Goal: Information Seeking & Learning: Find contact information

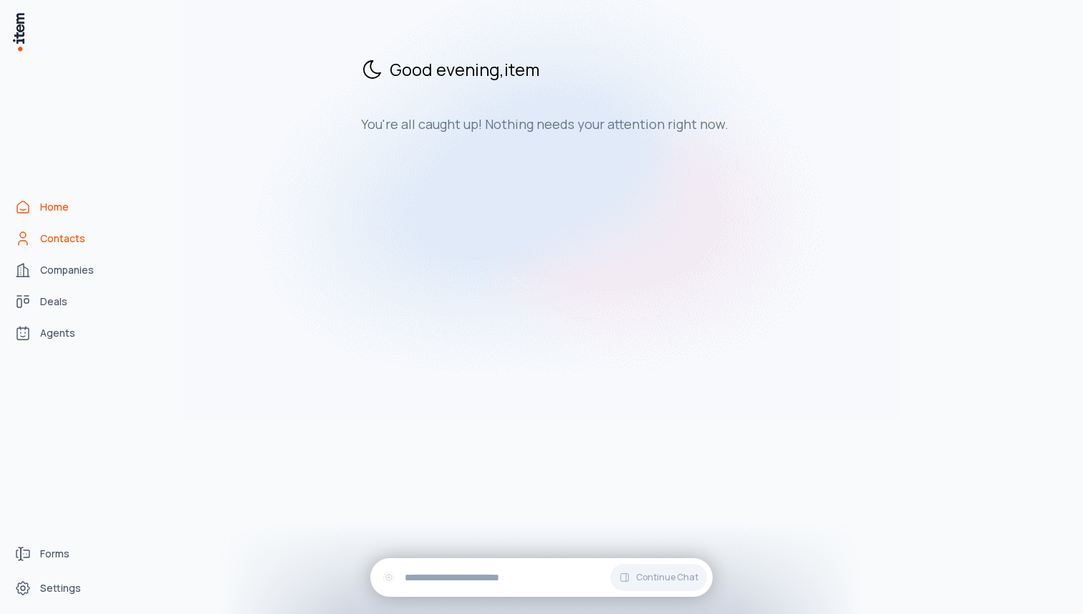
click at [74, 231] on span "Contacts" at bounding box center [62, 238] width 45 height 14
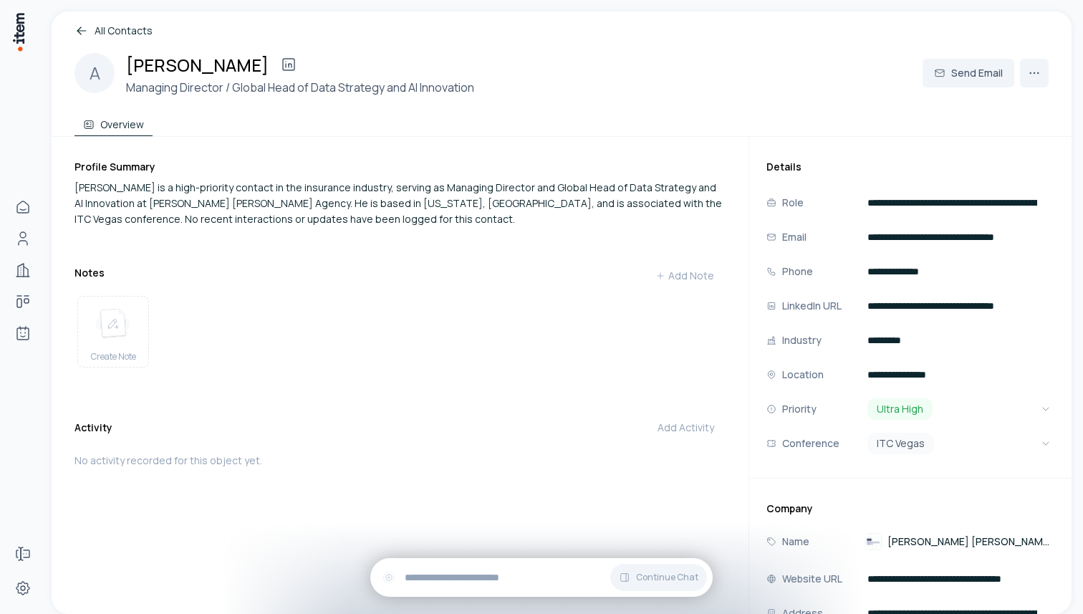
click at [96, 32] on link "All Contacts" at bounding box center [561, 31] width 974 height 16
click at [85, 32] on icon at bounding box center [81, 31] width 14 height 14
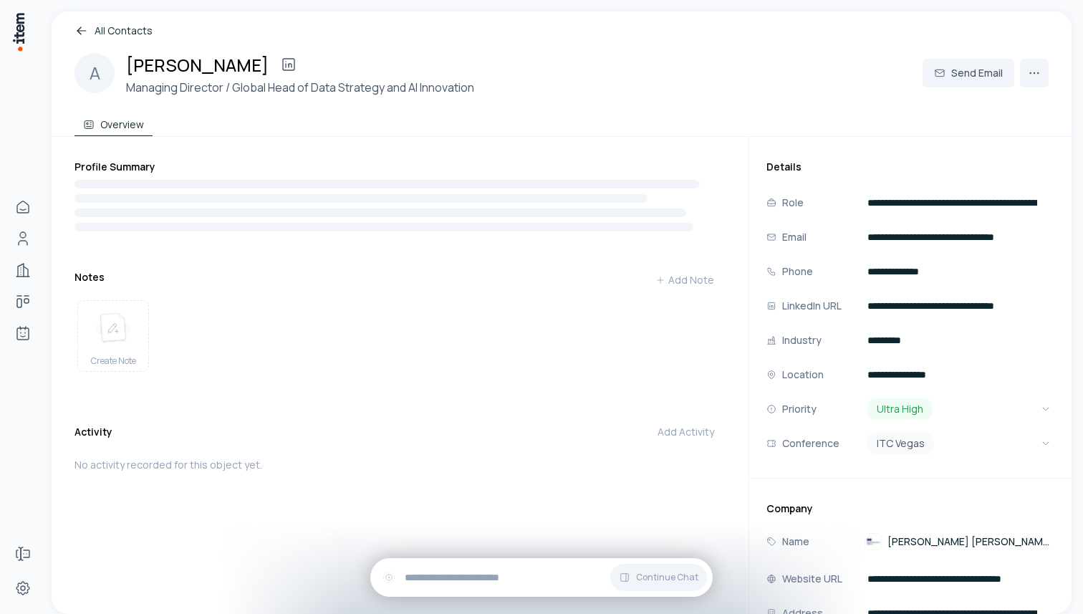
click at [82, 31] on icon at bounding box center [81, 31] width 9 height 0
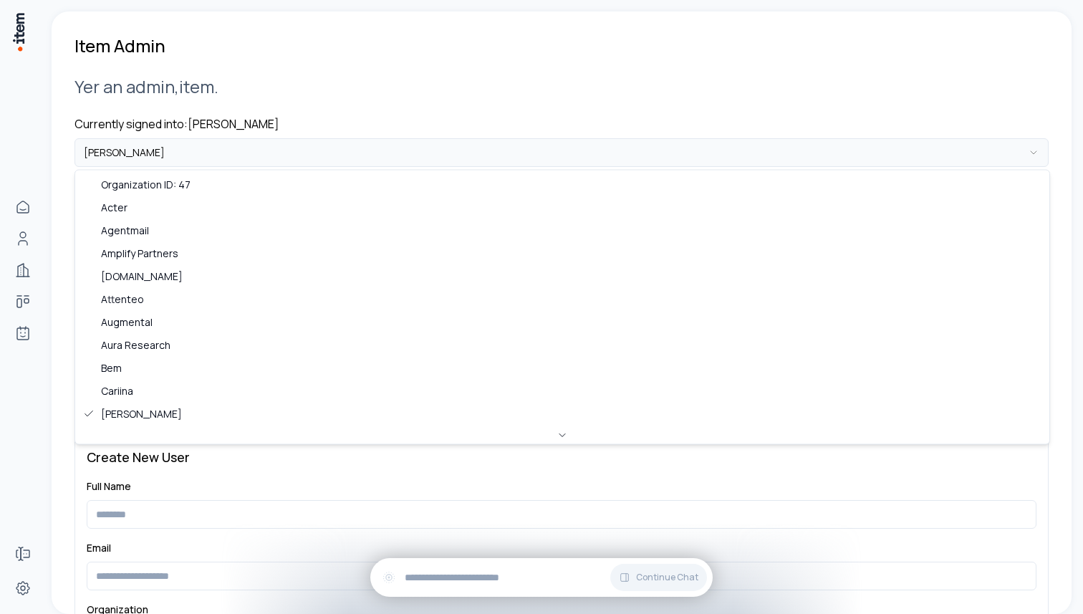
click at [276, 155] on html "**********" at bounding box center [541, 307] width 1083 height 614
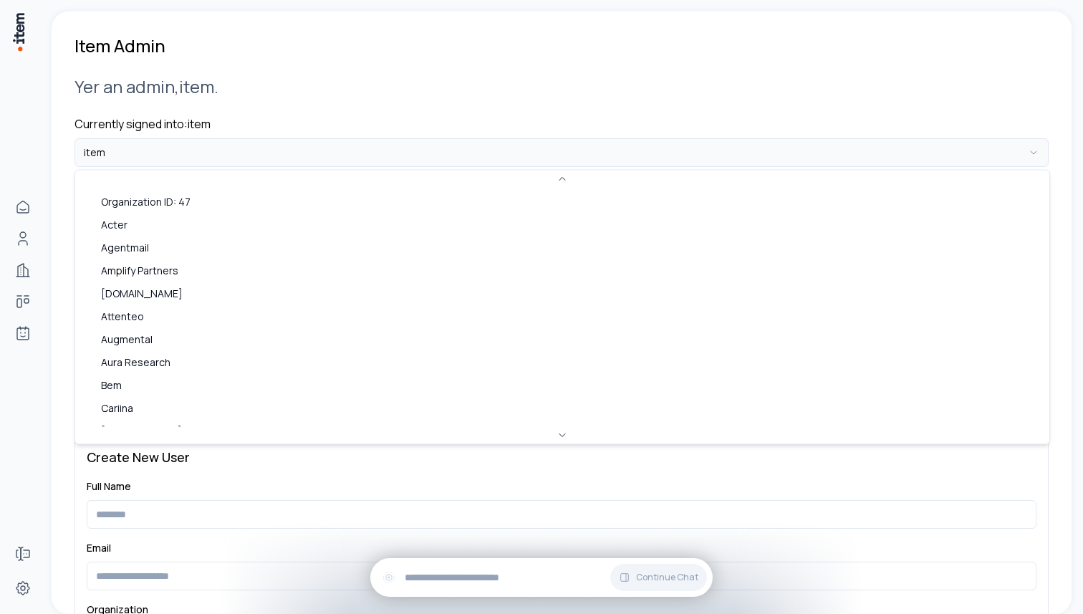
click at [217, 153] on html "**********" at bounding box center [541, 307] width 1083 height 614
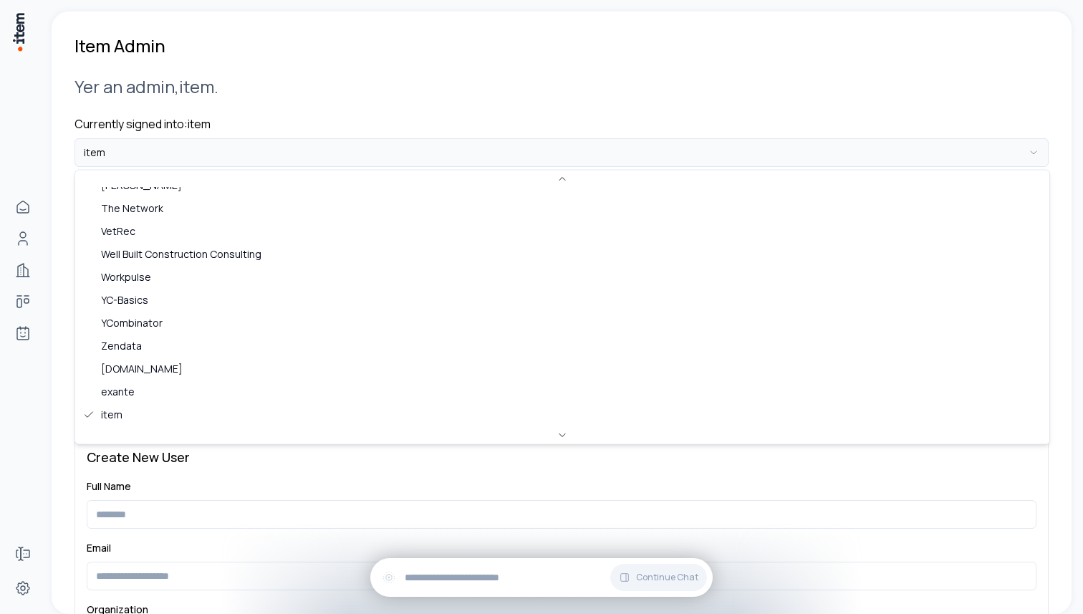
scroll to position [101, 0]
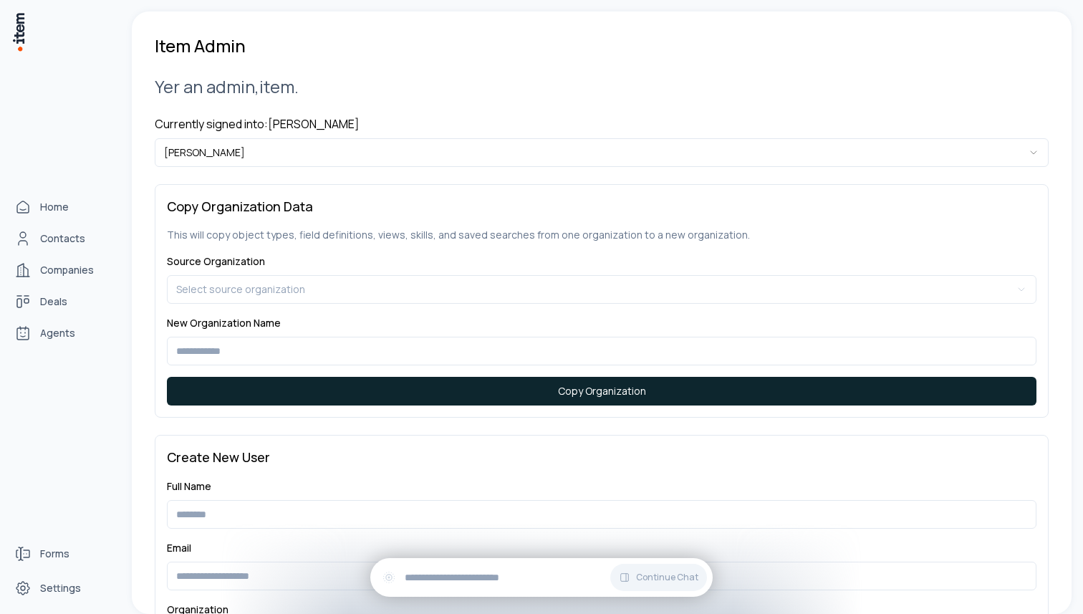
click at [6, 236] on div "Home Contacts Companies Deals Agents" at bounding box center [63, 269] width 126 height 539
click at [24, 236] on icon "Contacts" at bounding box center [23, 235] width 6 height 6
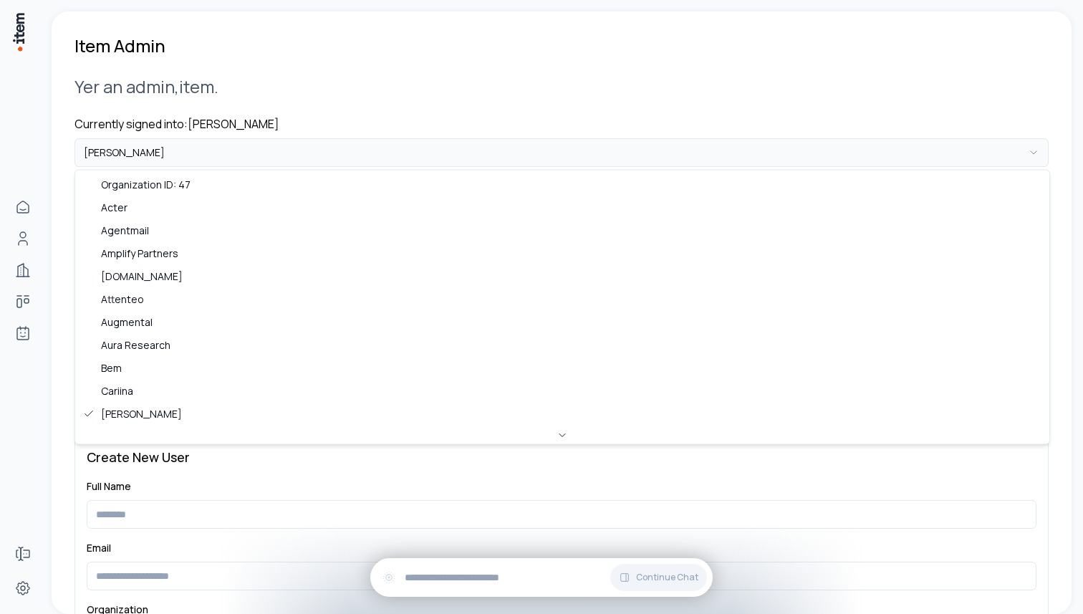
click at [211, 149] on html "**********" at bounding box center [541, 307] width 1083 height 614
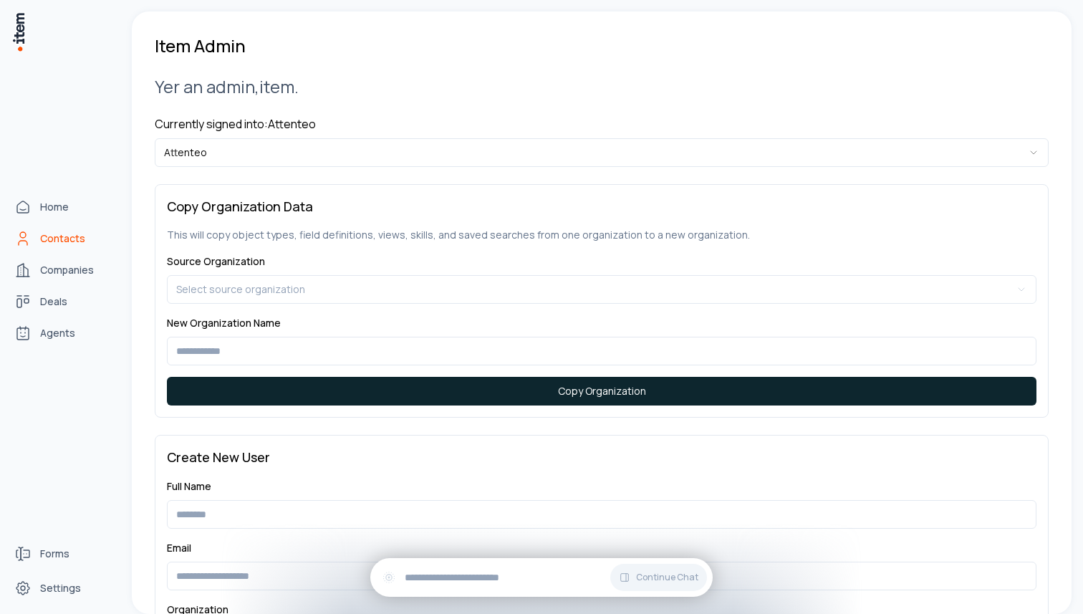
click at [35, 241] on link "Contacts" at bounding box center [63, 238] width 109 height 29
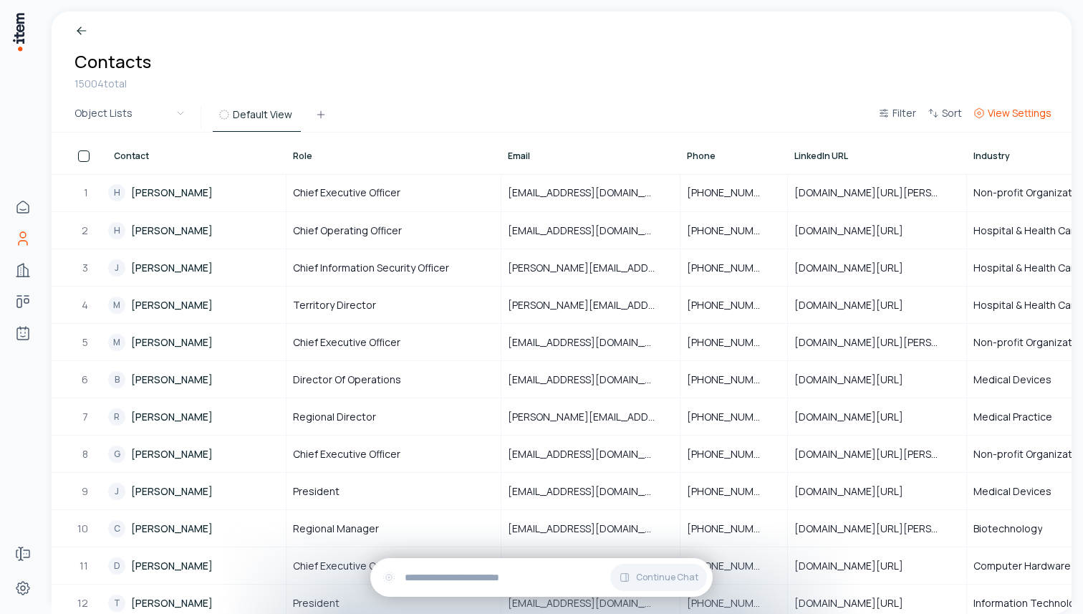
click at [1030, 114] on span "View Settings" at bounding box center [1020, 113] width 64 height 14
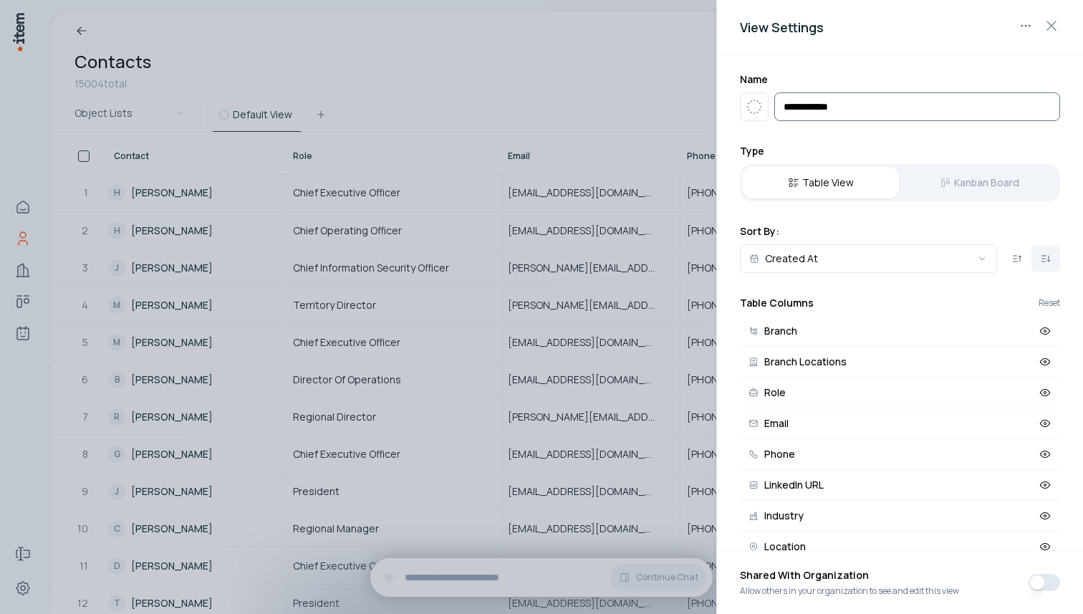
click at [847, 112] on input "**********" at bounding box center [917, 106] width 286 height 29
type input "**********"
click at [761, 113] on icon "button" at bounding box center [754, 106] width 17 height 17
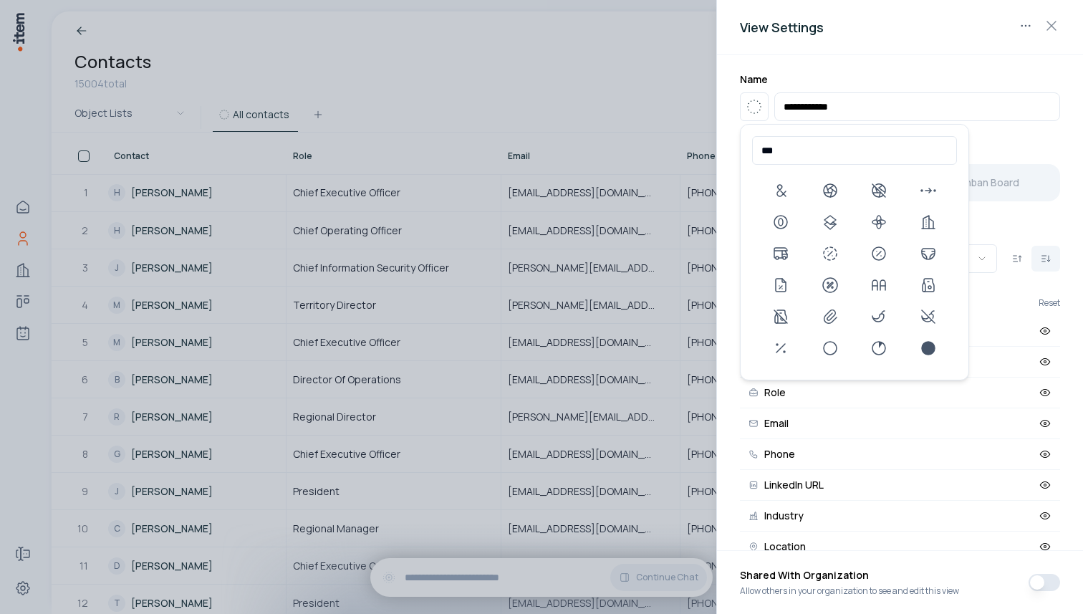
type input "****"
click at [832, 225] on icon at bounding box center [830, 221] width 17 height 17
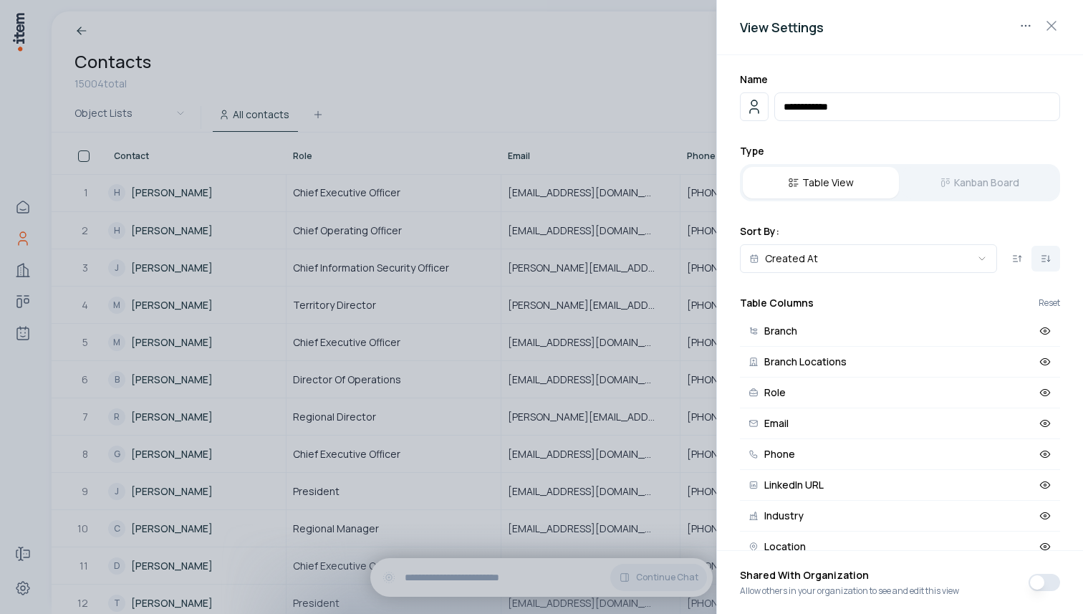
click at [839, 69] on div "**********" at bounding box center [900, 302] width 366 height 495
click at [618, 83] on div at bounding box center [541, 307] width 1083 height 614
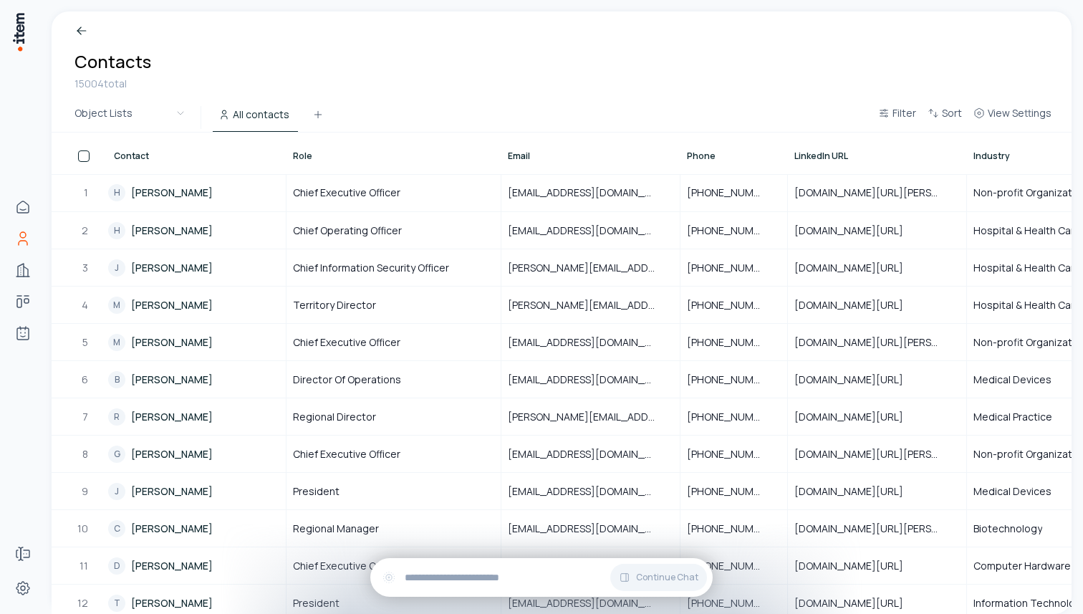
click at [191, 86] on div "Breadcrumb Contacts 15004 total" at bounding box center [562, 57] width 1020 height 92
click at [158, 196] on link "H Helen Torres" at bounding box center [196, 193] width 177 height 36
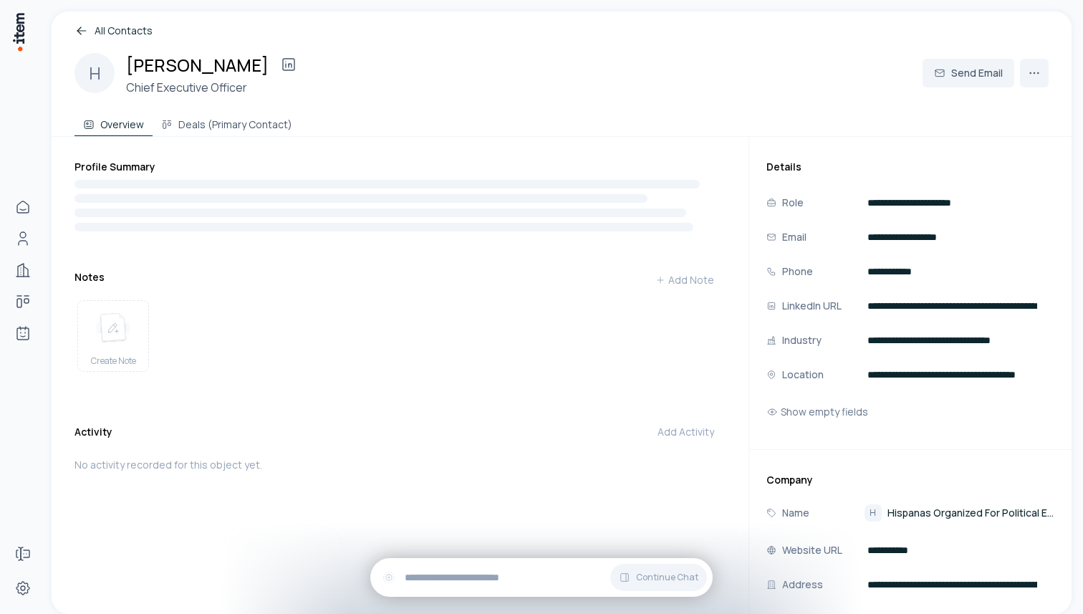
click at [107, 32] on link "All Contacts" at bounding box center [561, 31] width 974 height 16
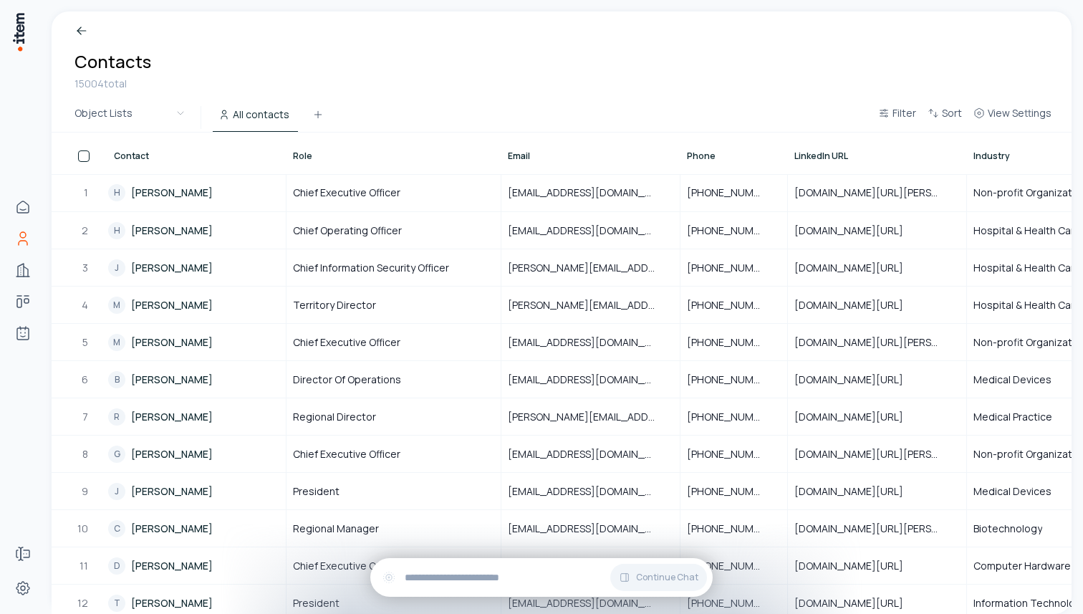
click at [74, 29] on icon at bounding box center [81, 31] width 14 height 14
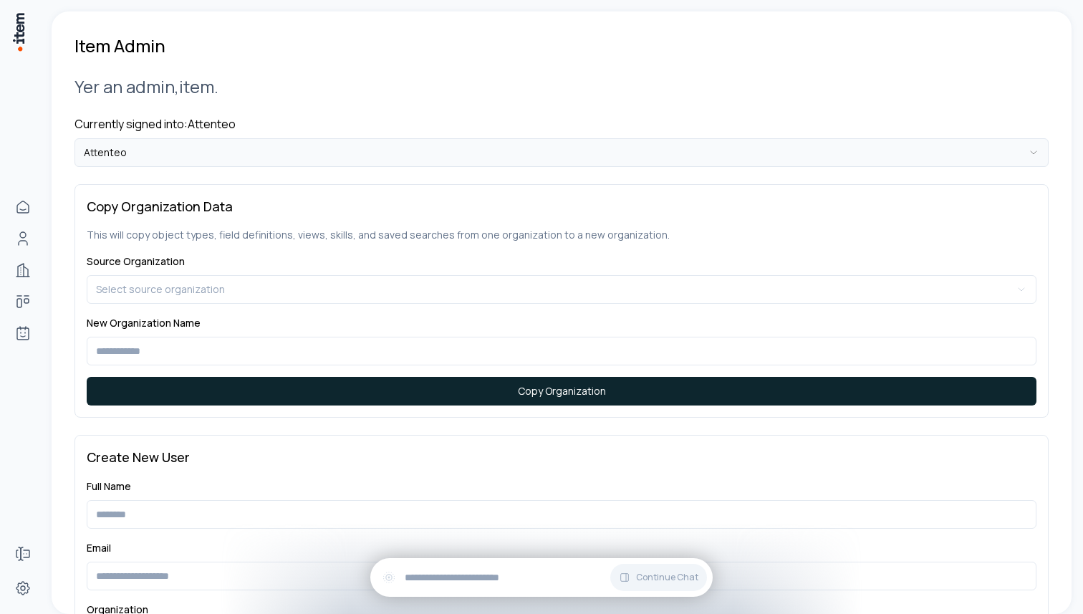
click at [330, 153] on html "**********" at bounding box center [541, 307] width 1083 height 614
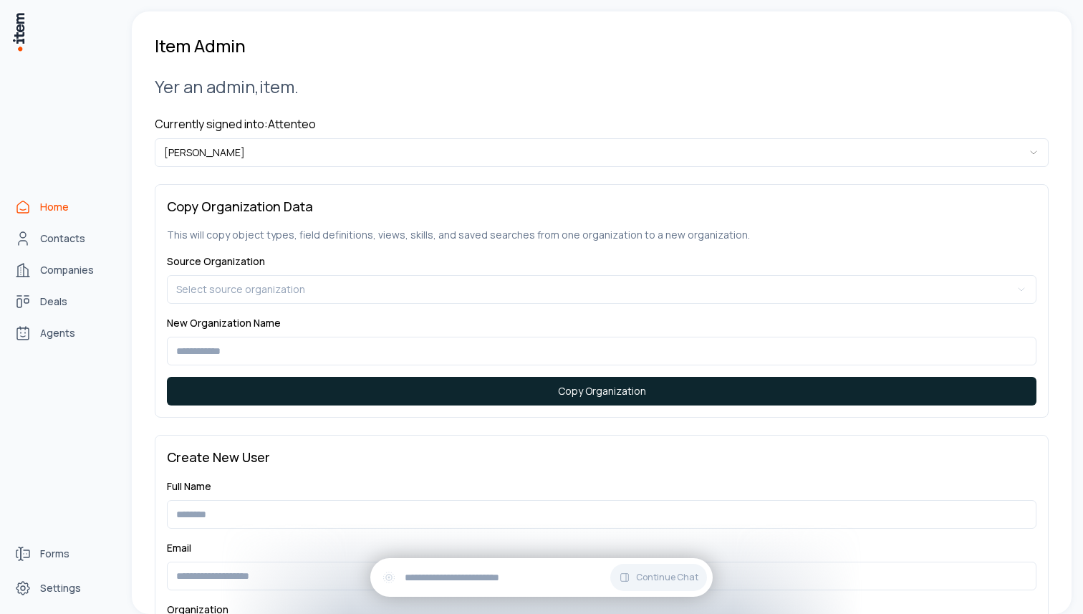
click at [27, 205] on icon "Home" at bounding box center [22, 206] width 17 height 17
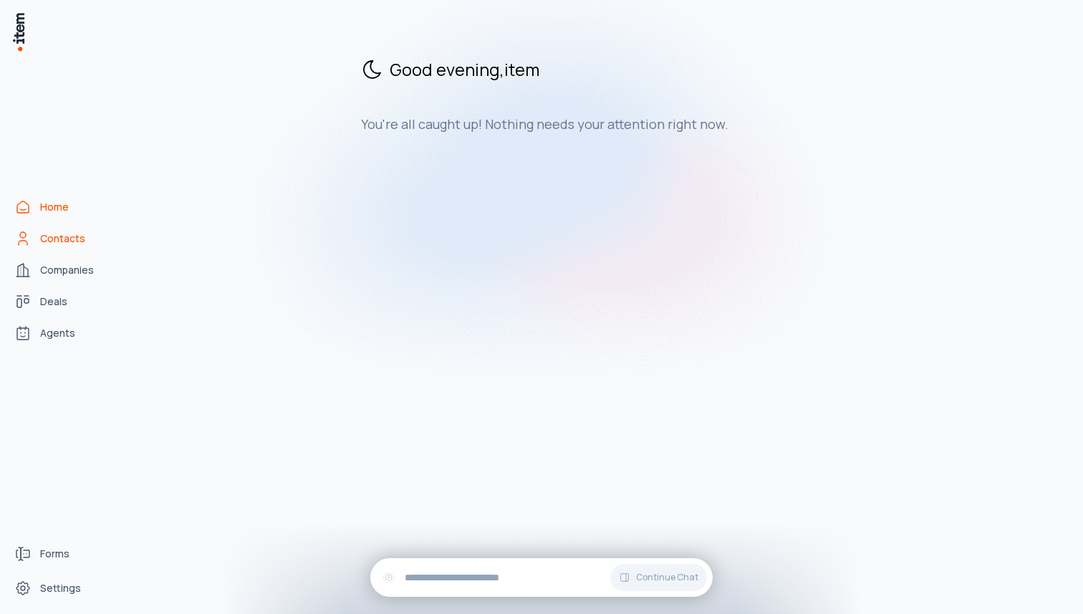
click at [78, 241] on span "Contacts" at bounding box center [62, 238] width 45 height 14
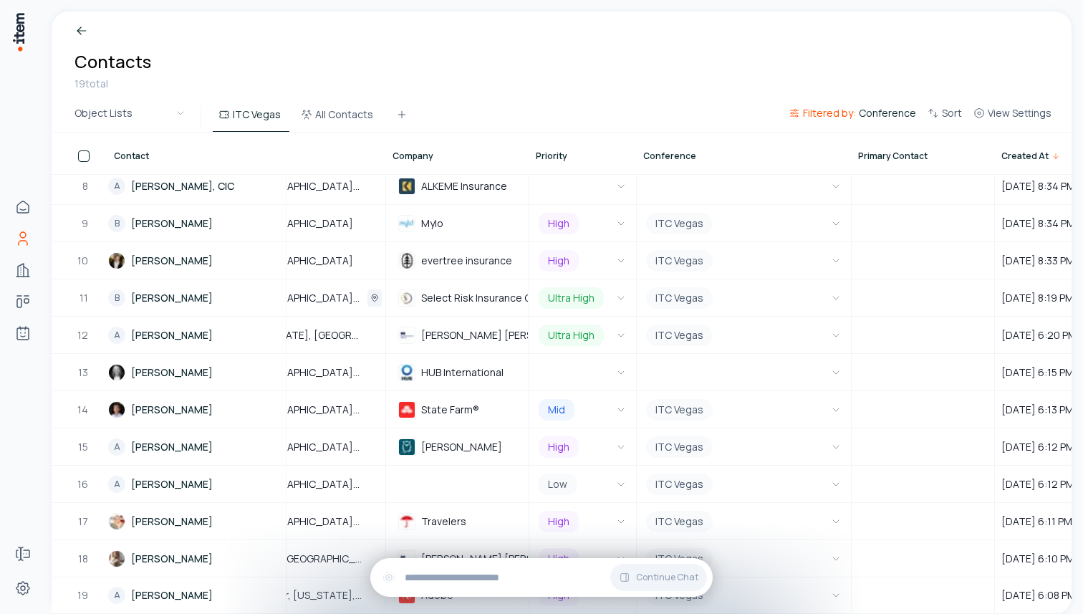
scroll to position [0, 939]
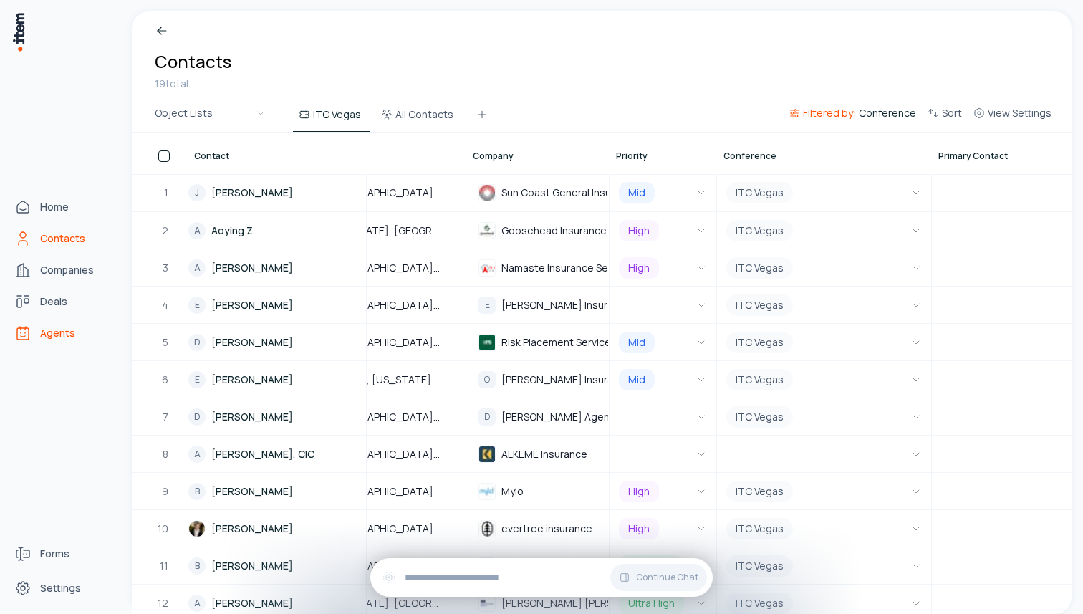
click at [51, 340] on link "Agents" at bounding box center [63, 333] width 109 height 29
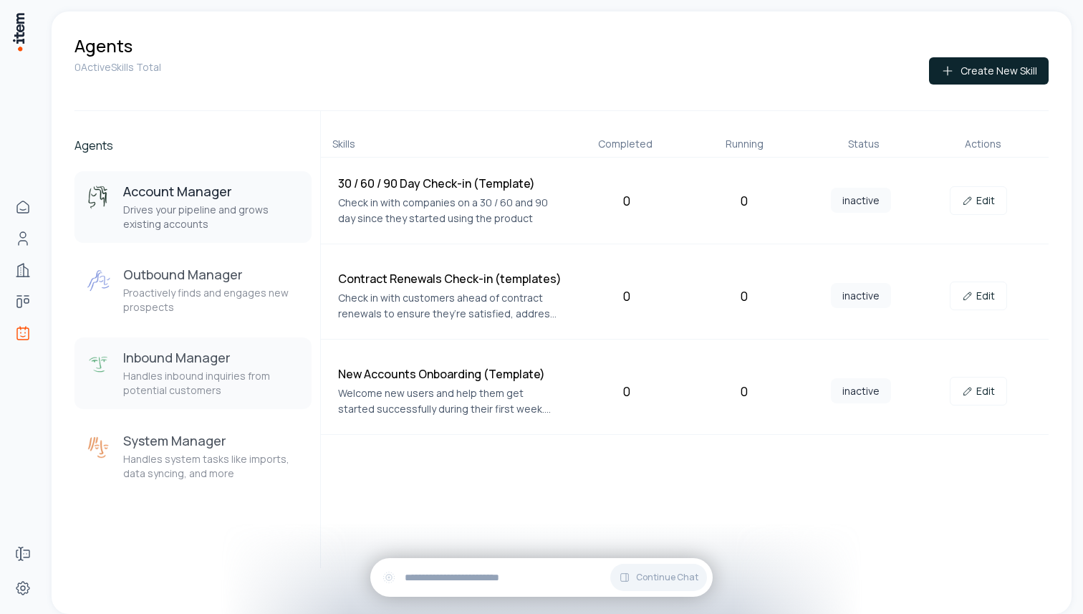
click at [181, 362] on h3 "Inbound Manager" at bounding box center [211, 357] width 177 height 17
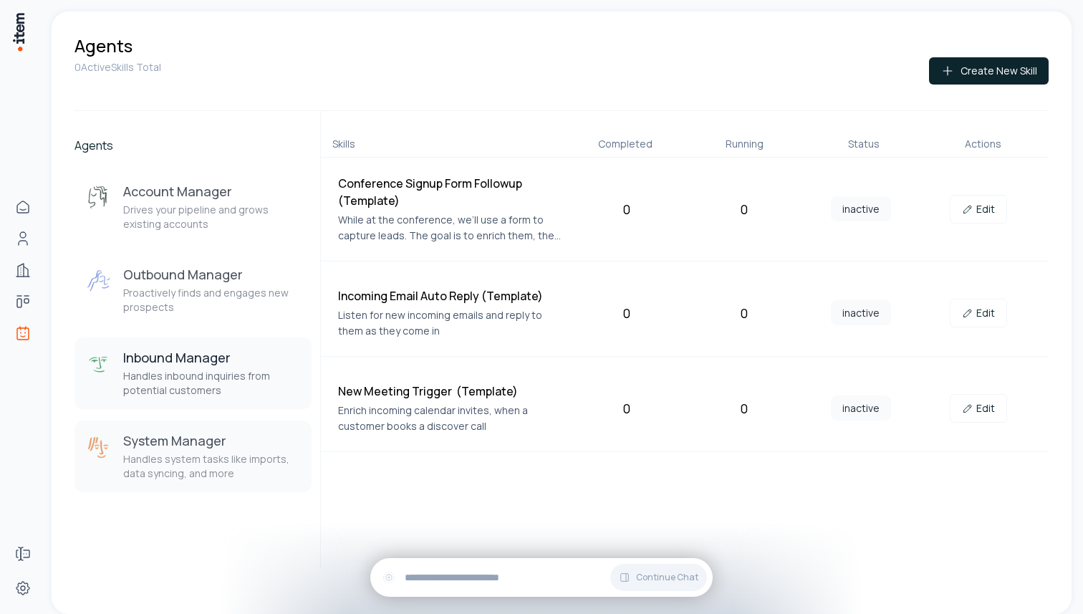
click at [177, 457] on p "Handles system tasks like imports, data syncing, and more" at bounding box center [211, 466] width 177 height 29
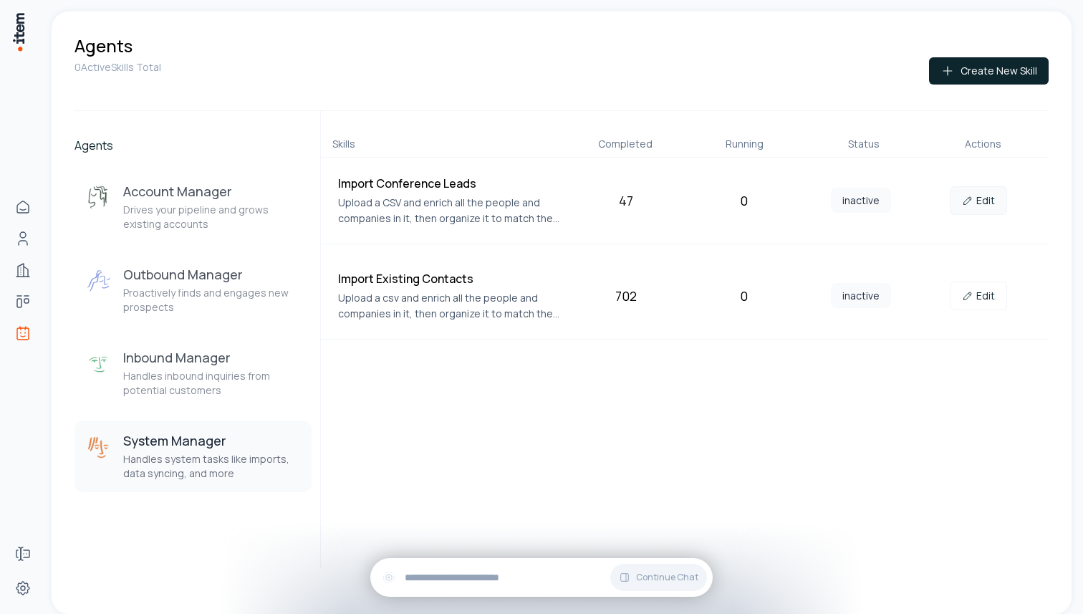
click at [978, 195] on link "Edit" at bounding box center [978, 200] width 57 height 29
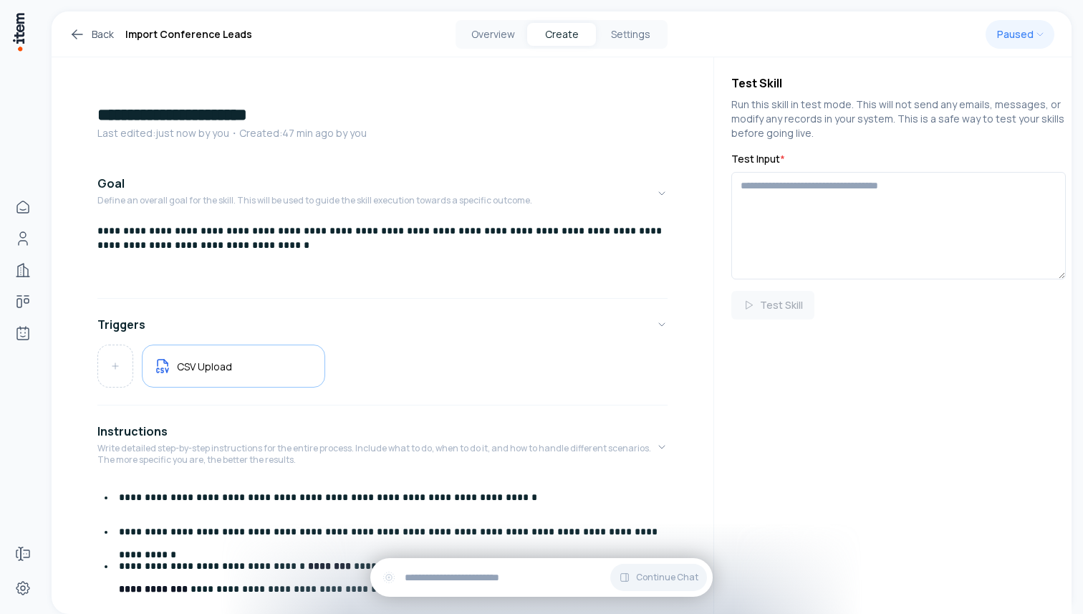
click at [504, 35] on button "Overview" at bounding box center [492, 34] width 69 height 23
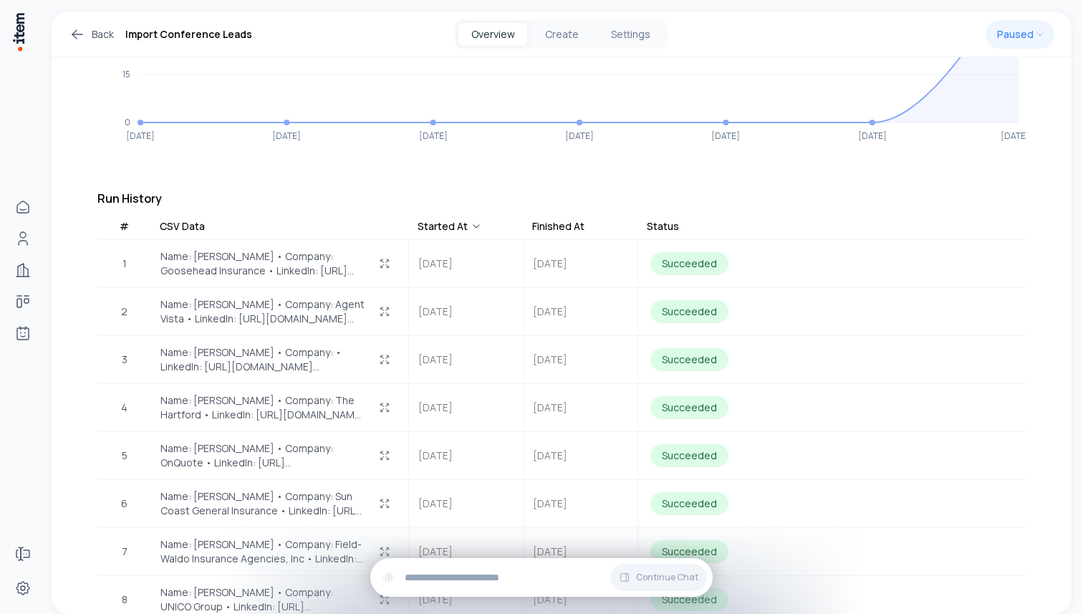
scroll to position [374, 0]
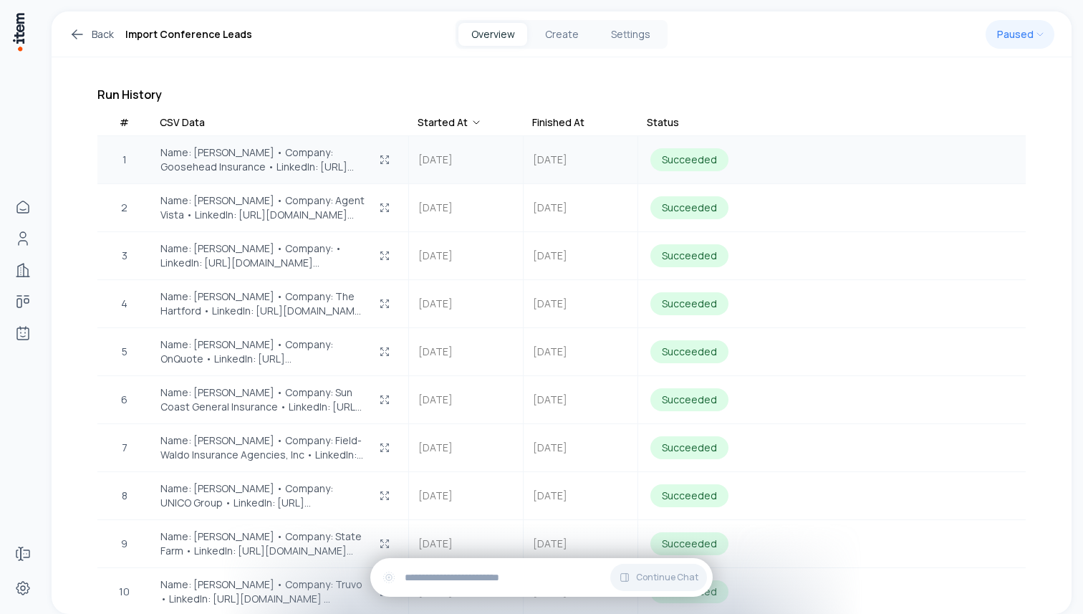
click at [252, 145] on span "Name: Aoying Z. • Company: Goosehead Insurance • LinkedIn: https://www.linkedin…" at bounding box center [262, 159] width 204 height 29
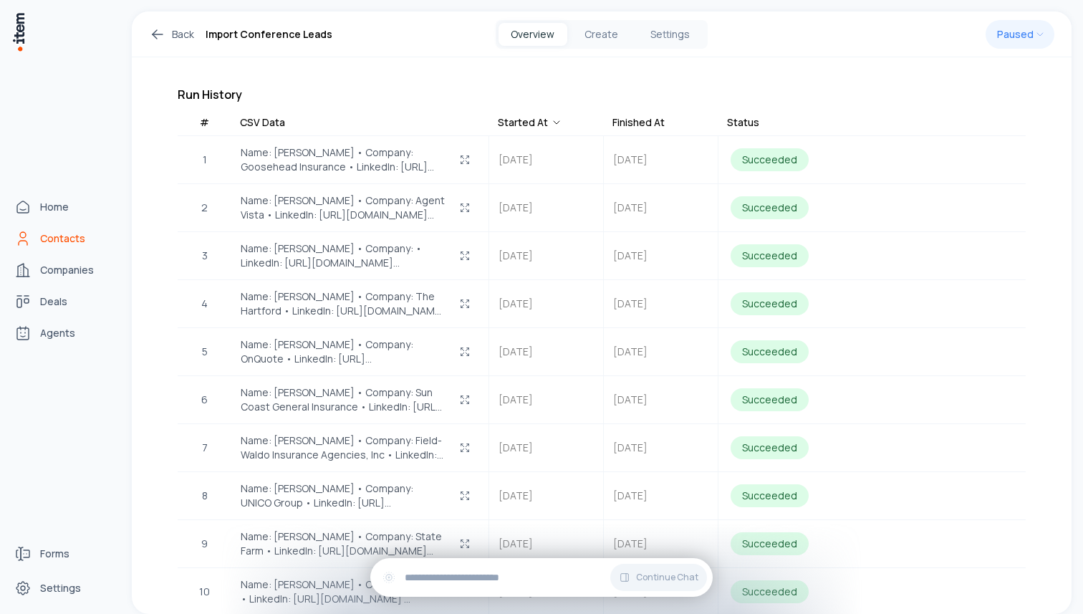
click at [34, 238] on link "Contacts" at bounding box center [63, 238] width 109 height 29
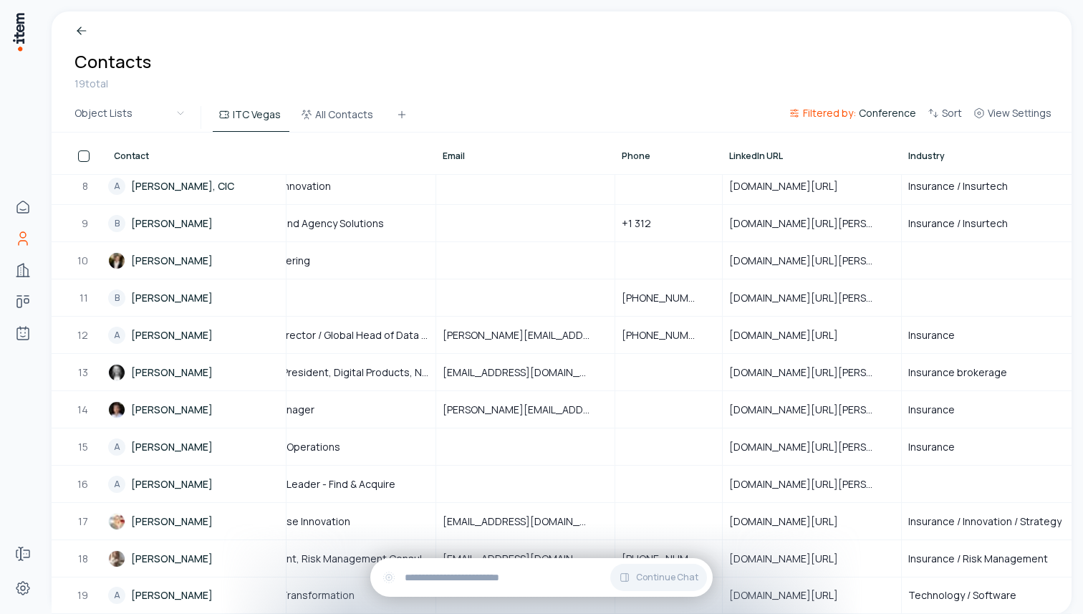
scroll to position [0, 65]
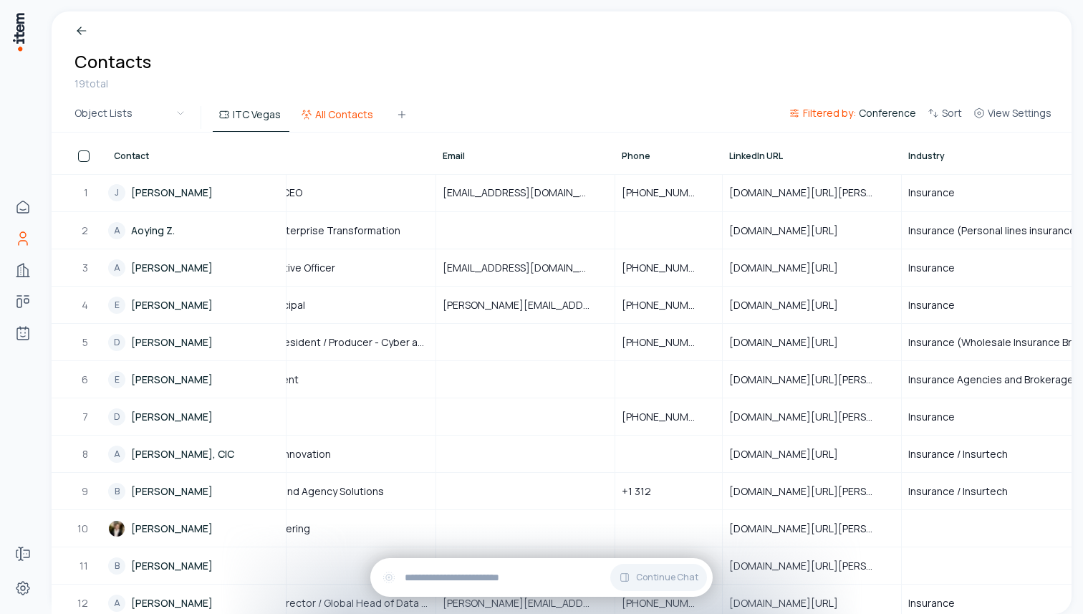
click at [349, 110] on button "All Contacts" at bounding box center [338, 119] width 87 height 26
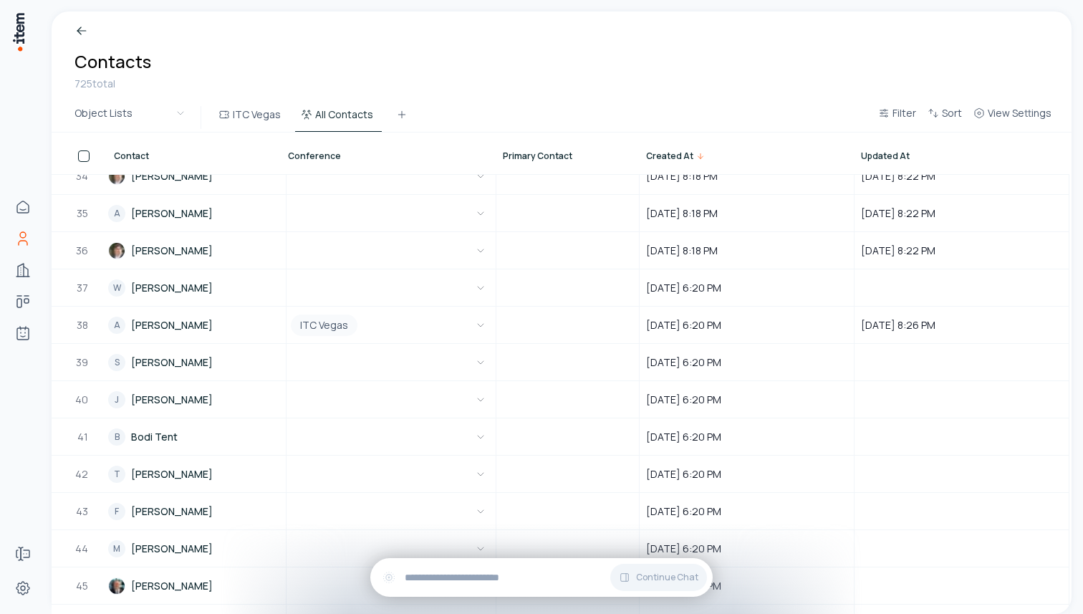
scroll to position [1218, 1294]
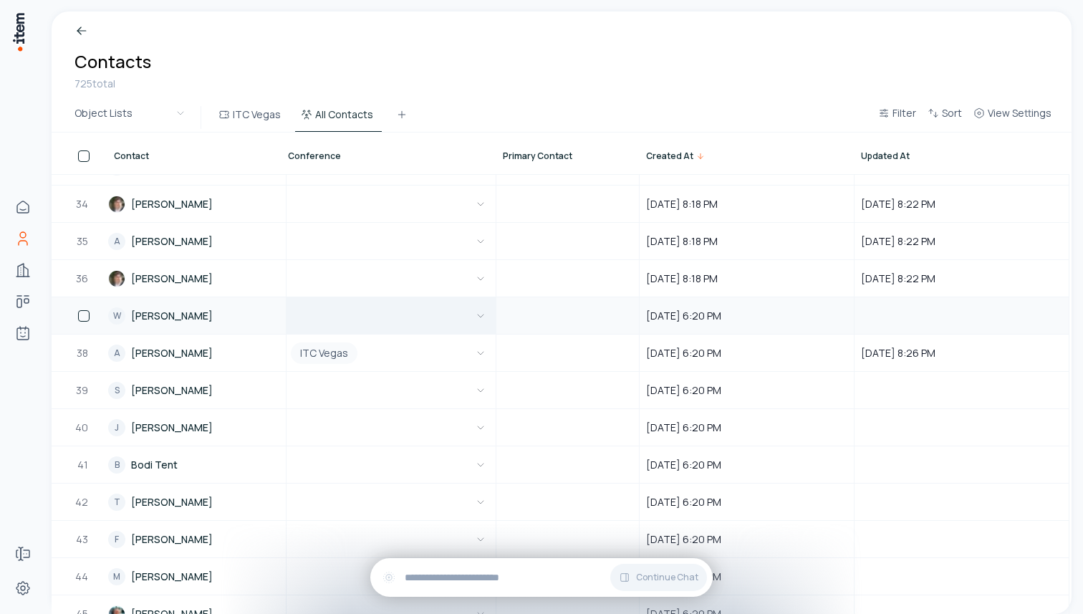
click at [459, 321] on button "button" at bounding box center [388, 315] width 201 height 35
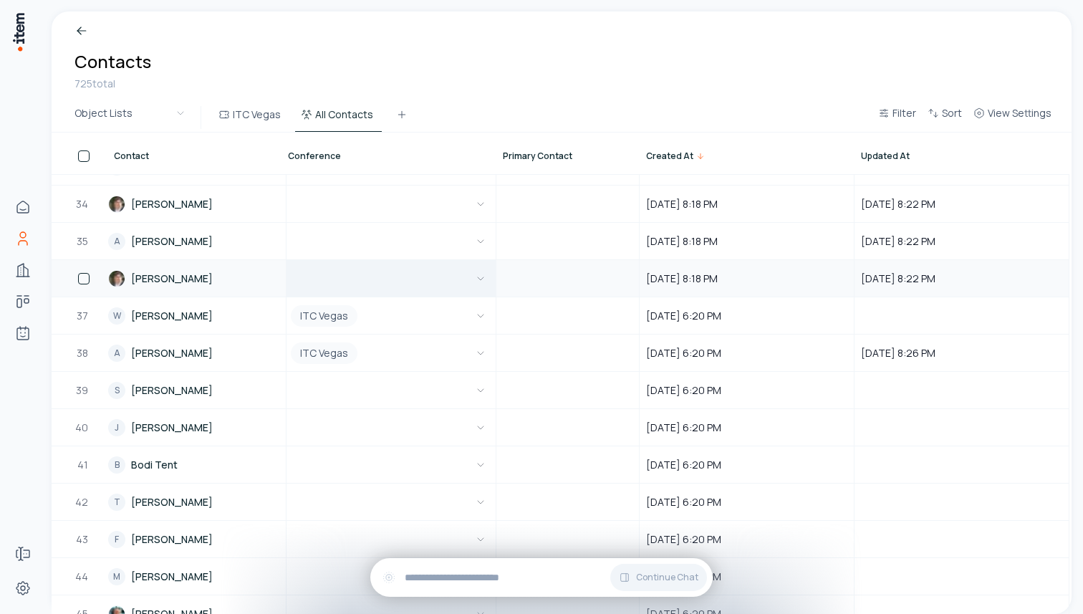
click at [461, 269] on button "button" at bounding box center [388, 278] width 201 height 35
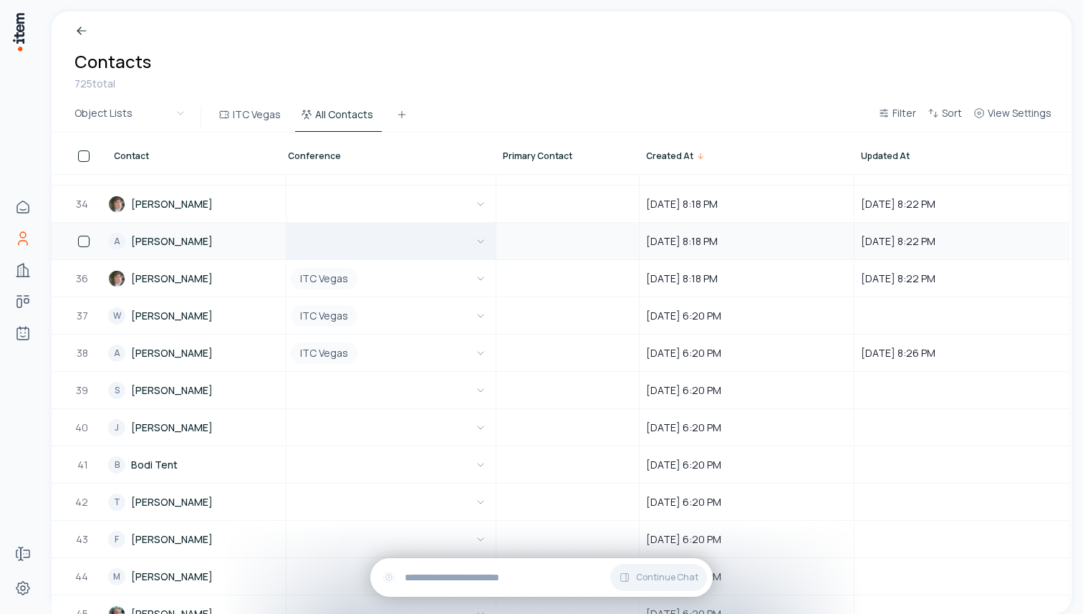
click at [461, 244] on button "button" at bounding box center [388, 240] width 201 height 35
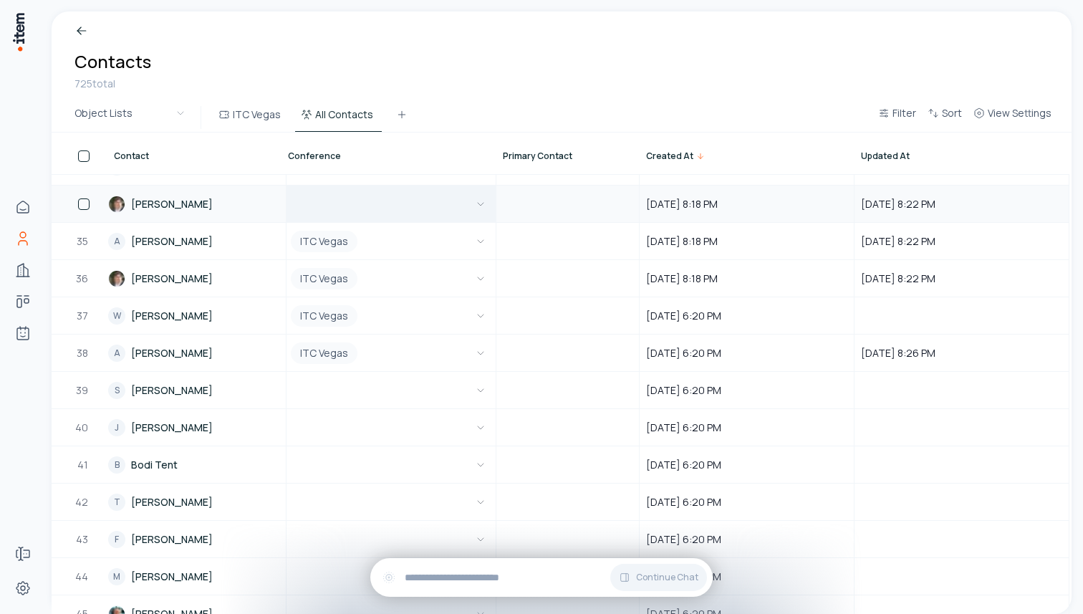
click at [458, 191] on button "button" at bounding box center [388, 203] width 201 height 35
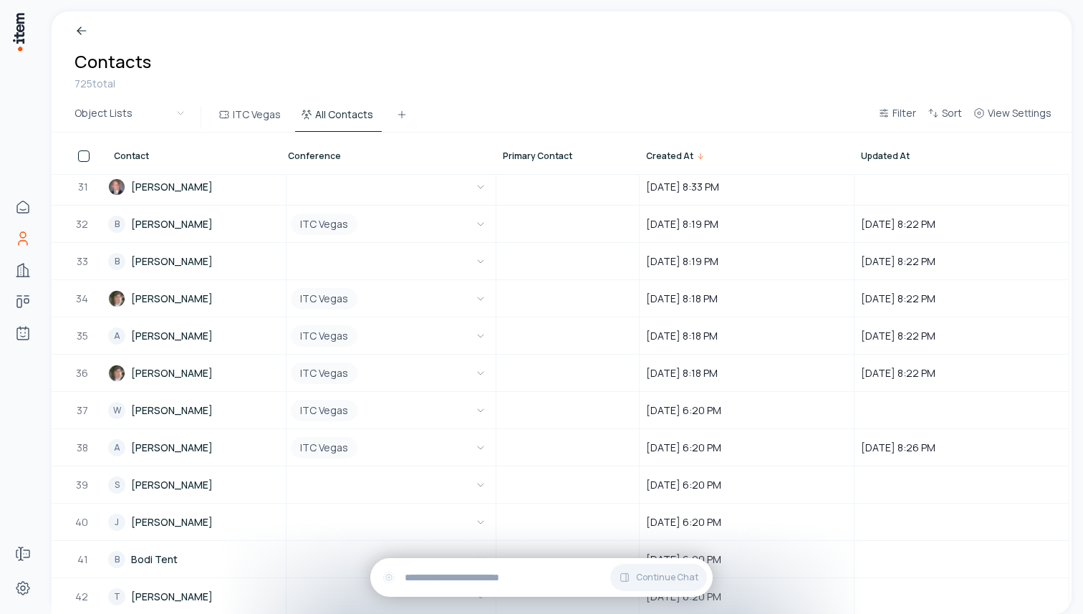
scroll to position [1062, 1294]
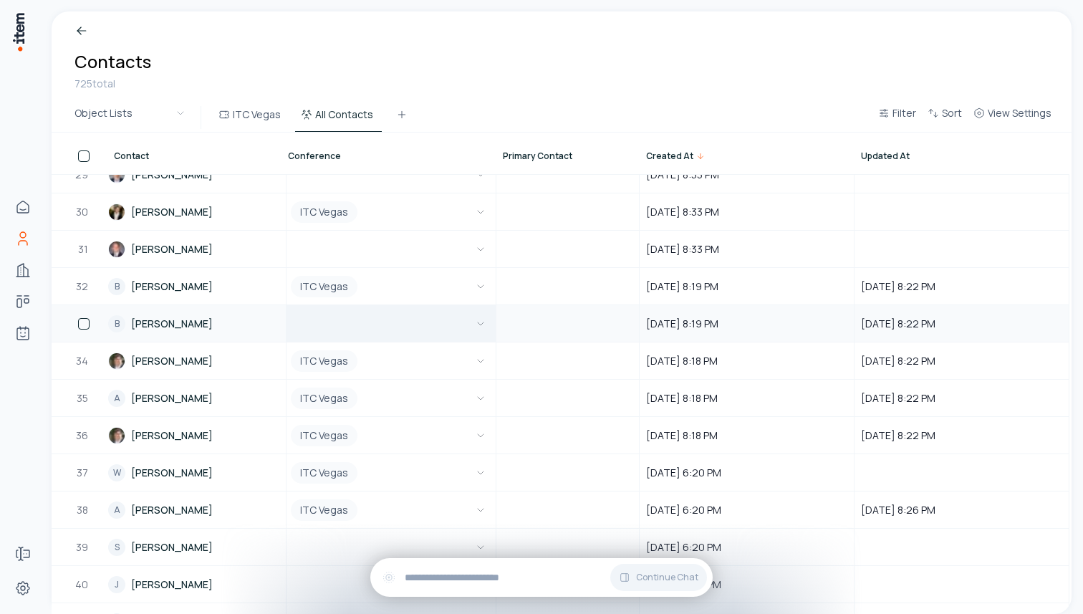
click at [441, 313] on button "button" at bounding box center [388, 323] width 201 height 35
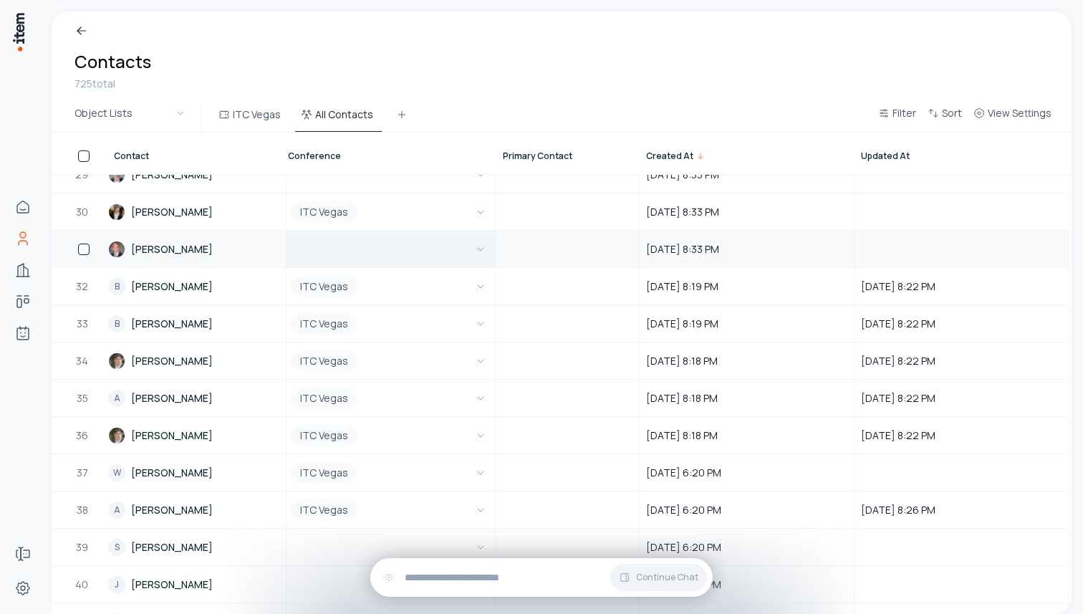
click at [435, 246] on button "button" at bounding box center [388, 248] width 201 height 35
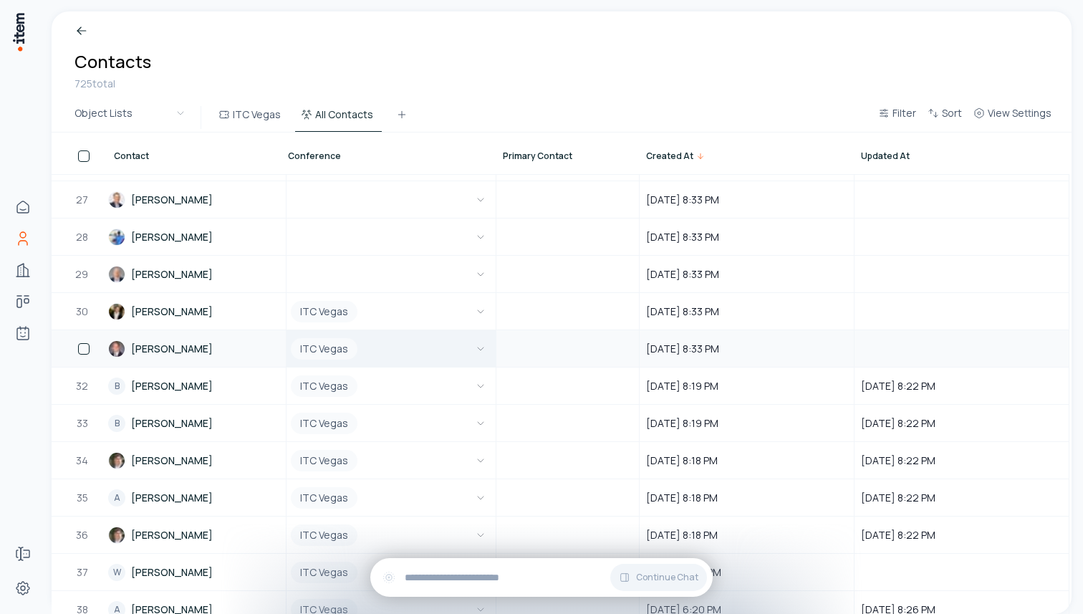
scroll to position [915, 1294]
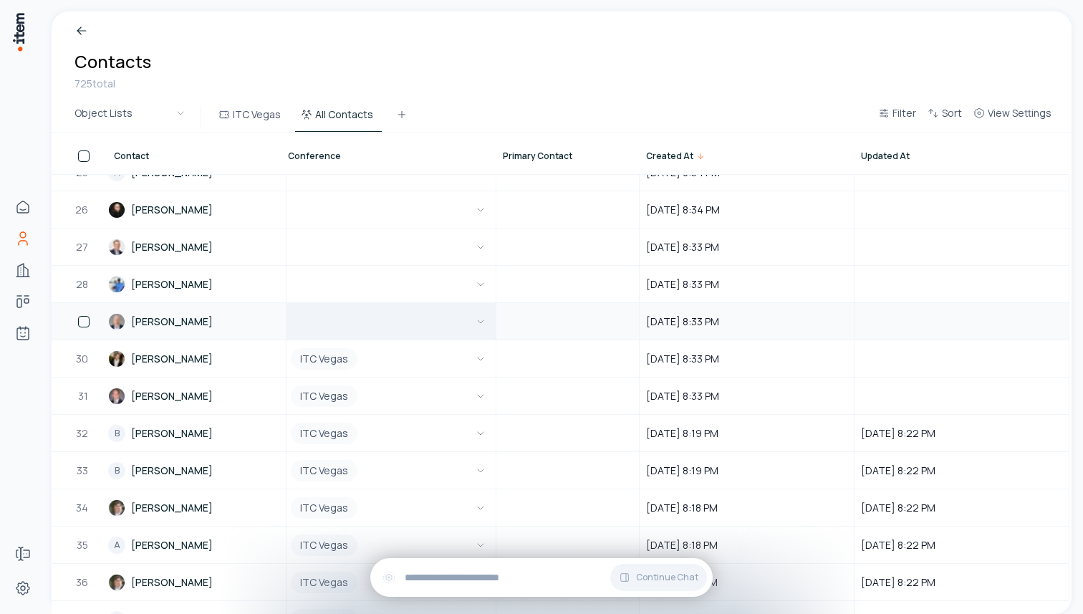
click at [429, 314] on button "button" at bounding box center [388, 321] width 201 height 35
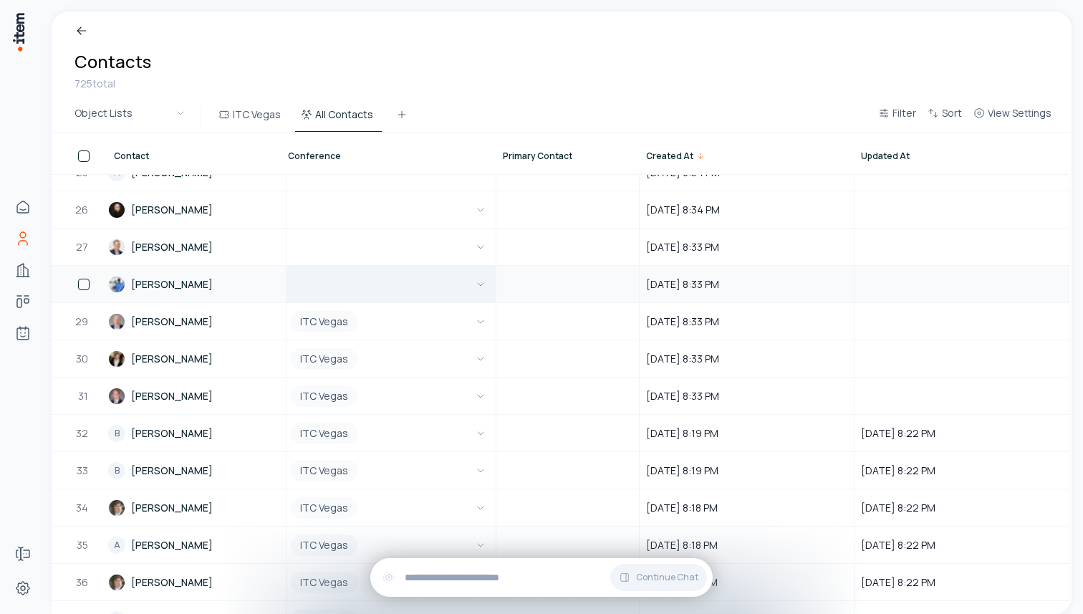
click at [430, 281] on button "button" at bounding box center [388, 283] width 201 height 35
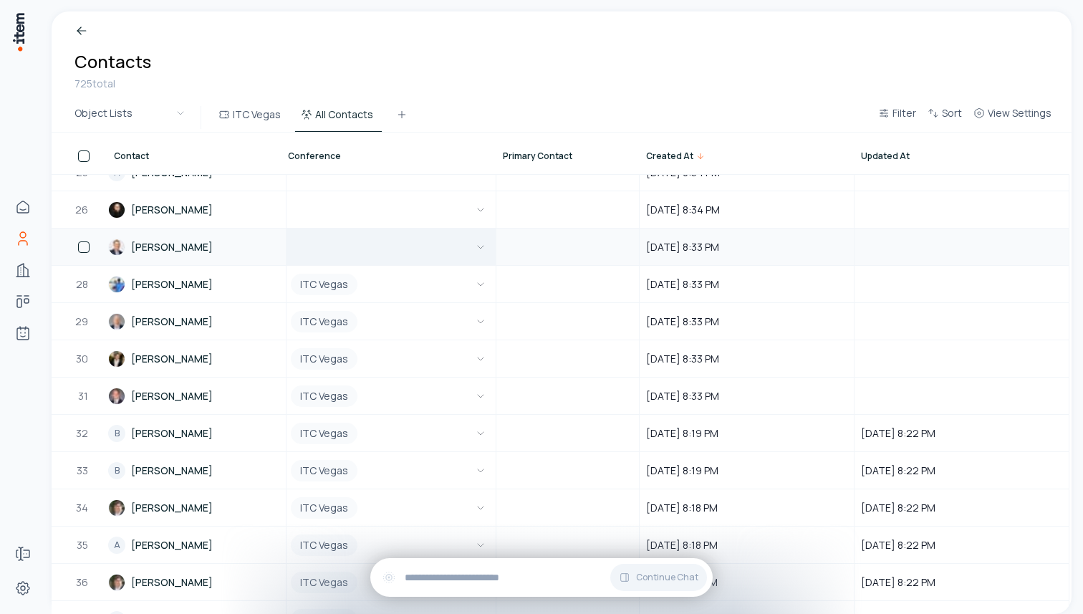
click at [432, 244] on button "button" at bounding box center [388, 246] width 201 height 35
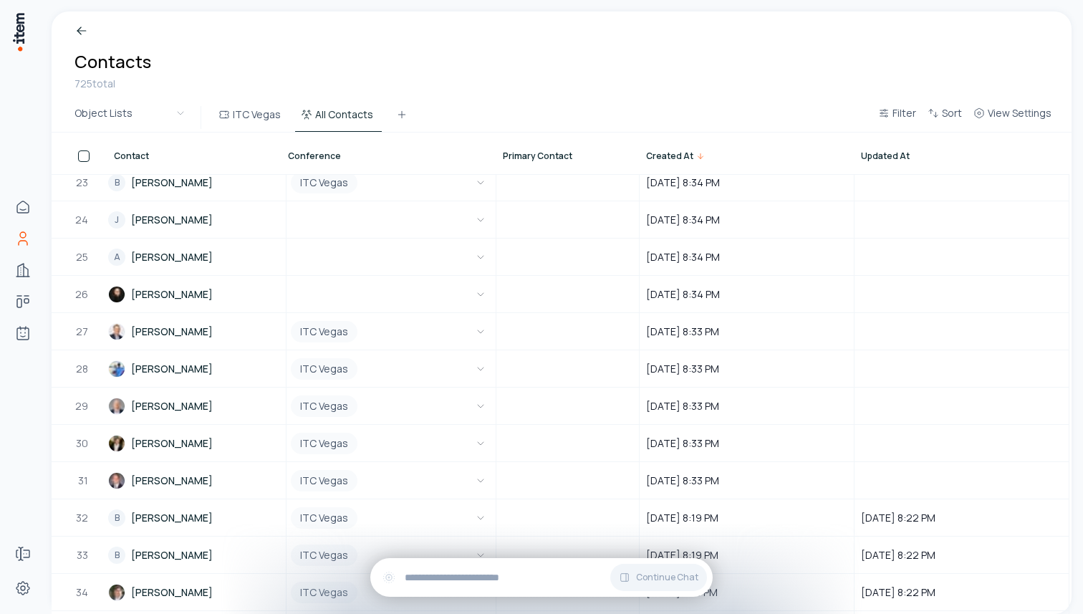
scroll to position [784, 1294]
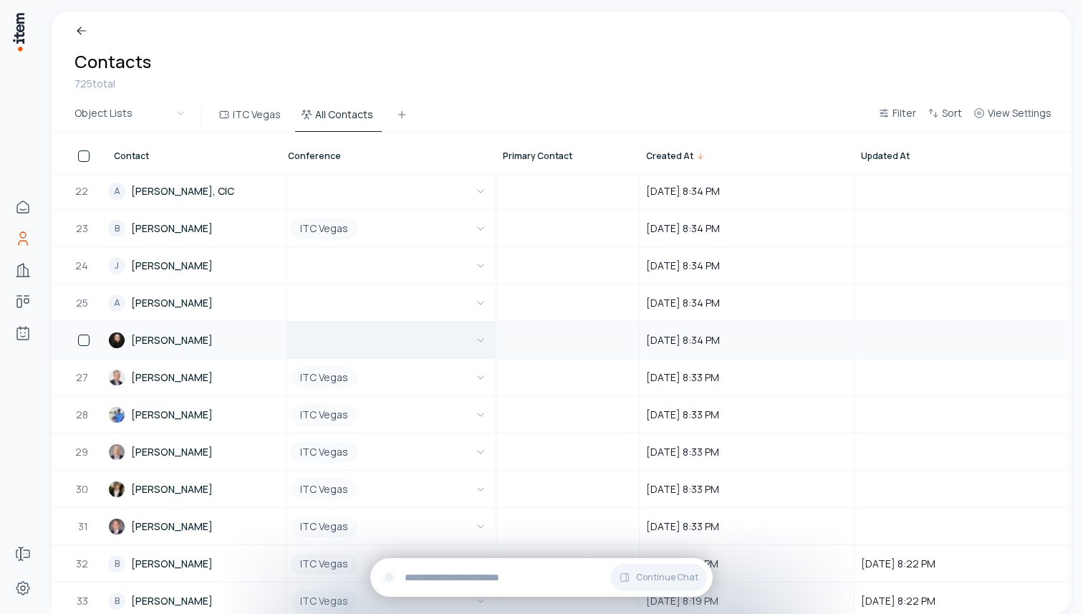
click at [430, 335] on button "button" at bounding box center [388, 339] width 201 height 35
click at [430, 362] on div "ITC Vegas" at bounding box center [389, 375] width 201 height 29
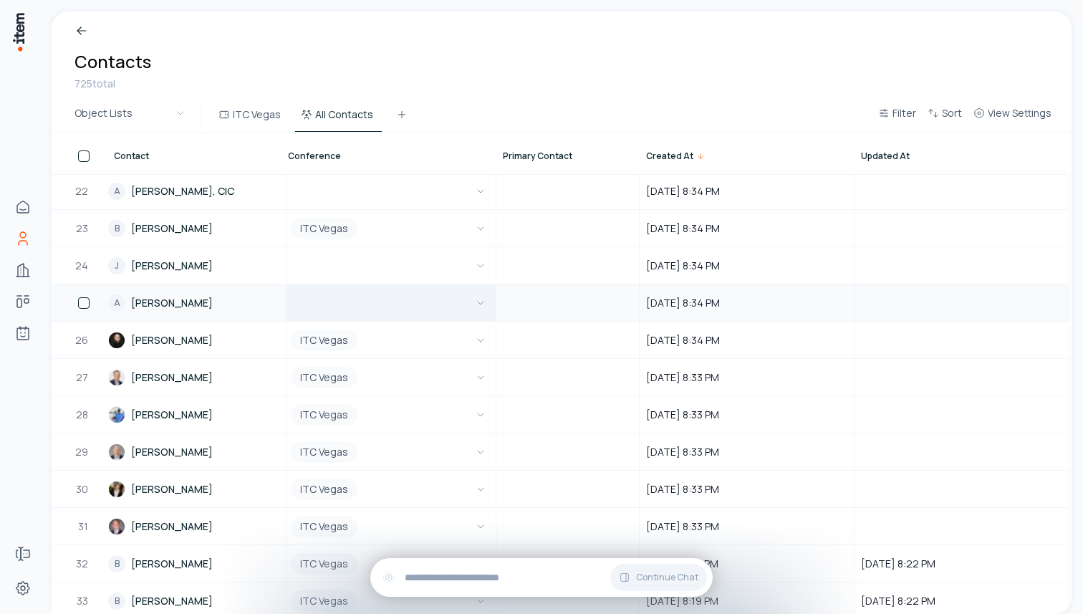
click at [430, 308] on button "button" at bounding box center [388, 302] width 201 height 35
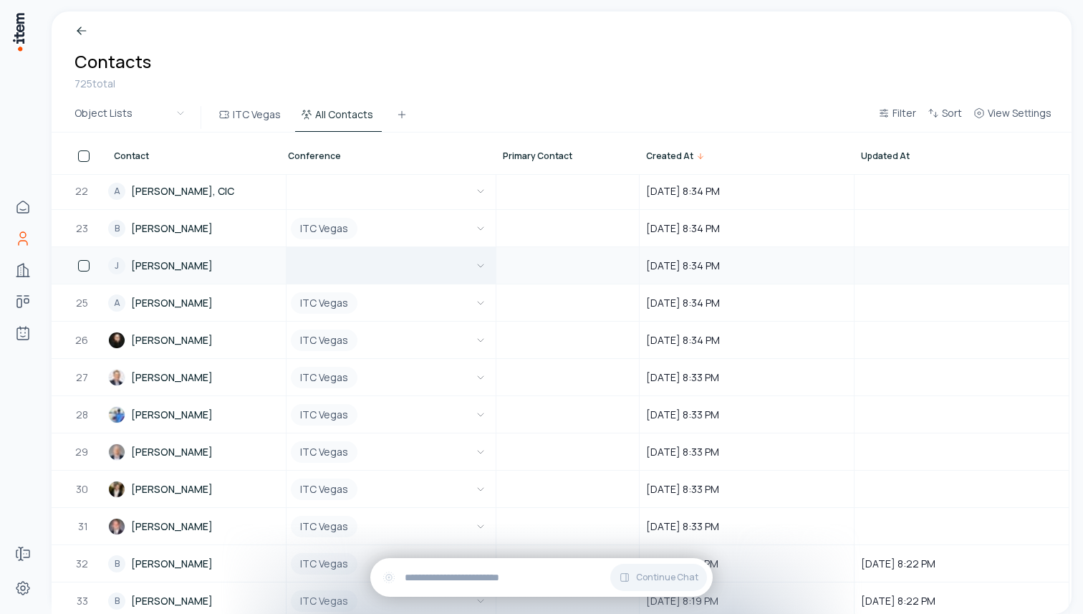
click at [431, 265] on button "button" at bounding box center [388, 265] width 201 height 35
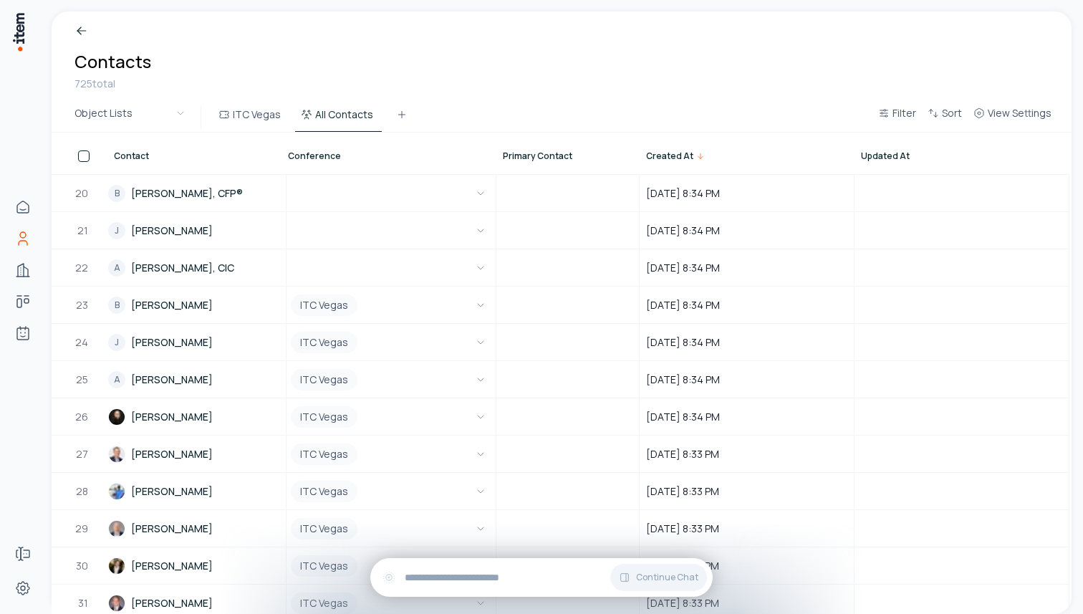
scroll to position [635, 1294]
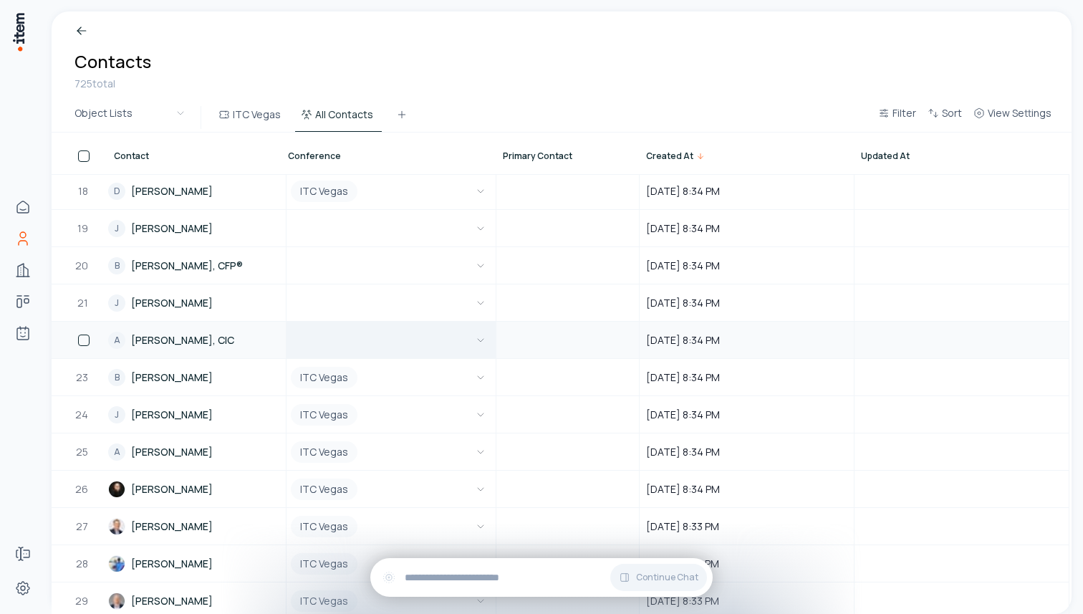
click at [430, 326] on button "button" at bounding box center [388, 339] width 201 height 35
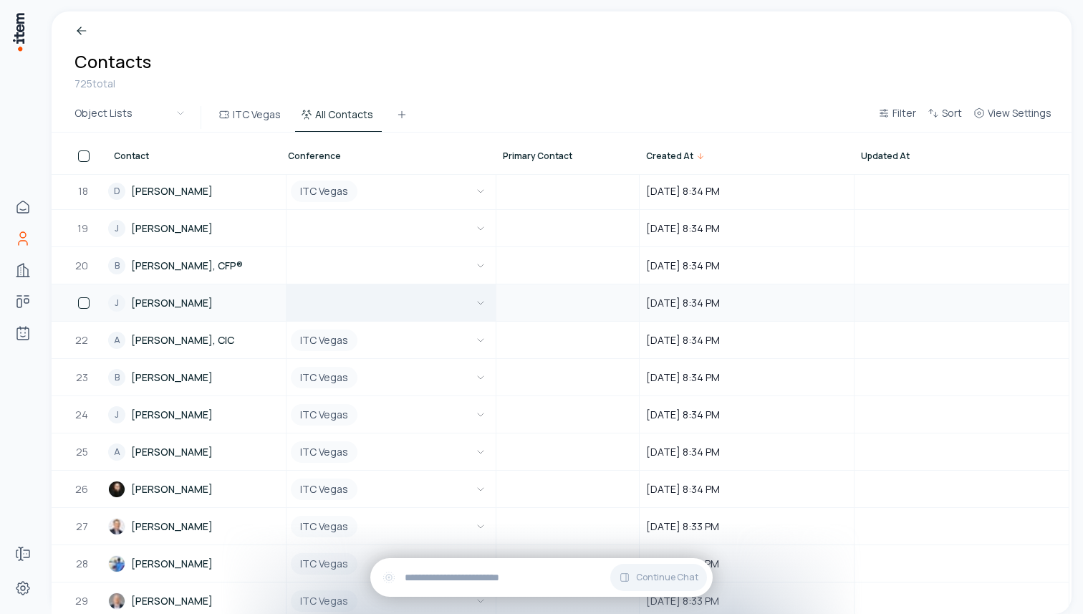
click at [430, 287] on button "button" at bounding box center [388, 302] width 201 height 35
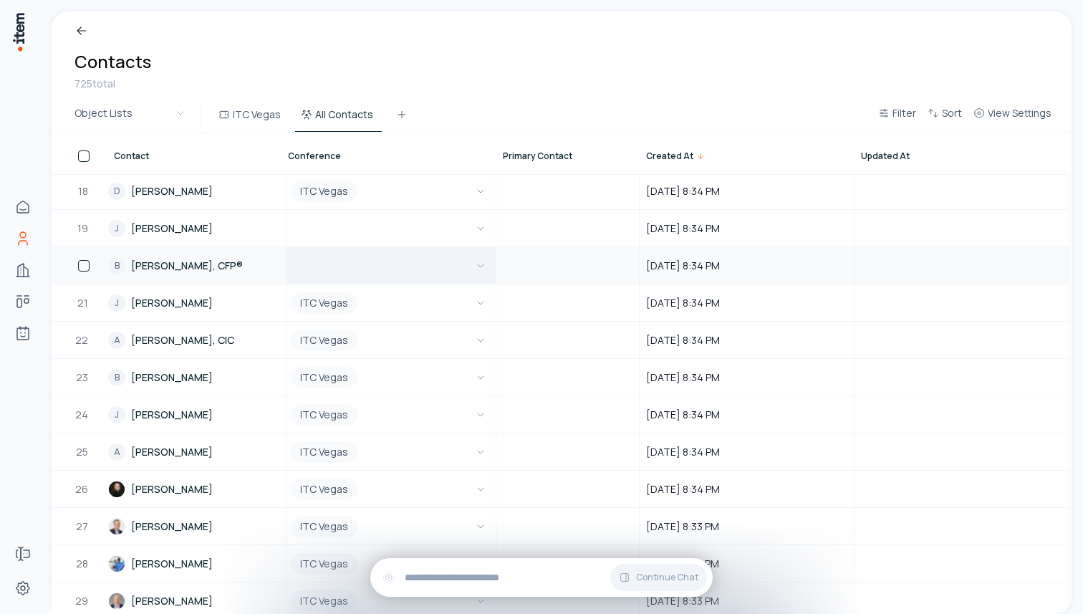
click at [425, 261] on button "button" at bounding box center [388, 265] width 201 height 35
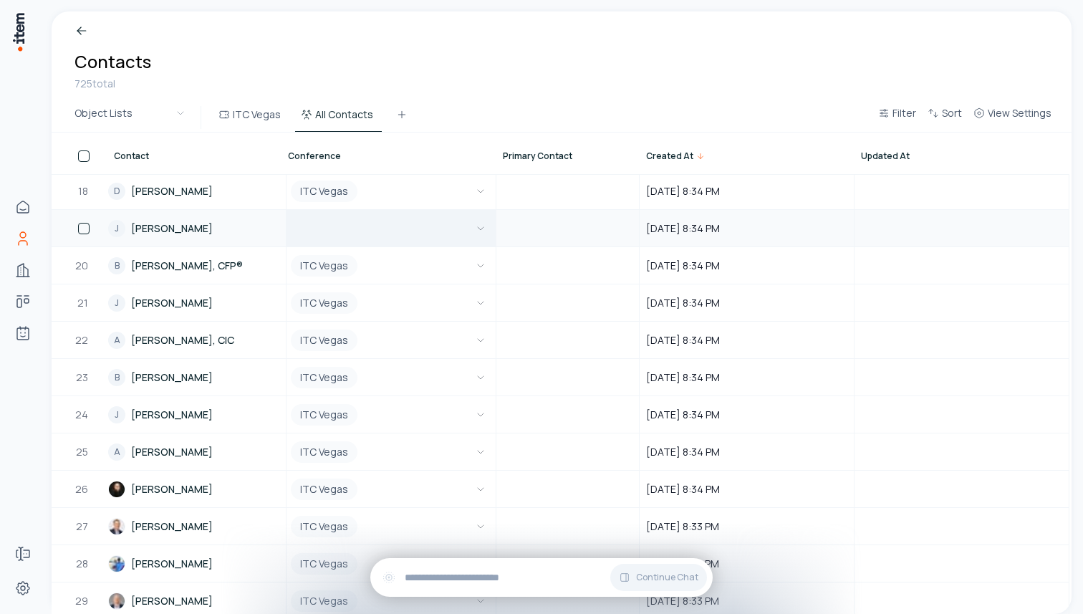
click at [425, 225] on button "button" at bounding box center [388, 228] width 201 height 35
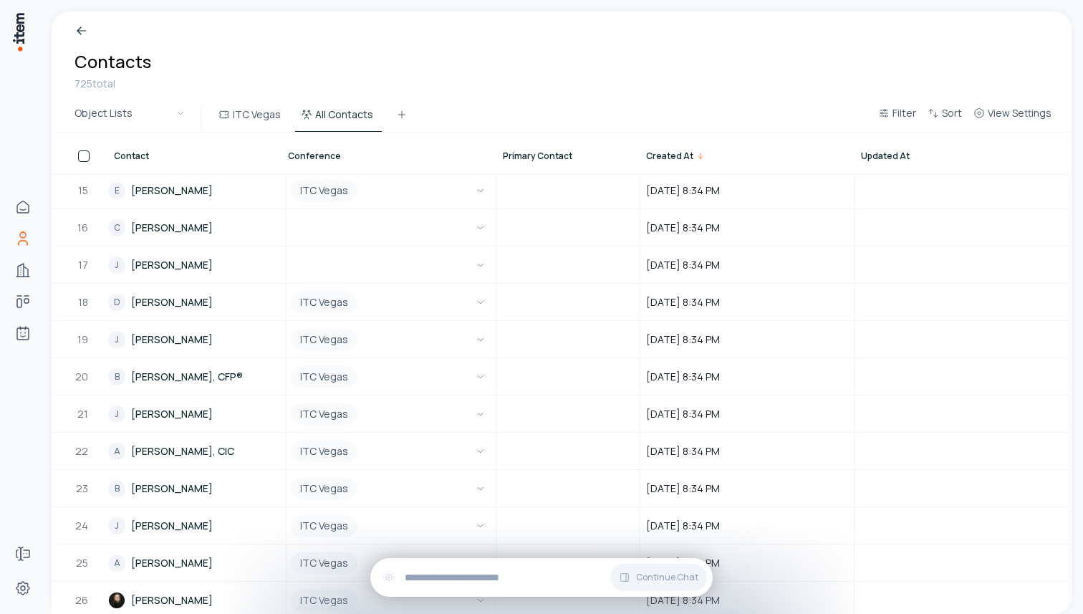
scroll to position [427, 1294]
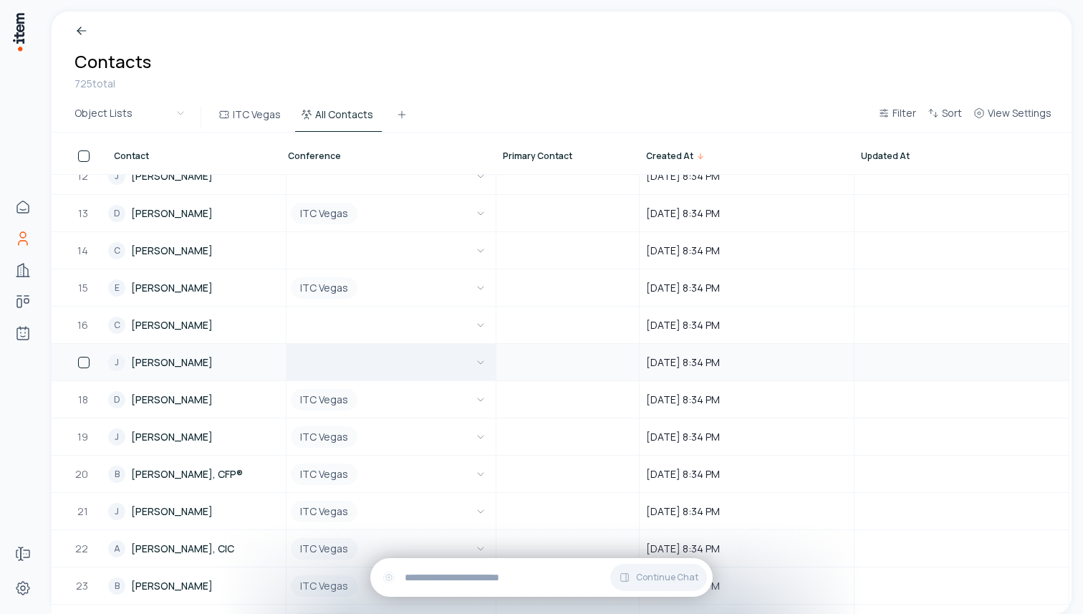
click at [421, 374] on button "button" at bounding box center [388, 362] width 201 height 35
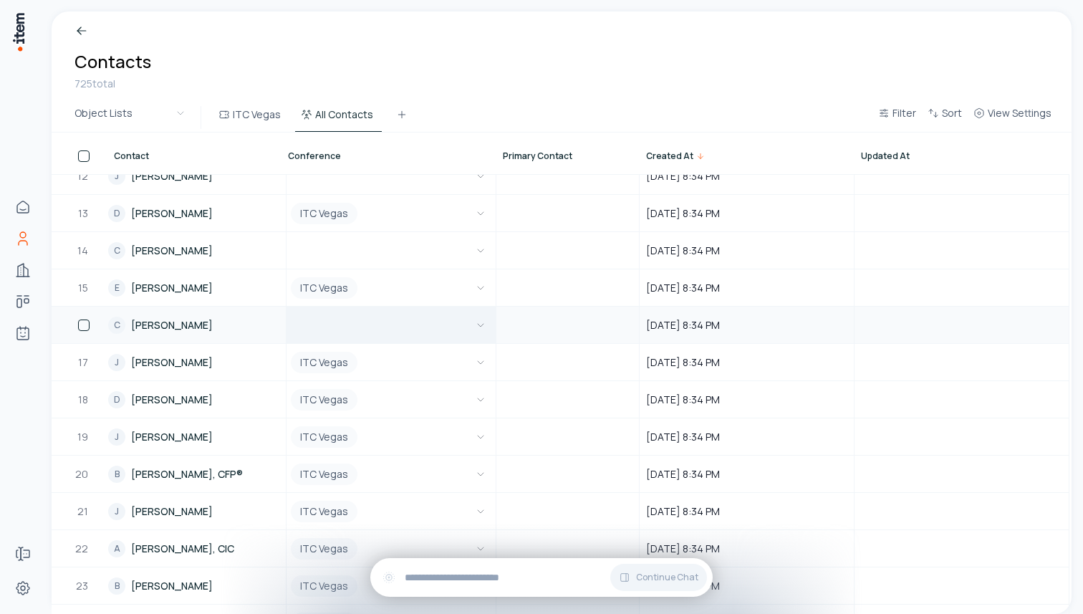
click at [423, 323] on button "button" at bounding box center [388, 324] width 201 height 35
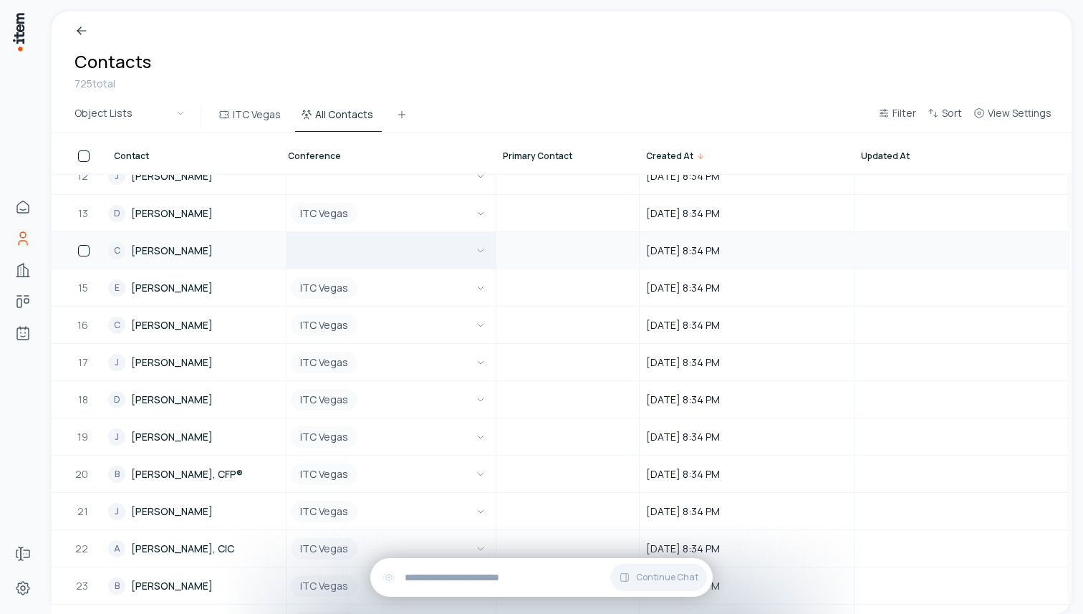
click at [425, 244] on button "button" at bounding box center [388, 250] width 201 height 35
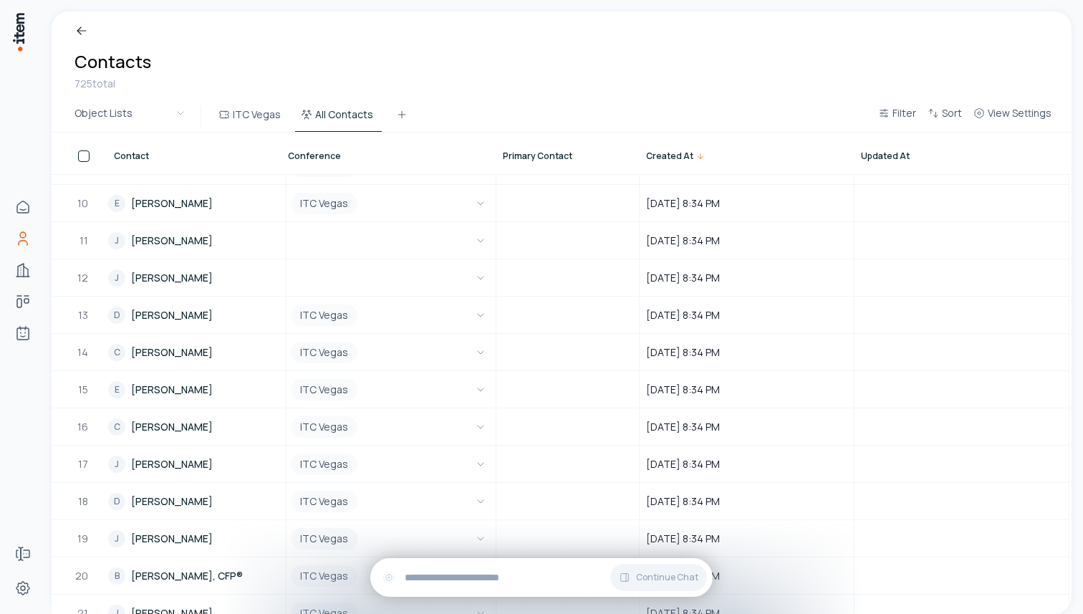
scroll to position [254, 1294]
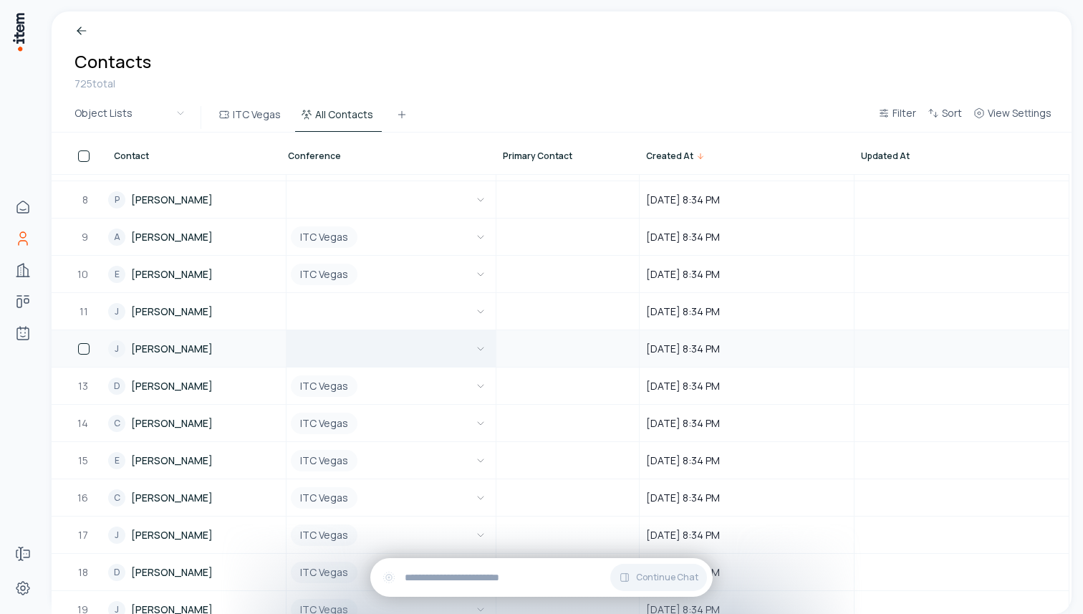
click at [425, 347] on button "button" at bounding box center [388, 348] width 201 height 35
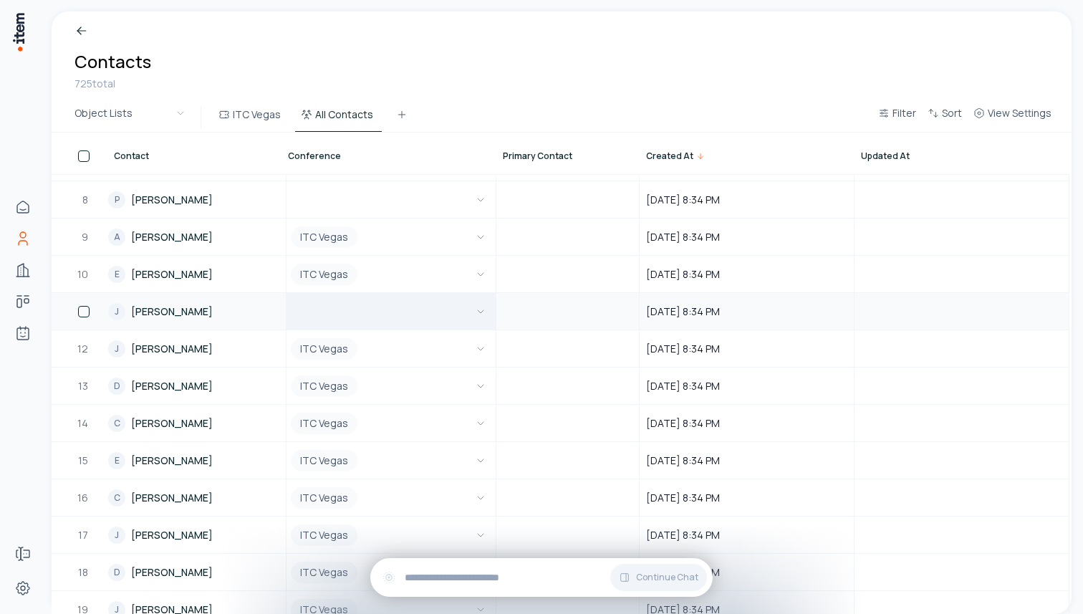
click at [432, 304] on button "button" at bounding box center [388, 311] width 201 height 35
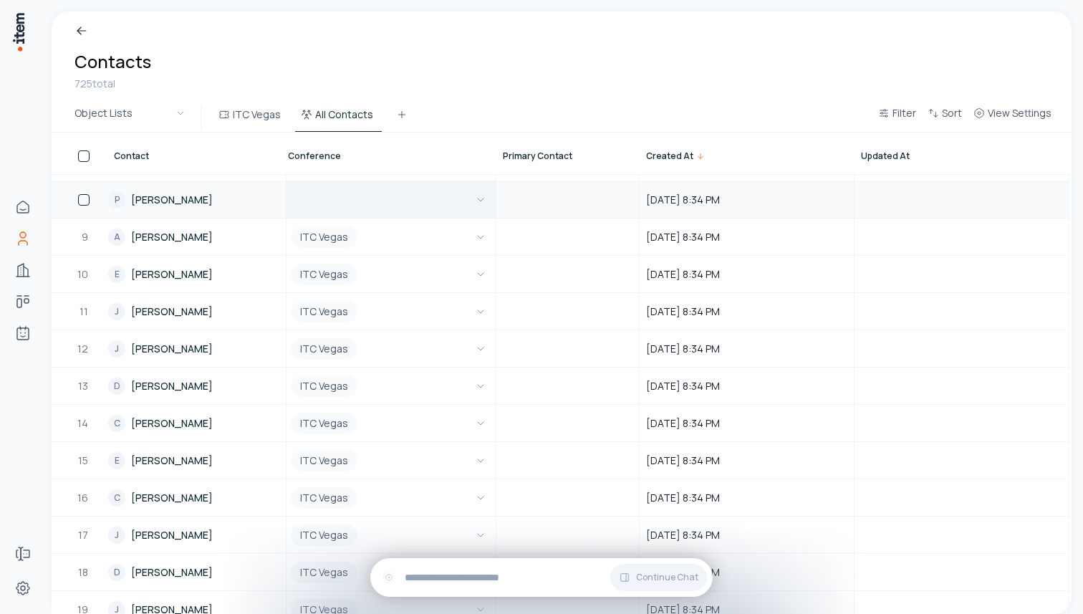
click at [427, 195] on button "button" at bounding box center [388, 199] width 201 height 35
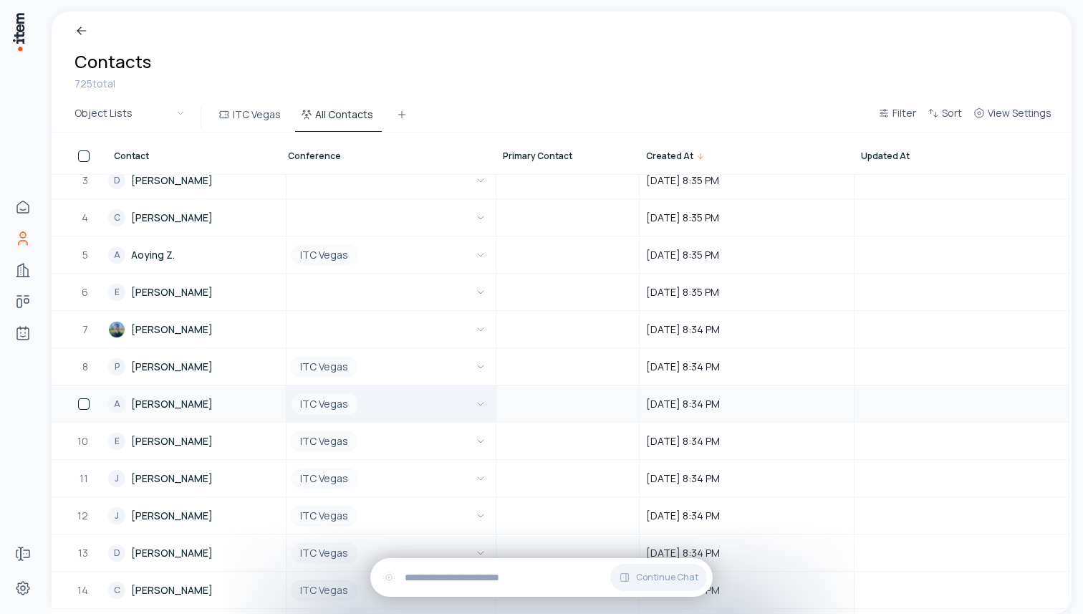
scroll to position [45, 1294]
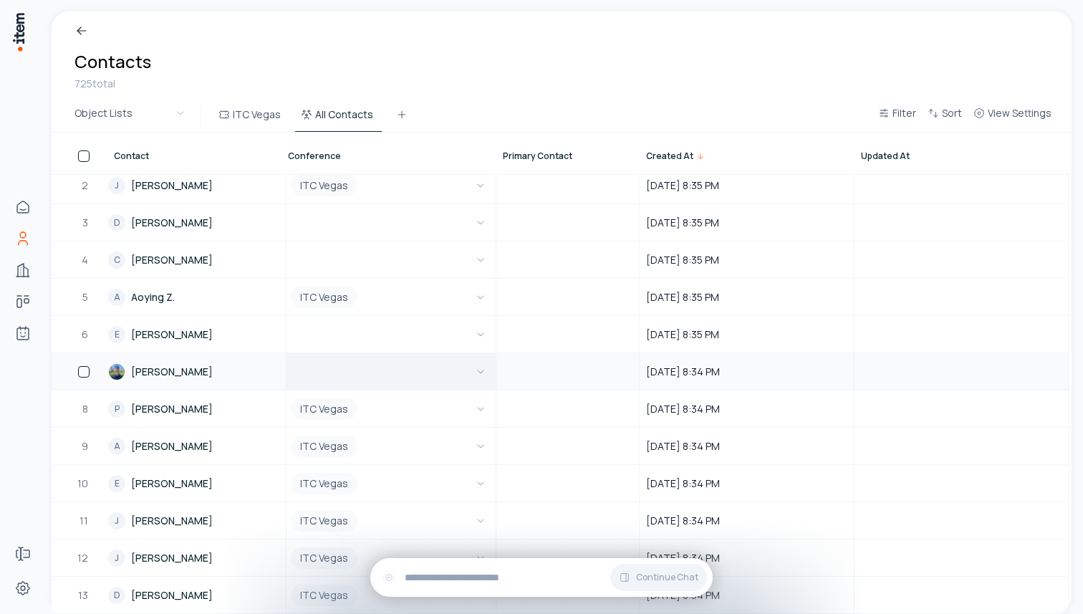
click at [424, 367] on button "button" at bounding box center [388, 371] width 201 height 35
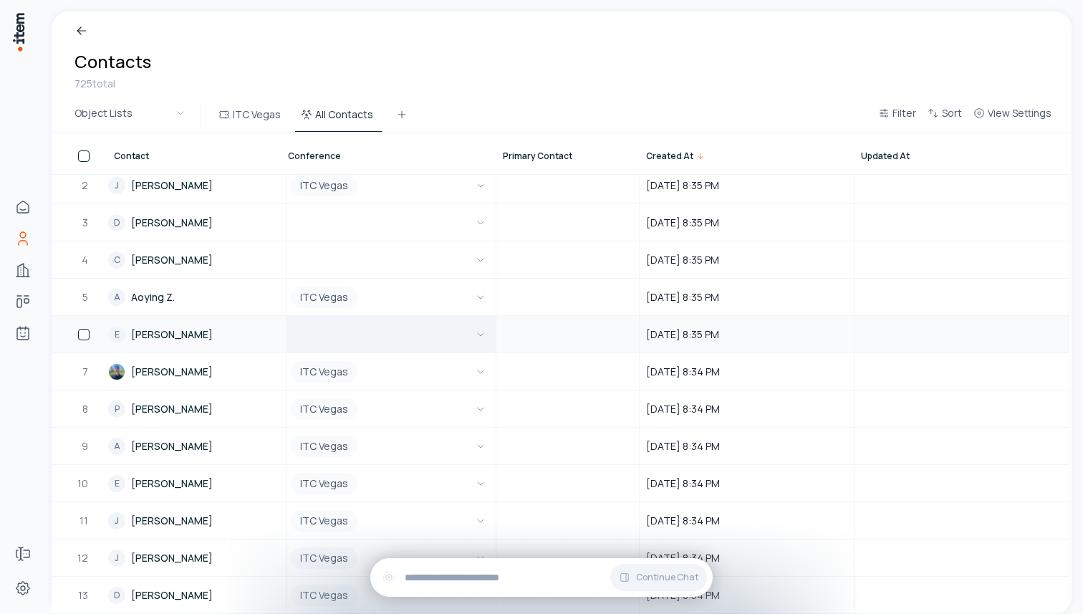
click at [431, 342] on button "button" at bounding box center [388, 334] width 201 height 35
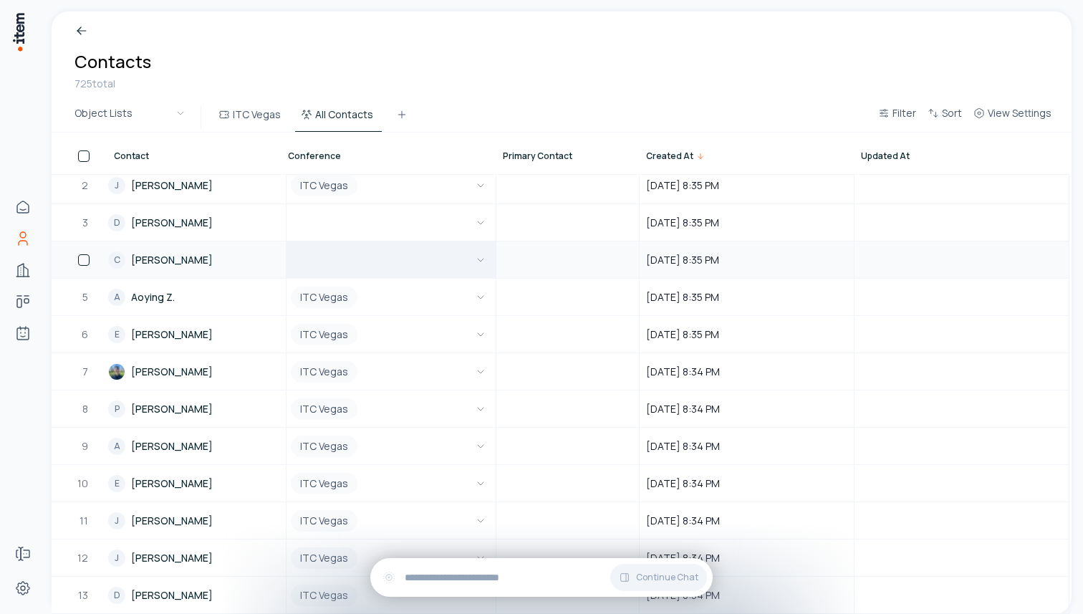
click at [433, 246] on button "button" at bounding box center [388, 259] width 201 height 35
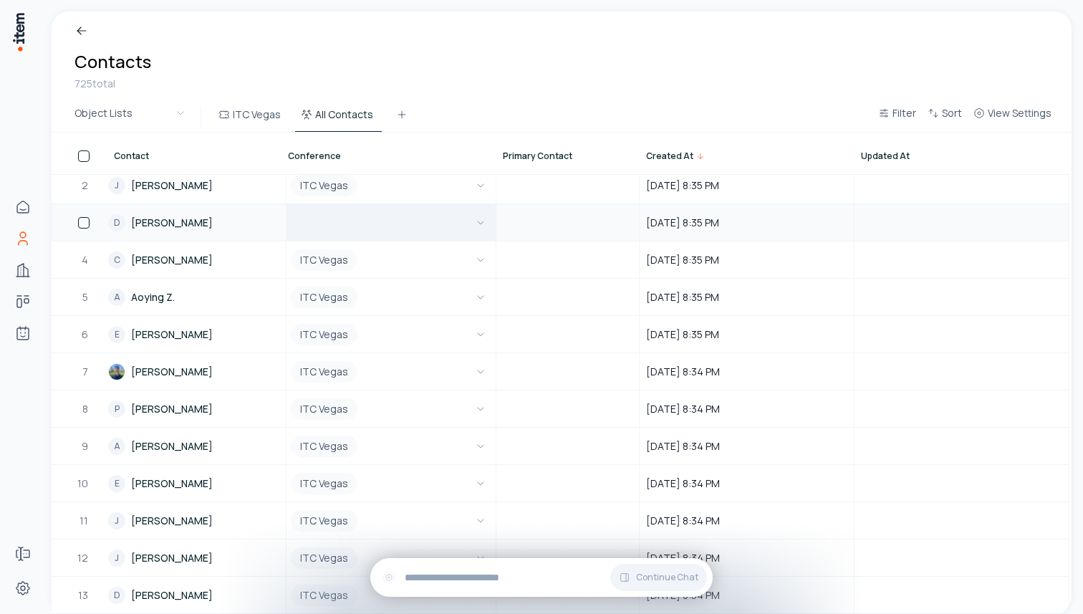
click at [430, 235] on button "button" at bounding box center [388, 222] width 201 height 35
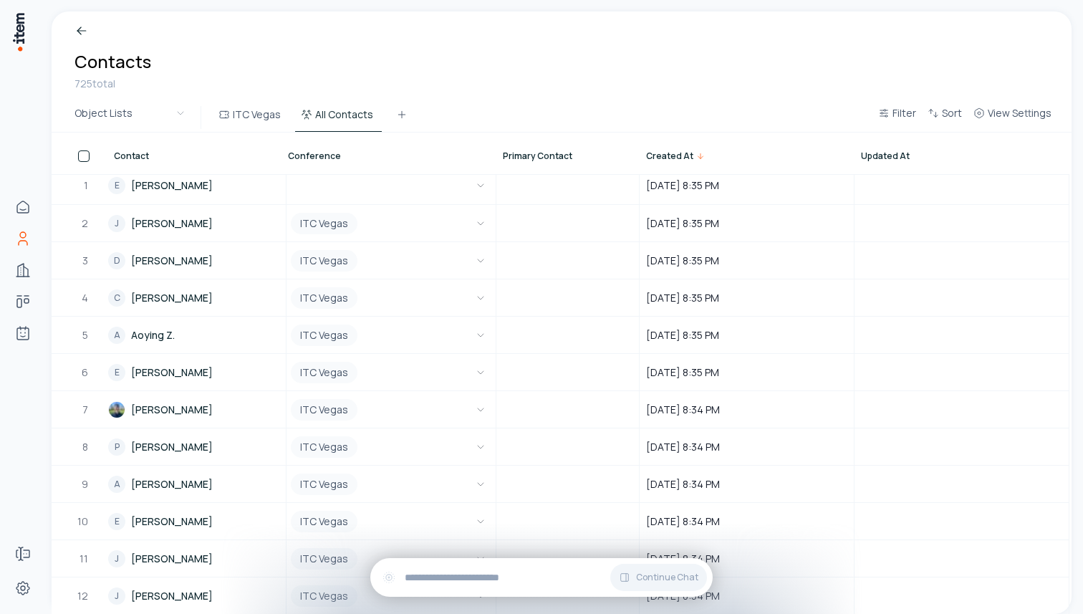
scroll to position [0, 1294]
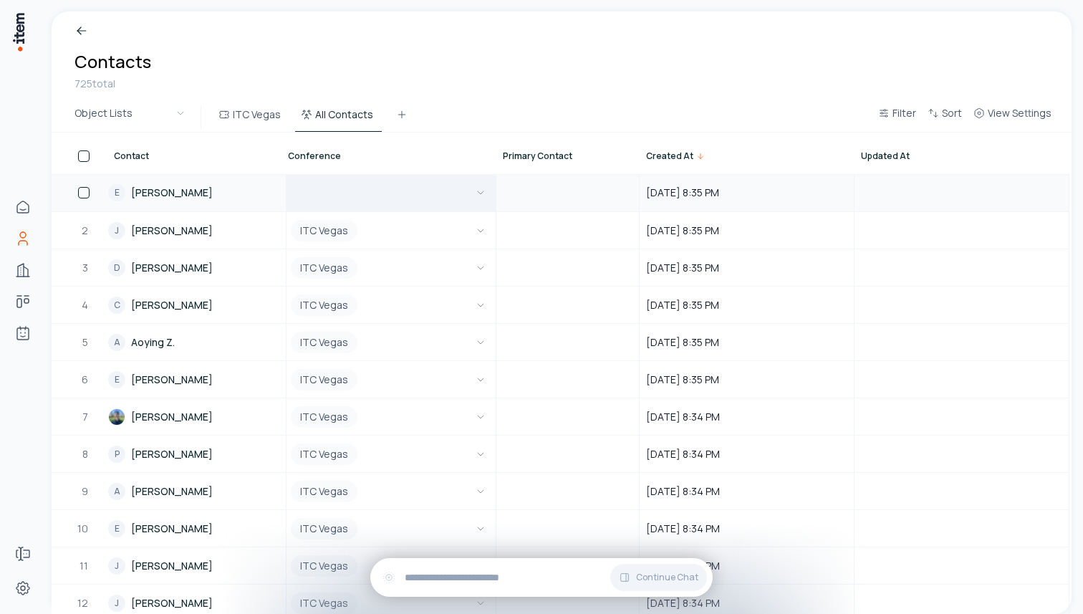
click at [435, 203] on button "button" at bounding box center [388, 193] width 201 height 36
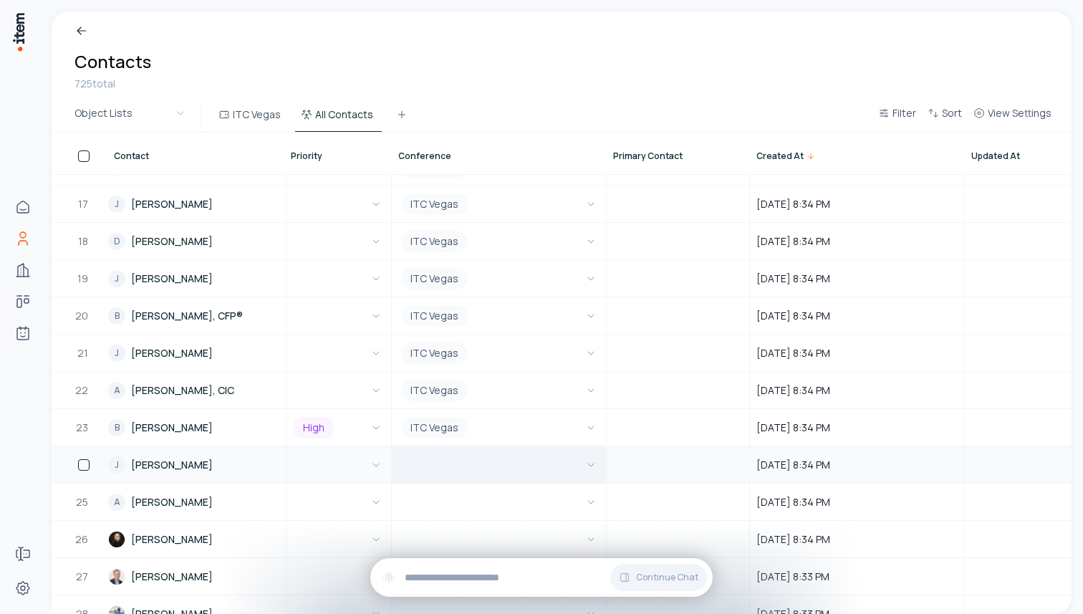
scroll to position [701, 1184]
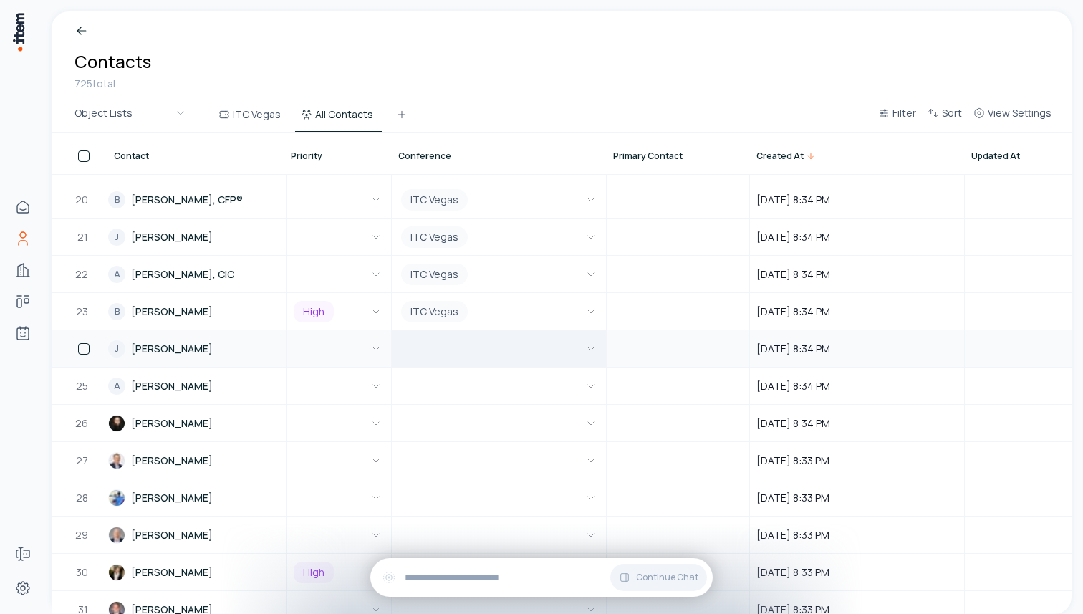
click at [472, 345] on button "button" at bounding box center [498, 348] width 201 height 35
click at [489, 381] on button "button" at bounding box center [498, 385] width 201 height 35
click at [493, 422] on button "button" at bounding box center [498, 422] width 201 height 35
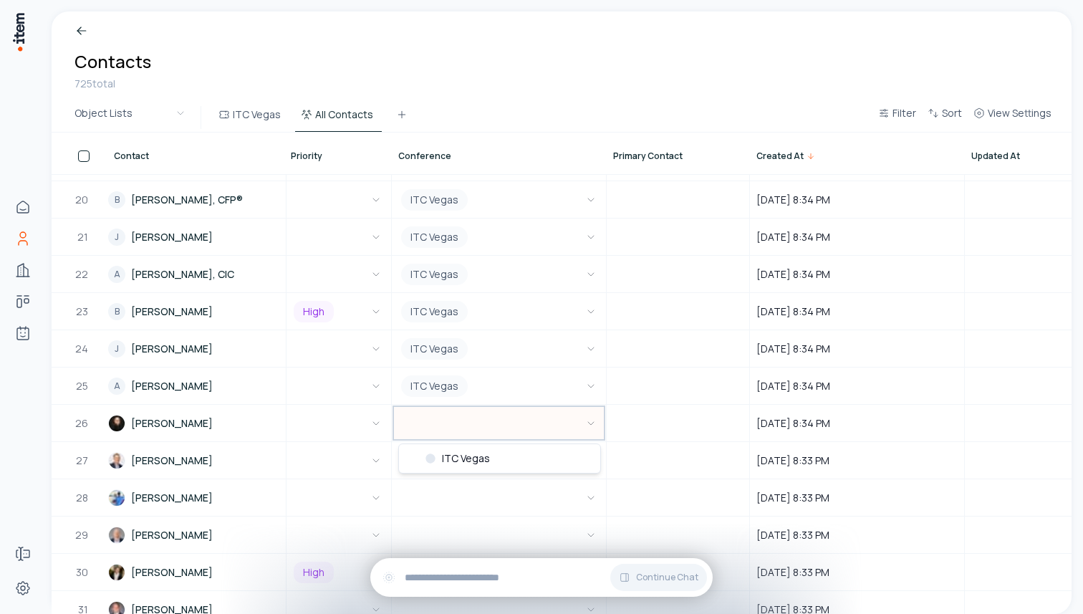
click at [494, 444] on div "ITC Vegas" at bounding box center [499, 458] width 201 height 29
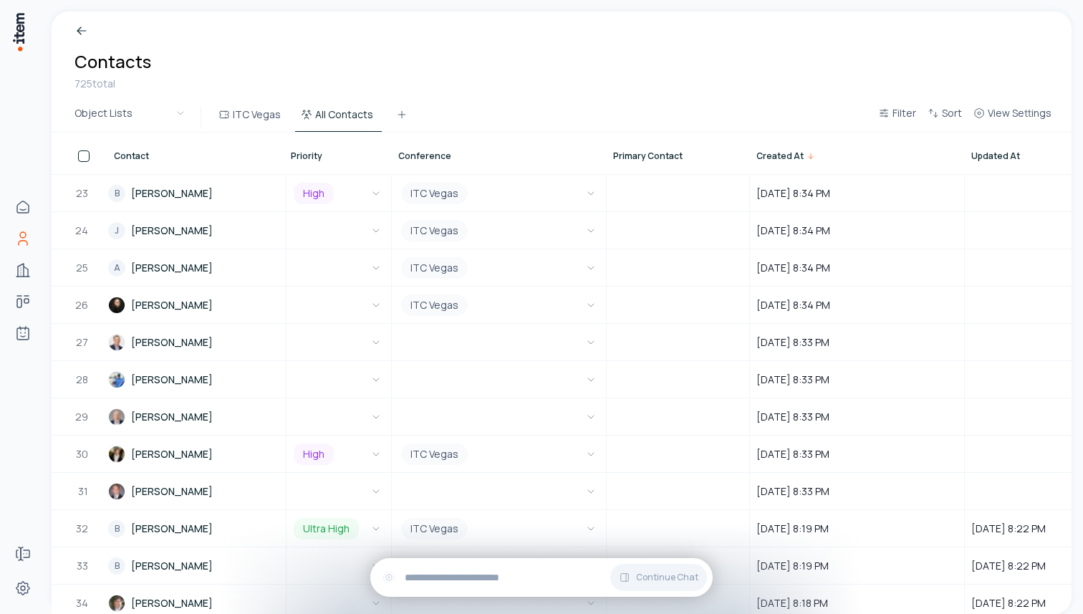
scroll to position [909, 1184]
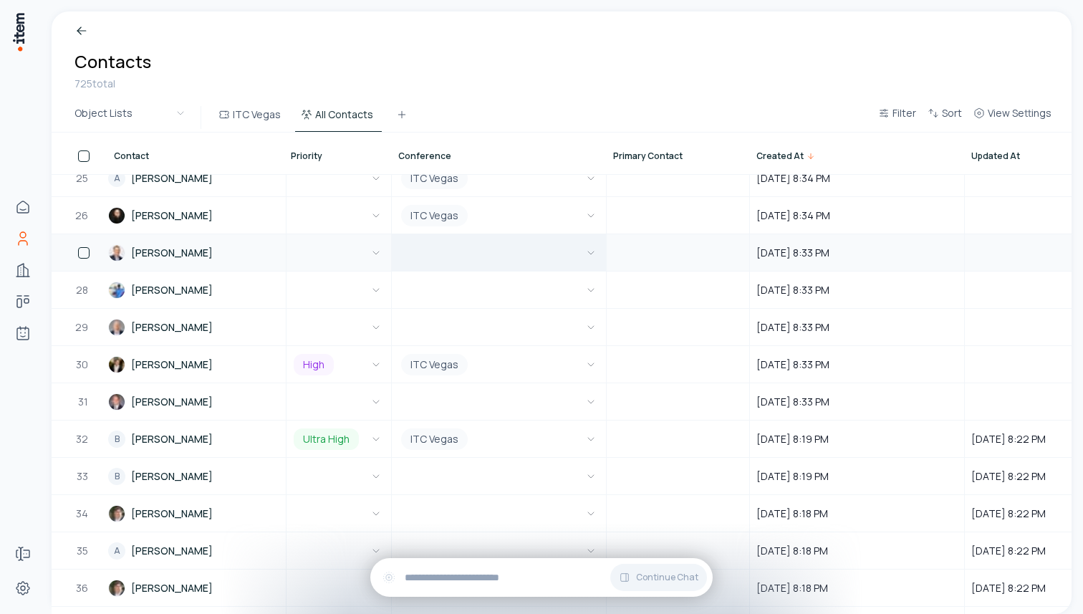
click at [503, 251] on button "button" at bounding box center [498, 252] width 201 height 35
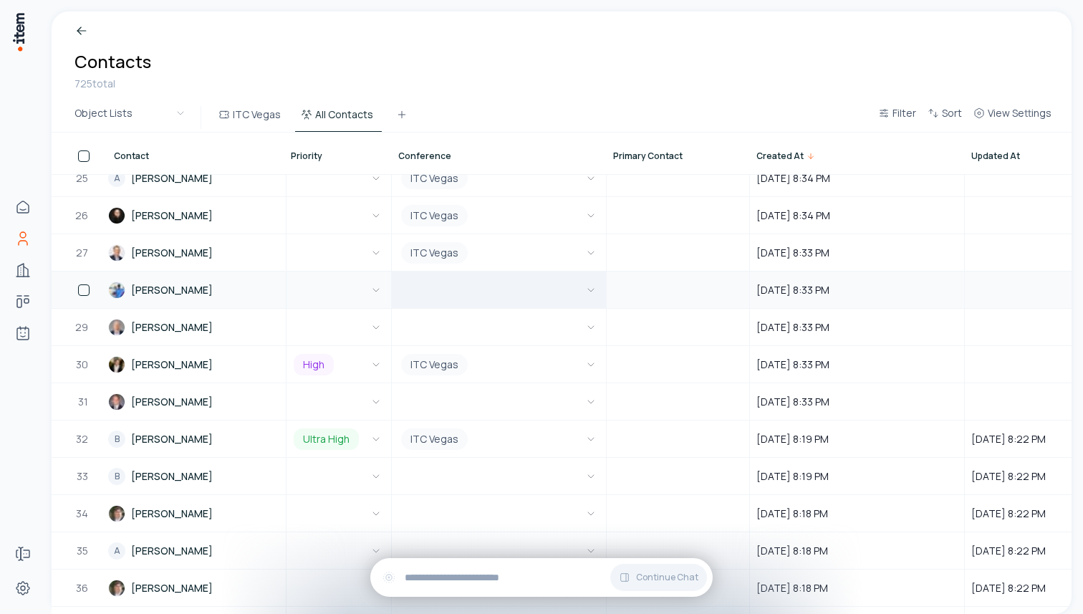
click at [504, 297] on button "button" at bounding box center [498, 289] width 201 height 35
click at [502, 323] on button "button" at bounding box center [498, 326] width 201 height 35
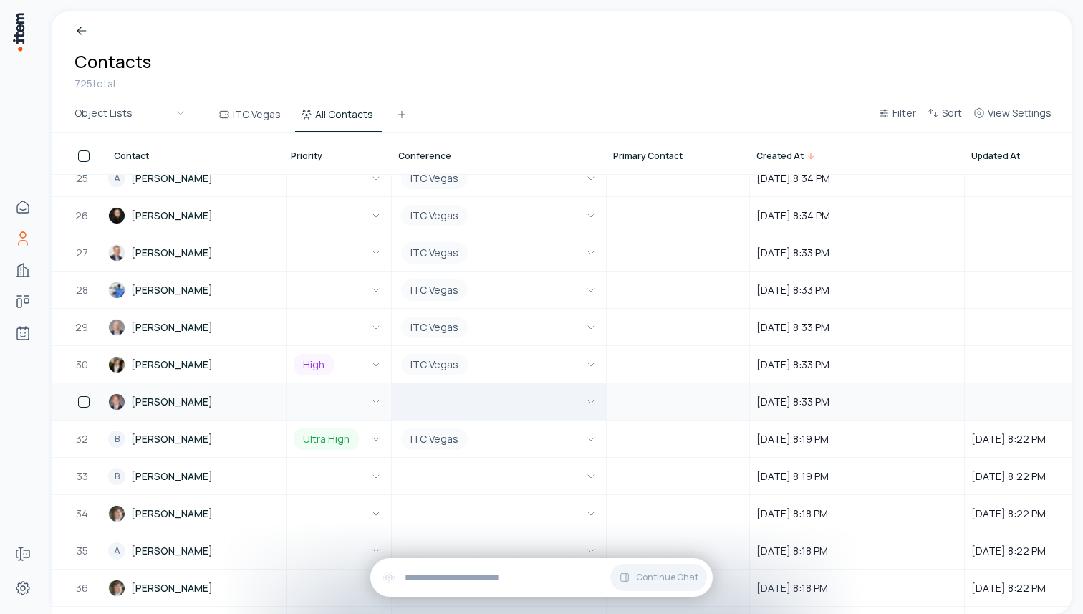
click at [503, 395] on button "button" at bounding box center [498, 401] width 201 height 35
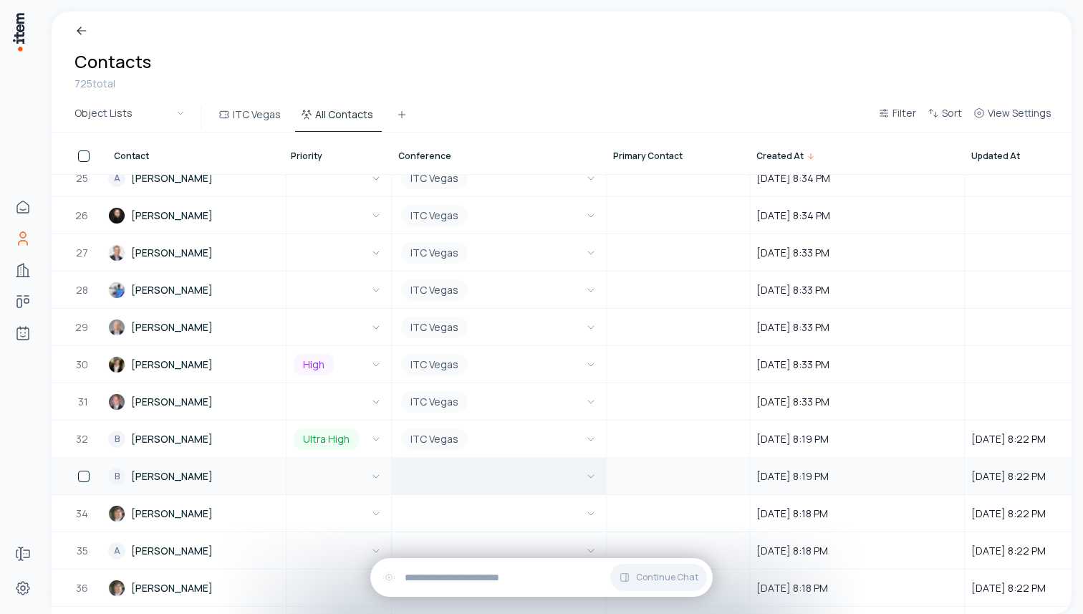
click at [506, 476] on button "button" at bounding box center [498, 475] width 201 height 35
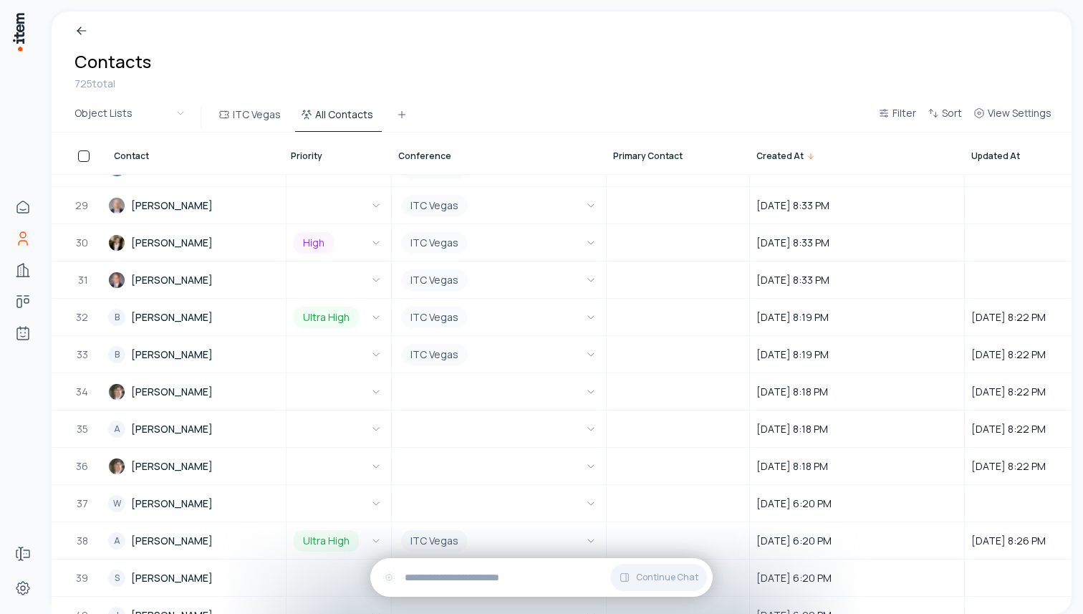
scroll to position [1102, 1184]
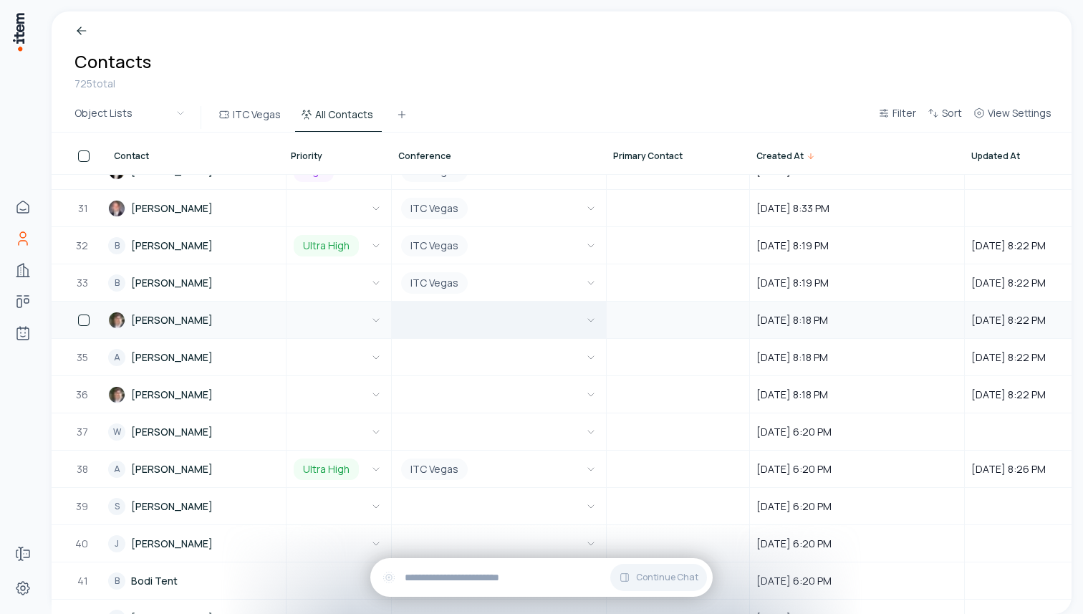
click at [516, 318] on button "button" at bounding box center [498, 319] width 201 height 35
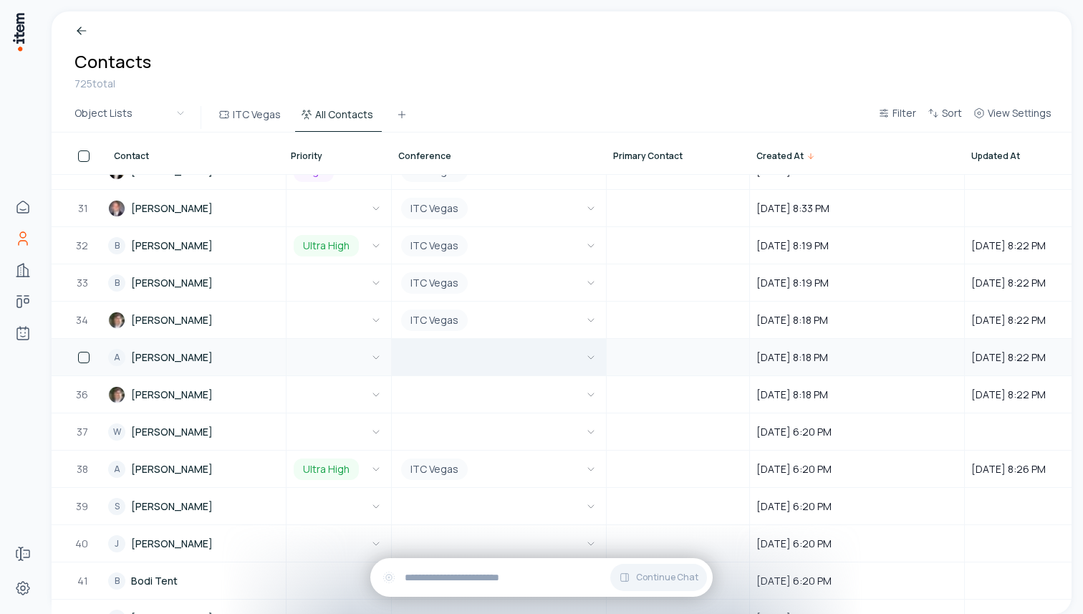
click at [516, 372] on button "button" at bounding box center [498, 357] width 201 height 35
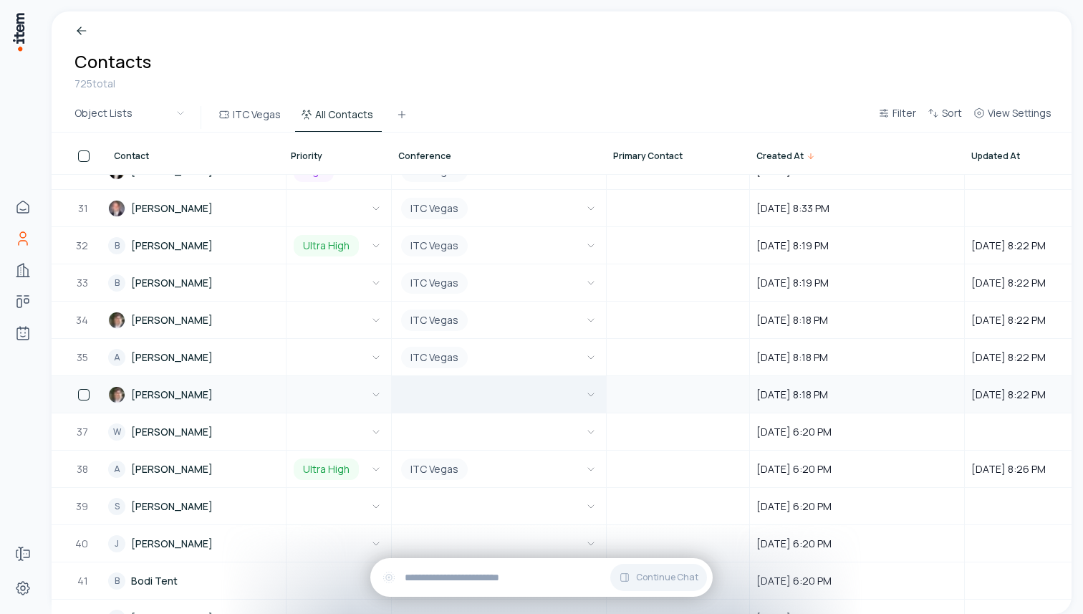
click at [516, 408] on button "button" at bounding box center [498, 394] width 201 height 35
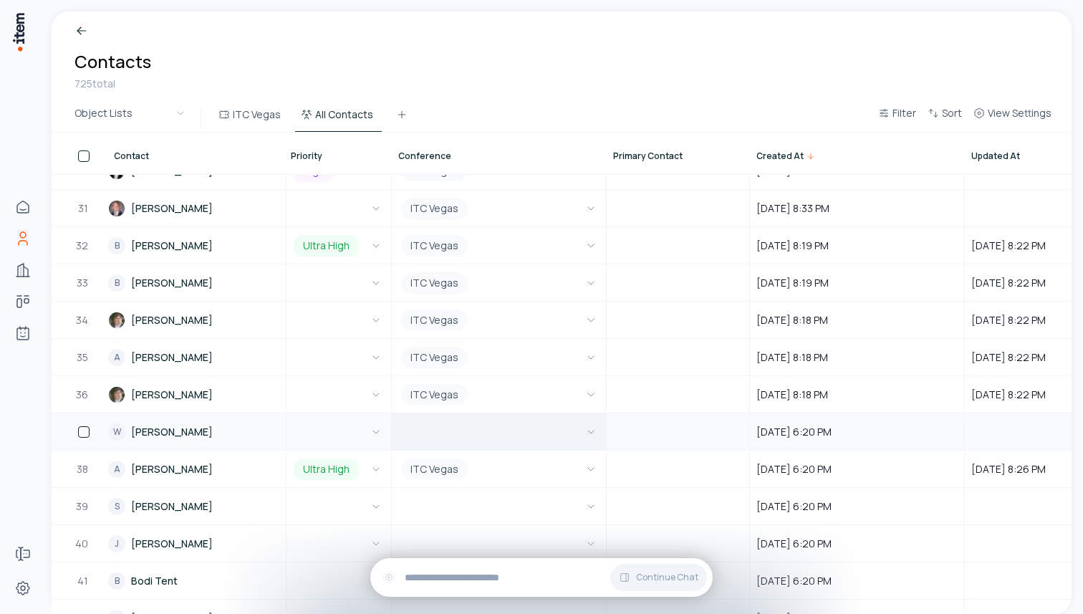
click at [517, 439] on button "button" at bounding box center [498, 431] width 201 height 35
click at [165, 466] on link "A Alejandro Zarate" at bounding box center [196, 468] width 177 height 35
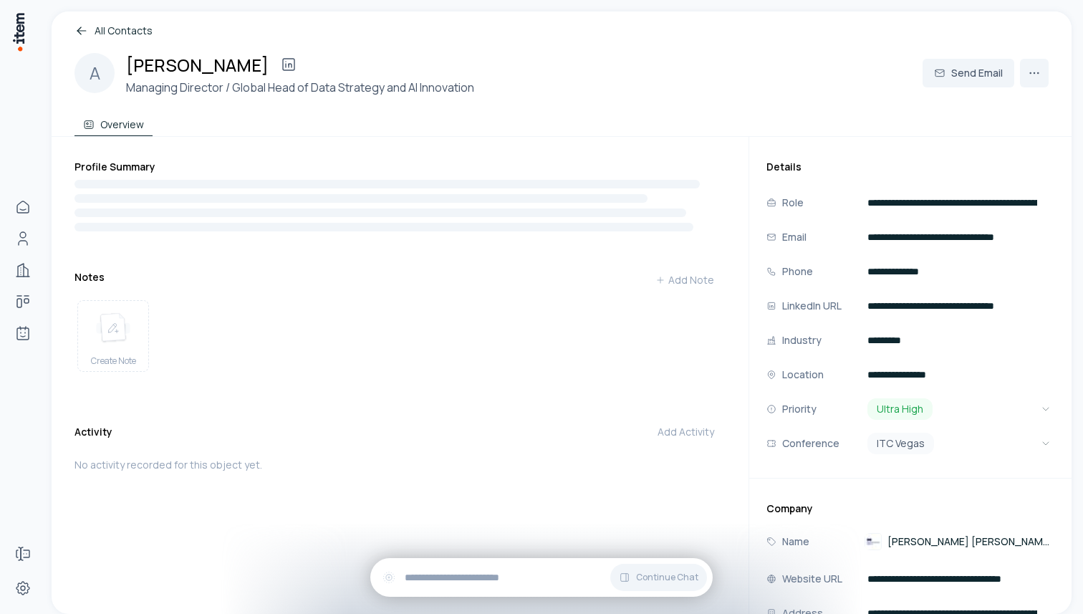
click at [216, 112] on div "Overview" at bounding box center [561, 121] width 974 height 29
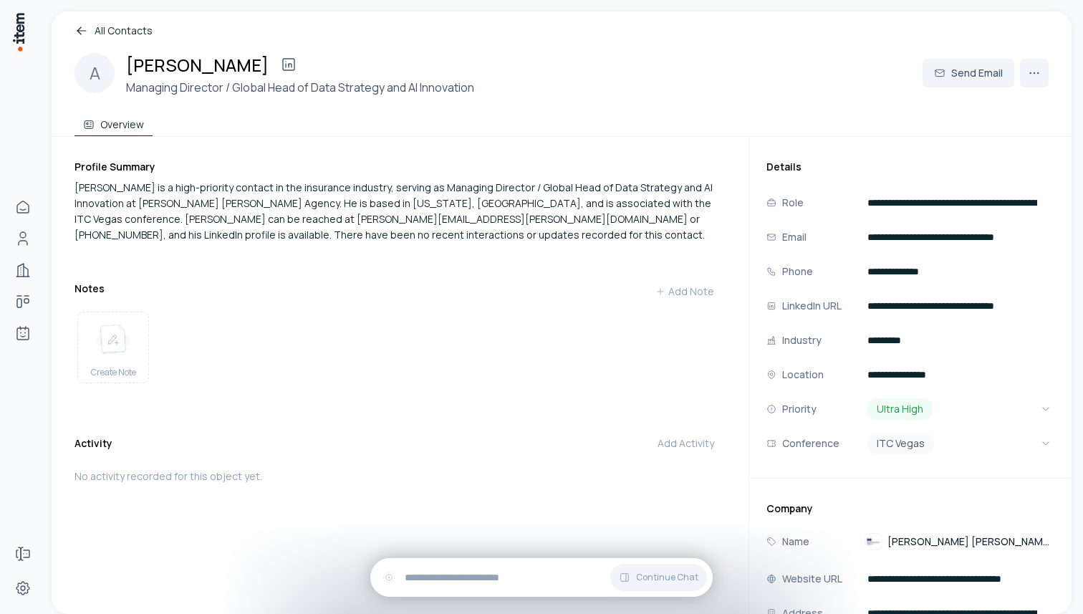
click at [96, 27] on link "All Contacts" at bounding box center [561, 31] width 974 height 16
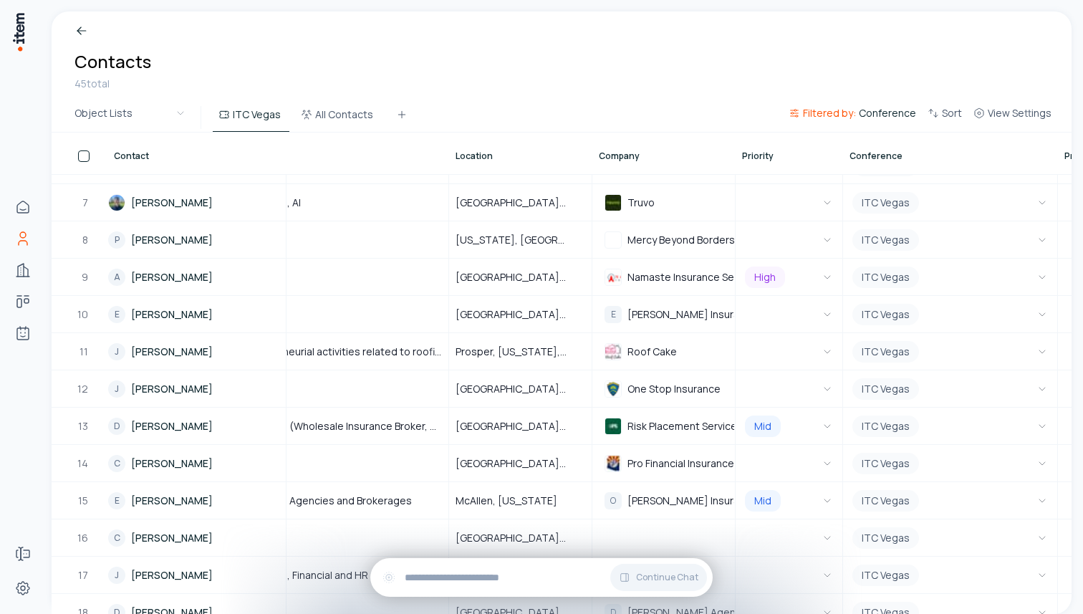
scroll to position [0, 733]
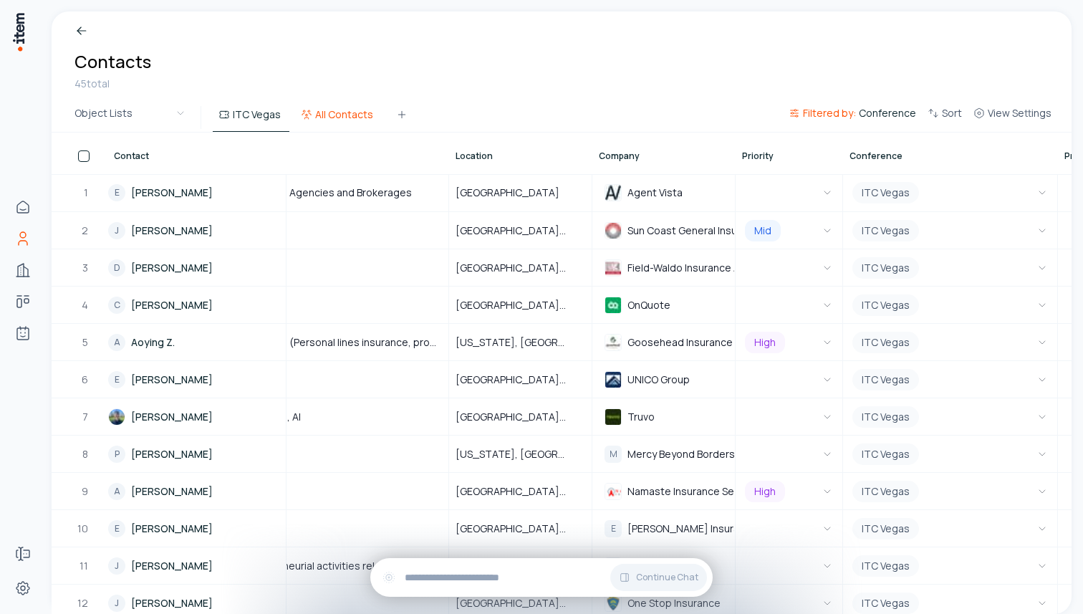
click at [339, 117] on button "All Contacts" at bounding box center [338, 119] width 87 height 26
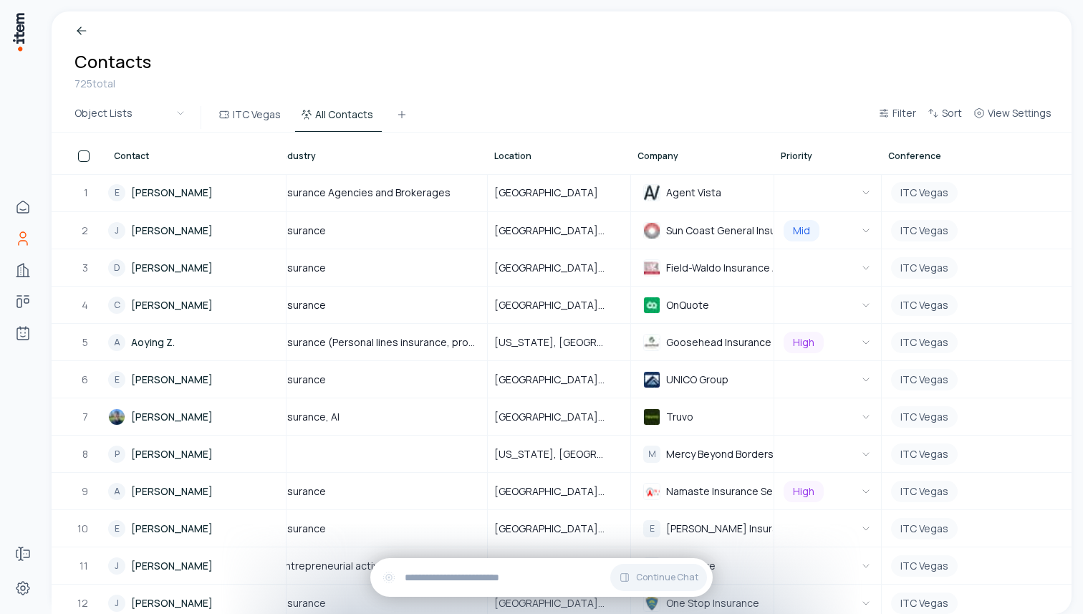
scroll to position [0, 696]
click at [838, 196] on button "button" at bounding box center [826, 193] width 94 height 36
click at [847, 268] on button "button" at bounding box center [826, 267] width 94 height 35
click at [817, 311] on button "button" at bounding box center [826, 304] width 94 height 35
click at [867, 381] on icon "button" at bounding box center [864, 379] width 11 height 11
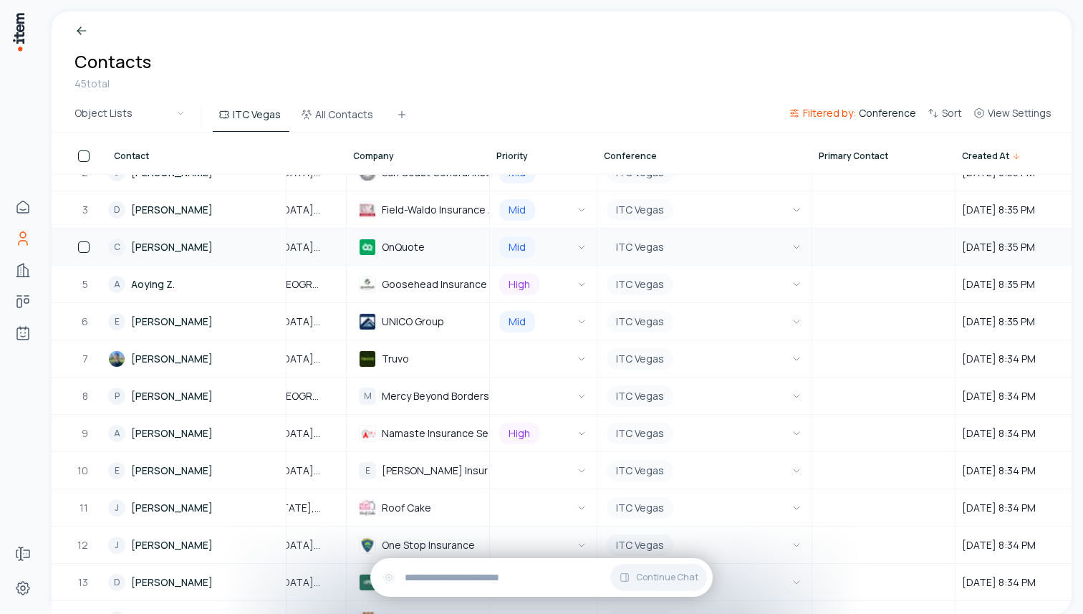
scroll to position [59, 978]
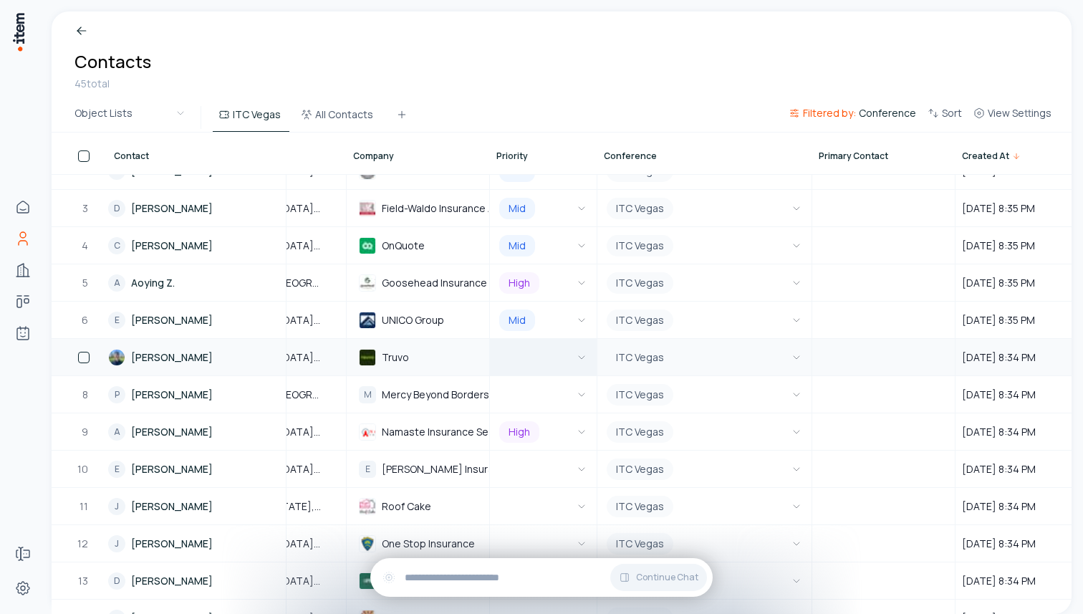
click at [531, 352] on button "button" at bounding box center [543, 357] width 94 height 35
click at [532, 385] on button "button" at bounding box center [543, 394] width 94 height 35
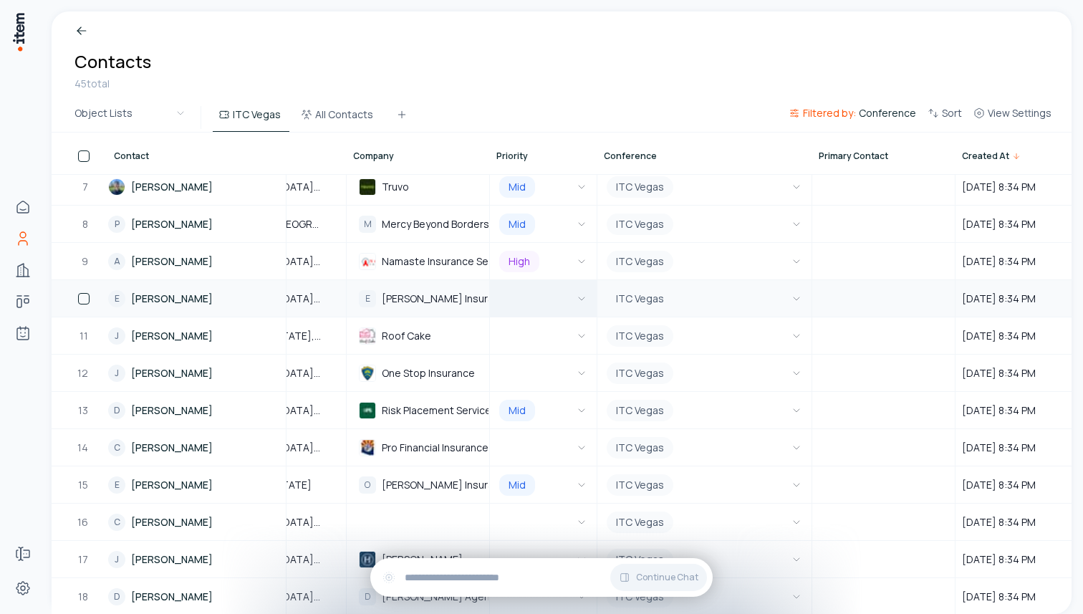
scroll to position [227, 978]
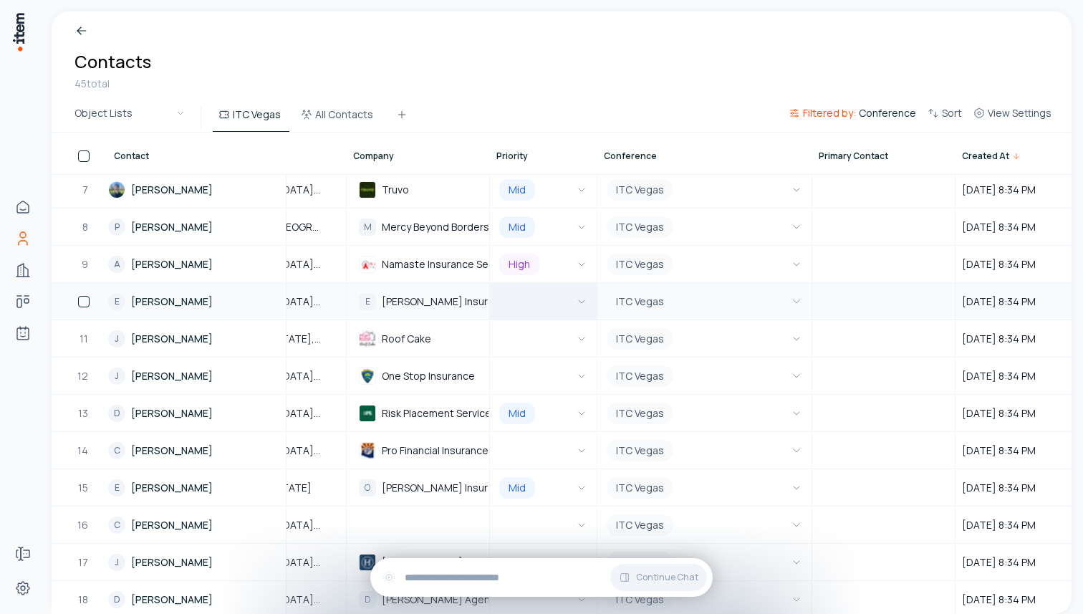
click at [551, 299] on button "button" at bounding box center [543, 301] width 94 height 35
click at [557, 336] on button "button" at bounding box center [543, 338] width 94 height 35
click at [566, 385] on button "button" at bounding box center [543, 375] width 94 height 35
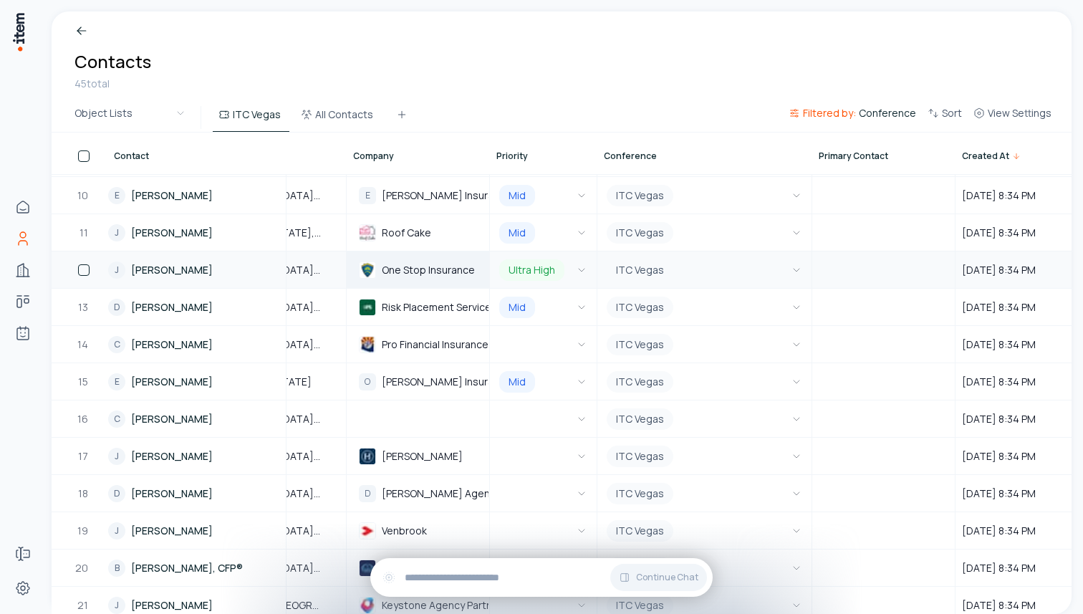
scroll to position [360, 978]
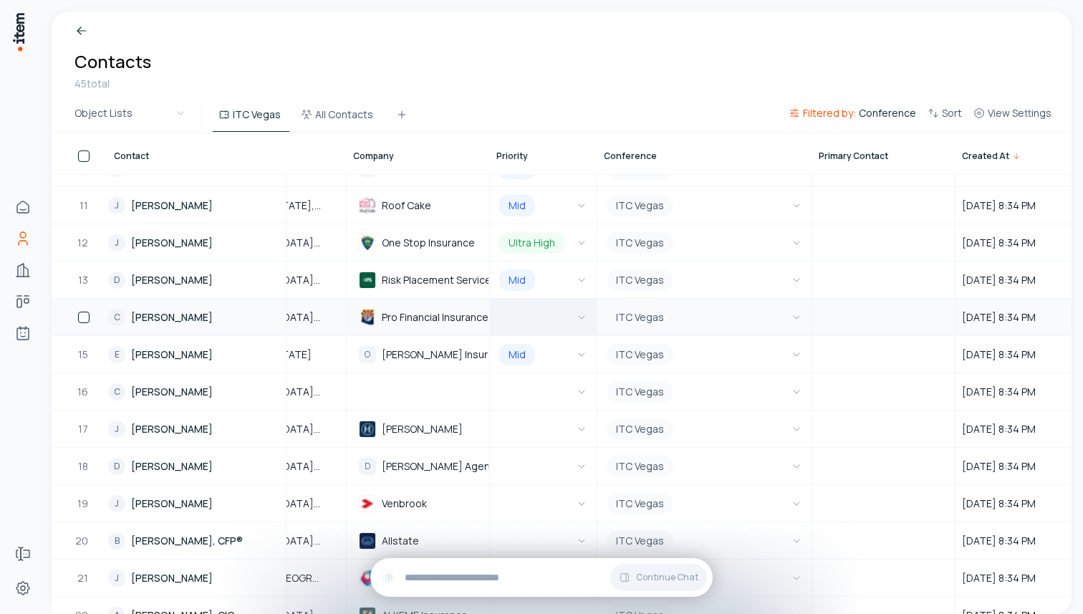
click at [567, 321] on button "button" at bounding box center [543, 316] width 94 height 35
click at [552, 390] on button "button" at bounding box center [543, 391] width 94 height 35
click at [587, 432] on icon "button" at bounding box center [581, 428] width 11 height 11
click at [577, 462] on icon "button" at bounding box center [581, 466] width 11 height 11
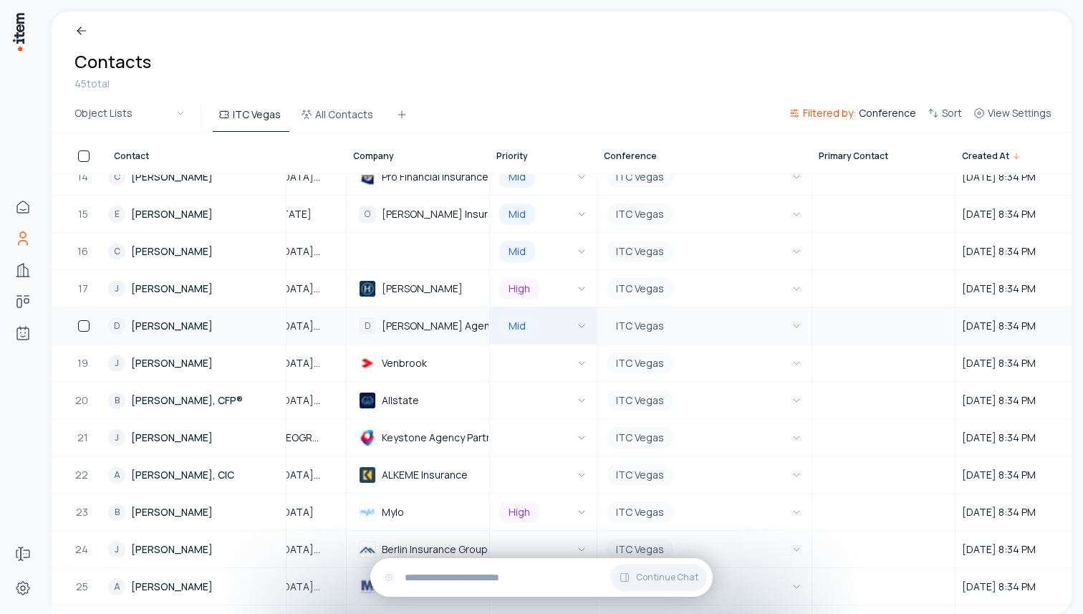
scroll to position [506, 978]
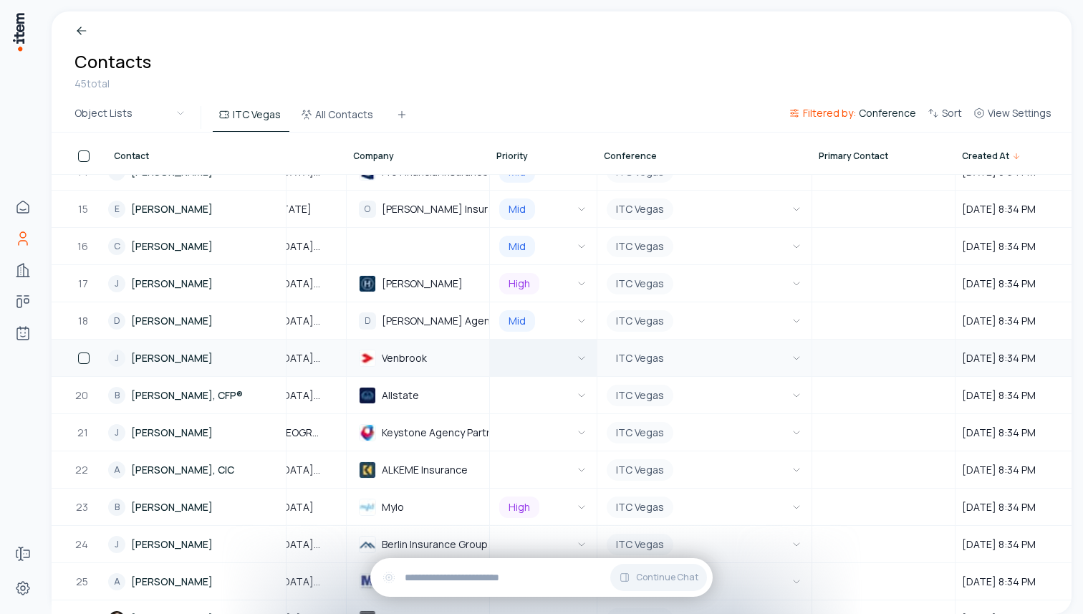
click at [565, 359] on button "button" at bounding box center [543, 357] width 94 height 35
click at [234, 391] on link "B Bruce Gekko, CFP®" at bounding box center [196, 394] width 177 height 35
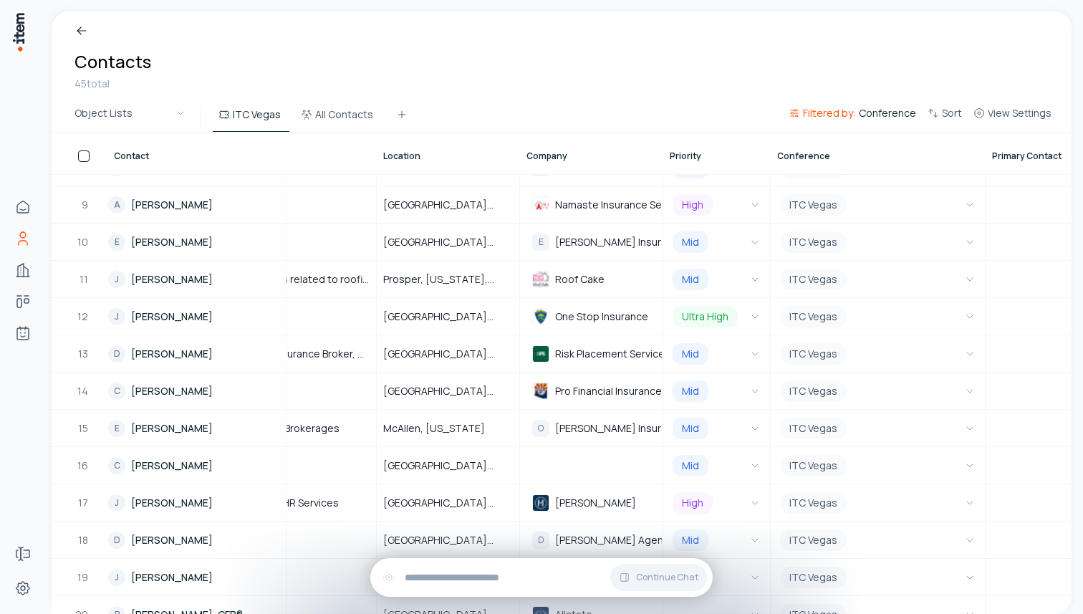
scroll to position [519, 805]
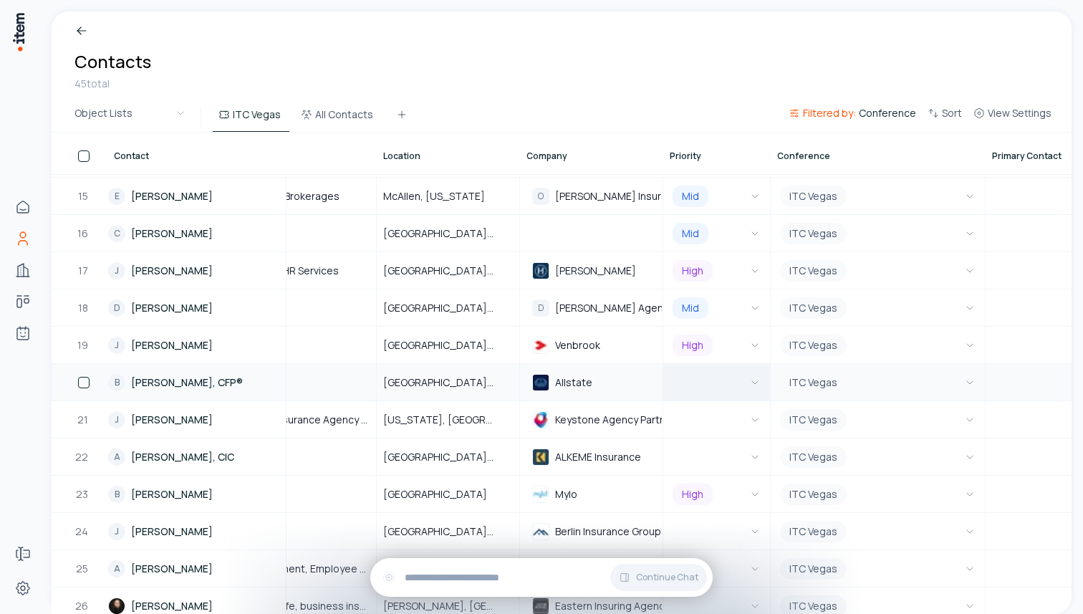
click at [703, 367] on button "button" at bounding box center [717, 382] width 94 height 35
click at [737, 428] on button "button" at bounding box center [717, 419] width 94 height 35
click at [735, 449] on button "button" at bounding box center [717, 456] width 94 height 35
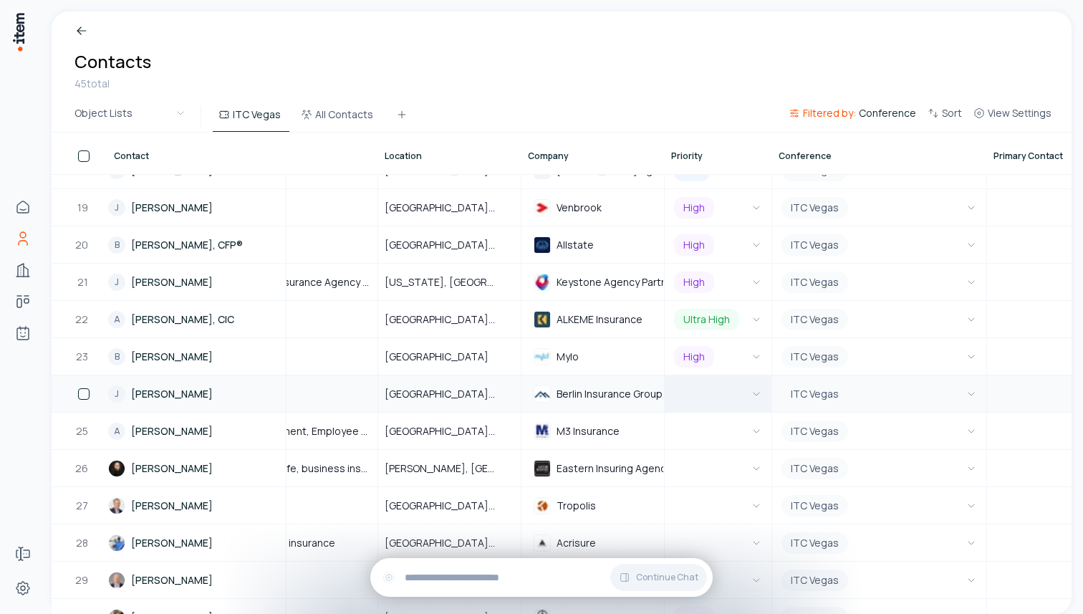
scroll to position [668, 804]
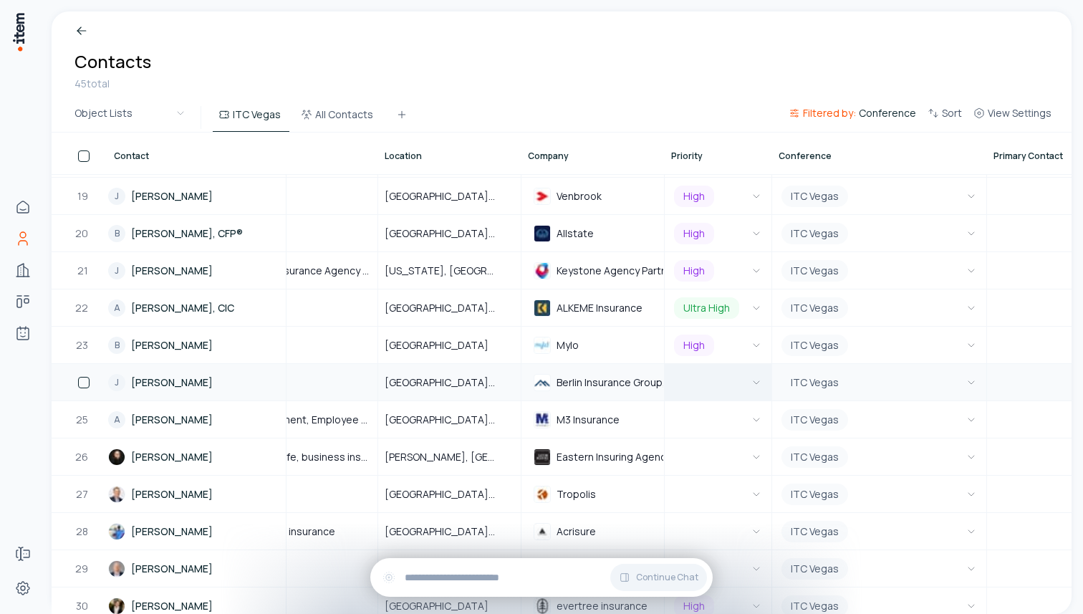
click at [729, 384] on button "button" at bounding box center [718, 382] width 94 height 35
click at [742, 418] on button "button" at bounding box center [718, 419] width 94 height 35
click at [737, 463] on button "button" at bounding box center [718, 456] width 94 height 35
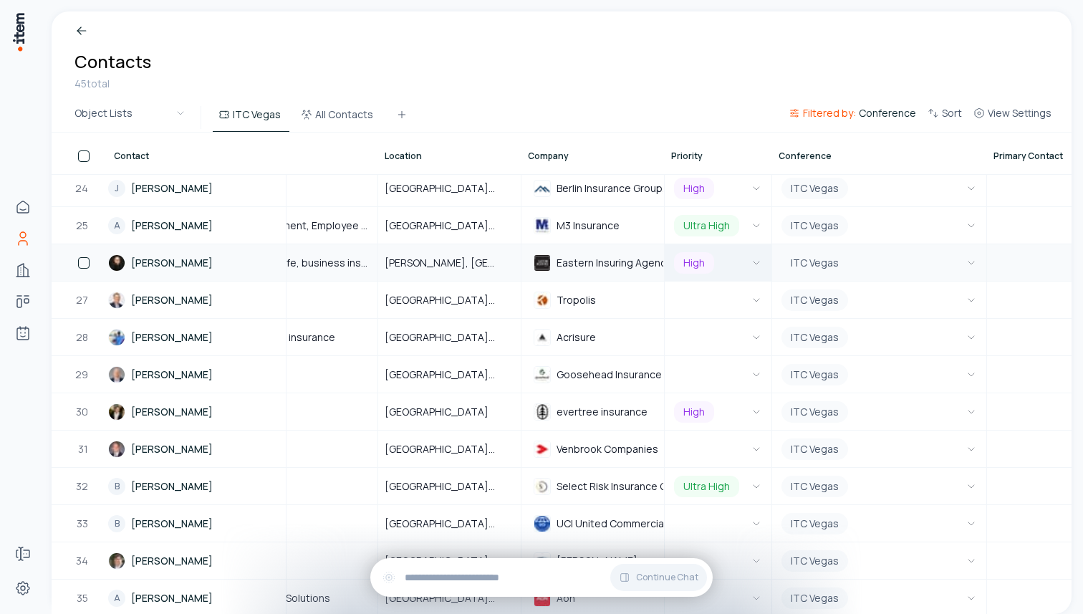
scroll to position [862, 804]
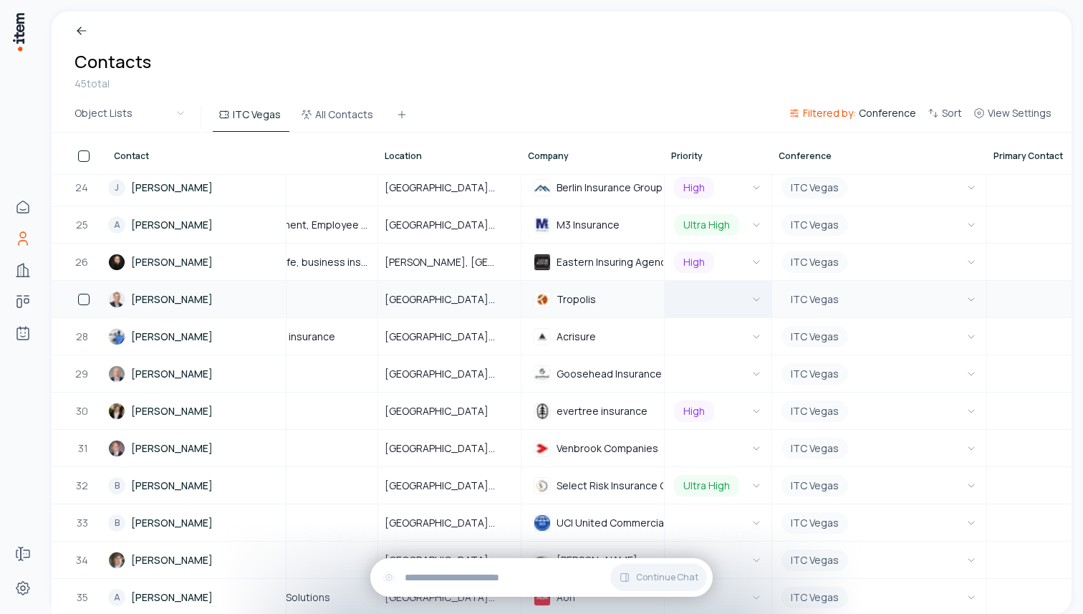
click at [735, 298] on button "button" at bounding box center [718, 298] width 94 height 35
click at [762, 340] on button "button" at bounding box center [718, 336] width 94 height 35
click at [734, 377] on button "button" at bounding box center [718, 373] width 94 height 35
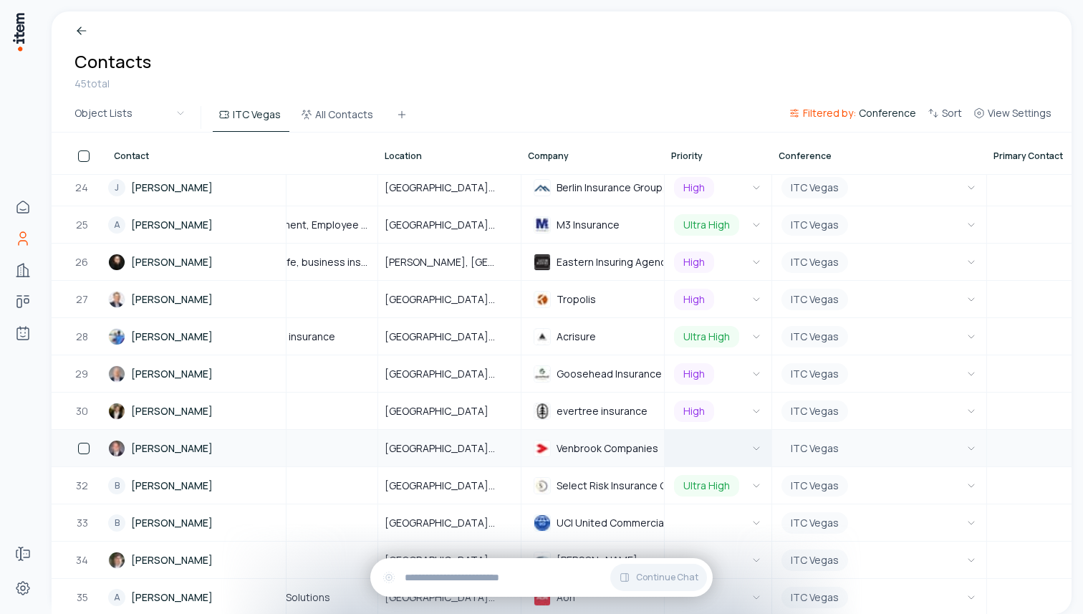
scroll to position [905, 804]
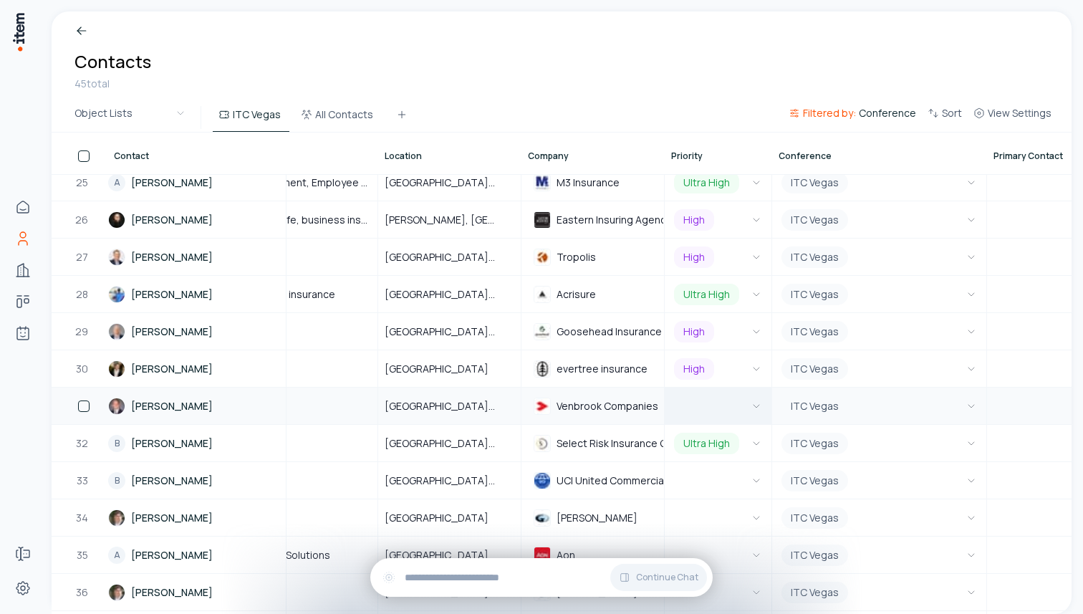
click at [731, 408] on button "button" at bounding box center [718, 405] width 94 height 35
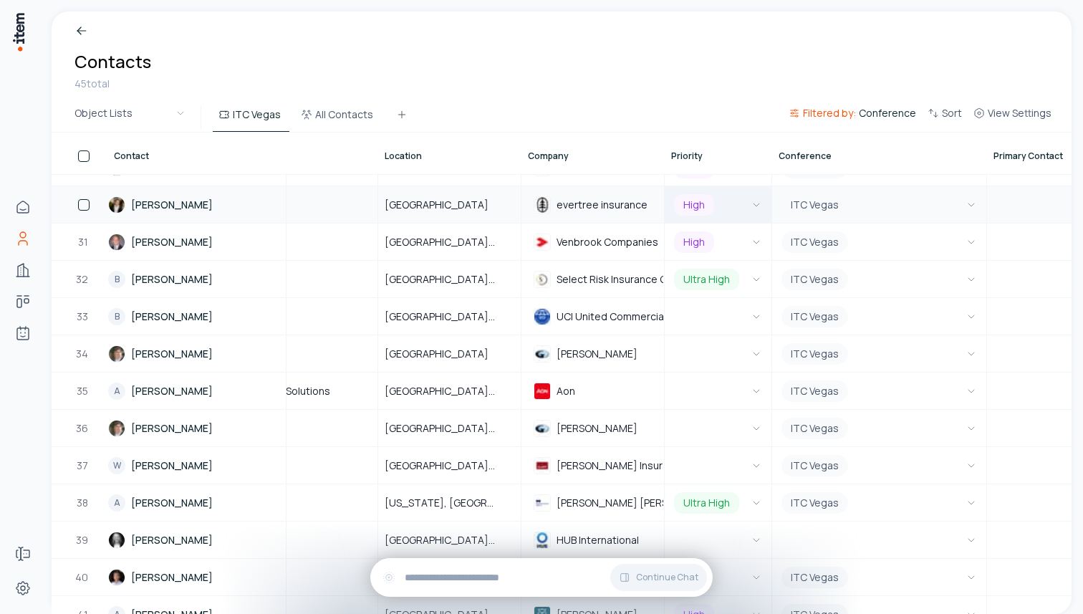
scroll to position [1076, 804]
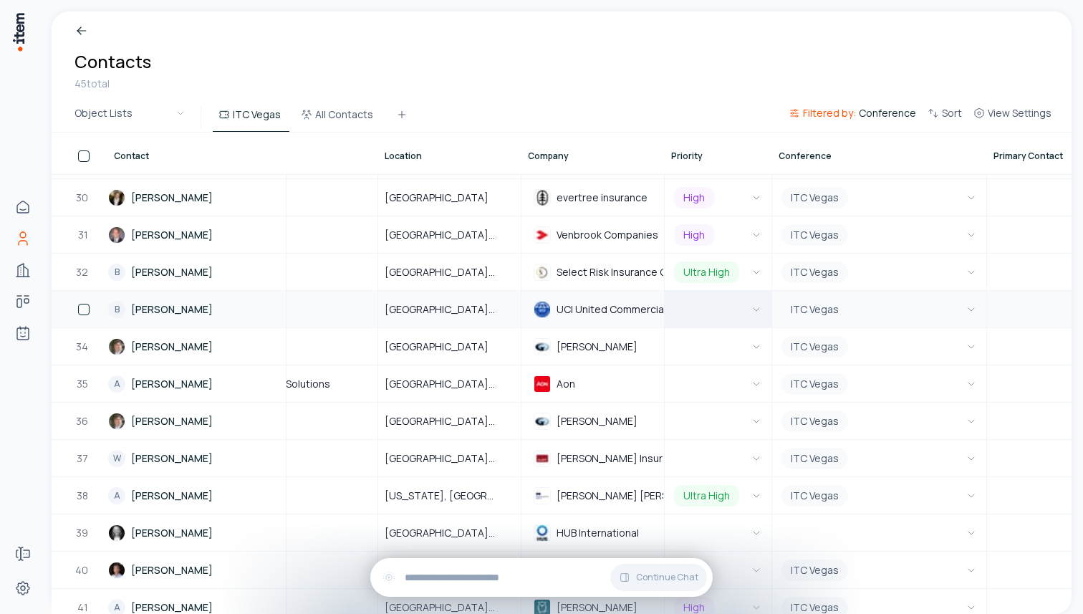
click at [753, 311] on icon "button" at bounding box center [756, 309] width 11 height 11
click at [85, 350] on button "button" at bounding box center [83, 346] width 11 height 11
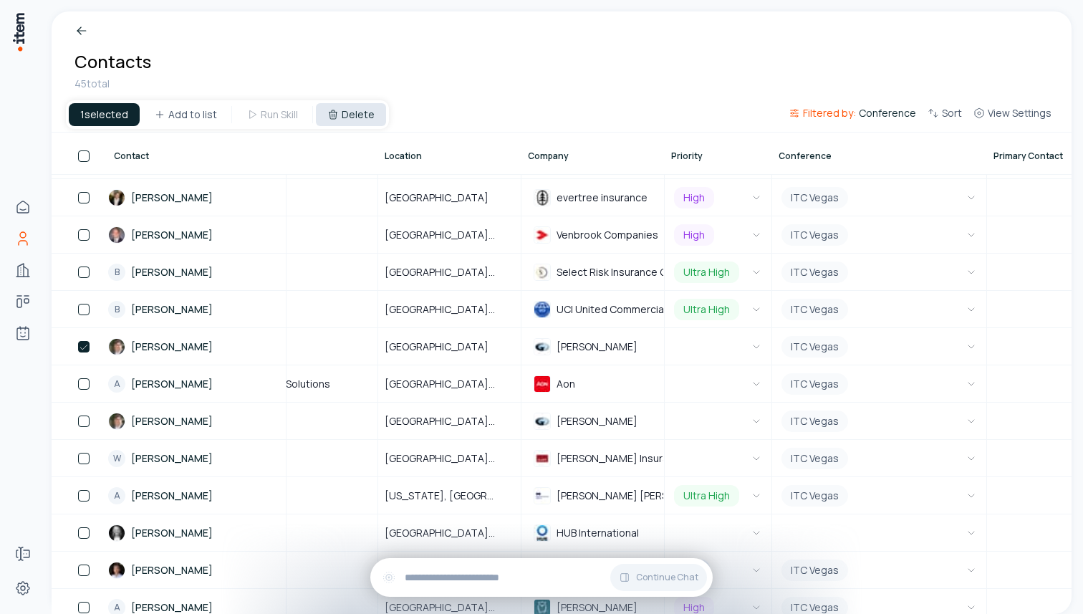
click at [344, 117] on button "Delete" at bounding box center [351, 114] width 70 height 23
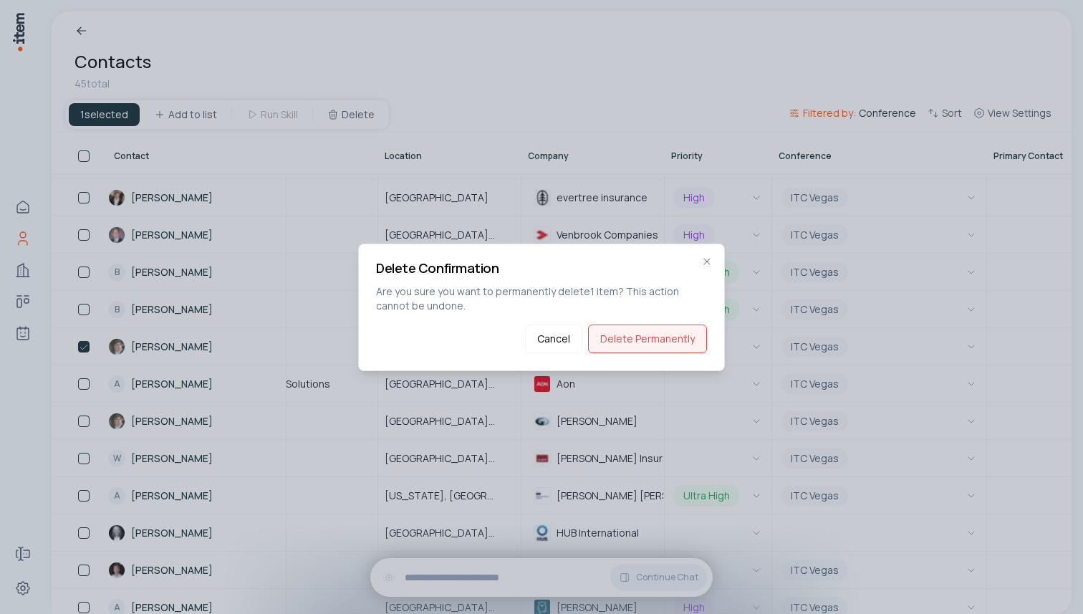
click at [668, 333] on button "Delete Permanently" at bounding box center [647, 338] width 119 height 29
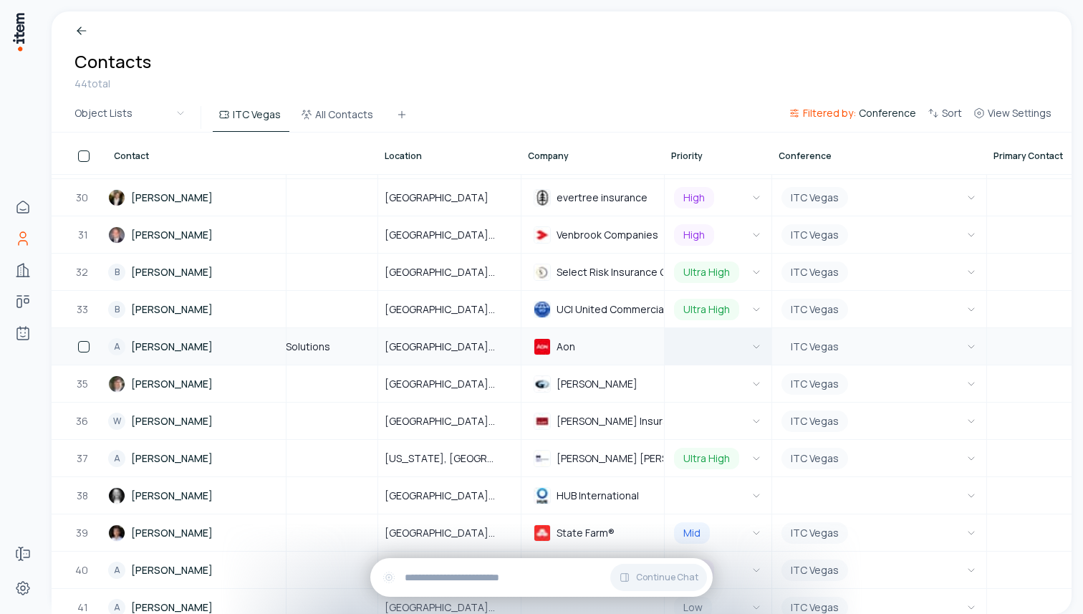
click at [754, 350] on icon "button" at bounding box center [756, 346] width 11 height 11
click at [732, 380] on button "button" at bounding box center [718, 383] width 94 height 35
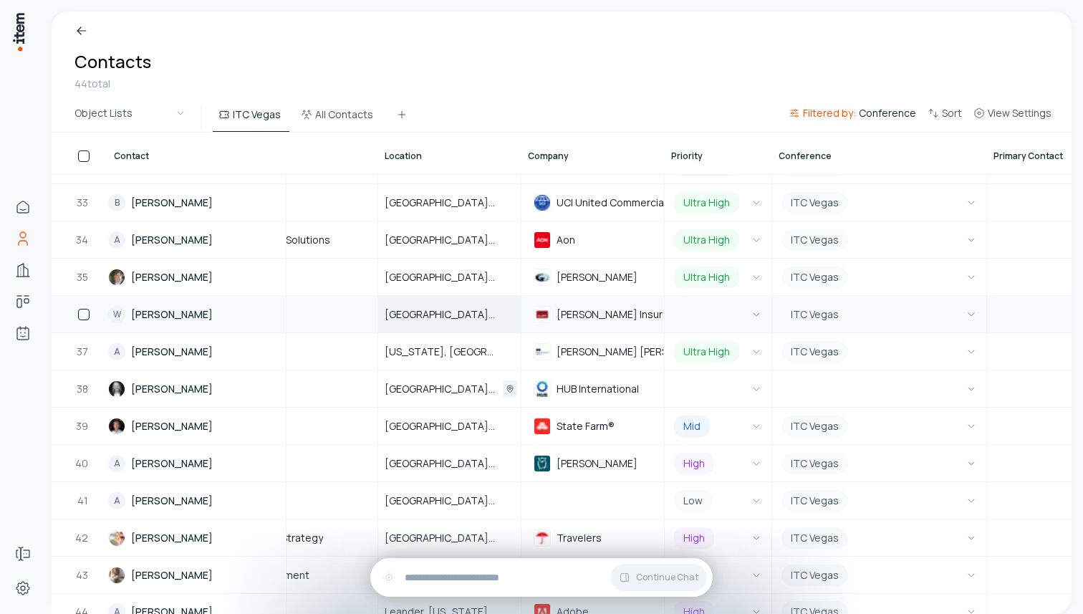
scroll to position [1195, 804]
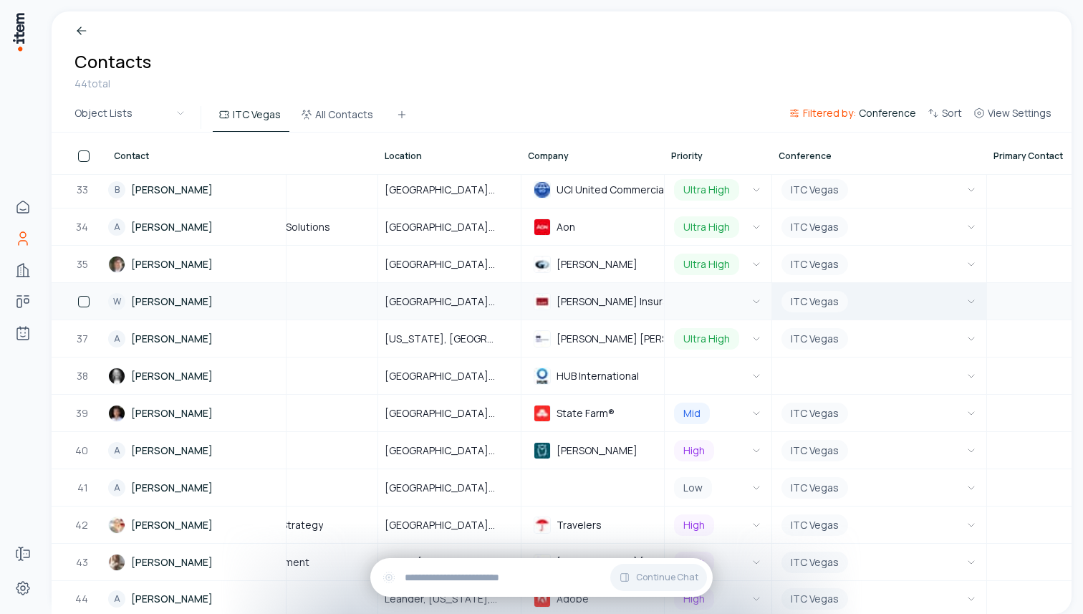
click at [844, 294] on button "ITC Vegas" at bounding box center [879, 301] width 201 height 35
click at [894, 294] on button "ITC Vegas" at bounding box center [879, 301] width 201 height 35
click at [887, 292] on button "ITC Vegas" at bounding box center [879, 301] width 201 height 35
click at [889, 297] on button "ITC Vegas" at bounding box center [879, 301] width 201 height 35
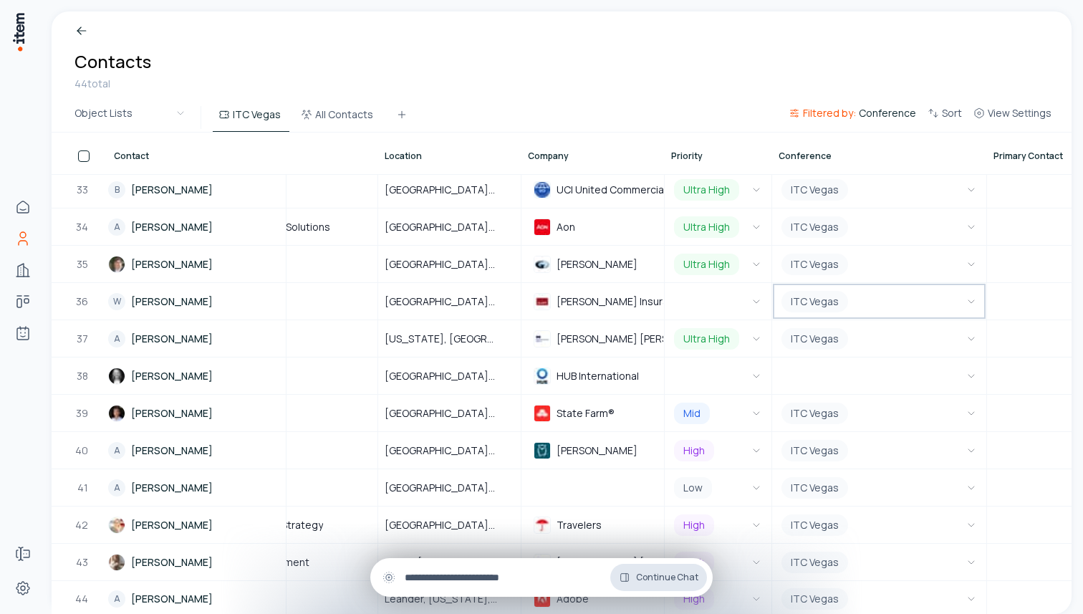
click at [670, 579] on span "Continue Chat" at bounding box center [667, 577] width 62 height 11
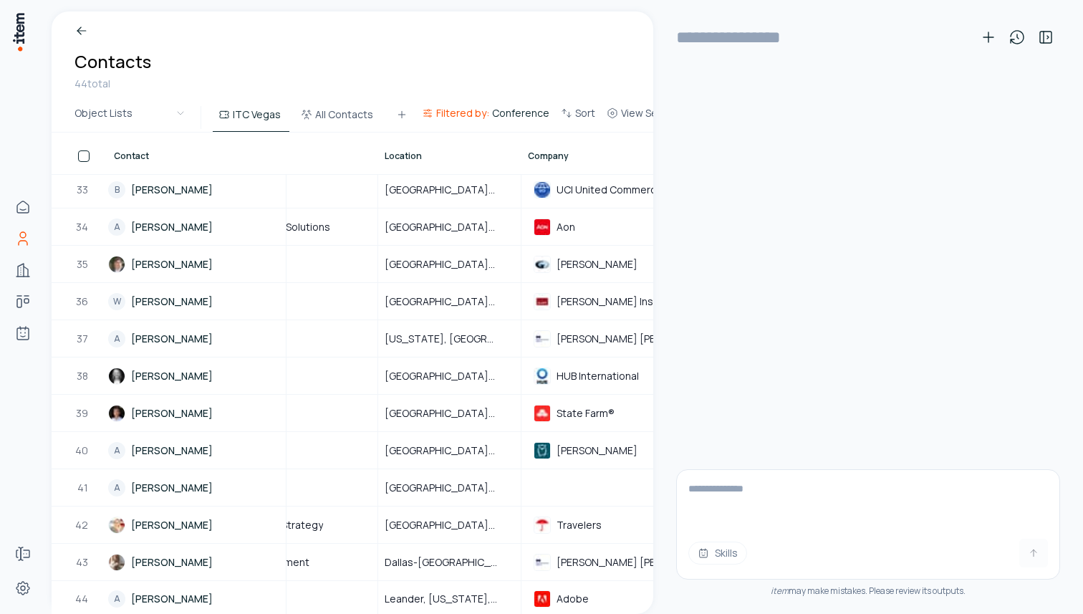
click at [809, 485] on textarea at bounding box center [868, 498] width 382 height 57
type textarea "**********"
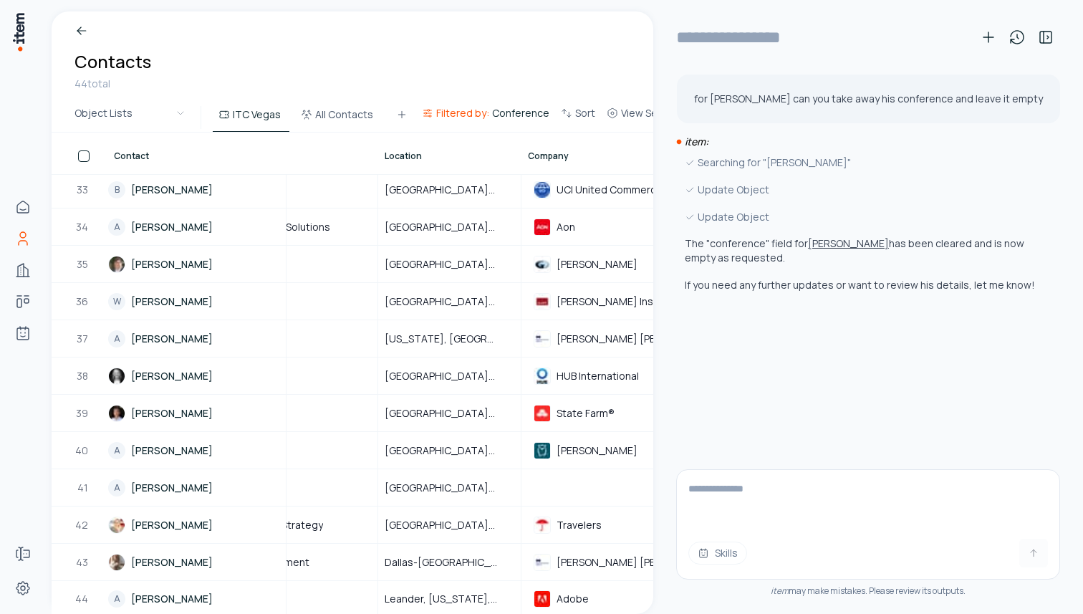
type input "**********"
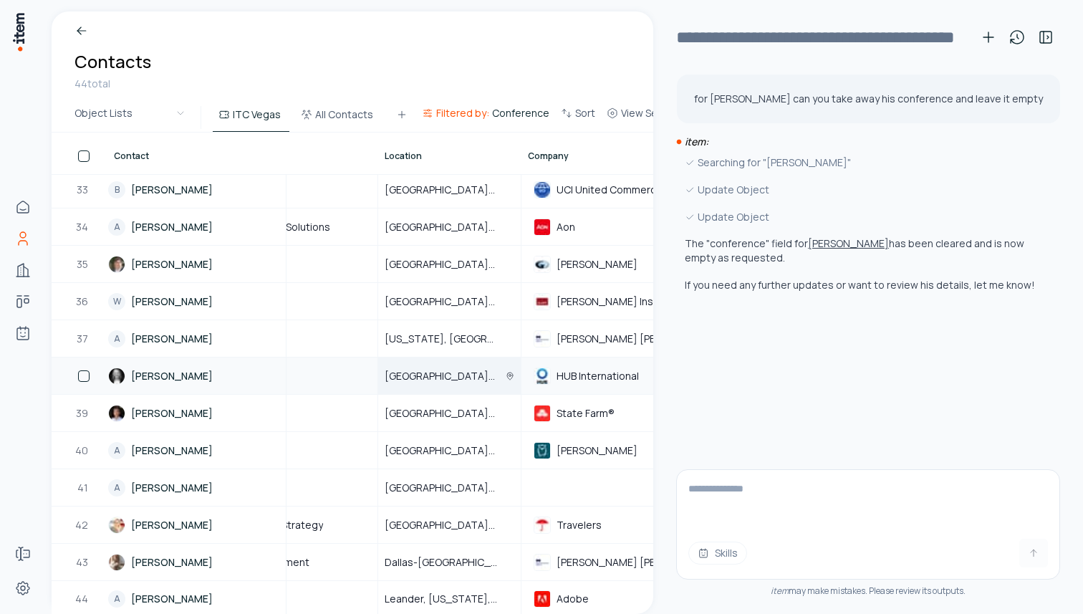
scroll to position [1199, 804]
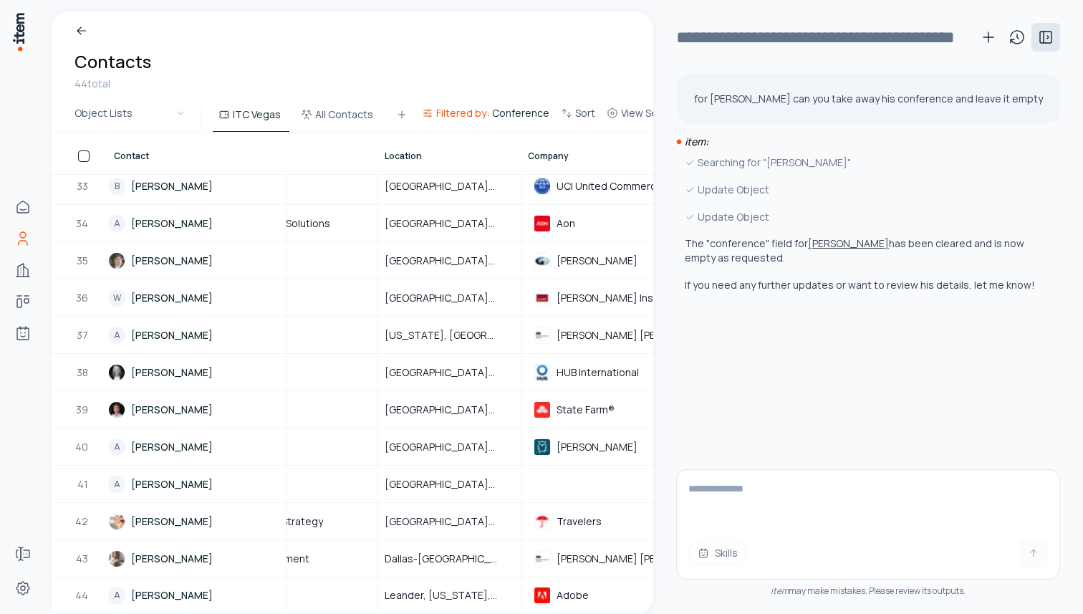
click at [1040, 39] on icon at bounding box center [1045, 37] width 11 height 11
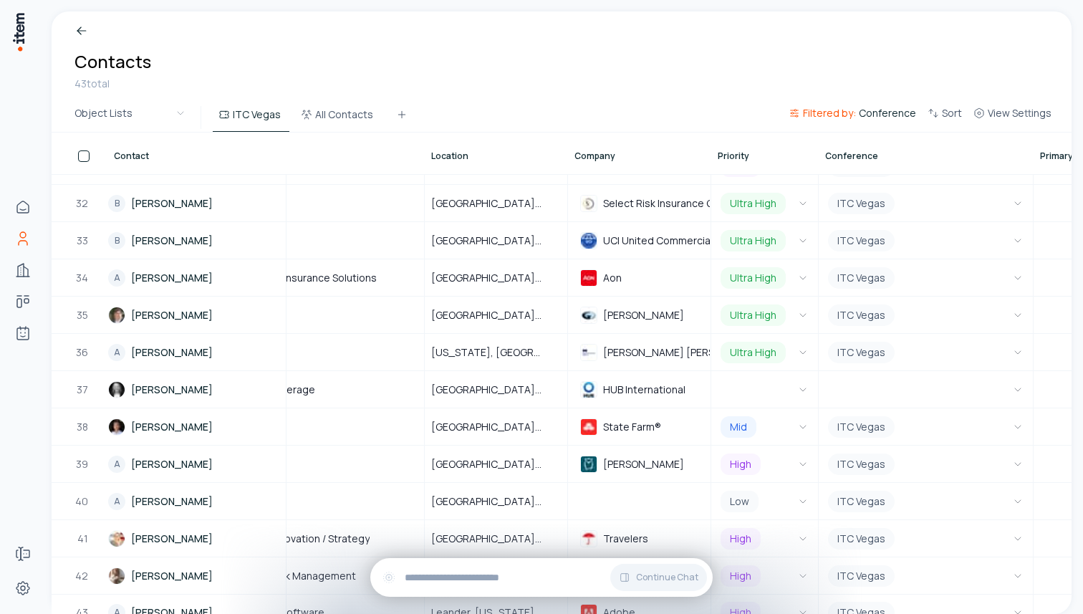
scroll to position [1162, 757]
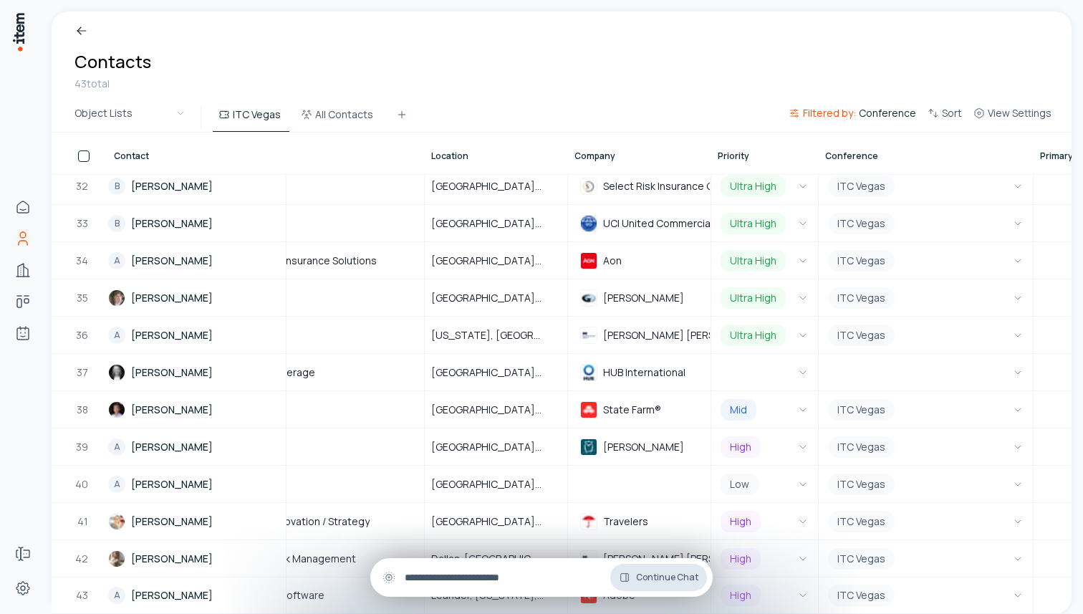
click at [669, 579] on span "Continue Chat" at bounding box center [667, 577] width 62 height 11
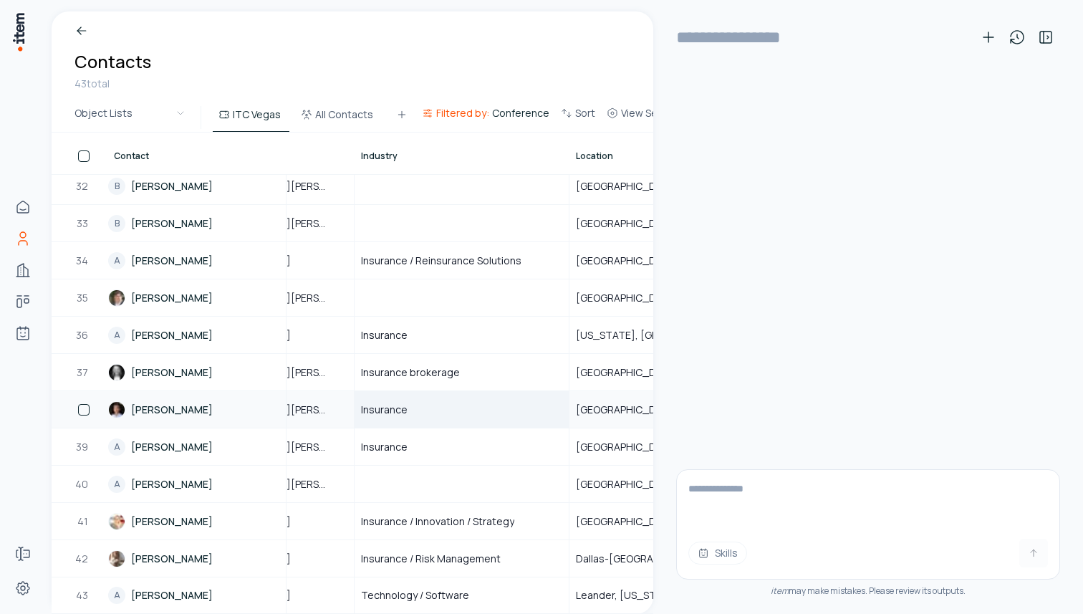
scroll to position [1162, 493]
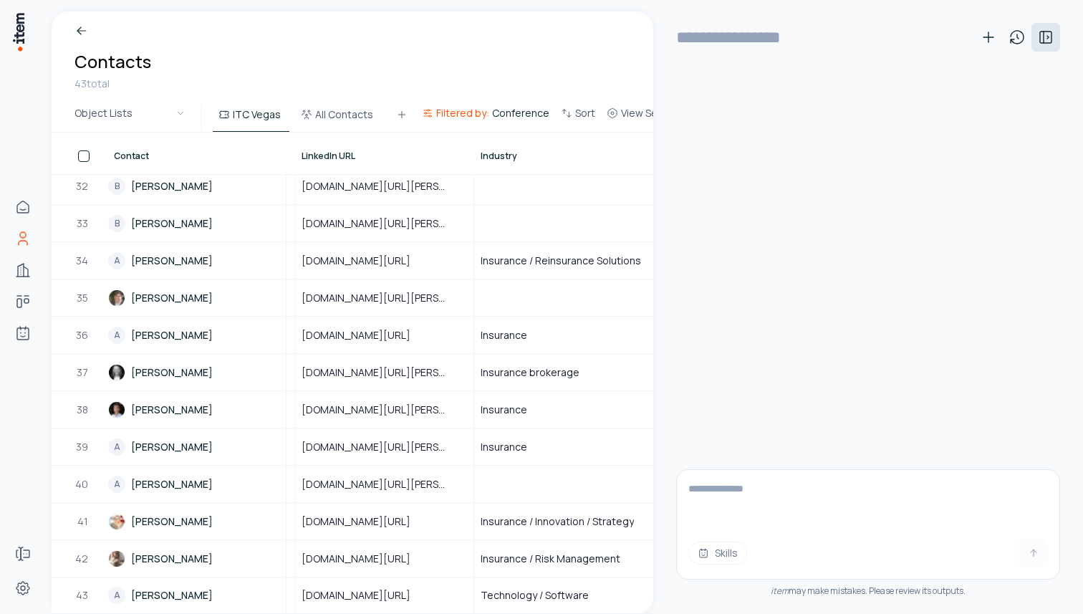
click at [1039, 44] on icon at bounding box center [1045, 37] width 17 height 17
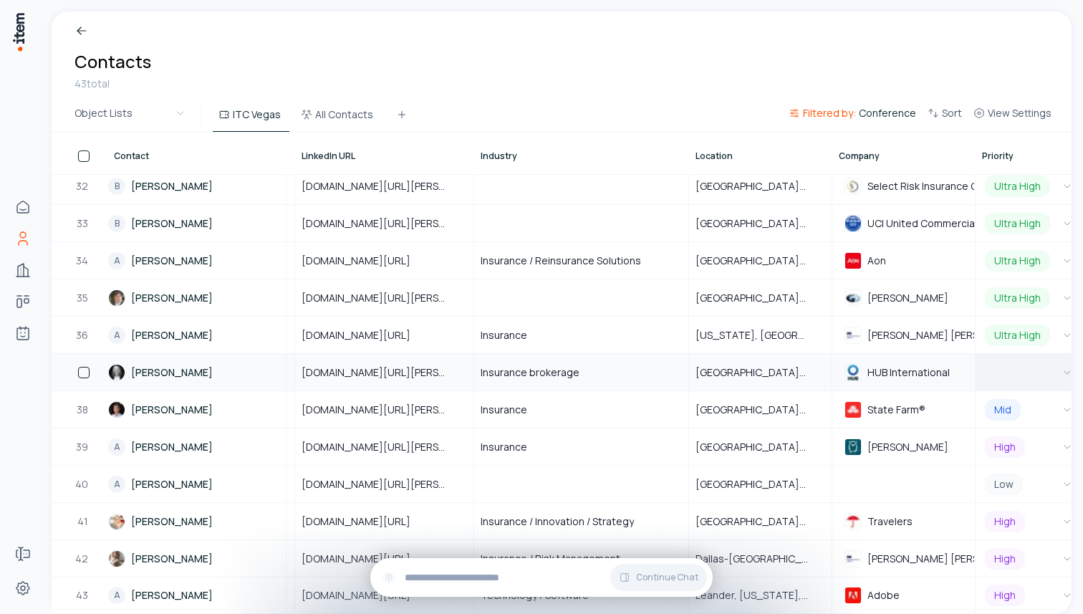
click at [1001, 366] on button "button" at bounding box center [1029, 372] width 94 height 35
click at [463, 82] on div "Breadcrumb Contacts 43 total" at bounding box center [562, 57] width 1020 height 92
click at [349, 54] on div "Breadcrumb Contacts 43 total" at bounding box center [562, 57] width 1020 height 92
click at [1037, 119] on span "View Settings" at bounding box center [1020, 113] width 64 height 14
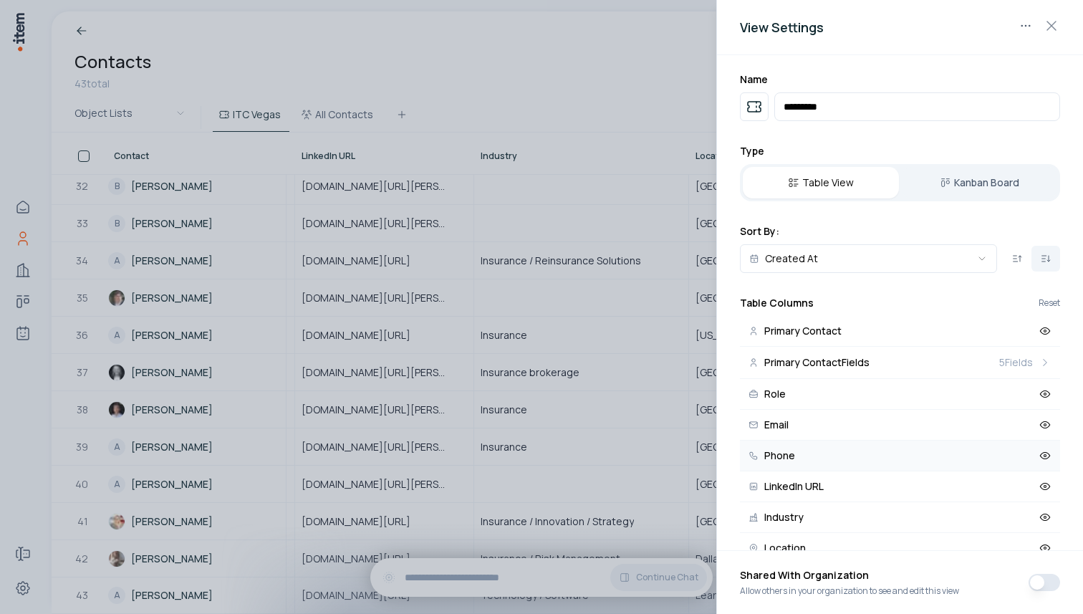
scroll to position [33, 0]
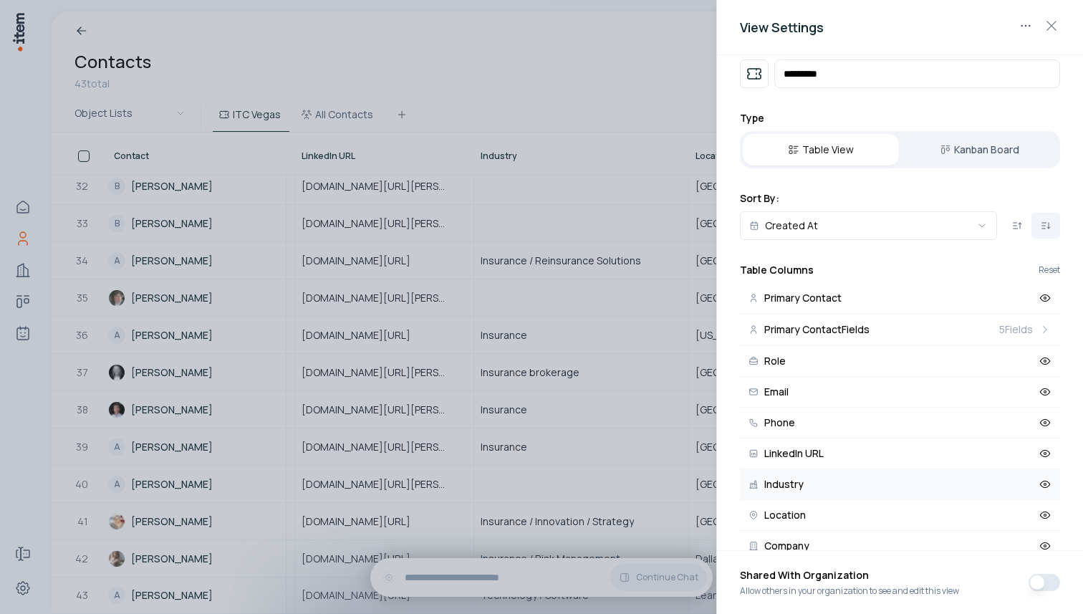
click at [1045, 483] on icon at bounding box center [1045, 484] width 13 height 13
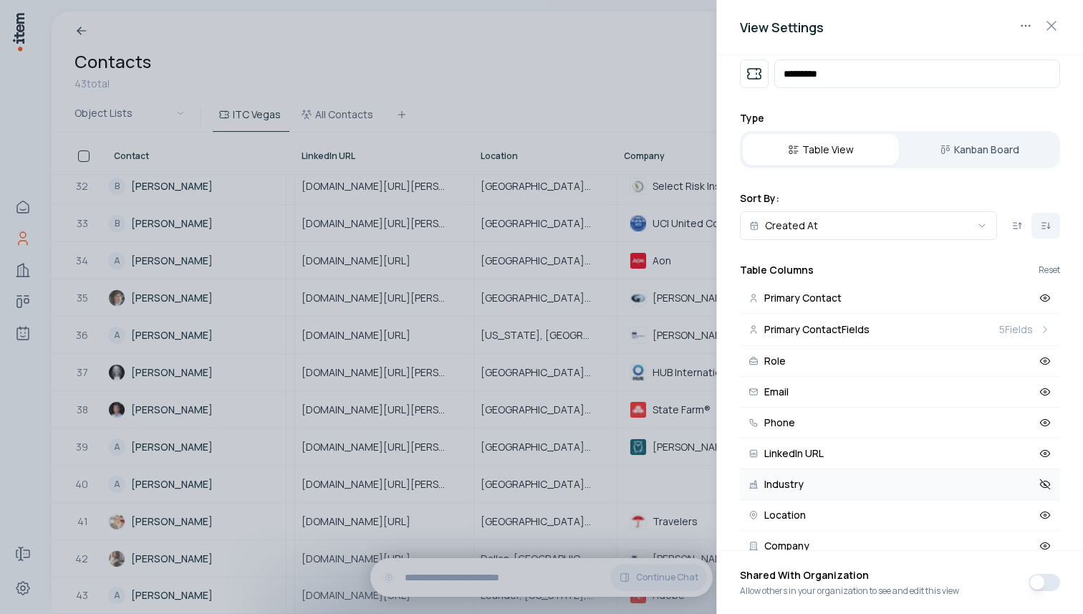
click at [582, 60] on div at bounding box center [541, 307] width 1083 height 614
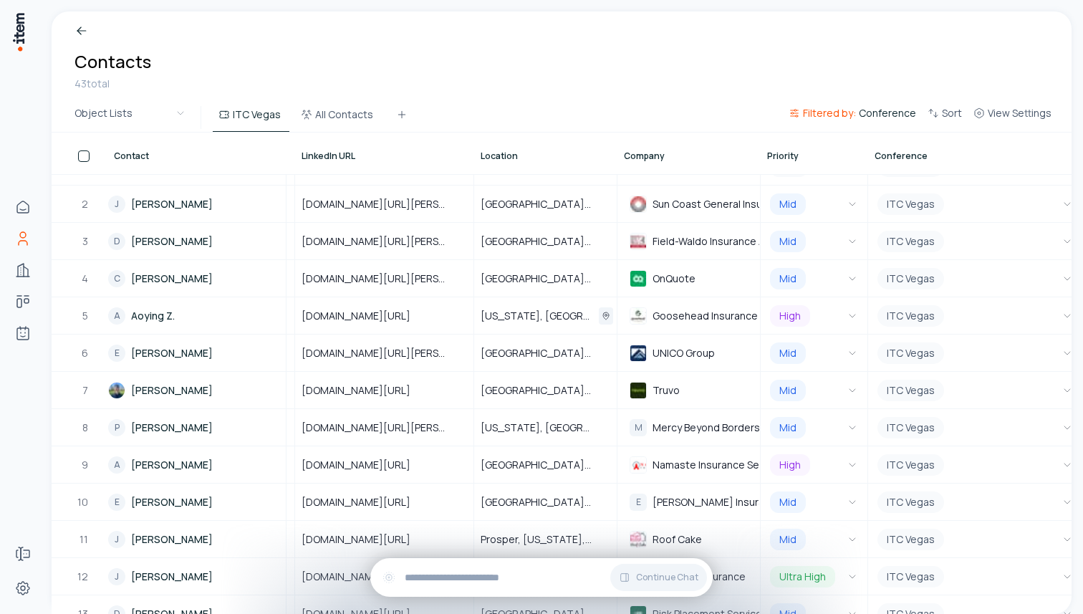
scroll to position [0, 493]
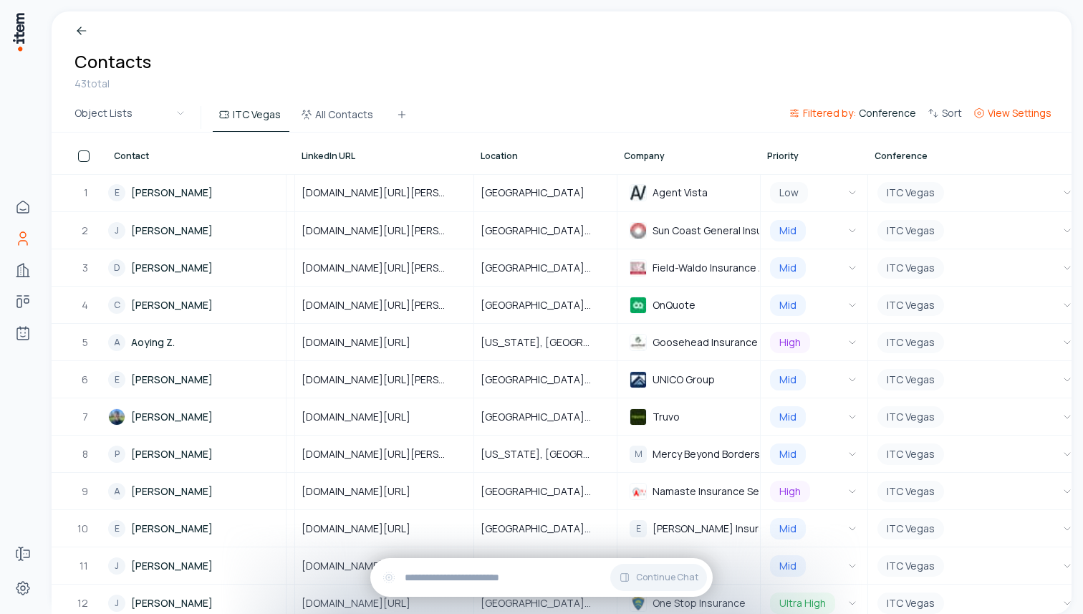
click at [1001, 113] on span "View Settings" at bounding box center [1020, 113] width 64 height 14
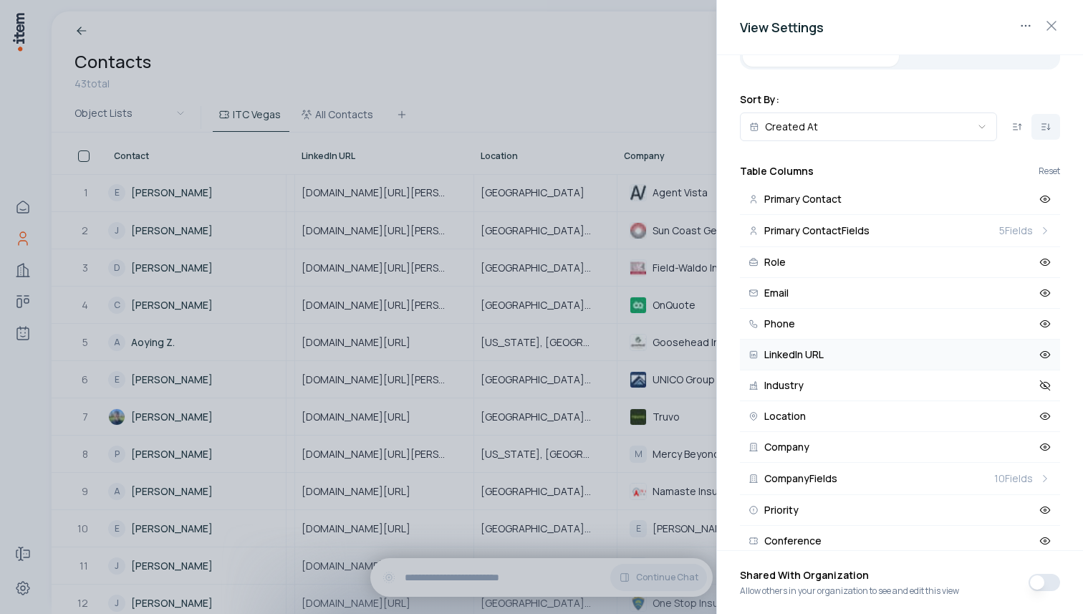
scroll to position [133, 0]
click at [1047, 416] on icon at bounding box center [1045, 414] width 13 height 13
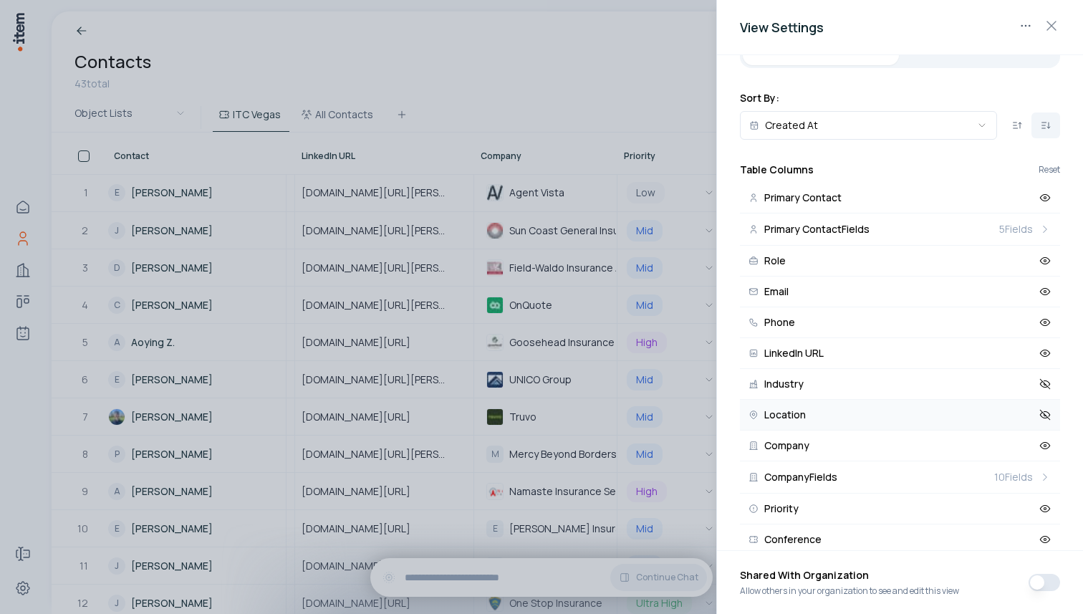
click at [605, 74] on div at bounding box center [541, 307] width 1083 height 614
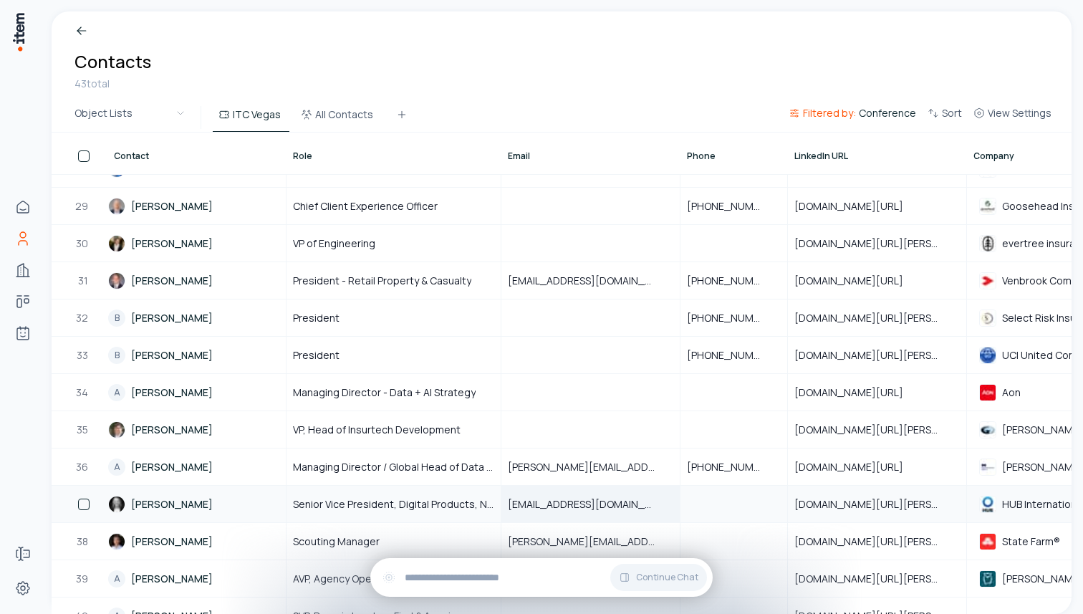
scroll to position [1026, 1]
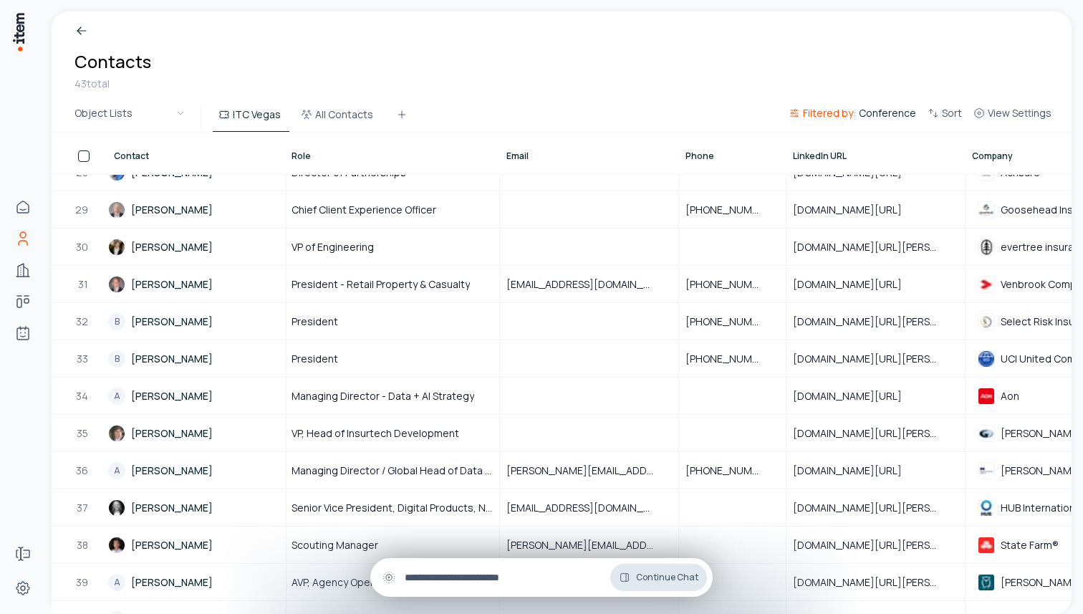
click at [659, 579] on span "Continue Chat" at bounding box center [667, 577] width 62 height 11
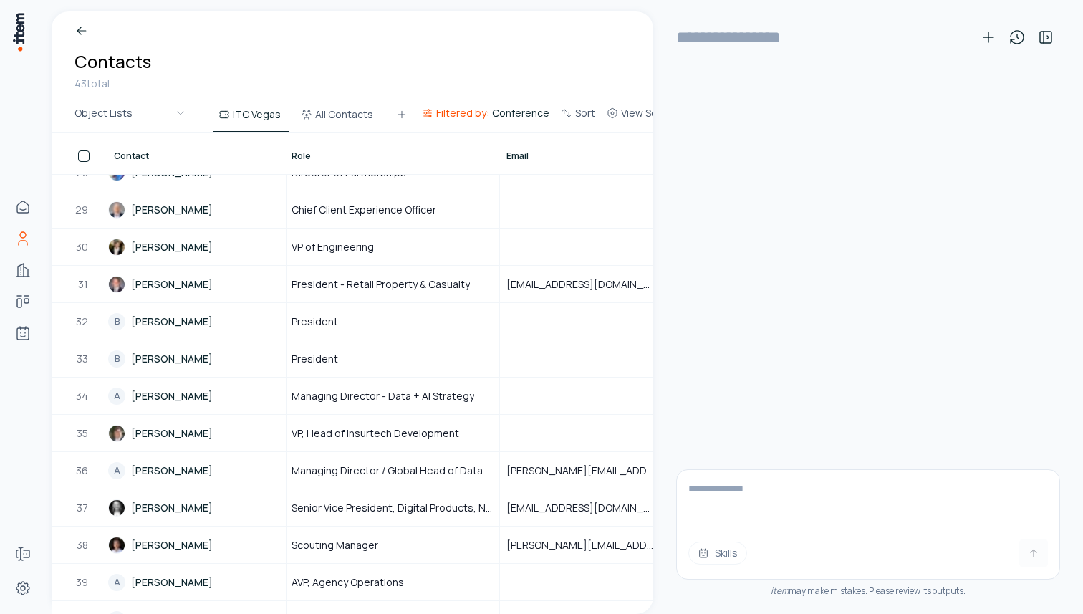
click at [743, 518] on textarea at bounding box center [868, 498] width 382 height 57
type textarea "**********"
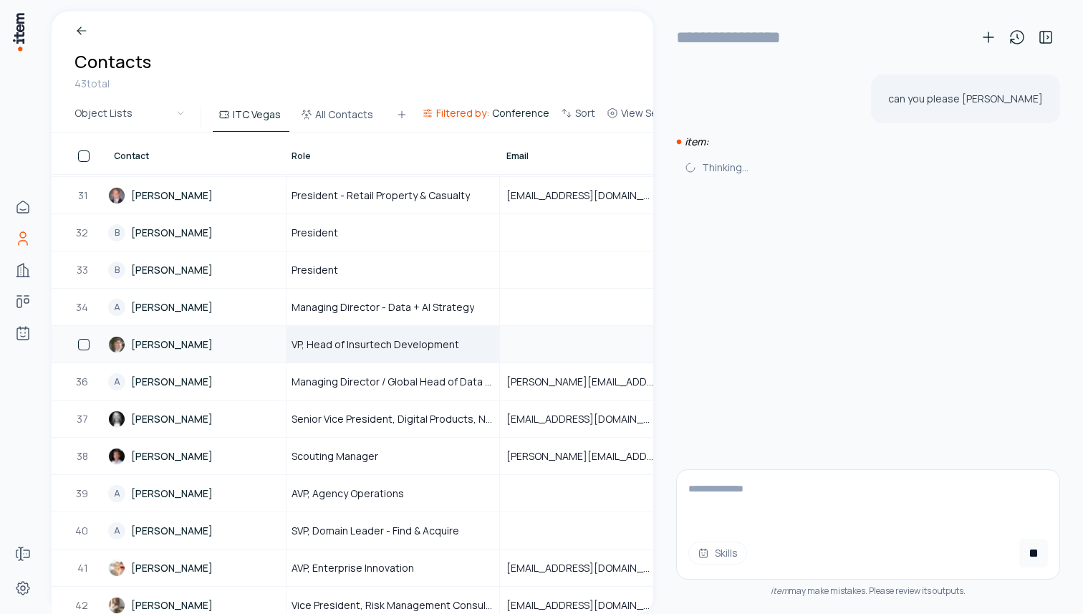
scroll to position [1162, 1]
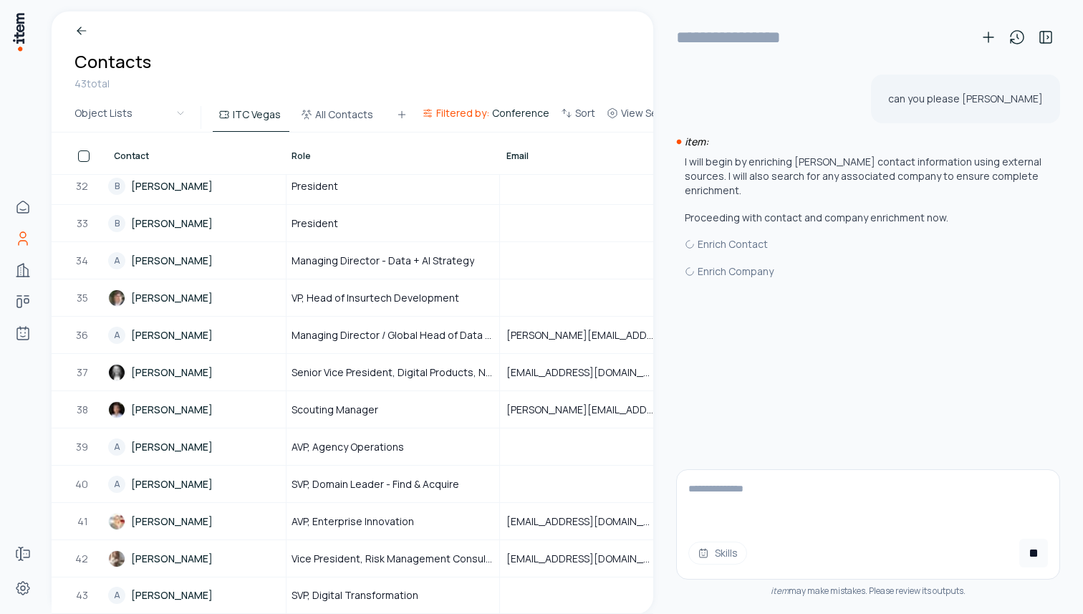
click at [751, 514] on textarea at bounding box center [868, 498] width 382 height 57
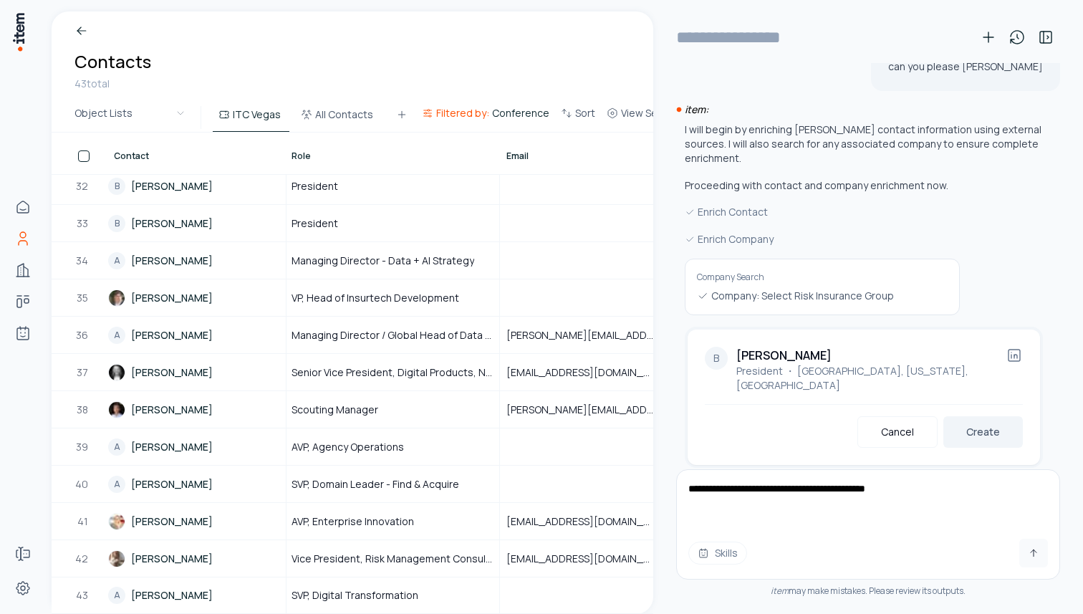
type textarea "**********"
type input "**********"
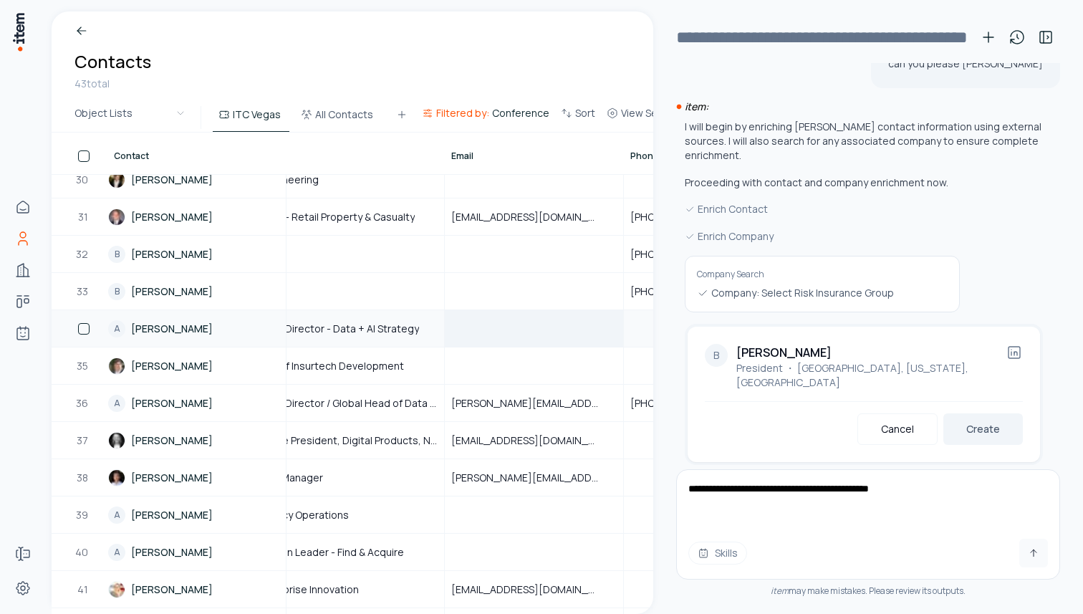
scroll to position [1094, 0]
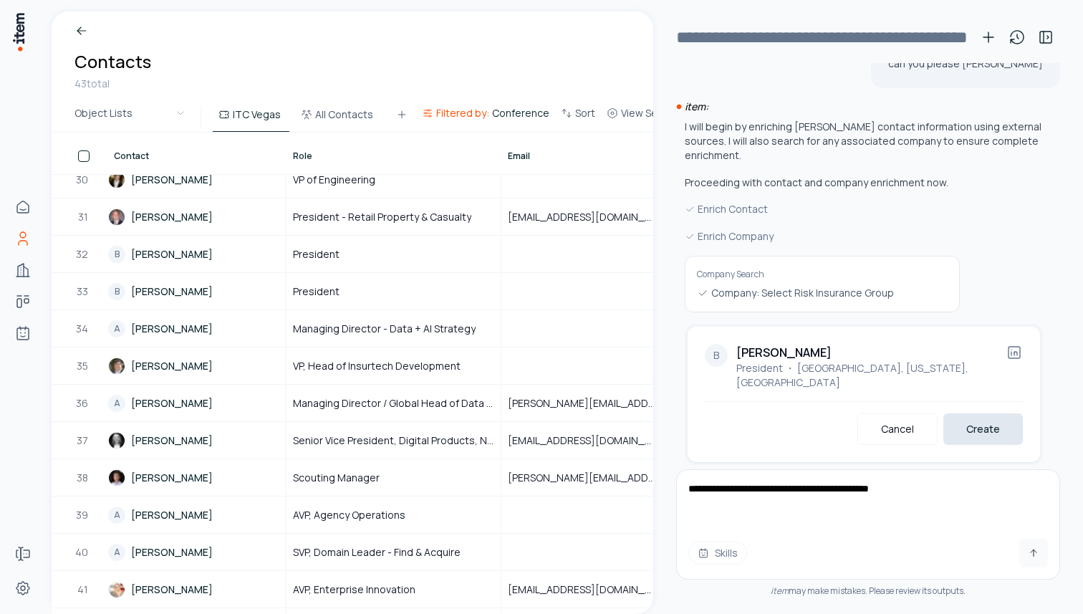
click at [967, 413] on button "Create" at bounding box center [983, 429] width 80 height 32
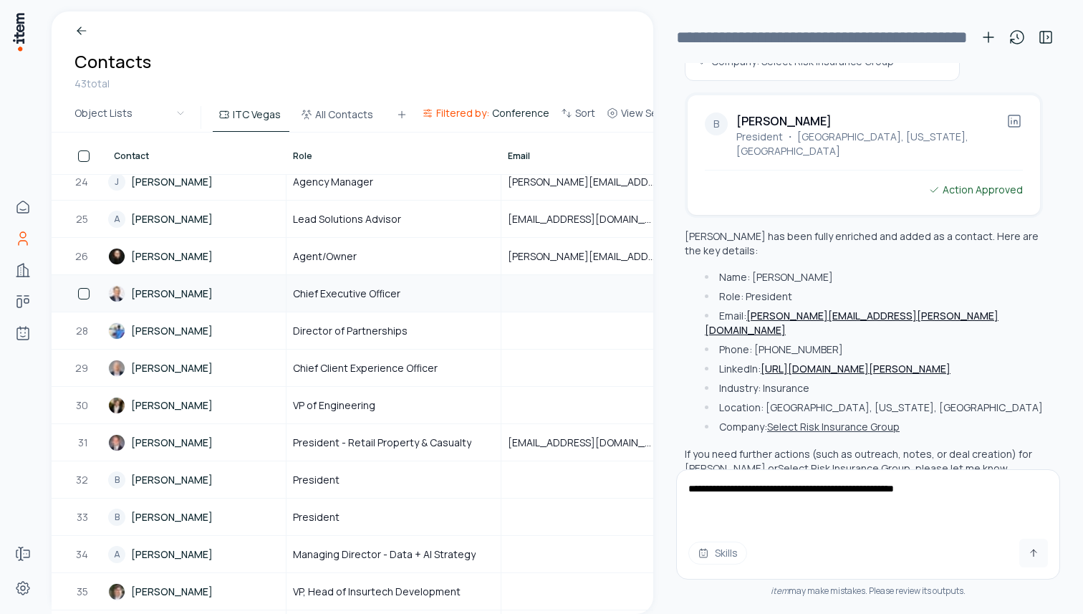
scroll to position [884, 0]
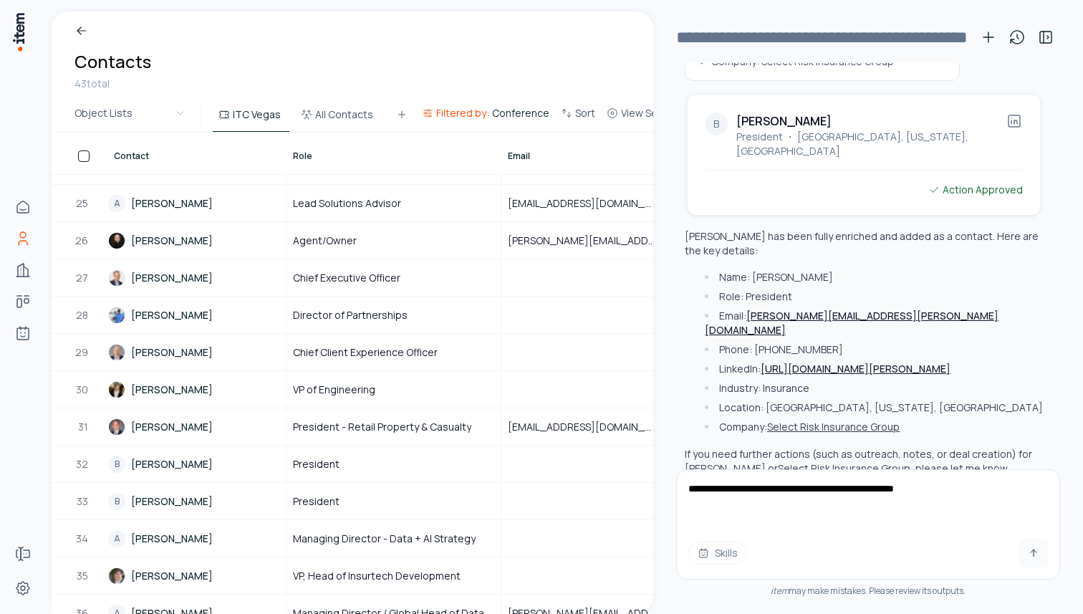
click at [858, 488] on textarea "**********" at bounding box center [868, 498] width 382 height 57
type textarea "**********"
click at [173, 461] on link "B Blaine Prejean" at bounding box center [196, 463] width 177 height 35
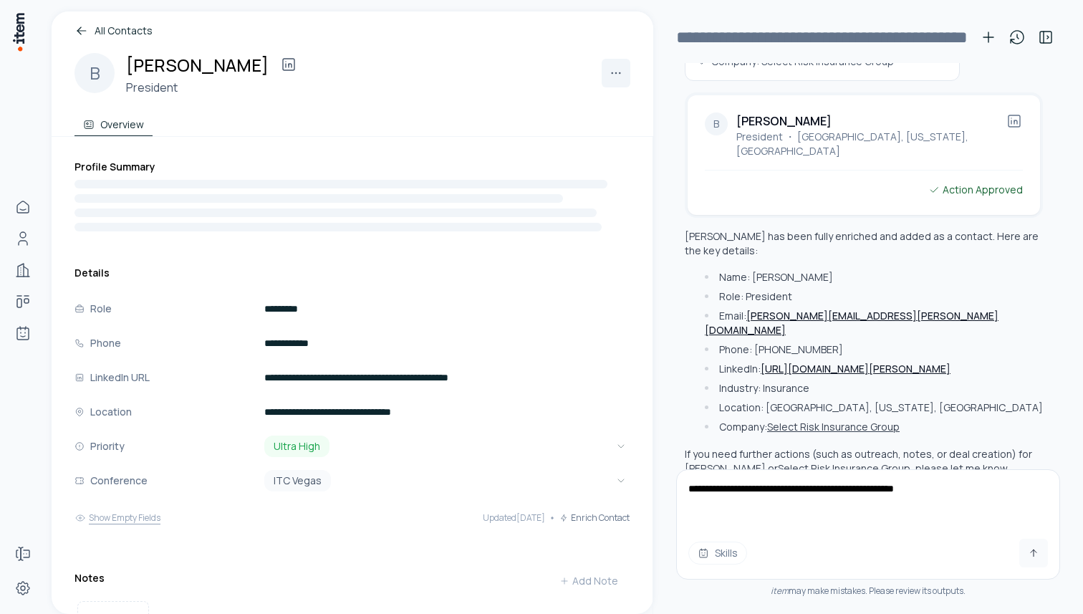
click at [126, 511] on button "Show Empty Fields" at bounding box center [117, 518] width 86 height 29
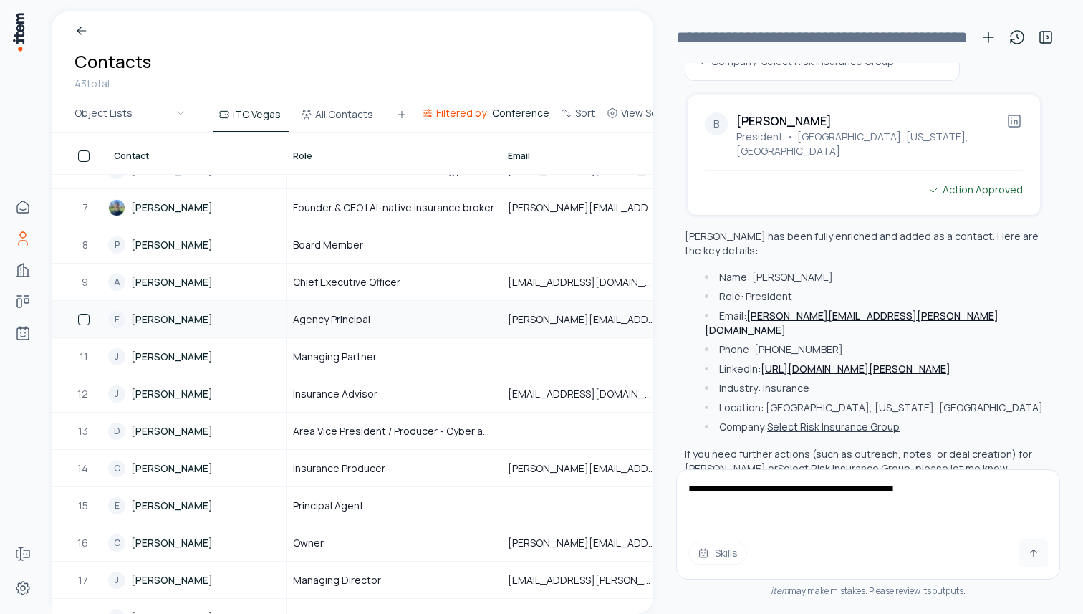
scroll to position [236, 0]
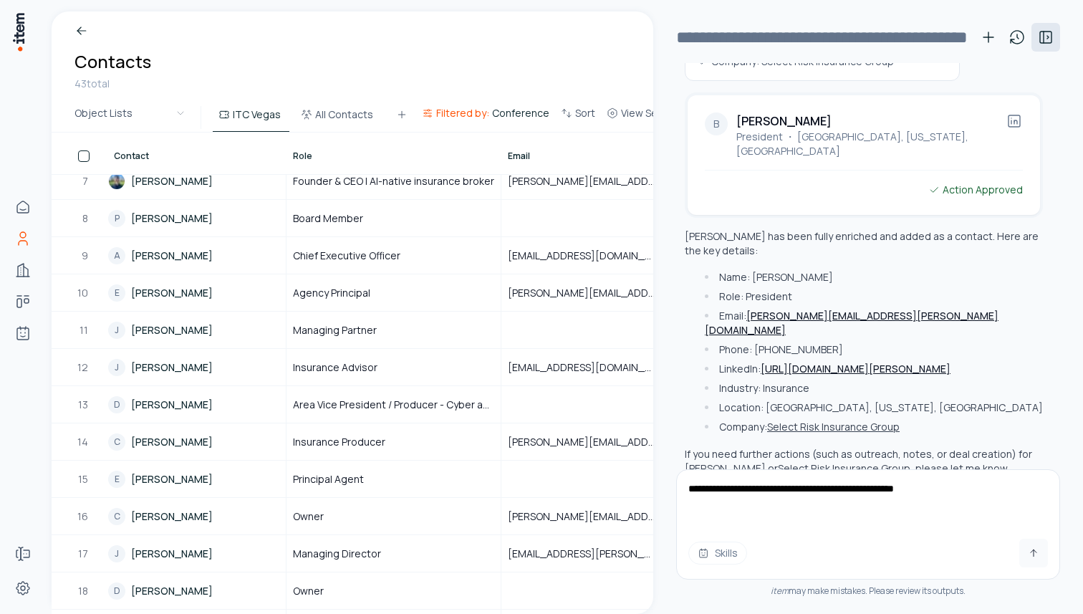
click at [1048, 35] on icon at bounding box center [1045, 37] width 17 height 17
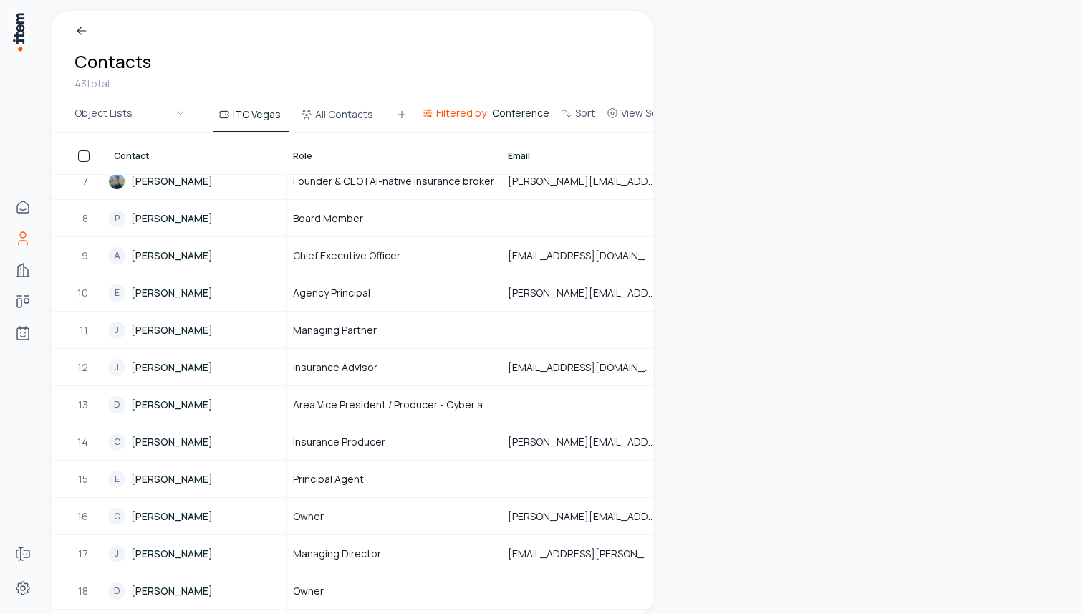
scroll to position [2995, 0]
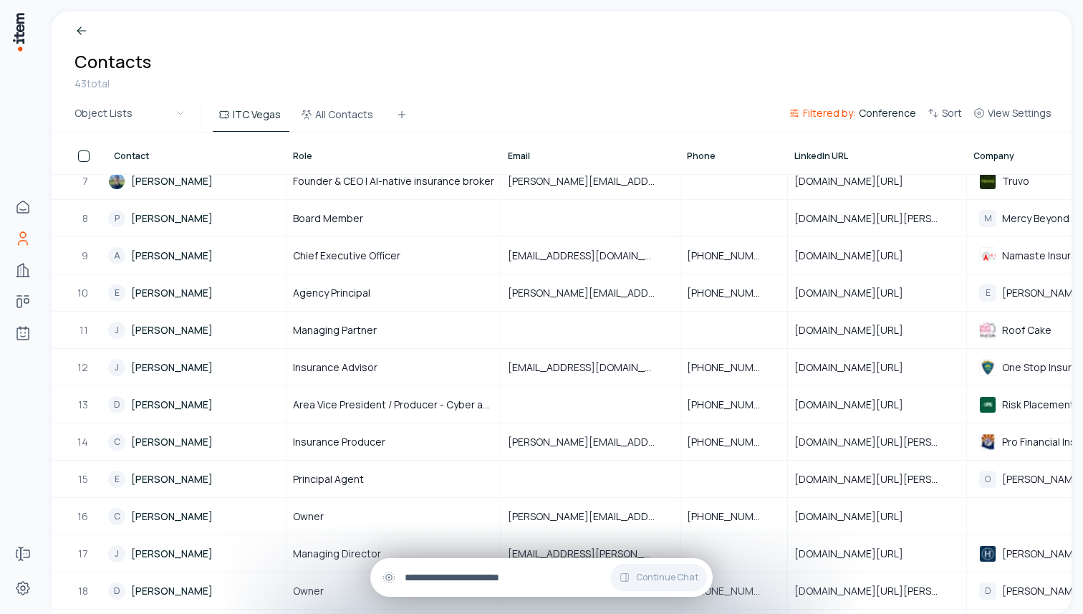
click at [527, 584] on input "text" at bounding box center [553, 577] width 297 height 16
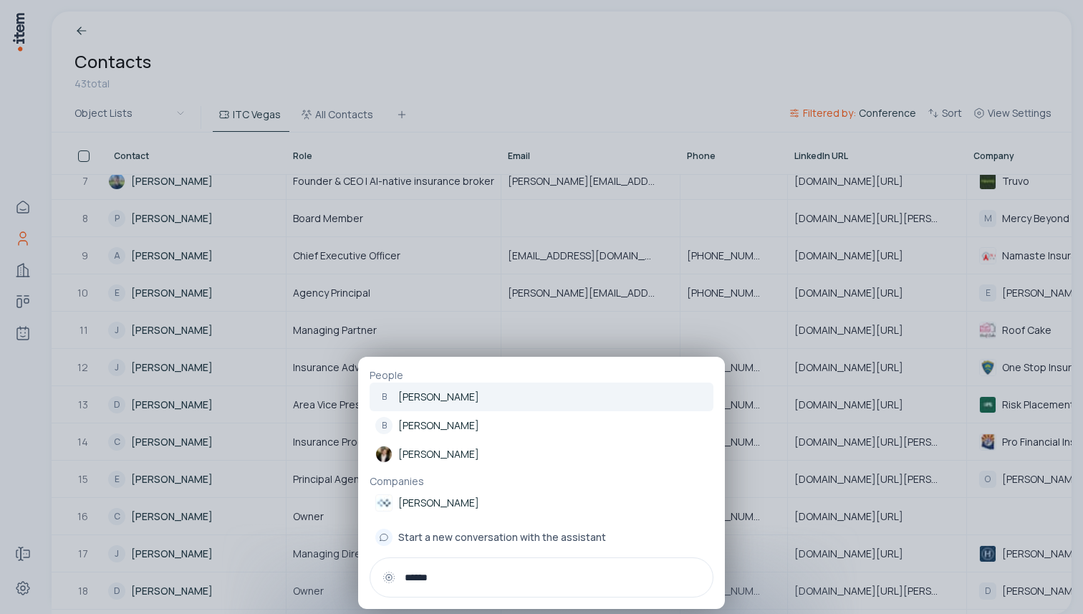
type input "******"
click at [612, 263] on div at bounding box center [541, 307] width 1083 height 614
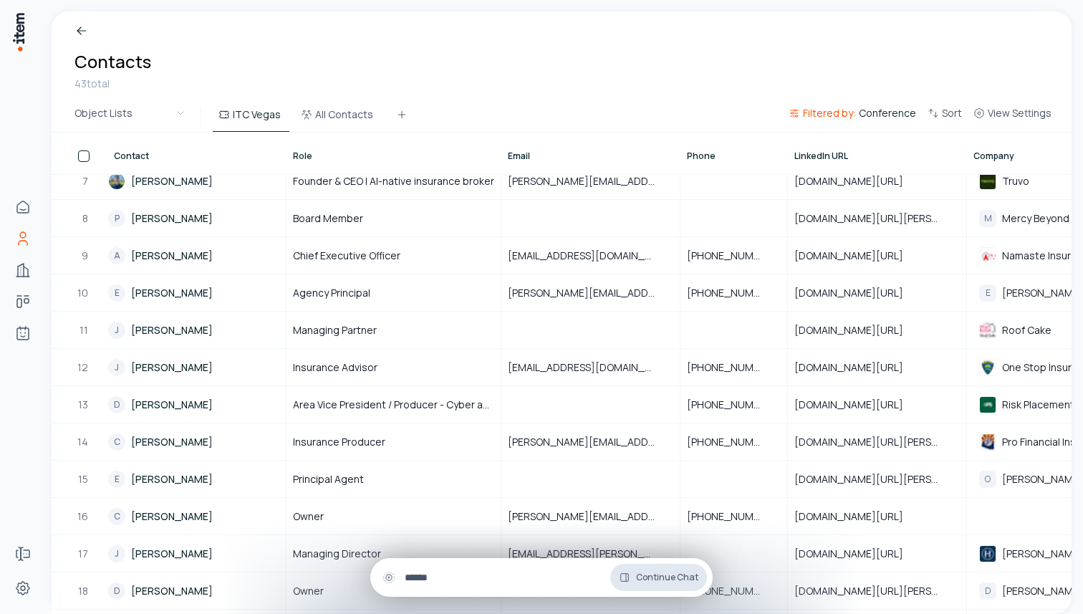
click at [670, 572] on span "Continue Chat" at bounding box center [667, 577] width 62 height 11
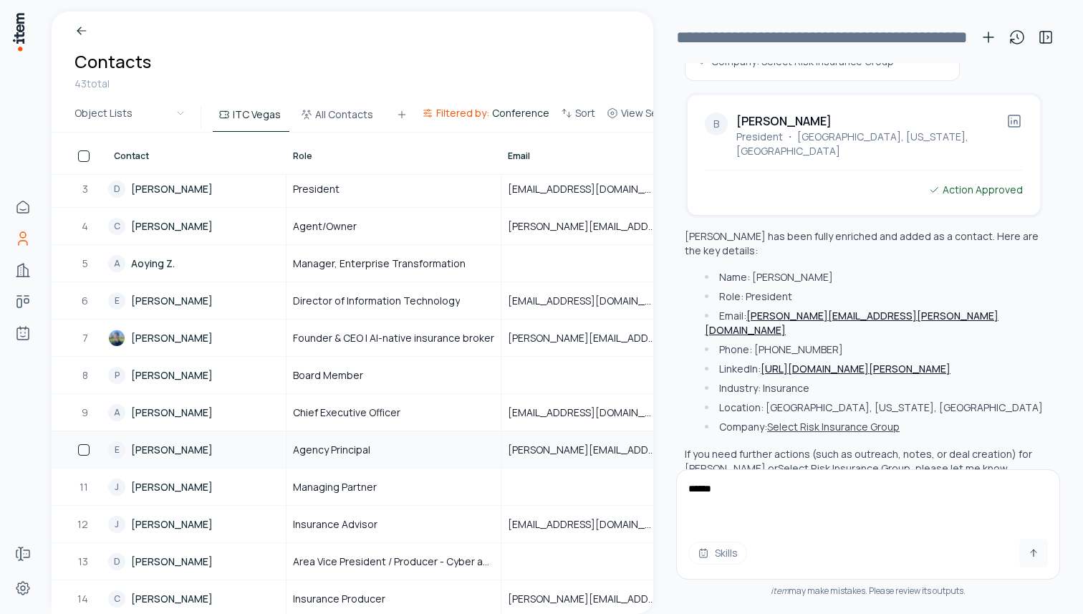
scroll to position [0, 0]
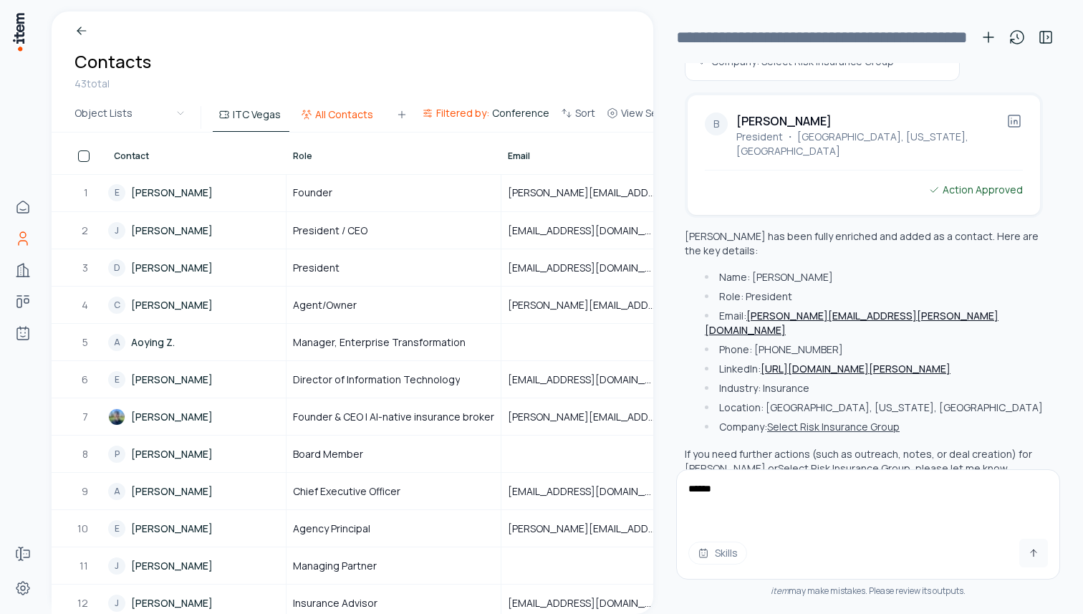
click at [337, 113] on button "All Contacts" at bounding box center [338, 119] width 87 height 26
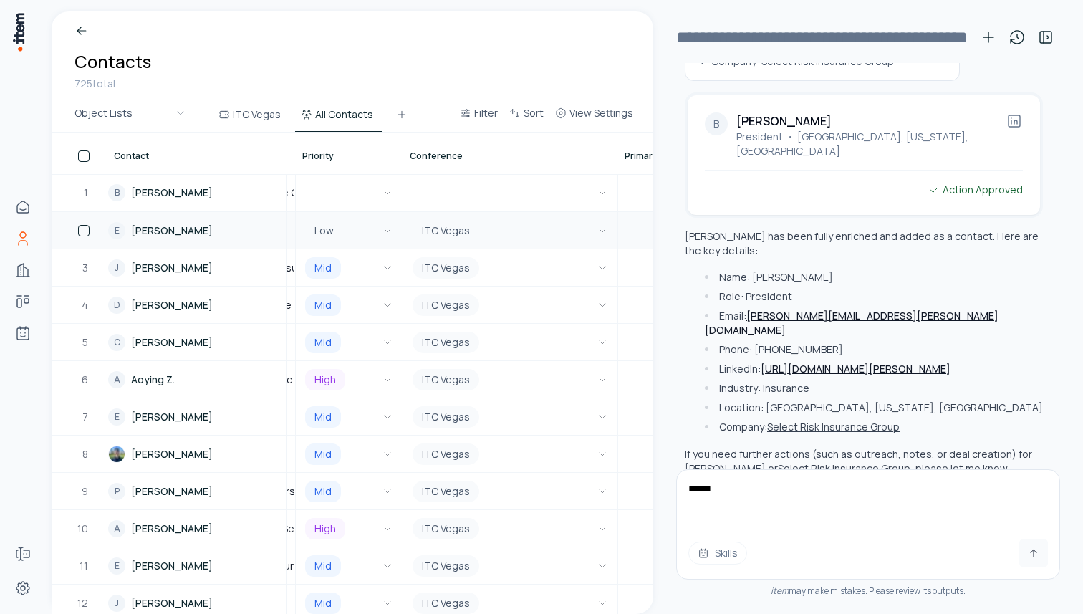
scroll to position [0, 1187]
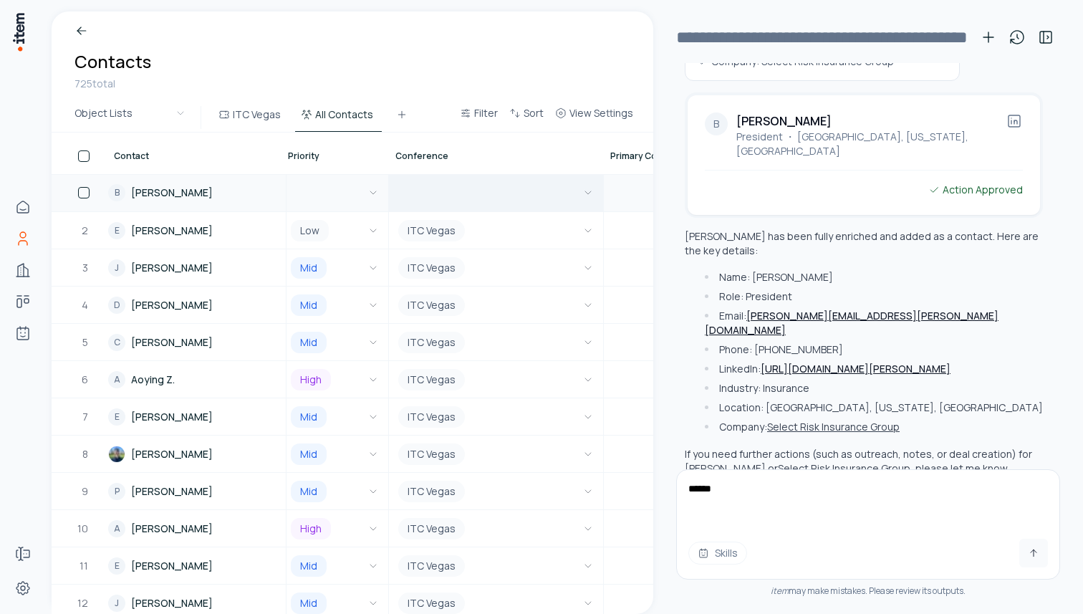
click at [479, 188] on button "button" at bounding box center [495, 193] width 201 height 36
click at [316, 188] on button "button" at bounding box center [335, 193] width 94 height 36
click at [239, 131] on html "Home Contacts Companies Deals Agents Forms Settings Breadcrumb Contacts 725 tot…" at bounding box center [541, 307] width 1083 height 614
click at [256, 108] on button "ITC Vegas" at bounding box center [251, 119] width 77 height 26
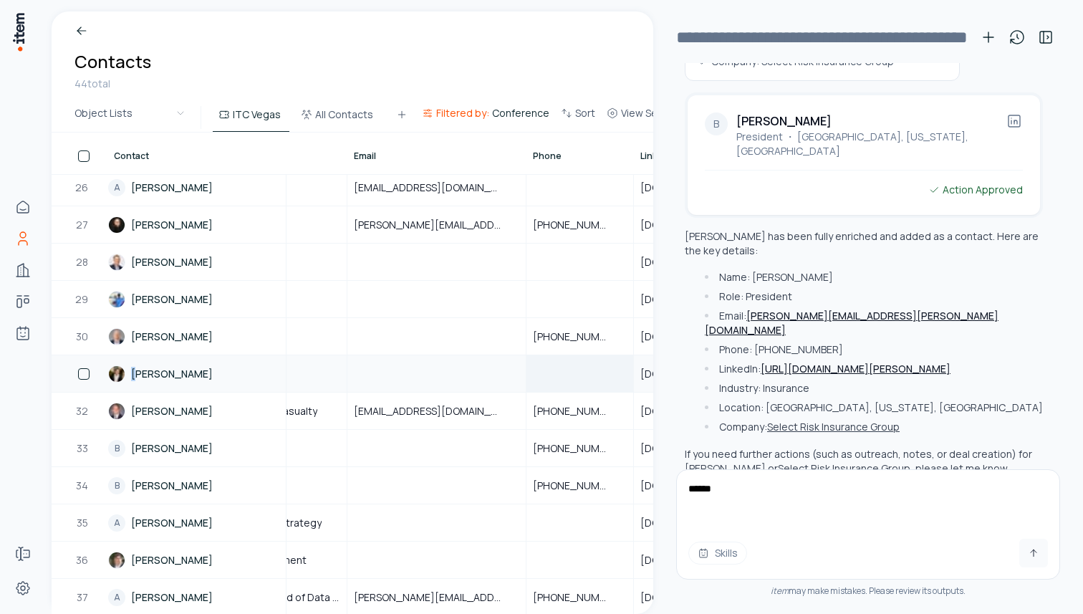
scroll to position [937, 150]
click at [85, 448] on button "button" at bounding box center [83, 448] width 11 height 11
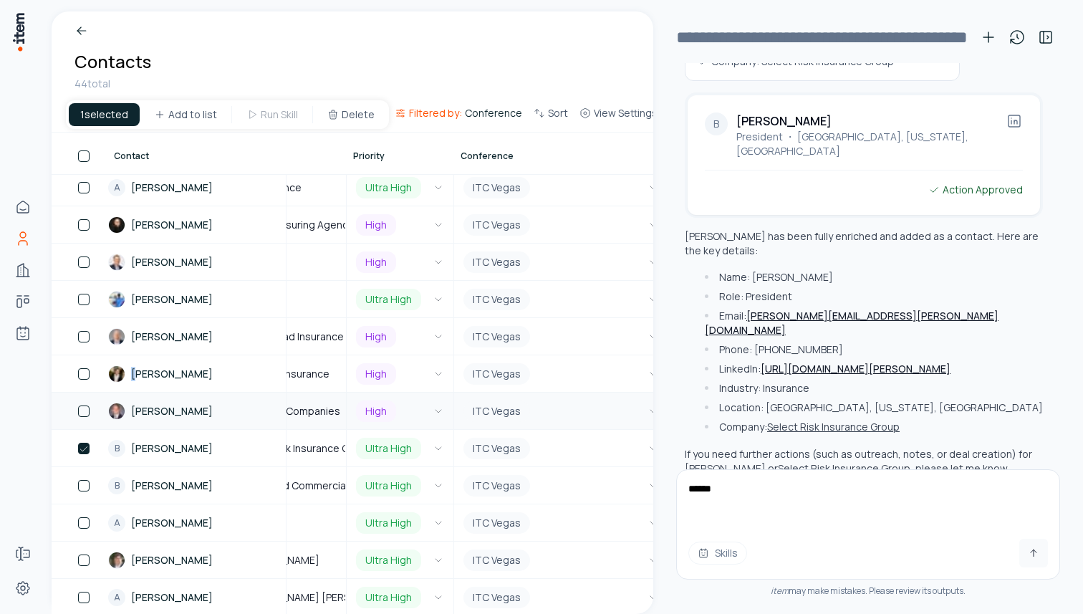
scroll to position [937, 706]
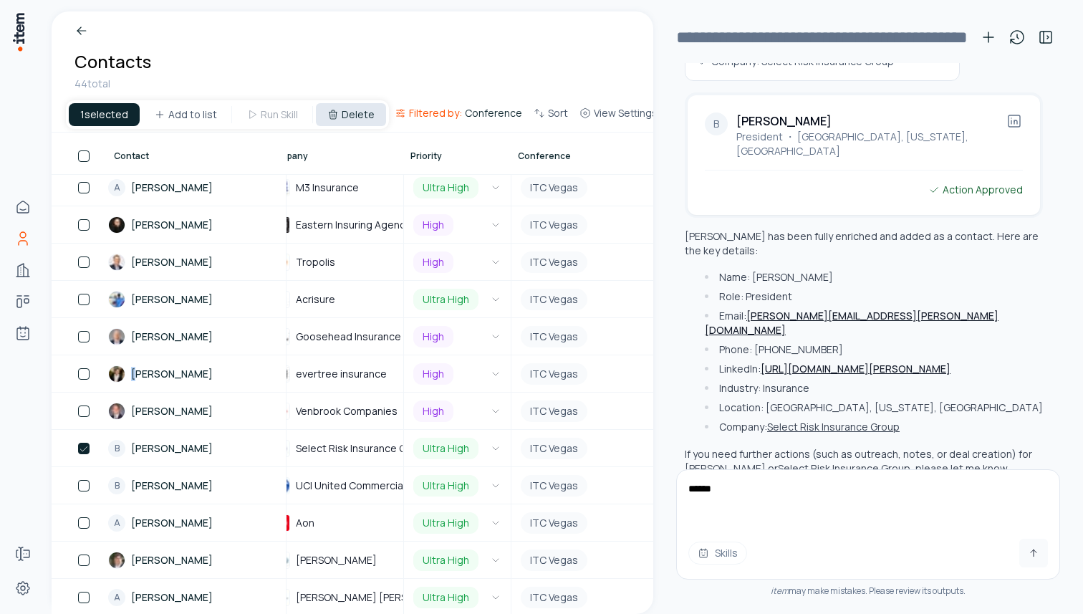
click at [329, 114] on icon at bounding box center [332, 115] width 6 height 6
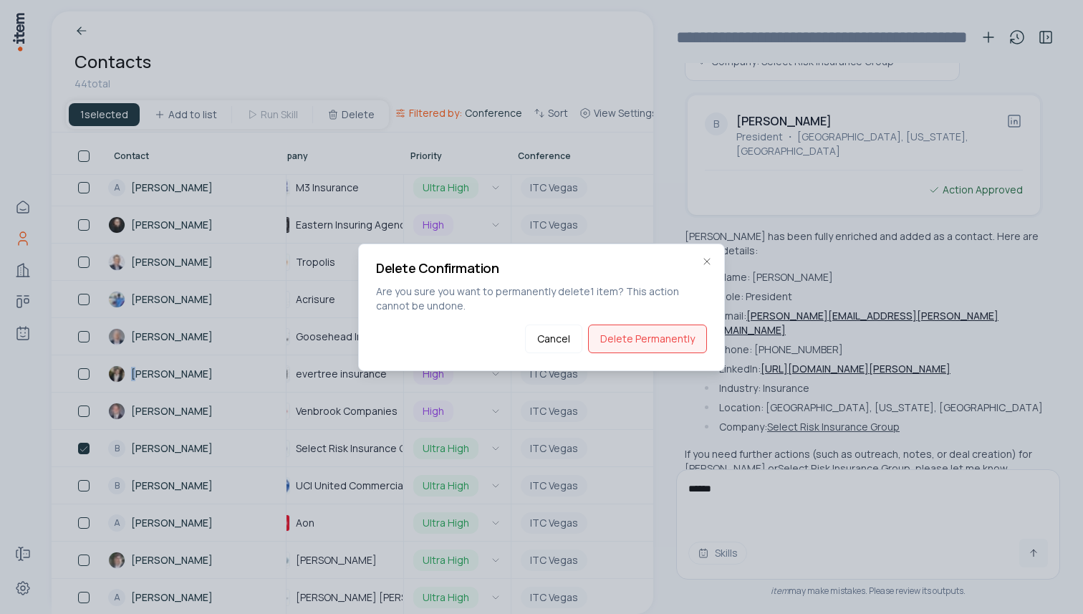
click at [667, 337] on button "Delete Permanently" at bounding box center [647, 338] width 119 height 29
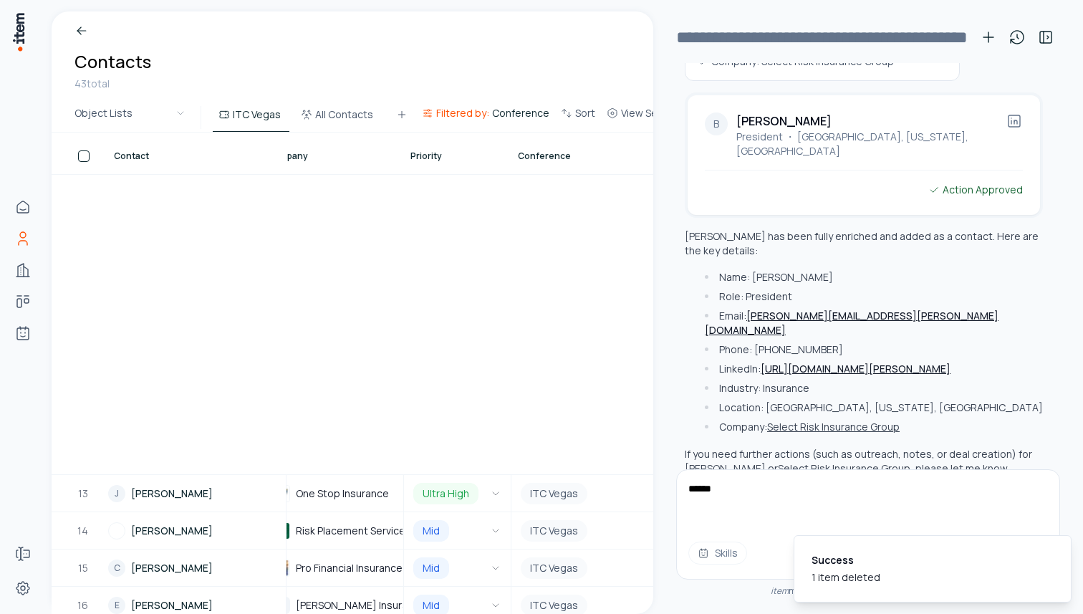
scroll to position [0, 706]
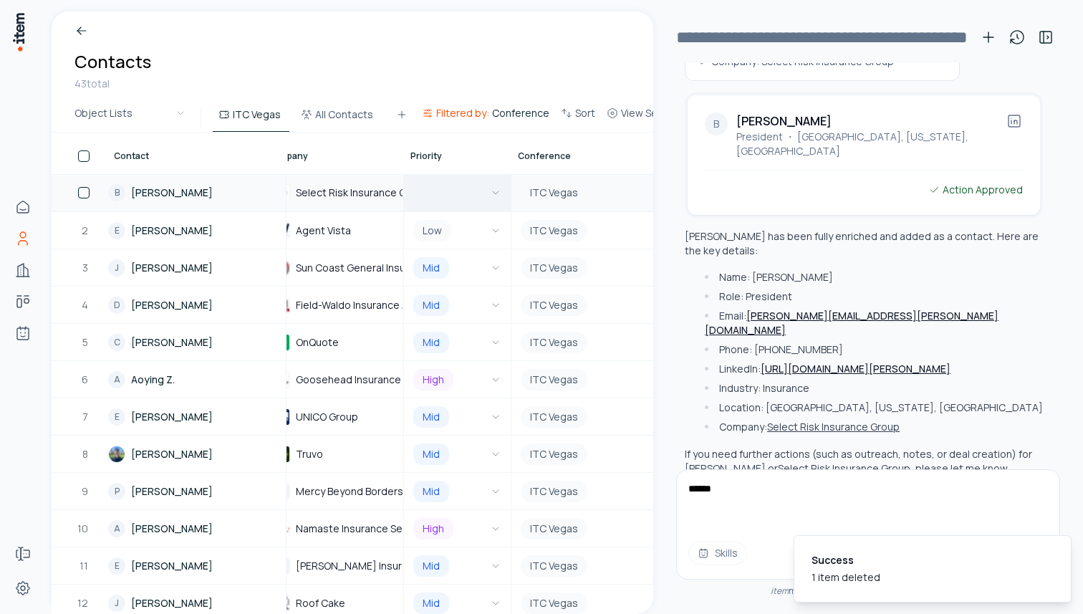
click at [491, 196] on icon "button" at bounding box center [495, 192] width 11 height 11
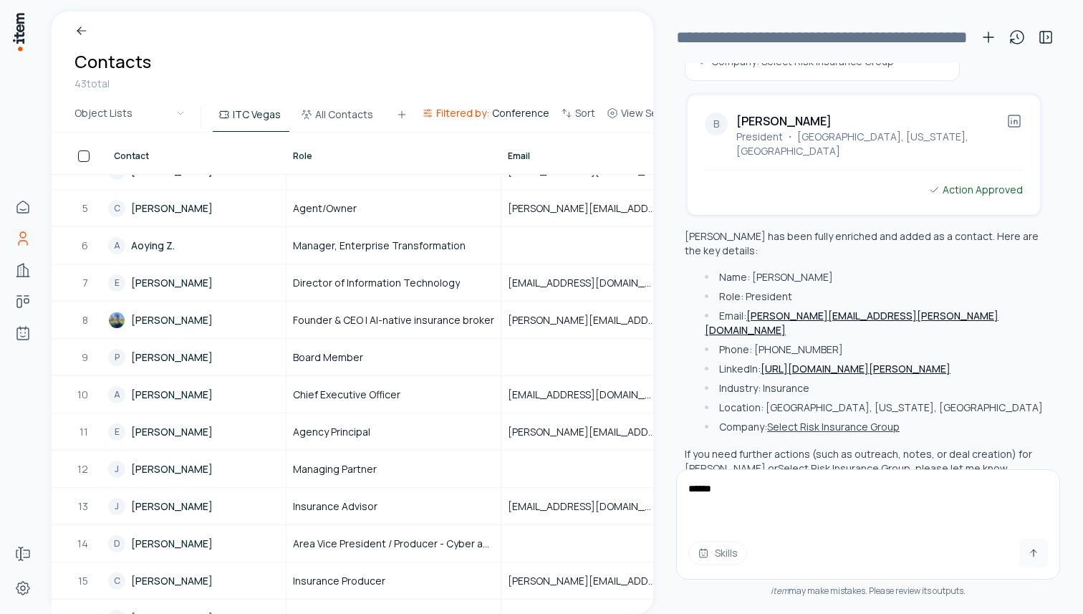
scroll to position [156, 0]
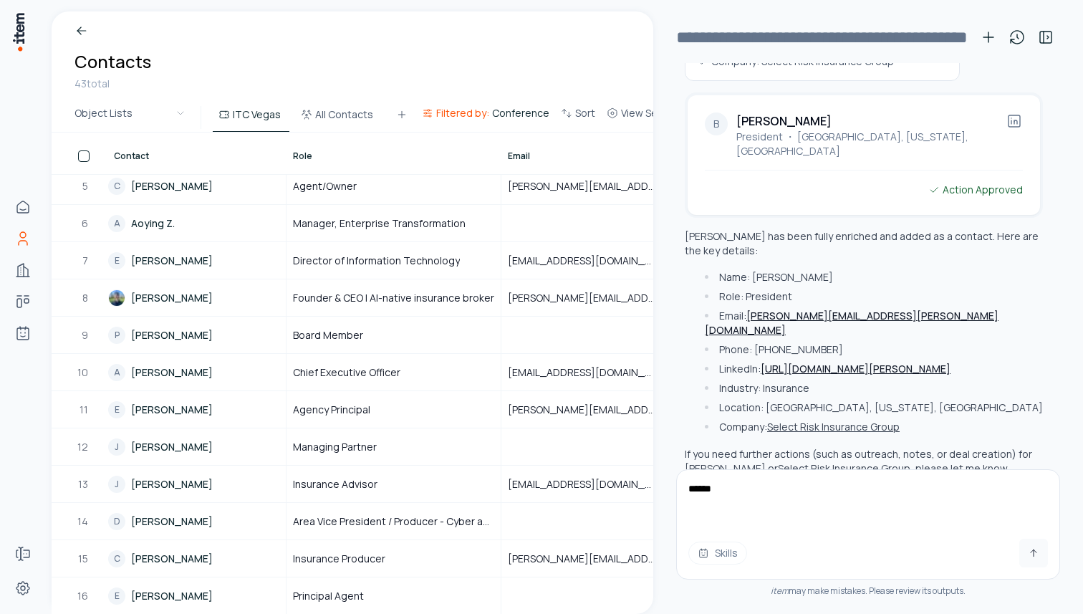
click at [746, 488] on textarea "******" at bounding box center [868, 498] width 382 height 57
type textarea "**********"
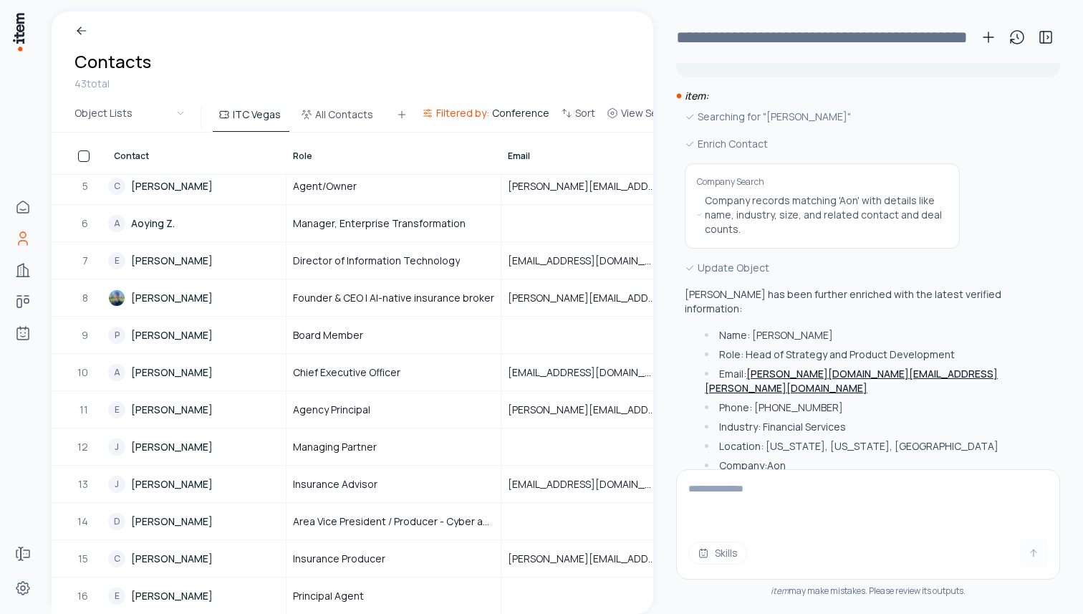
scroll to position [765, 0]
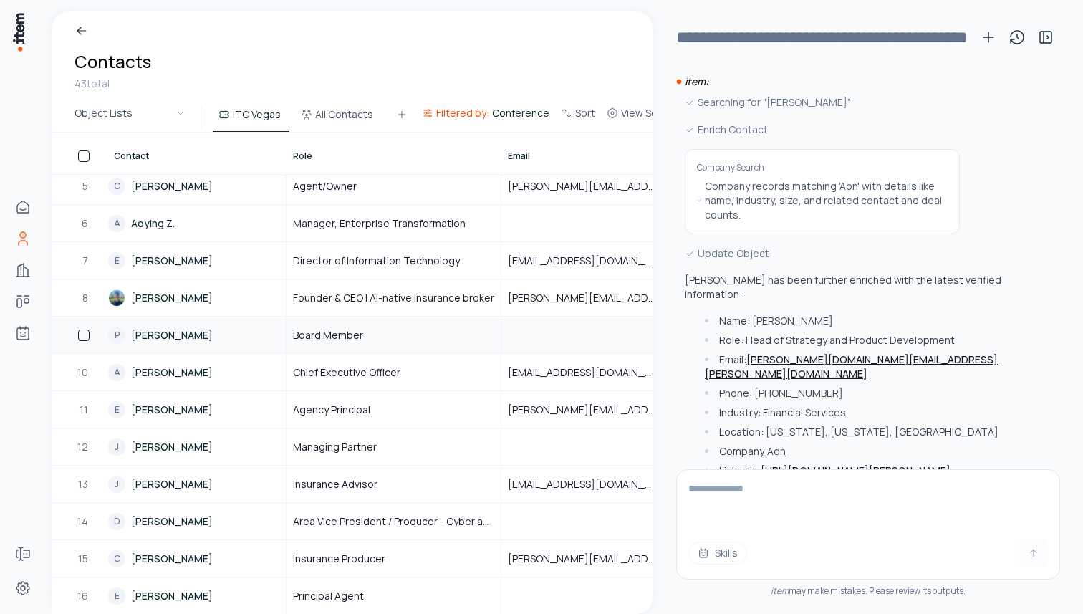
click at [166, 333] on link "P Paul Kim" at bounding box center [196, 334] width 177 height 35
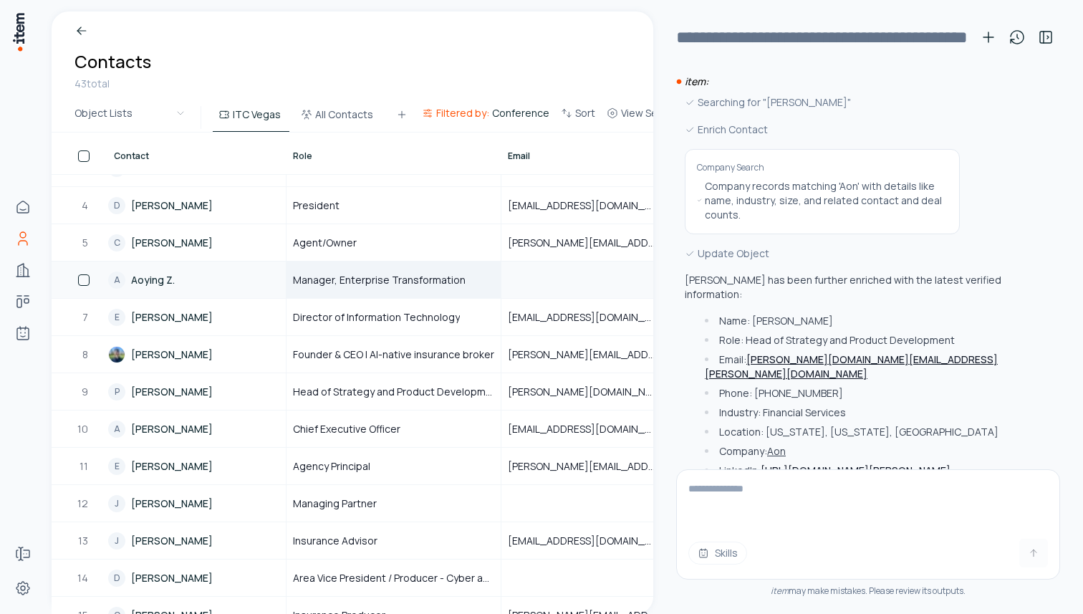
scroll to position [99, 0]
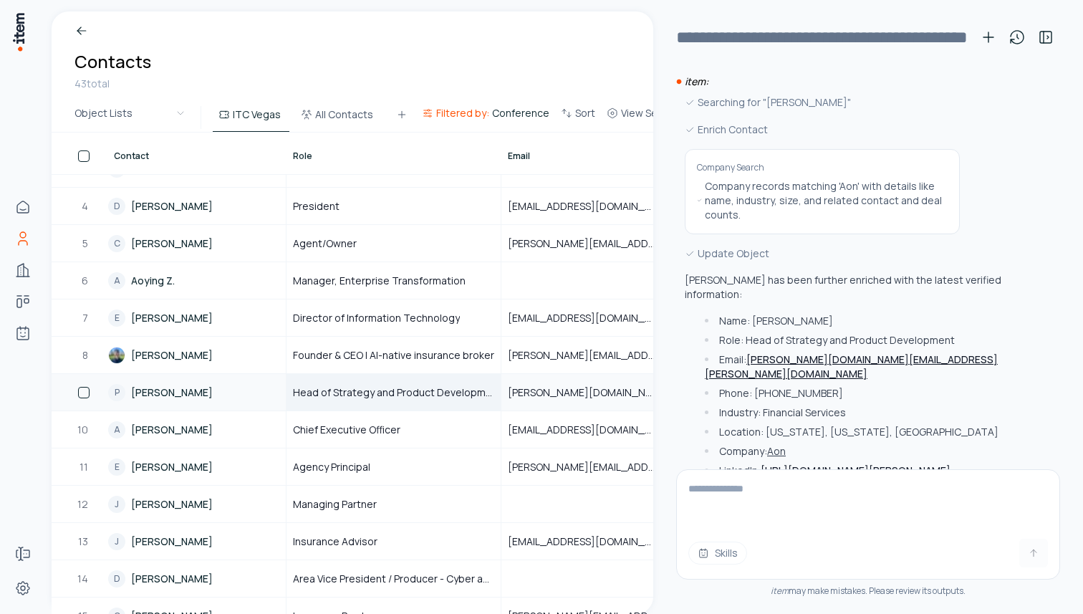
click at [417, 395] on span "Head of Strategy and Product Development" at bounding box center [393, 392] width 201 height 14
click at [417, 395] on input "**********" at bounding box center [393, 392] width 213 height 35
type input "**********"
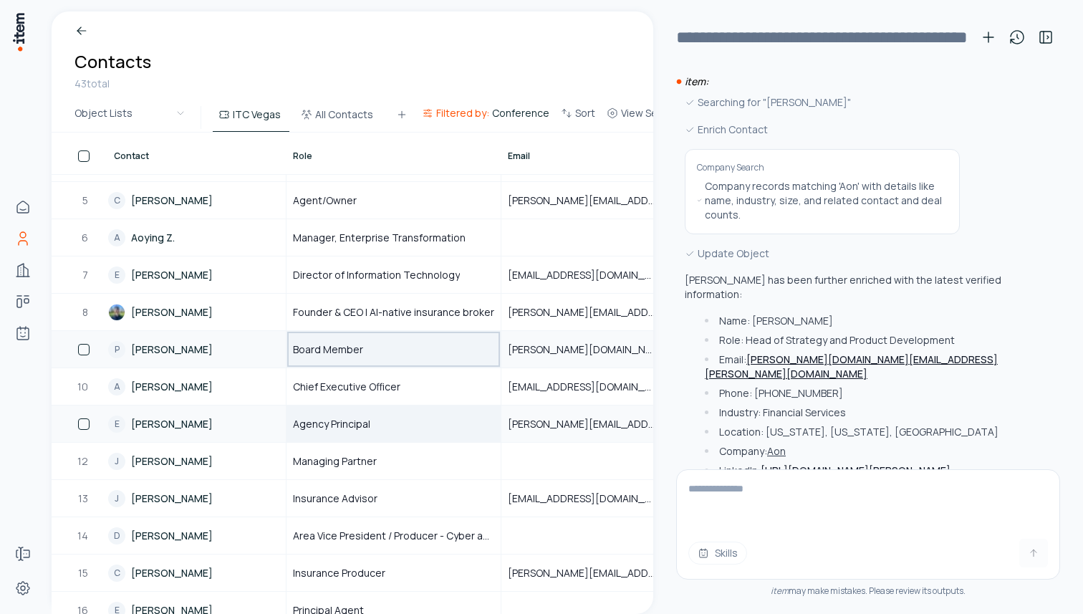
scroll to position [165, 0]
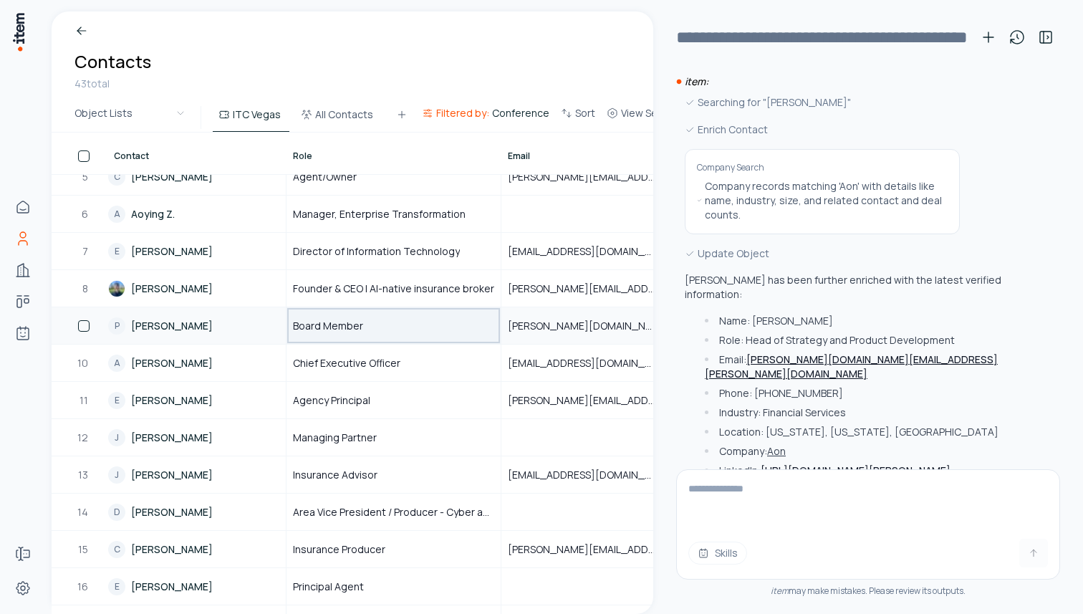
click at [866, 518] on textarea at bounding box center [868, 498] width 382 height 57
type textarea "**********"
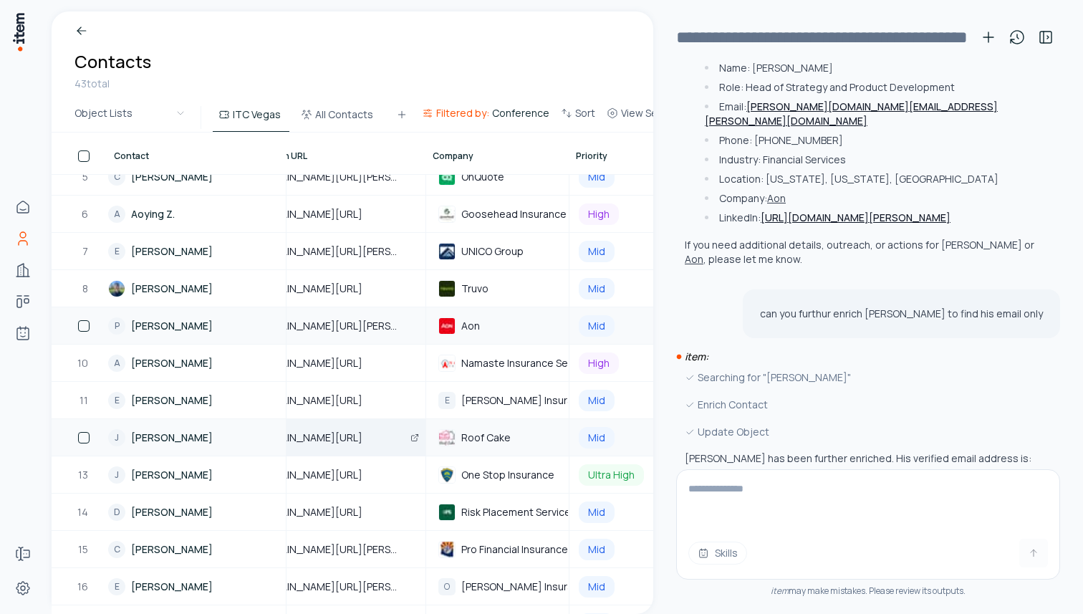
scroll to position [165, 562]
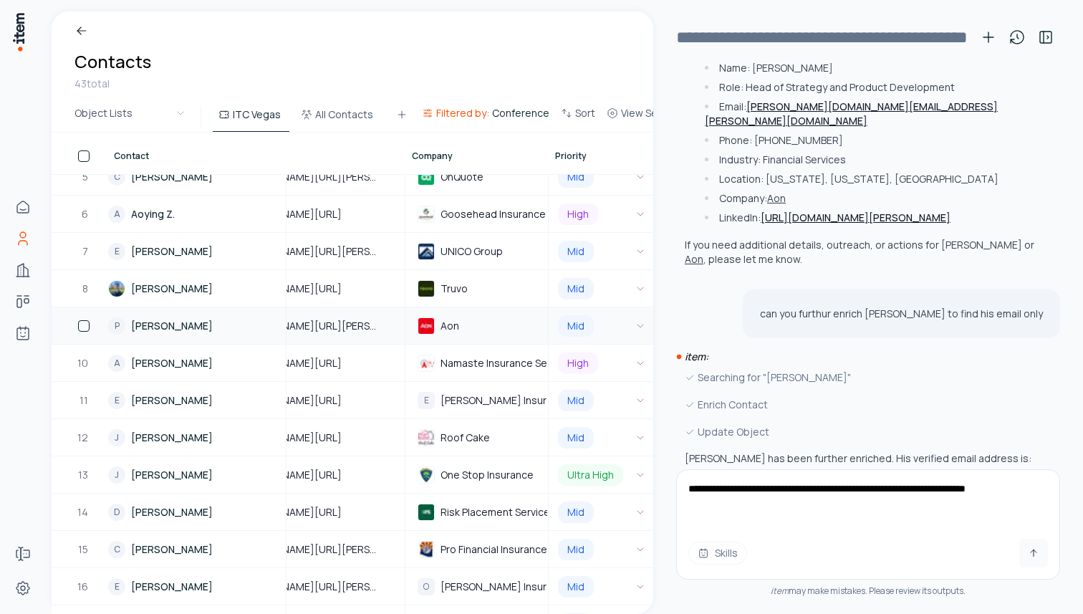
type textarea "**********"
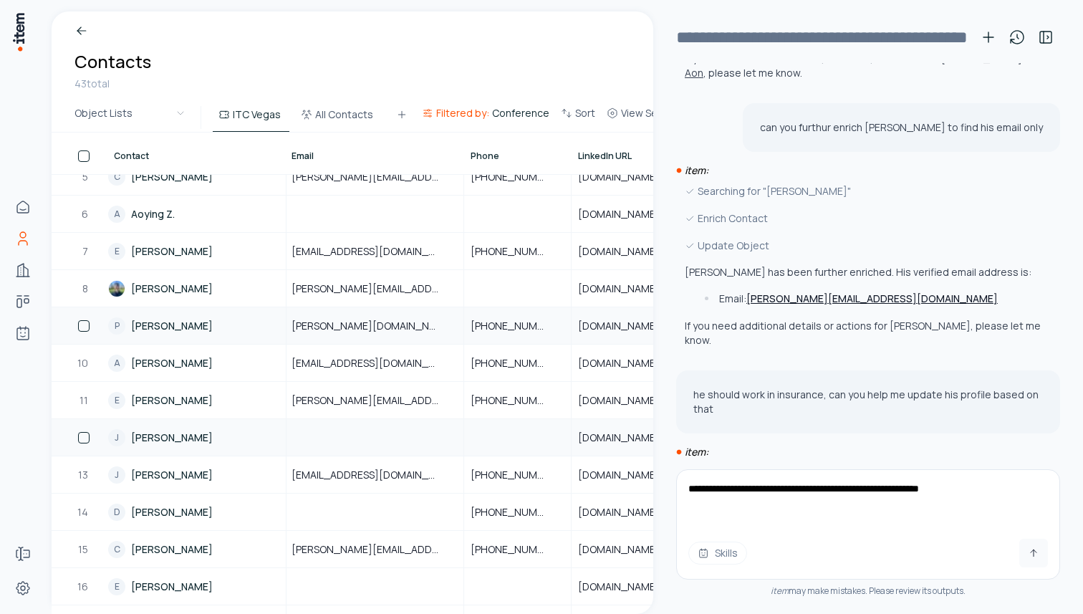
scroll to position [165, 0]
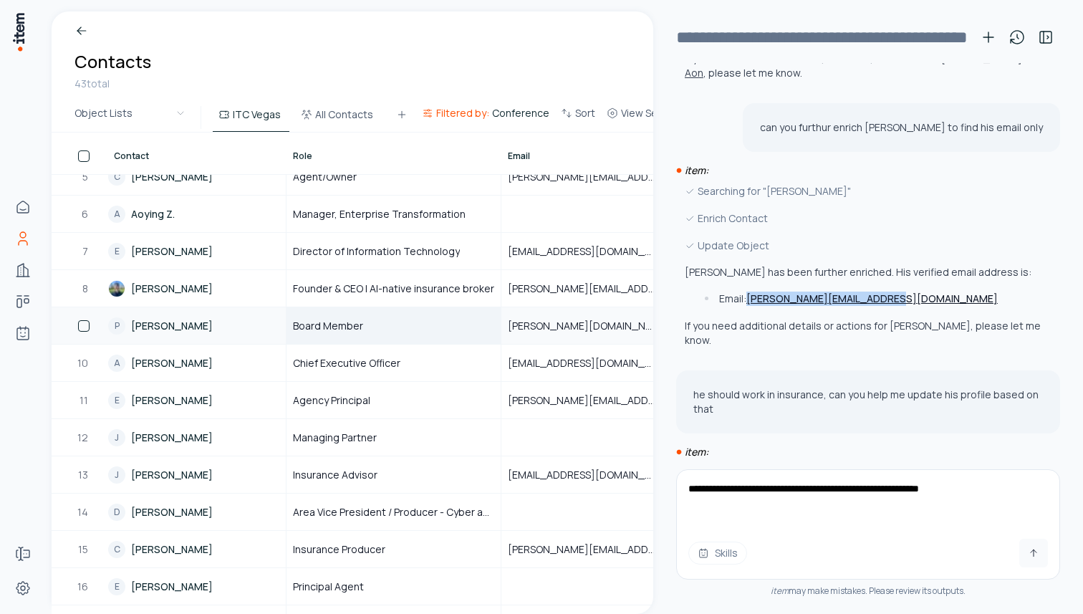
drag, startPoint x: 895, startPoint y: 221, endPoint x: 746, endPoint y: 223, distance: 149.0
click at [746, 292] on li "Email: j.marvin@strikerbuilds.com" at bounding box center [872, 299] width 342 height 14
copy li "j.marvin@strikerbuilds.com"
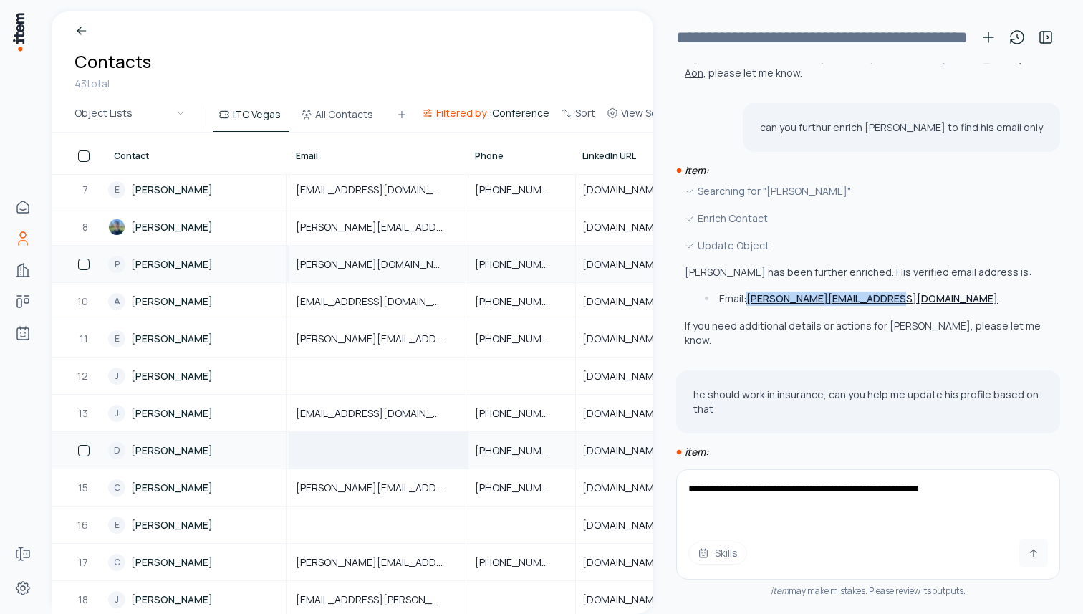
scroll to position [227, 95]
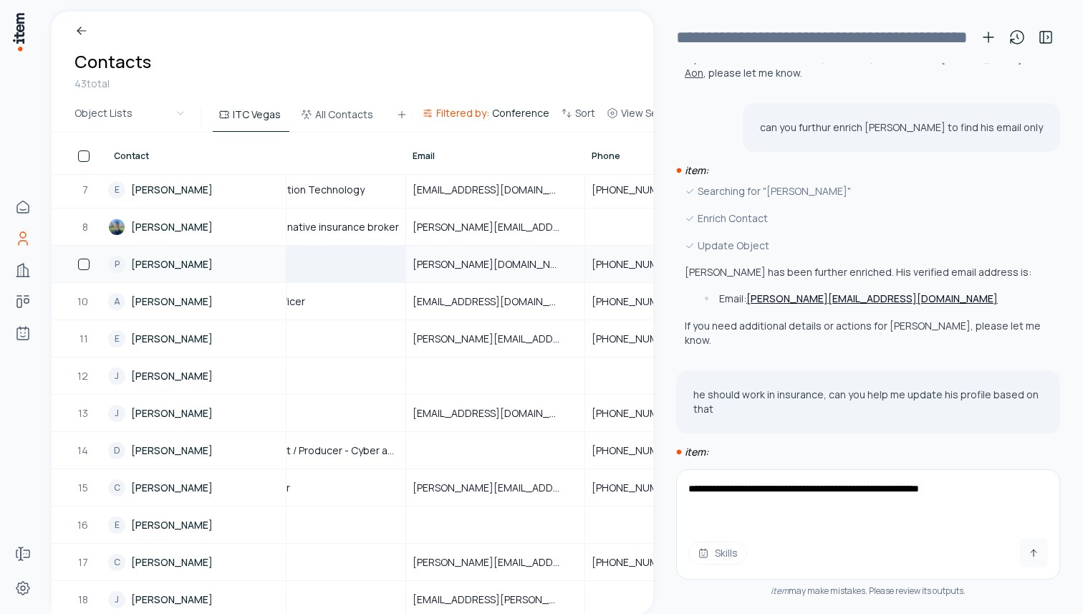
click at [754, 496] on textarea "**********" at bounding box center [868, 498] width 382 height 57
type textarea "**********"
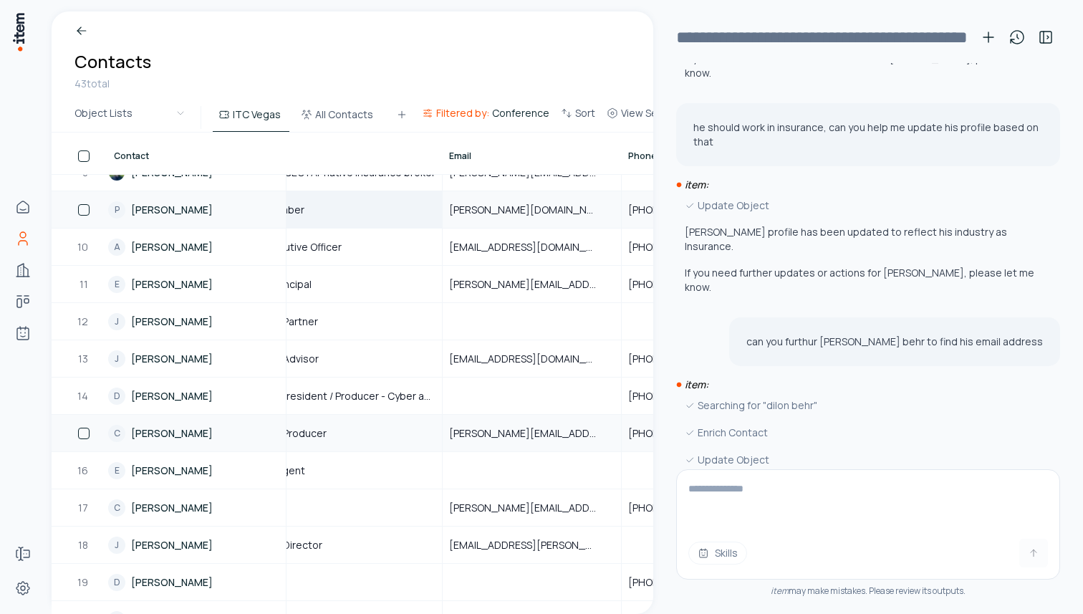
scroll to position [281, 19]
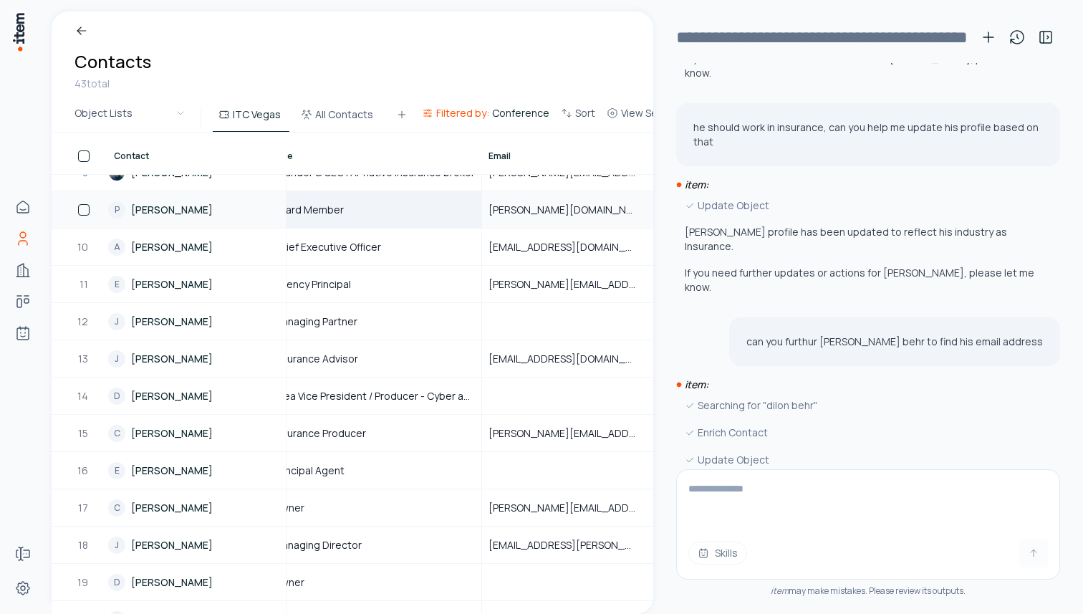
drag, startPoint x: 883, startPoint y: 410, endPoint x: 749, endPoint y: 407, distance: 134.7
click at [749, 521] on li "Email: dillon_behr@rpsins.com" at bounding box center [872, 528] width 342 height 14
copy link "dillon_behr@rpsins.com"
click at [574, 392] on div at bounding box center [571, 395] width 177 height 35
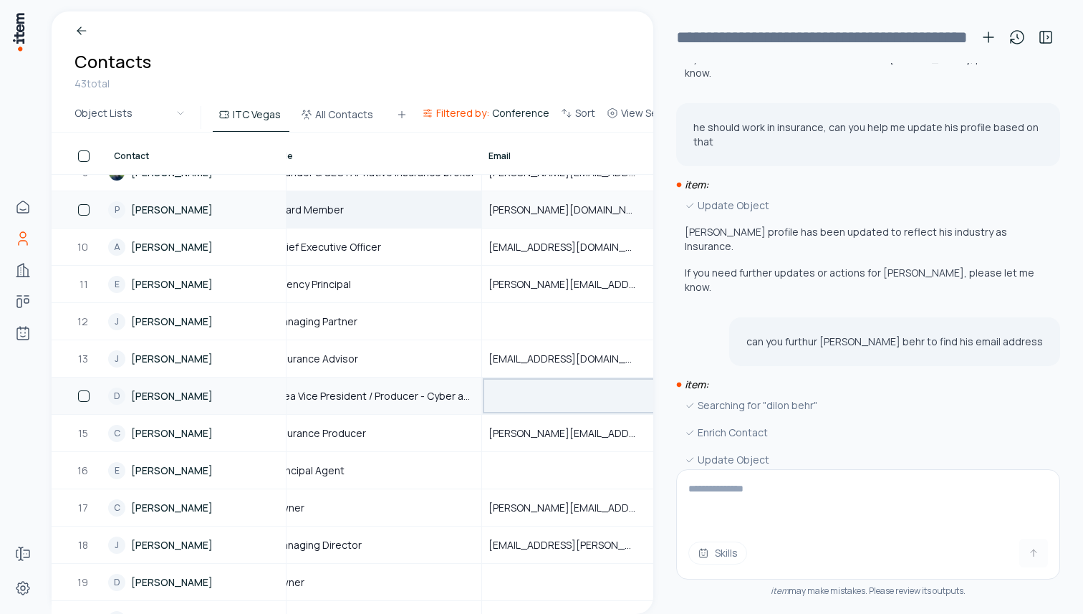
scroll to position [281, 26]
type input "**********"
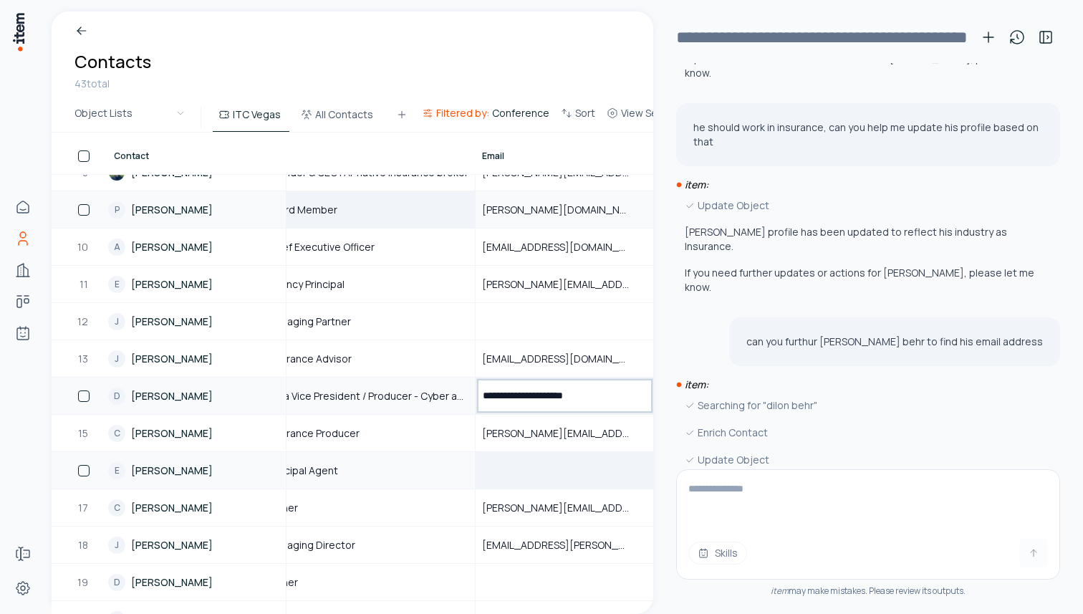
click at [559, 460] on div at bounding box center [564, 470] width 177 height 35
click at [796, 497] on textarea at bounding box center [868, 498] width 382 height 57
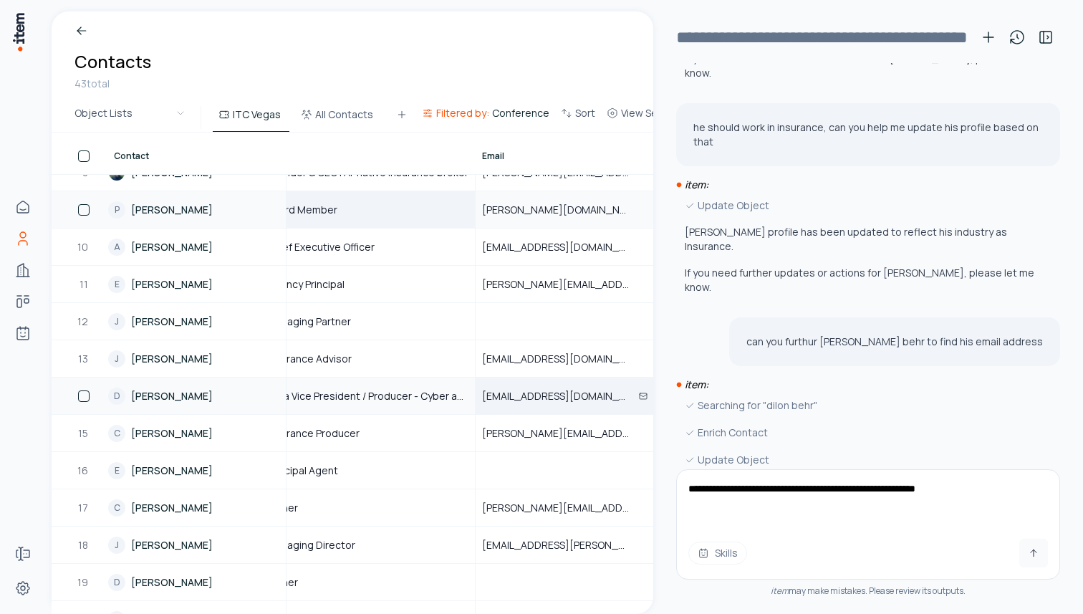
type textarea "**********"
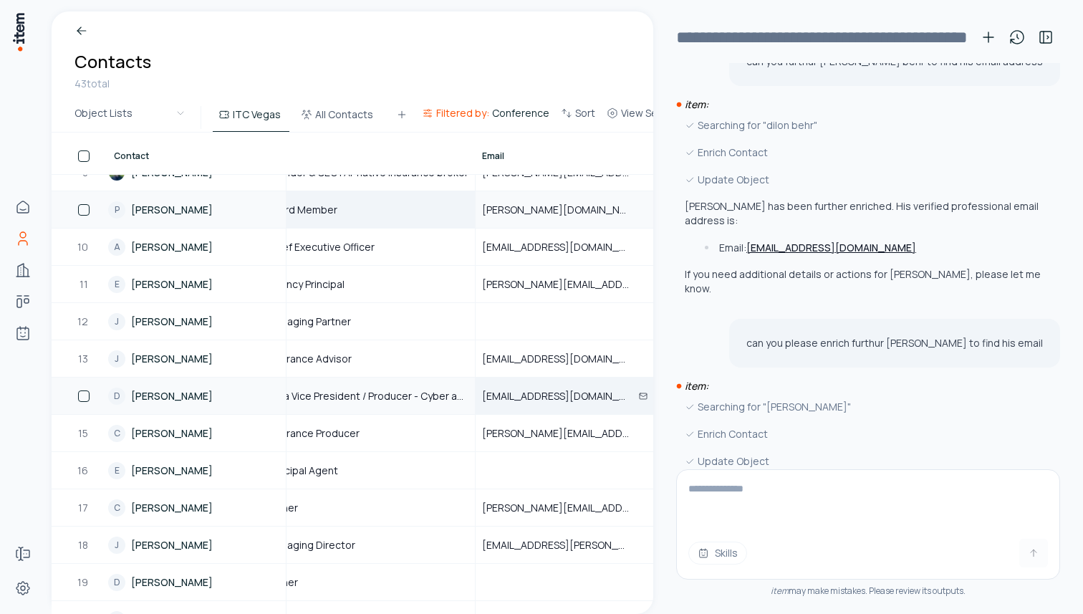
scroll to position [1753, 0]
type textarea "**********"
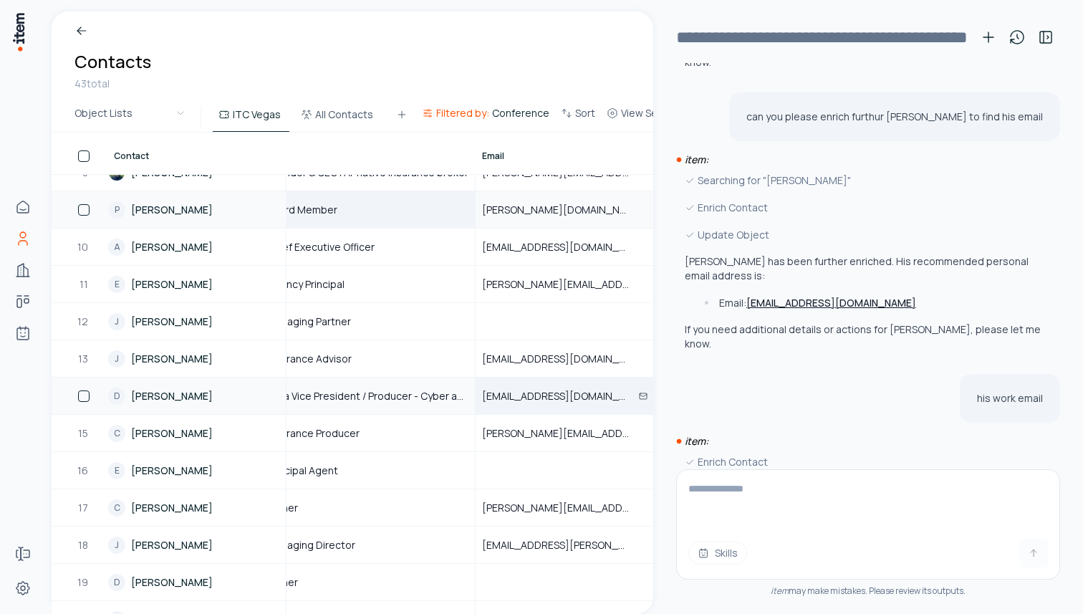
scroll to position [1980, 0]
drag, startPoint x: 973, startPoint y: 402, endPoint x: 790, endPoint y: 402, distance: 182.7
click at [790, 521] on li "Personal Email: carlosontiveros59_9@hotmail.com" at bounding box center [872, 528] width 342 height 14
copy link "carlosontiveros59_9@hotmail.com"
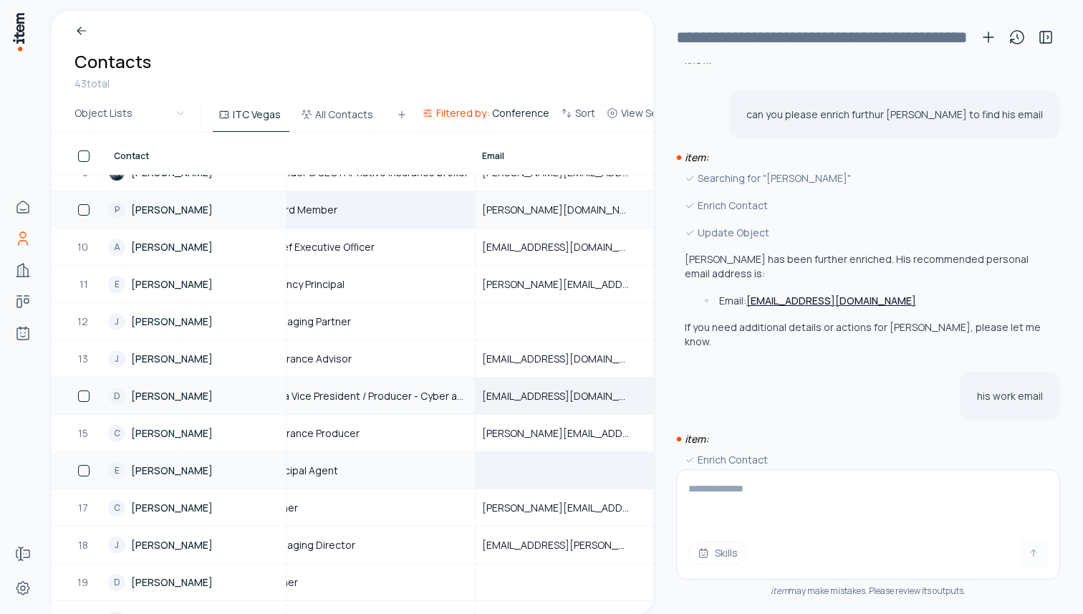
click at [497, 468] on div at bounding box center [564, 470] width 177 height 35
type input "**********"
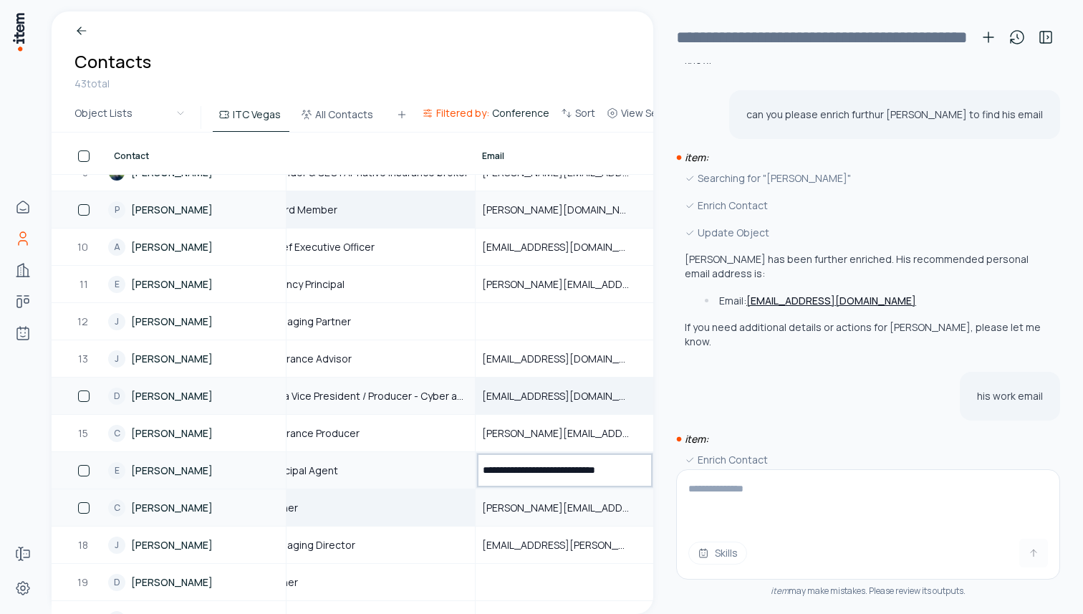
click at [432, 507] on div "Owner" at bounding box center [367, 507] width 213 height 35
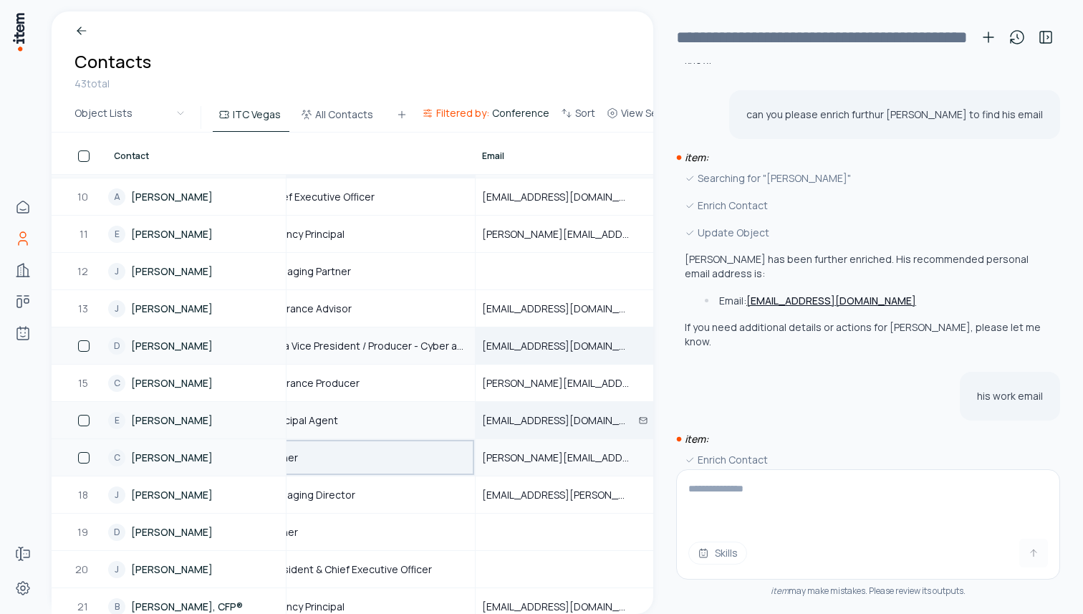
scroll to position [402, 26]
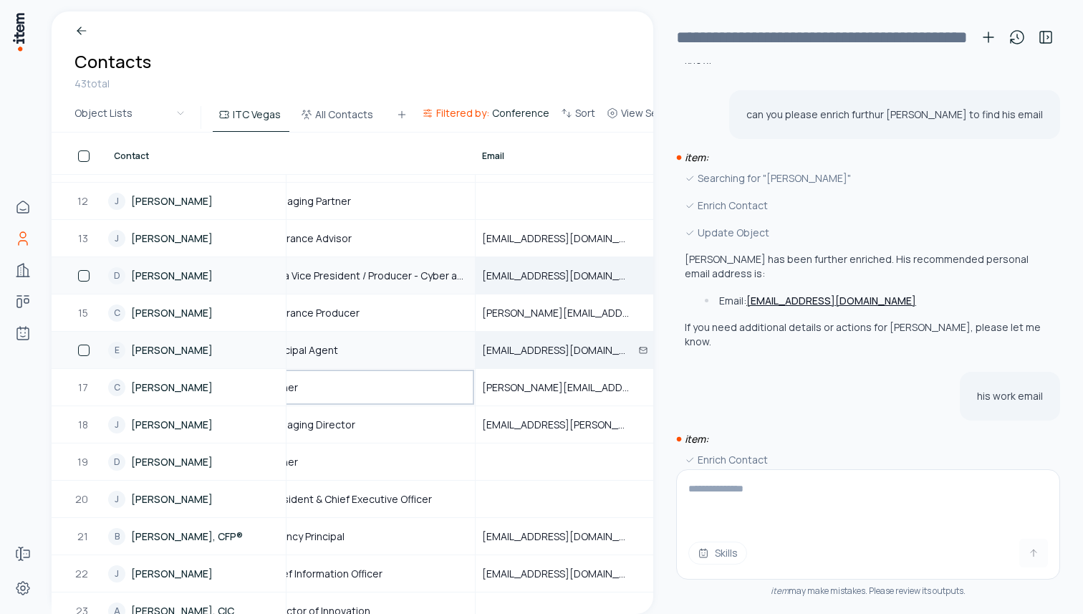
click at [778, 506] on textarea at bounding box center [868, 498] width 382 height 57
type textarea "**********"
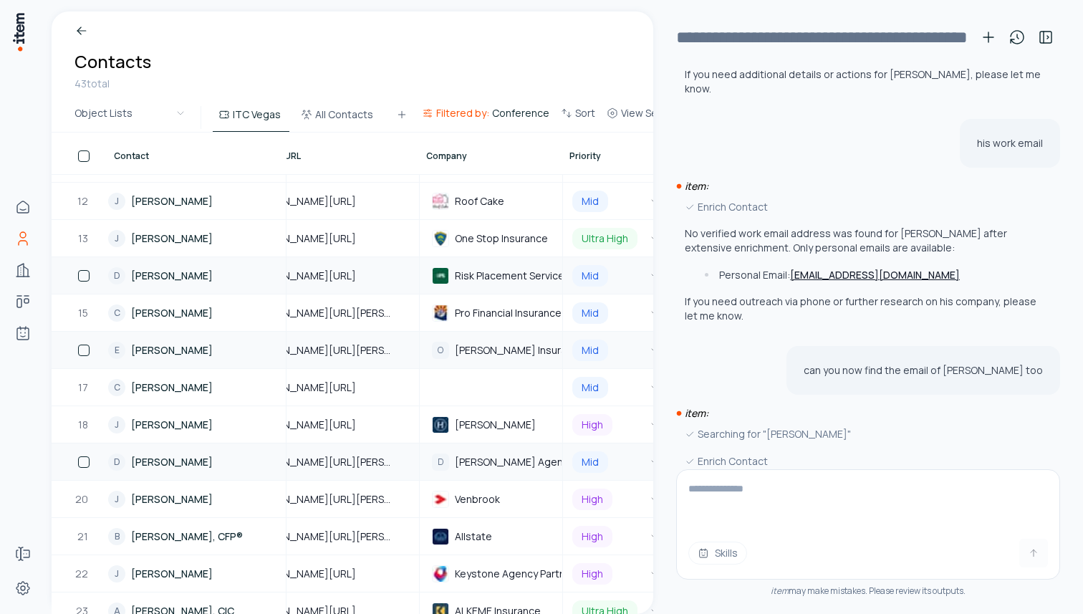
scroll to position [402, 519]
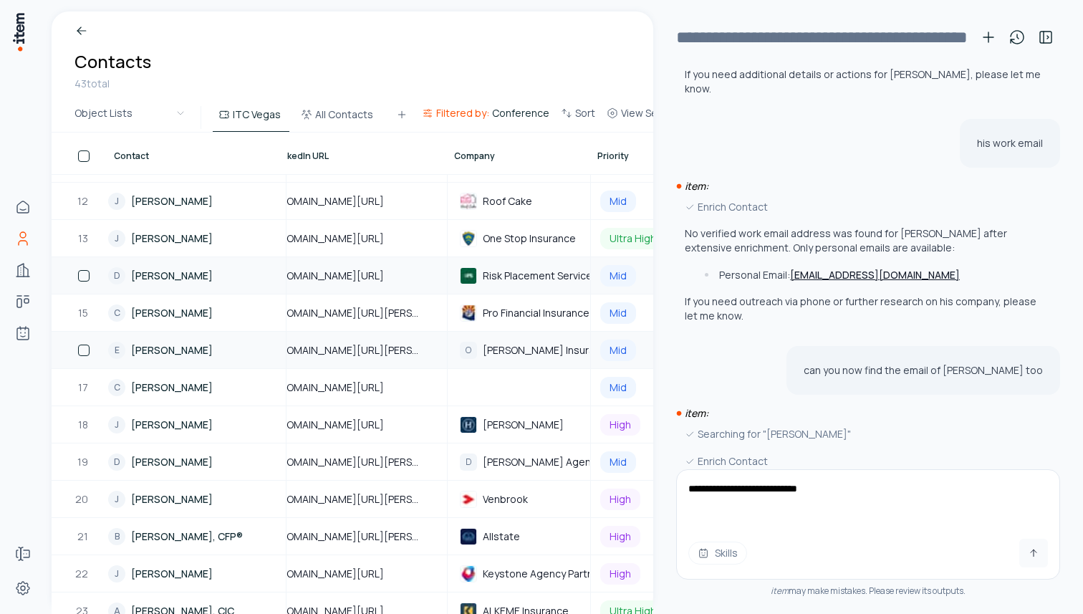
type textarea "**********"
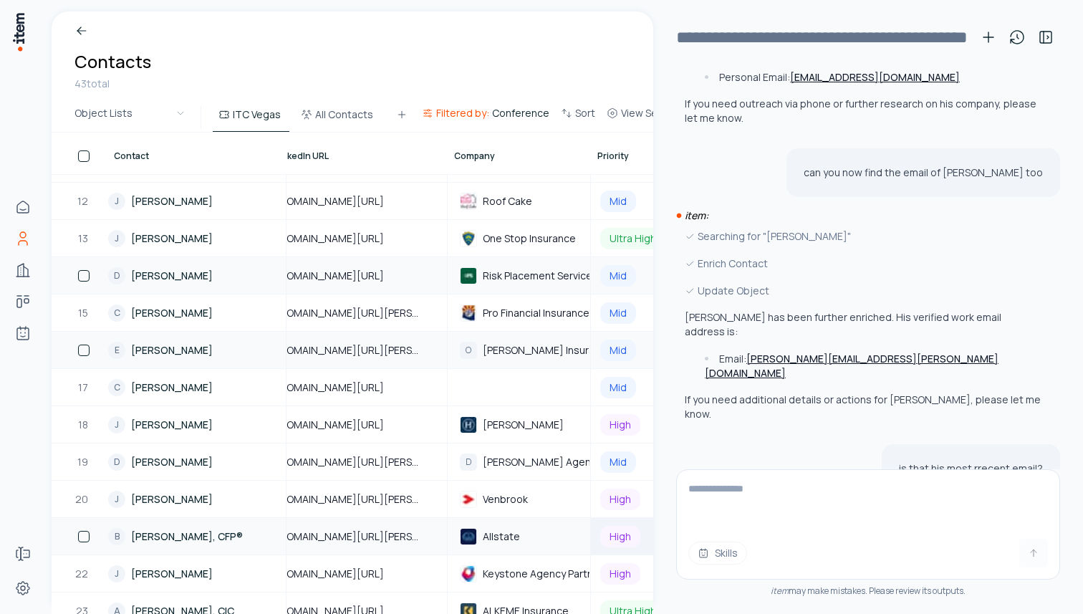
scroll to position [2434, 0]
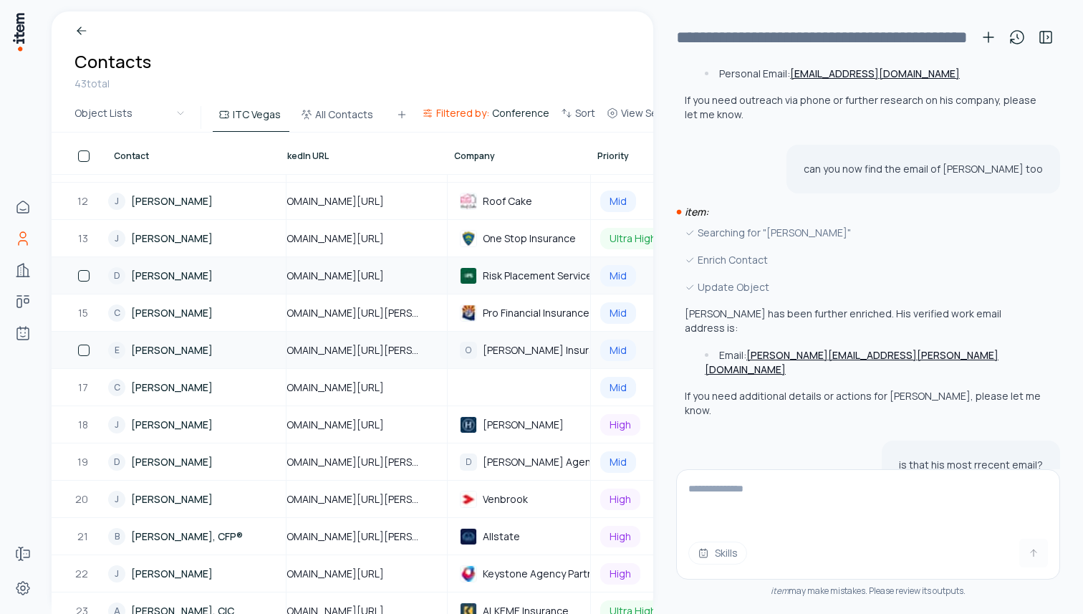
drag, startPoint x: 837, startPoint y: 355, endPoint x: 706, endPoint y: 356, distance: 131.8
click at [706, 521] on p "Yes, david.galarza@farmers.com is the most recent and verified professional ema…" at bounding box center [864, 557] width 358 height 72
copy p "david.galarza@farmers.com"
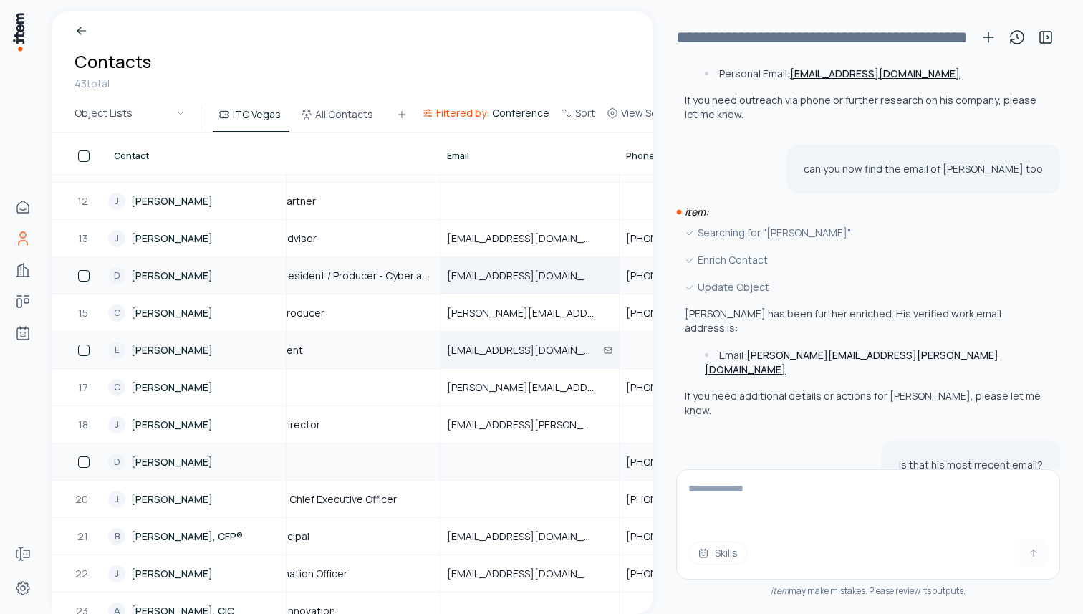
scroll to position [402, 55]
click at [459, 463] on div at bounding box center [535, 461] width 177 height 35
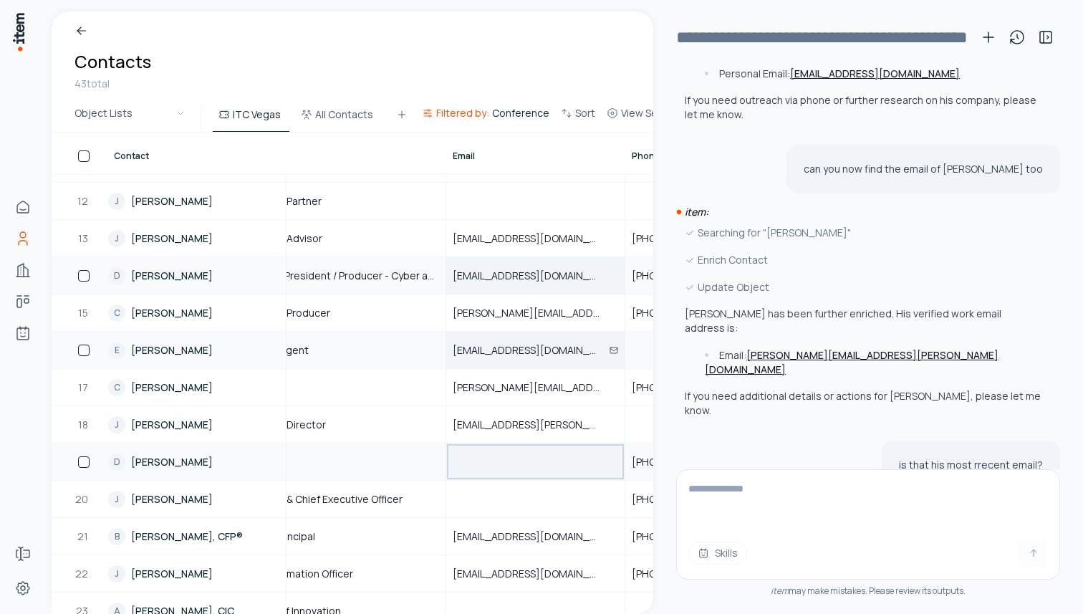
click at [459, 463] on div at bounding box center [535, 461] width 177 height 35
type input "**********"
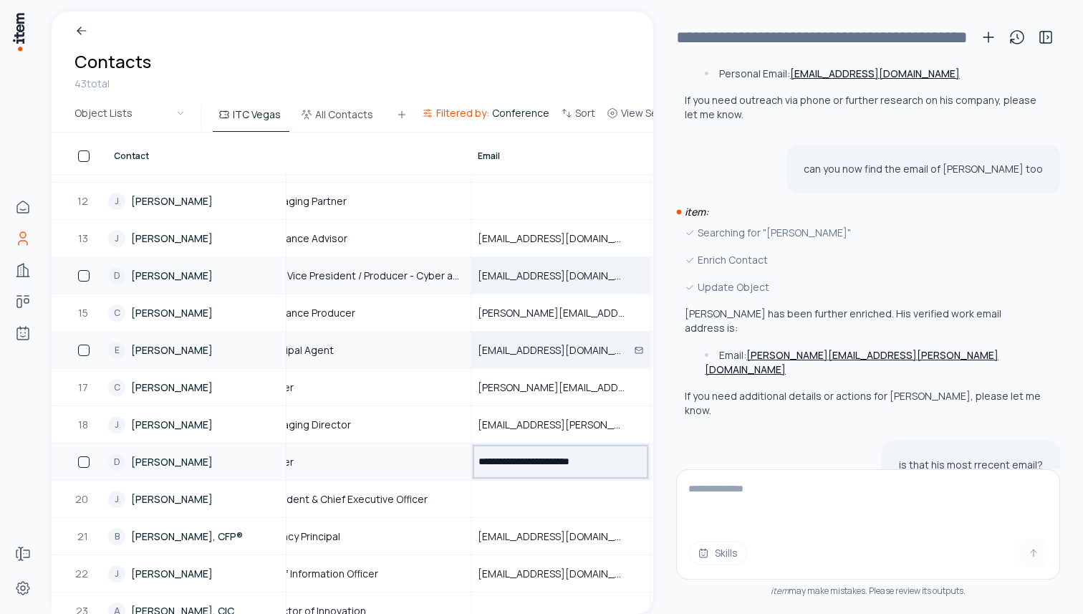
scroll to position [402, 0]
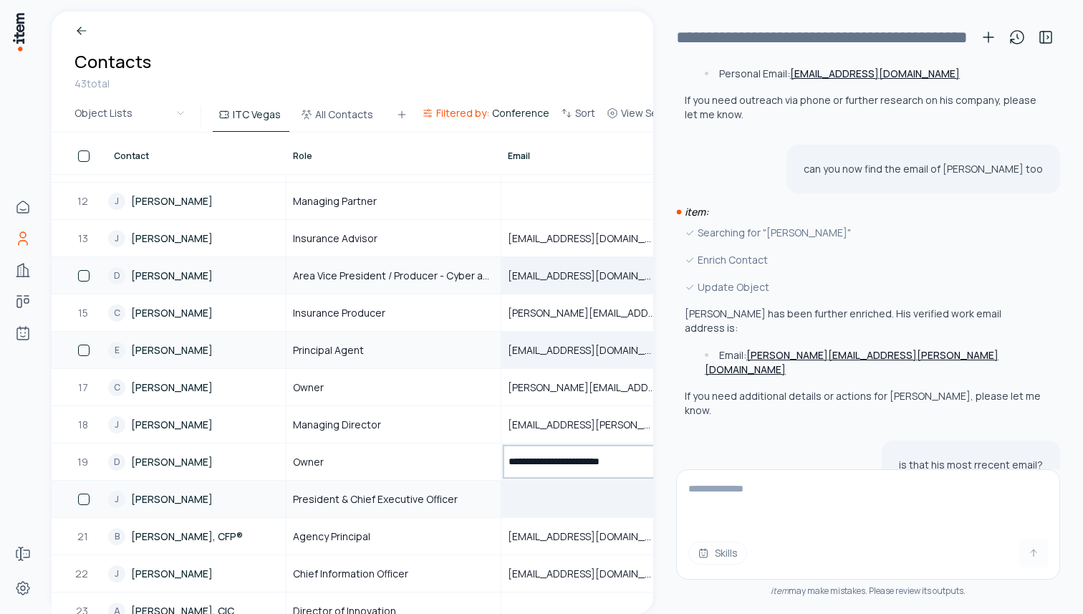
click at [547, 504] on div at bounding box center [590, 498] width 177 height 35
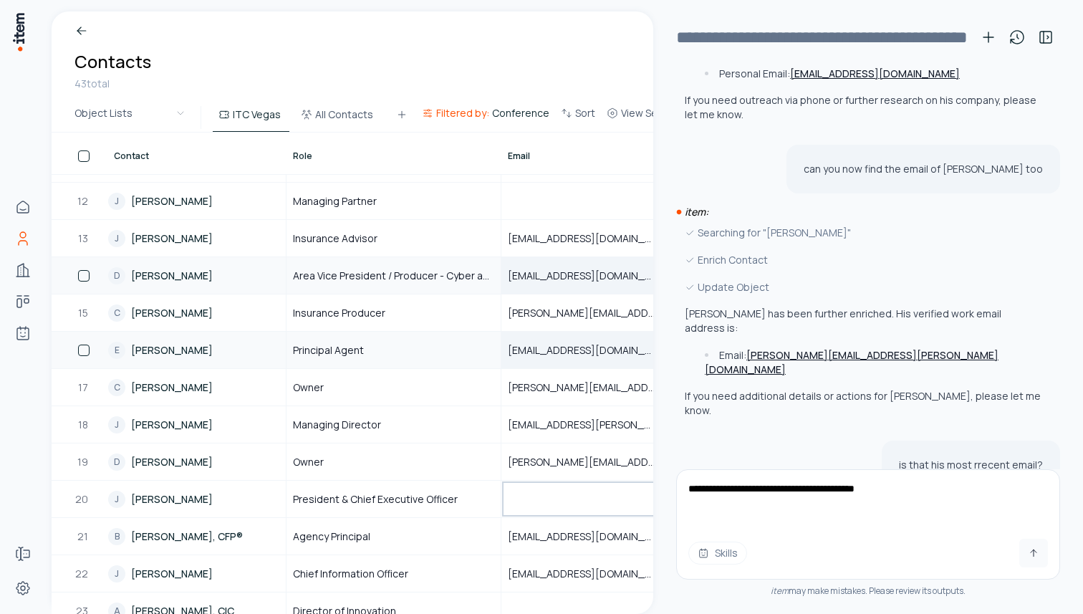
click at [927, 485] on textarea "**********" at bounding box center [868, 498] width 382 height 57
type textarea "**********"
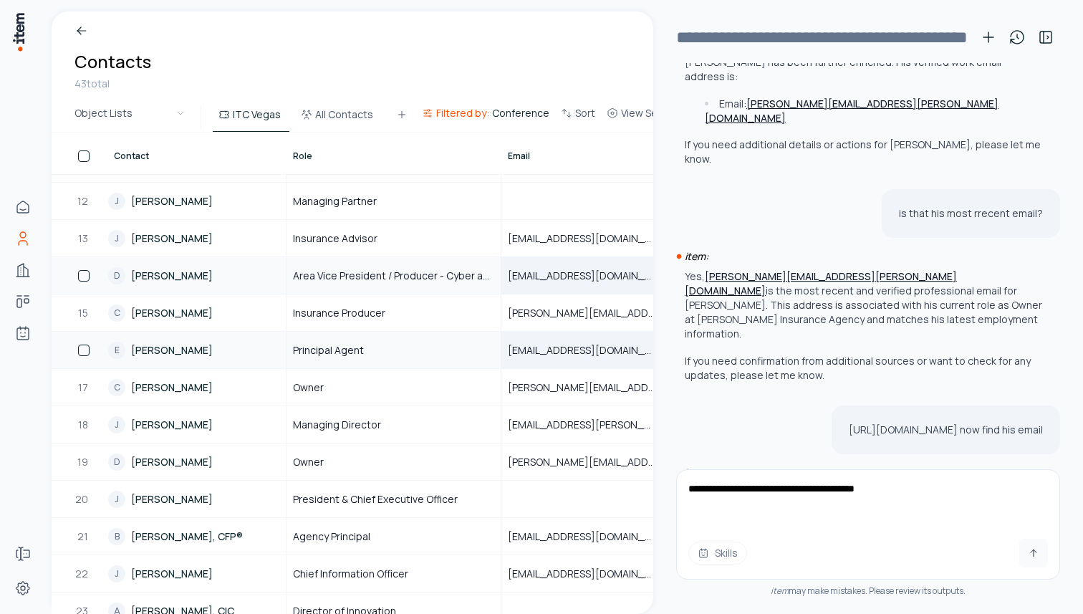
scroll to position [2688, 0]
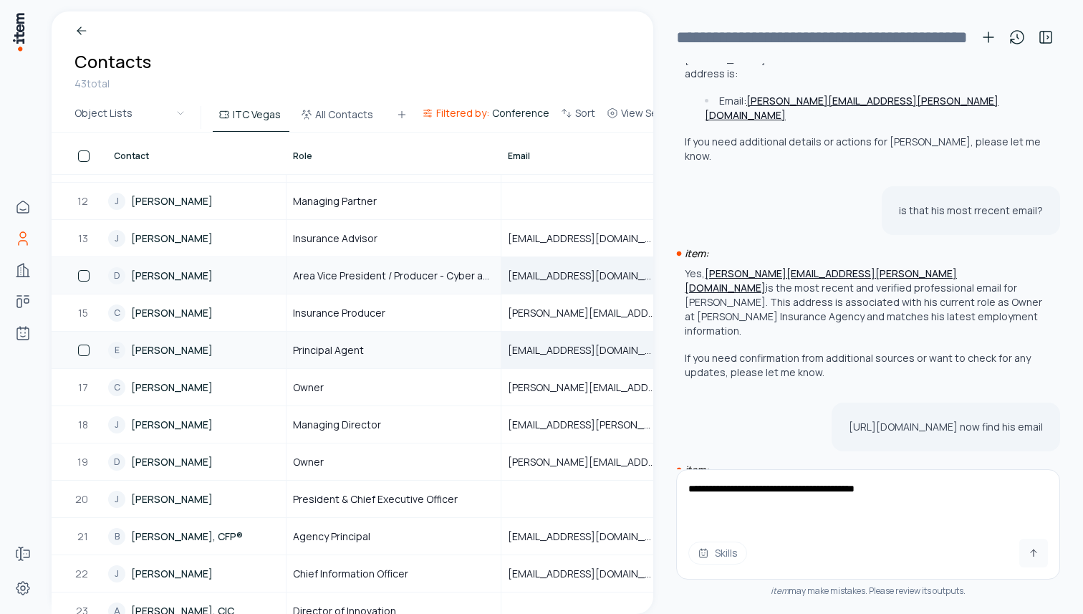
click at [927, 493] on textarea "**********" at bounding box center [868, 498] width 382 height 57
type textarea "**********"
drag, startPoint x: 960, startPoint y: 238, endPoint x: 734, endPoint y: 244, distance: 225.7
click at [832, 403] on div "https://app.useitem.io/objects/contacts/137577 now find his email" at bounding box center [946, 427] width 228 height 49
copy p "https://app.useitem.io/objects/contacts/137577"
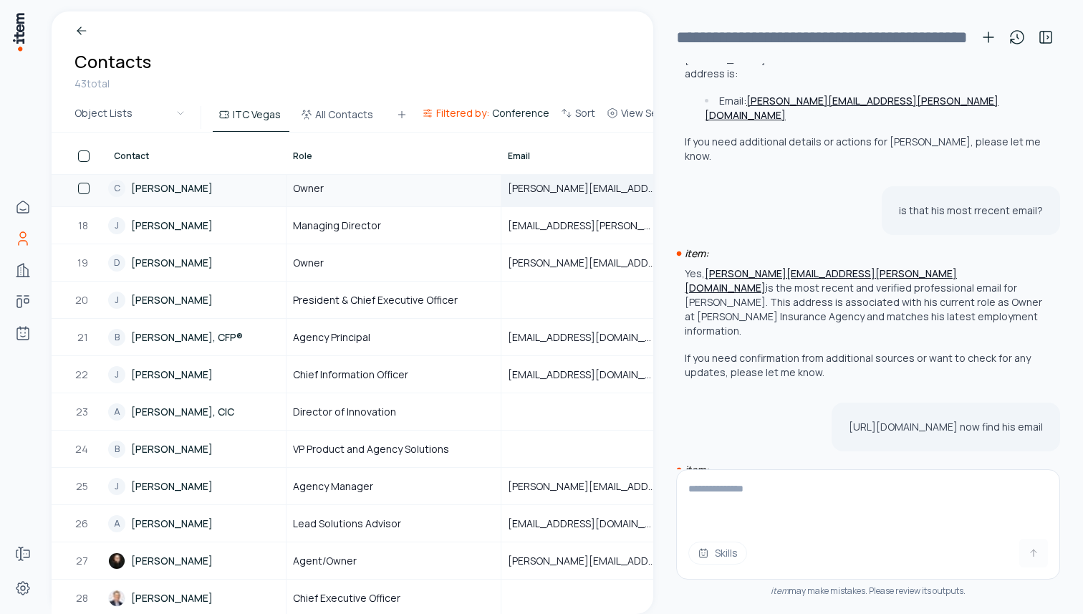
scroll to position [609, 0]
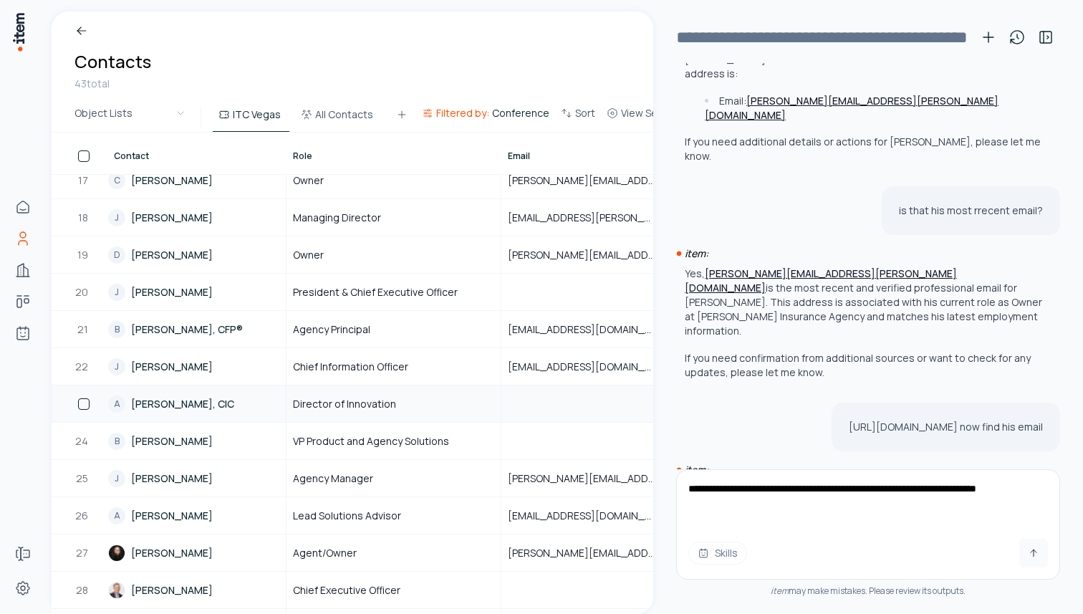
type textarea "**********"
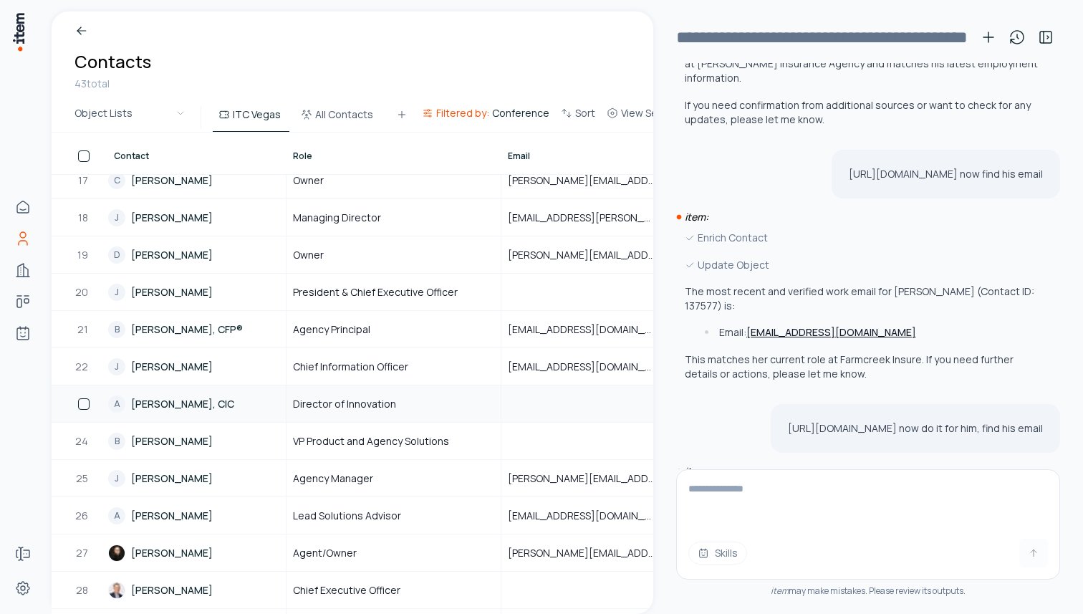
scroll to position [2942, 0]
click at [867, 578] on li "Email: kdaily@uwhealth.org" at bounding box center [872, 585] width 342 height 14
drag, startPoint x: 867, startPoint y: 418, endPoint x: 748, endPoint y: 412, distance: 119.0
click at [748, 578] on li "Email: kdaily@uwhealth.org" at bounding box center [872, 585] width 342 height 14
copy div "kdaily@uwhealth.org"
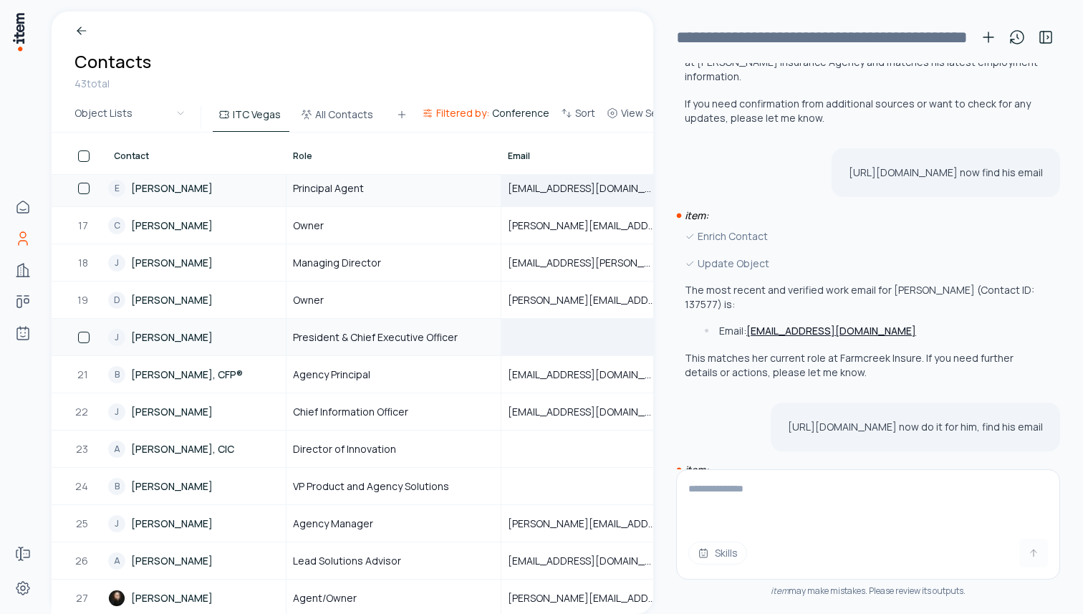
scroll to position [561, 0]
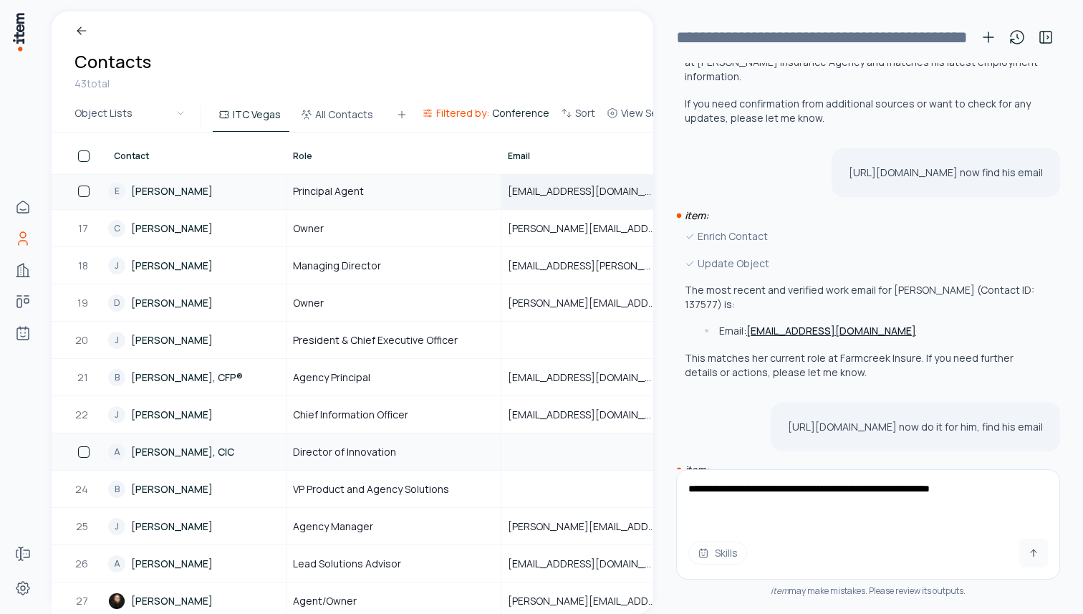
type textarea "**********"
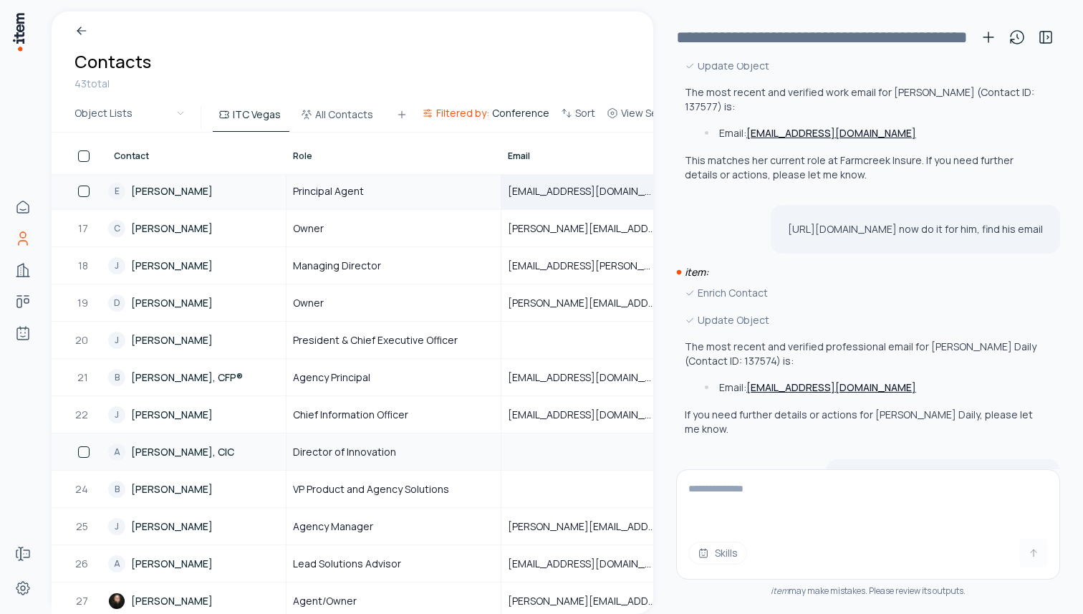
scroll to position [3142, 0]
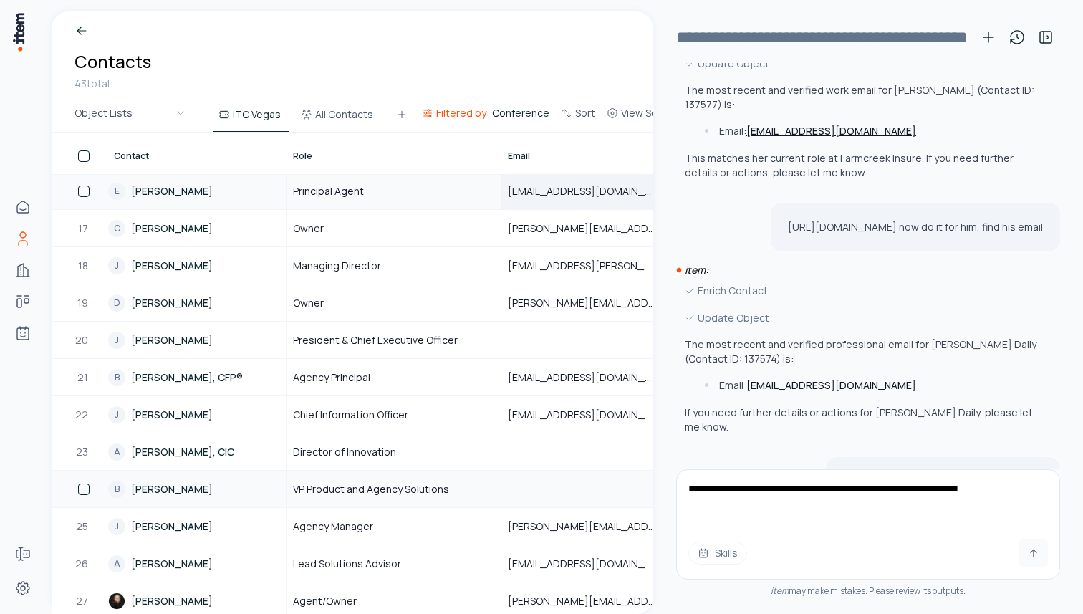
type textarea "**********"
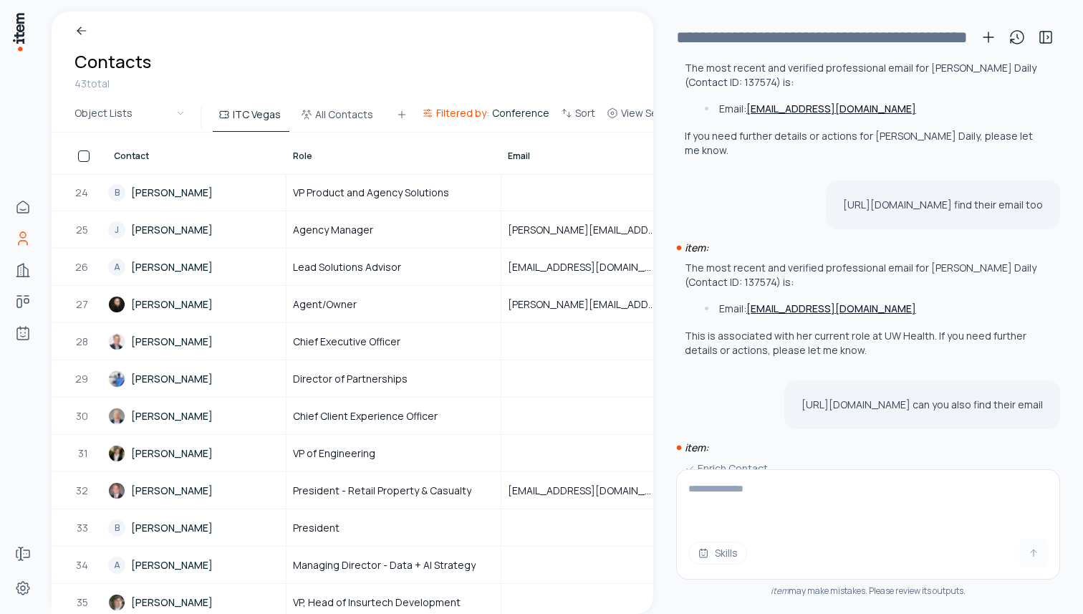
scroll to position [3437, 0]
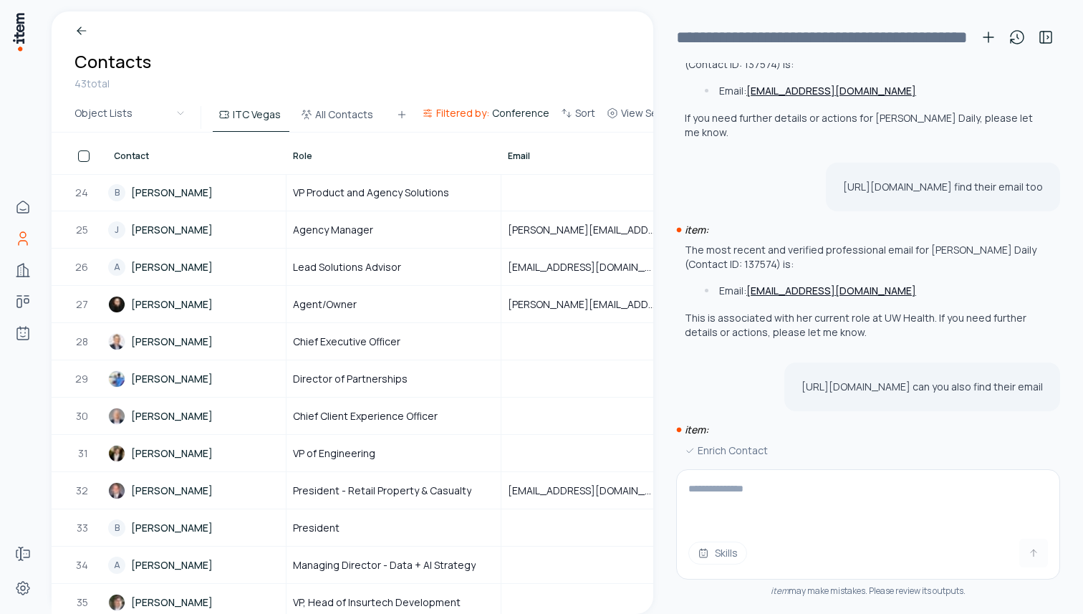
drag, startPoint x: 187, startPoint y: 497, endPoint x: 377, endPoint y: 34, distance: 500.8
type textarea "**********"
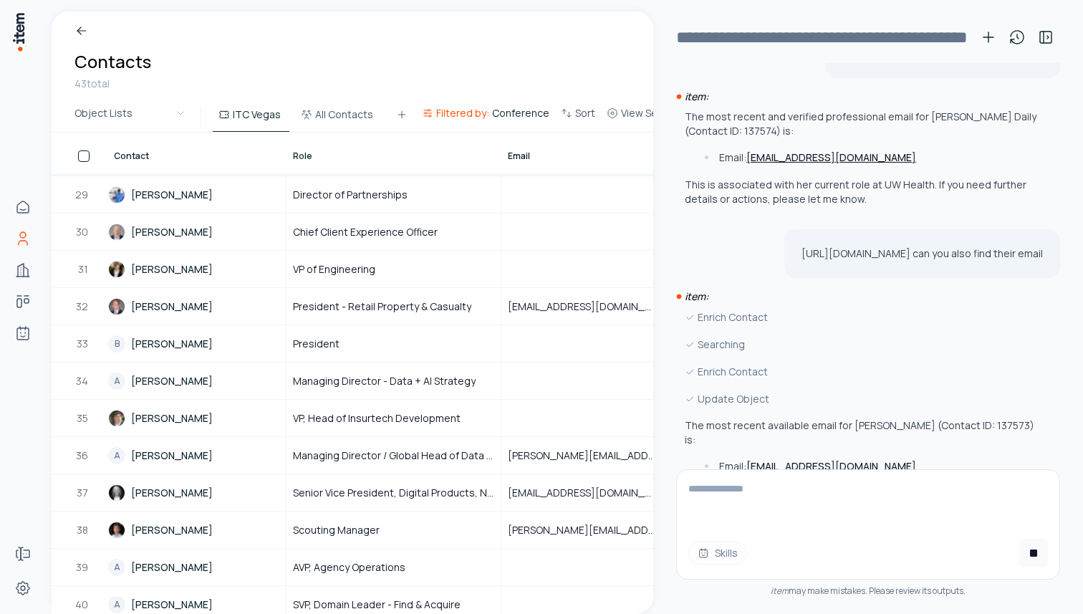
scroll to position [1040, 0]
drag, startPoint x: 910, startPoint y: 360, endPoint x: 764, endPoint y: 360, distance: 146.1
click at [764, 555] on p "https://app.useitem.io/objects/contacts/137569 can you also do it for him, find…" at bounding box center [896, 562] width 294 height 14
click at [884, 555] on p "https://app.useitem.io/objects/contacts/137569 can you also do it for him, find…" at bounding box center [896, 562] width 294 height 14
drag, startPoint x: 914, startPoint y: 360, endPoint x: 691, endPoint y: 361, distance: 222.8
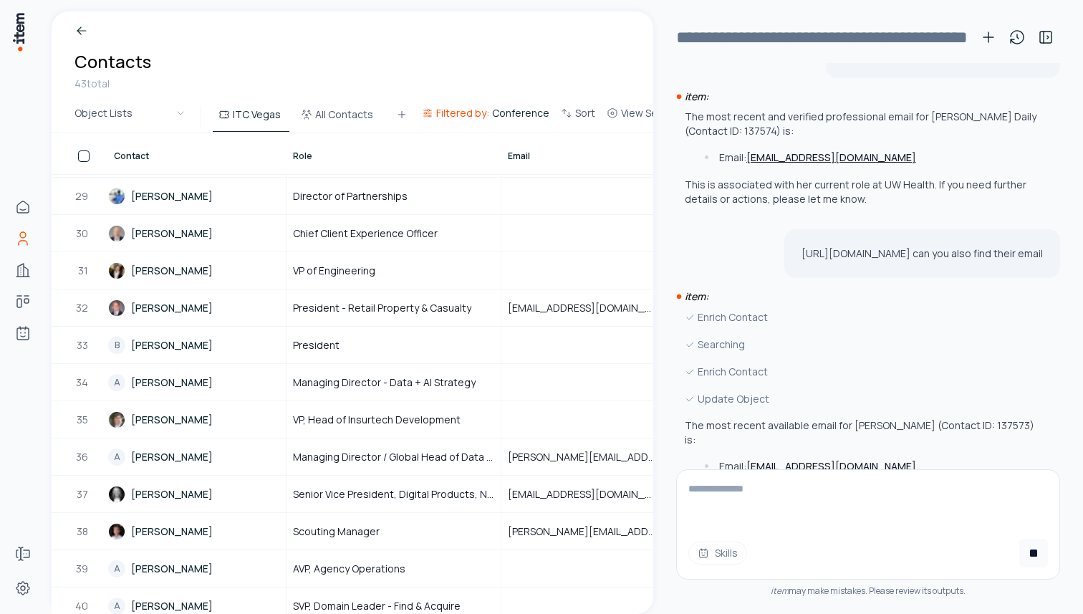
click at [732, 538] on div "https://app.useitem.io/objects/contacts/137569 can you also do it for him, find…" at bounding box center [896, 562] width 328 height 49
copy p "https://app.useitem.io/objects/contacts/137569"
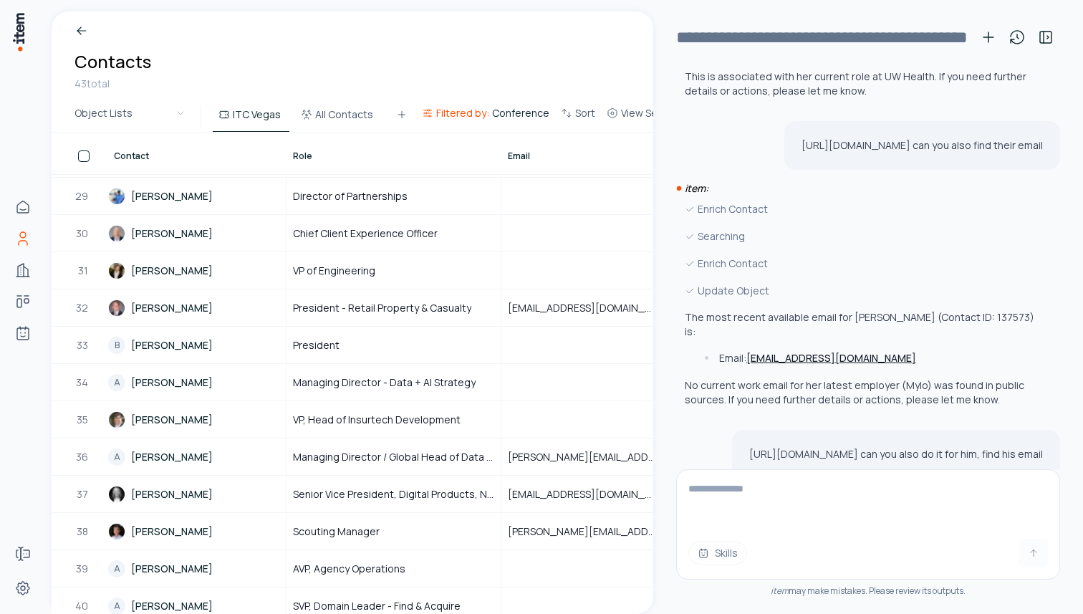
scroll to position [3691, 0]
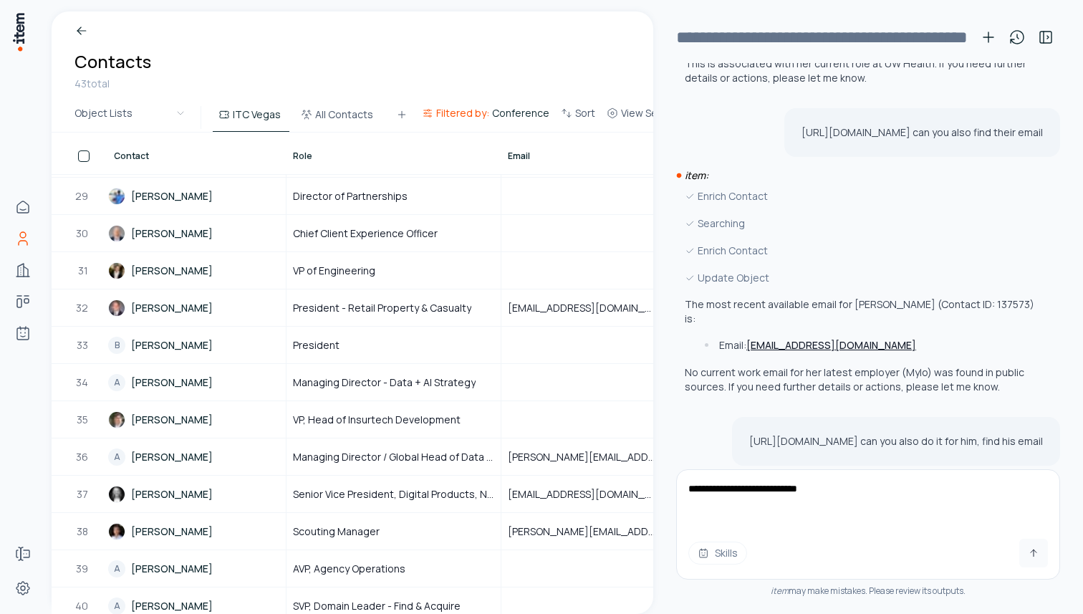
type textarea "**********"
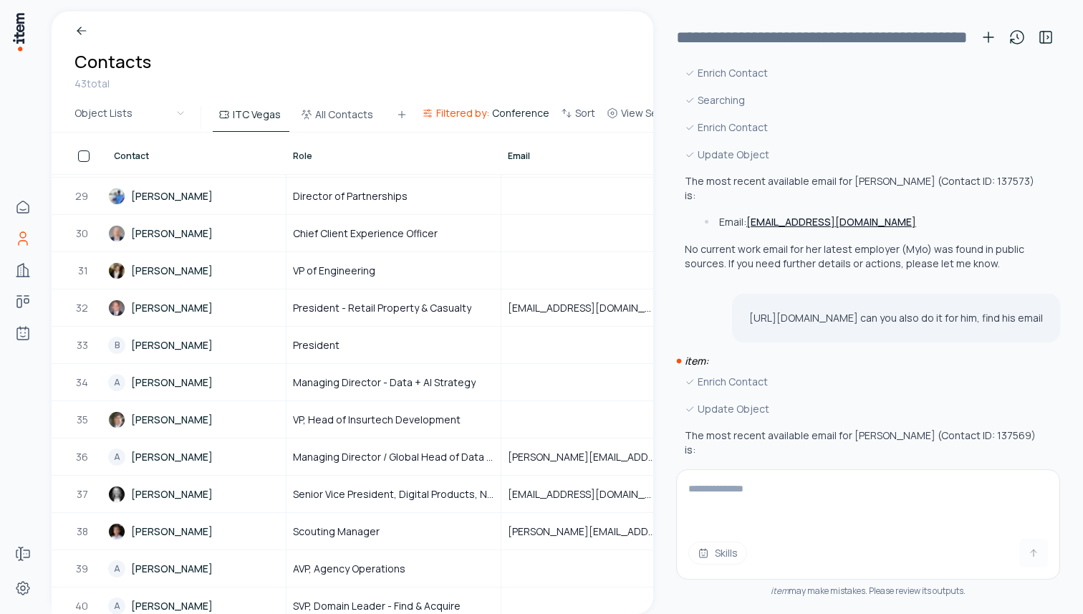
scroll to position [3746, 0]
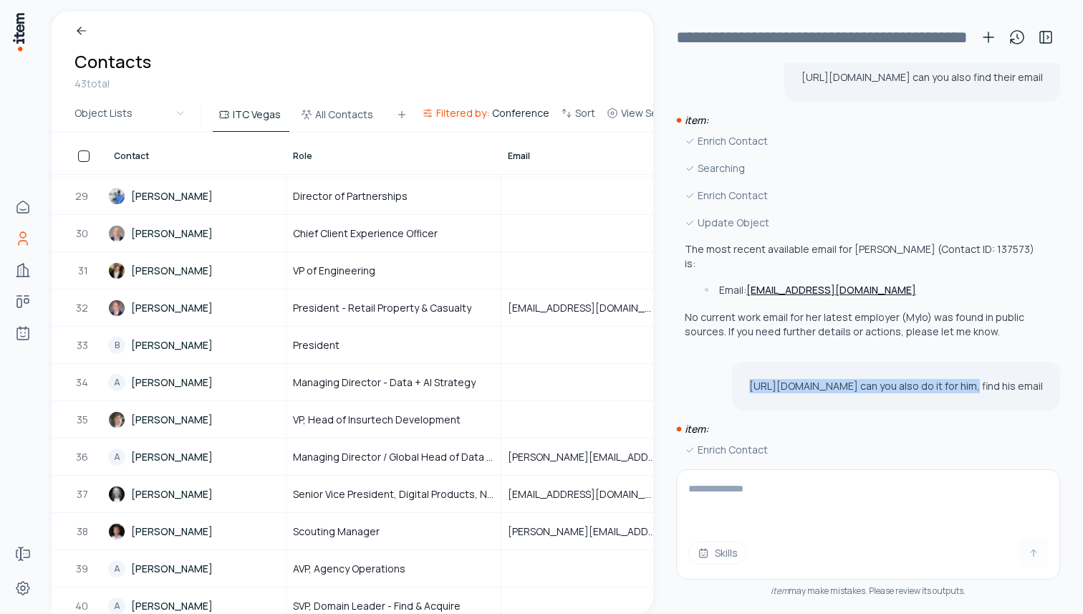
drag, startPoint x: 915, startPoint y: 183, endPoint x: 689, endPoint y: 184, distance: 225.6
click at [732, 362] on div "https://app.useitem.io/objects/contacts/137569 can you also do it for him, find…" at bounding box center [896, 386] width 328 height 49
copy p "https://app.useitem.io/objects/contacts/137569"
click at [738, 500] on textarea at bounding box center [868, 498] width 382 height 57
paste textarea "**********"
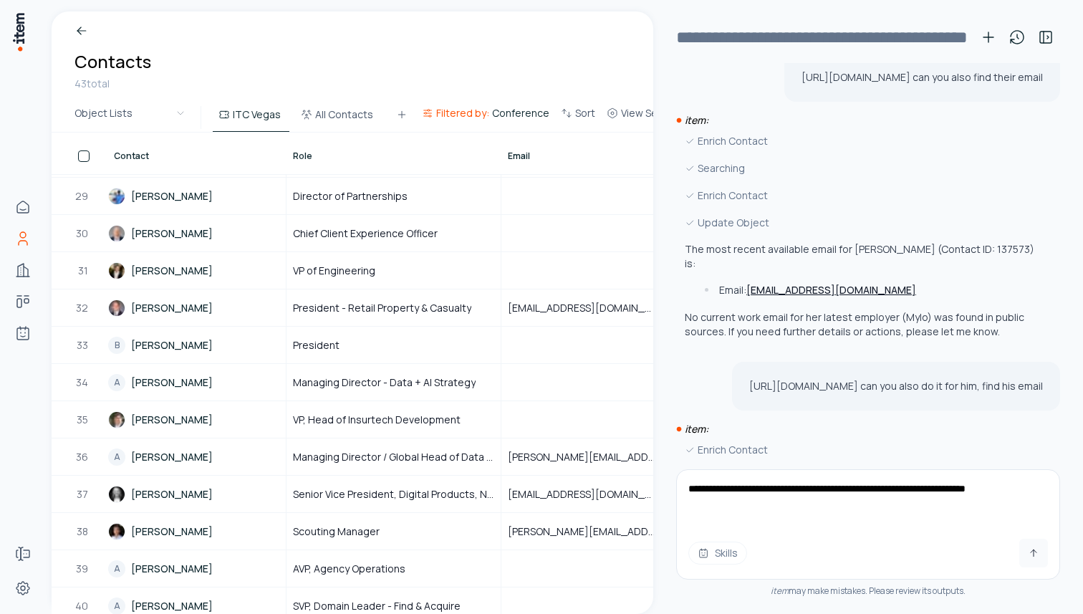
type textarea "**********"
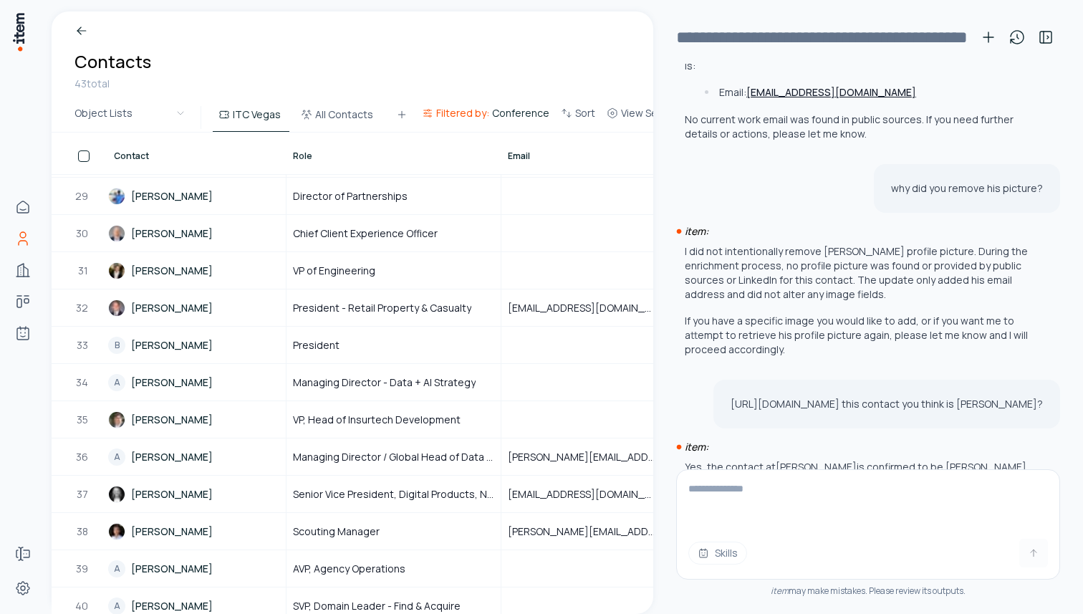
scroll to position [4230, 0]
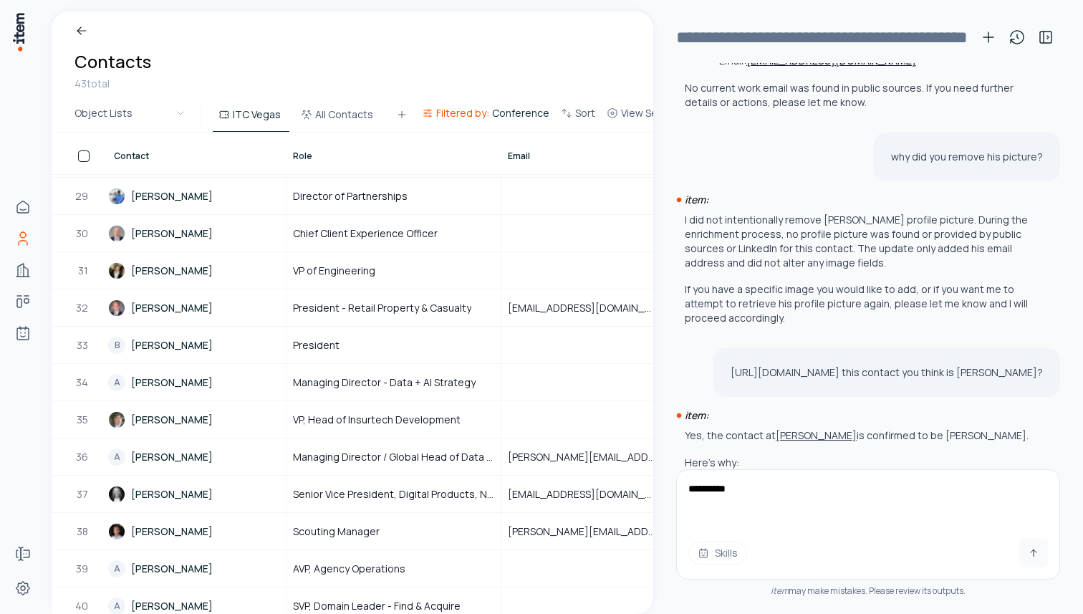
type textarea "**********"
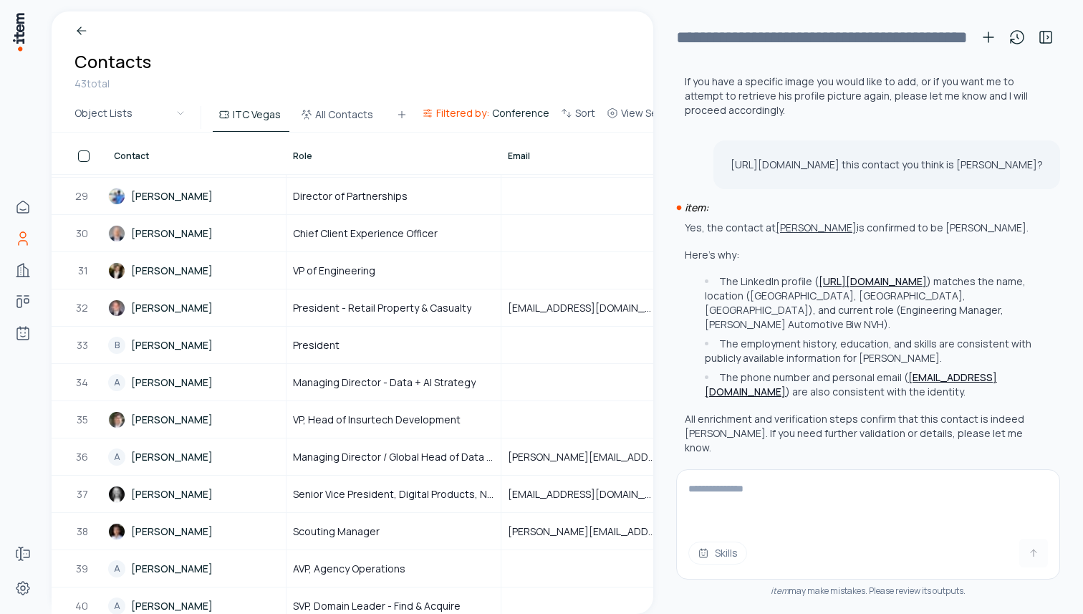
scroll to position [4444, 0]
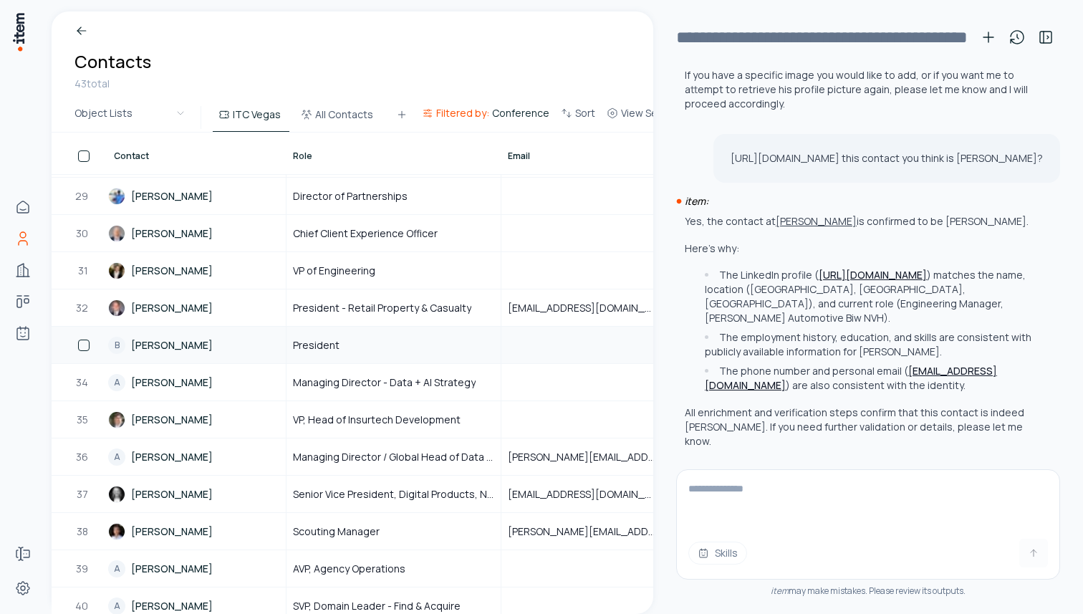
click at [168, 346] on link "B Brandon Minert" at bounding box center [196, 344] width 177 height 35
click at [168, 384] on link "A Anthony Meyers" at bounding box center [196, 382] width 177 height 35
click at [171, 413] on link "Jonathan Hendrickson" at bounding box center [196, 419] width 177 height 35
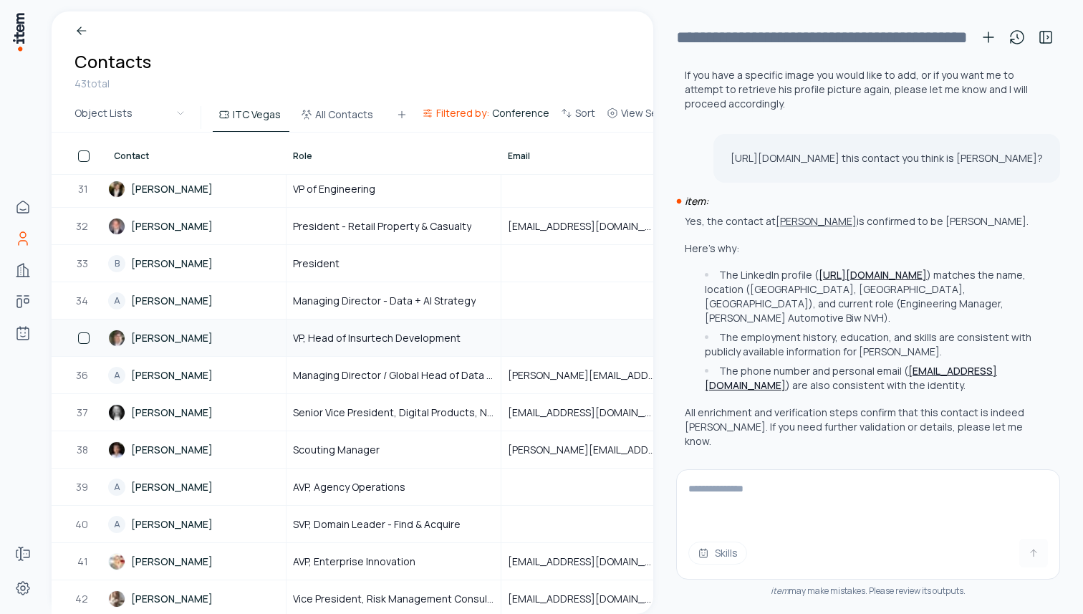
scroll to position [1162, 0]
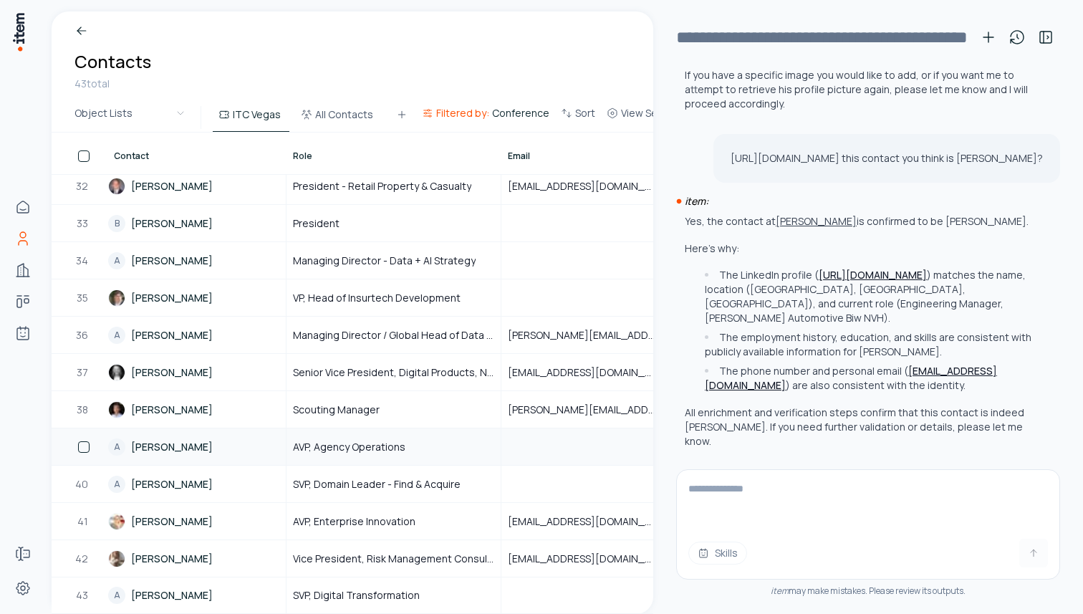
click at [170, 443] on link "A Adam Cardona" at bounding box center [196, 446] width 177 height 35
click at [170, 486] on link "A Aaron Harmon" at bounding box center [196, 483] width 177 height 35
click at [164, 592] on link "A Adnan R." at bounding box center [196, 595] width 177 height 34
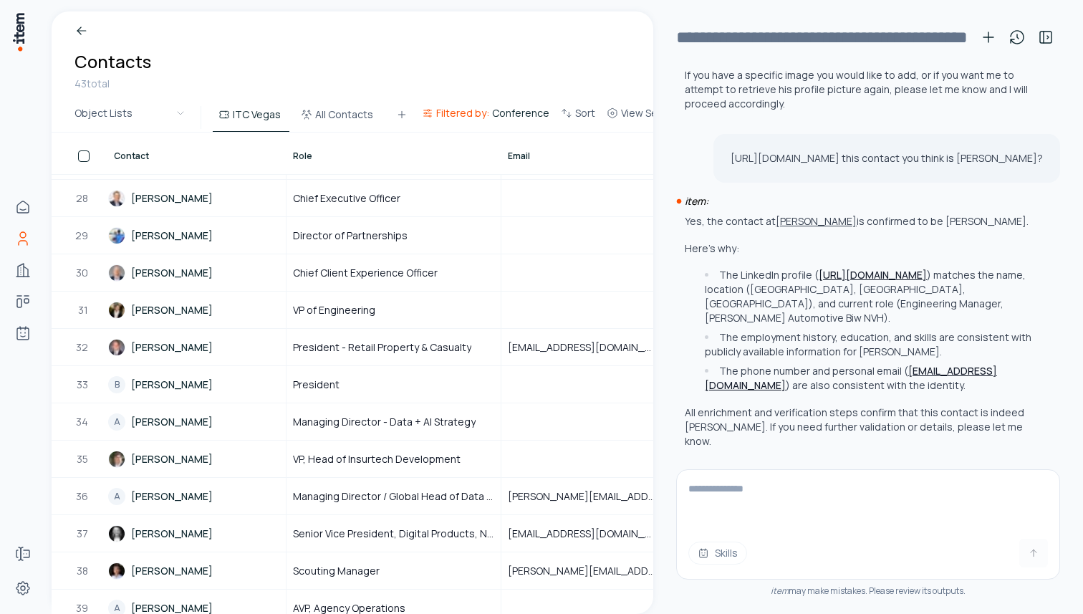
scroll to position [931, 0]
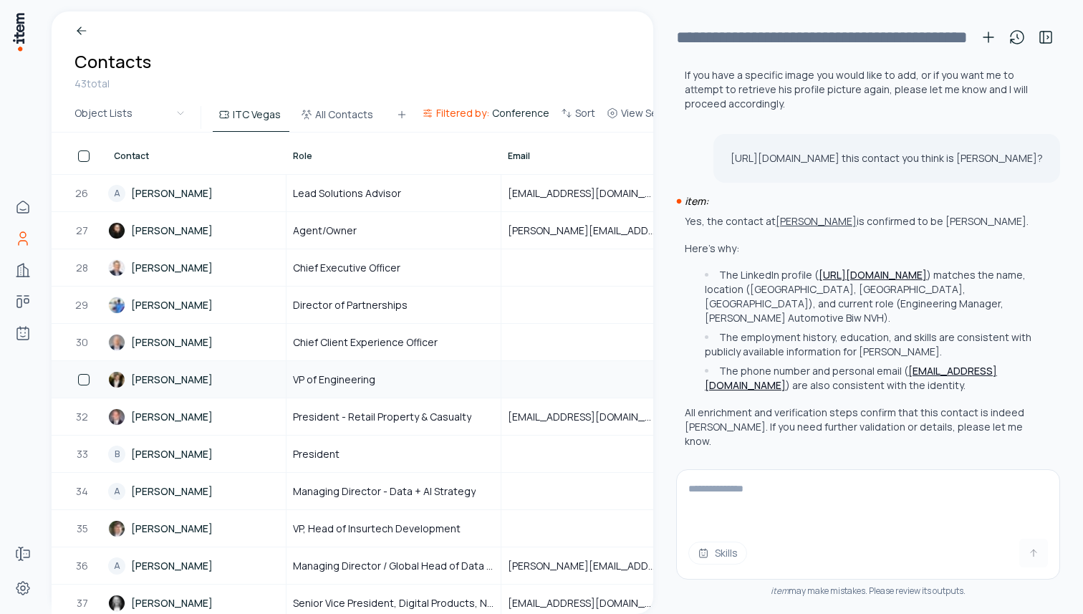
click at [180, 380] on link "Blaine Schimoler" at bounding box center [196, 379] width 177 height 35
click at [183, 335] on link "Charl Lombard" at bounding box center [196, 341] width 177 height 35
click at [186, 307] on link "Andrew Gates" at bounding box center [196, 304] width 177 height 35
click at [191, 264] on link "Jeff Mason" at bounding box center [196, 267] width 177 height 35
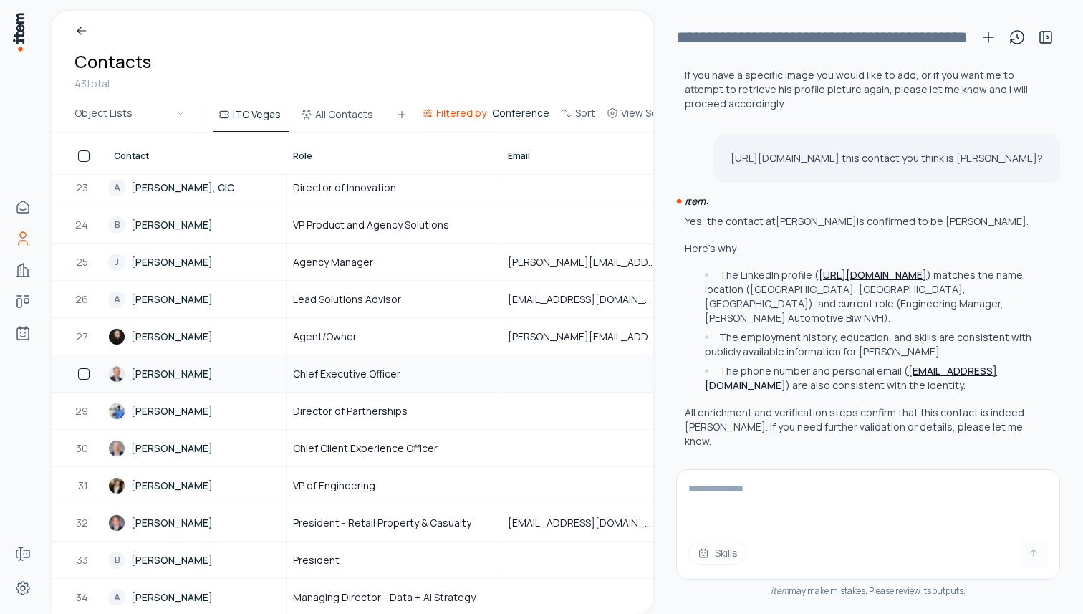
scroll to position [685, 0]
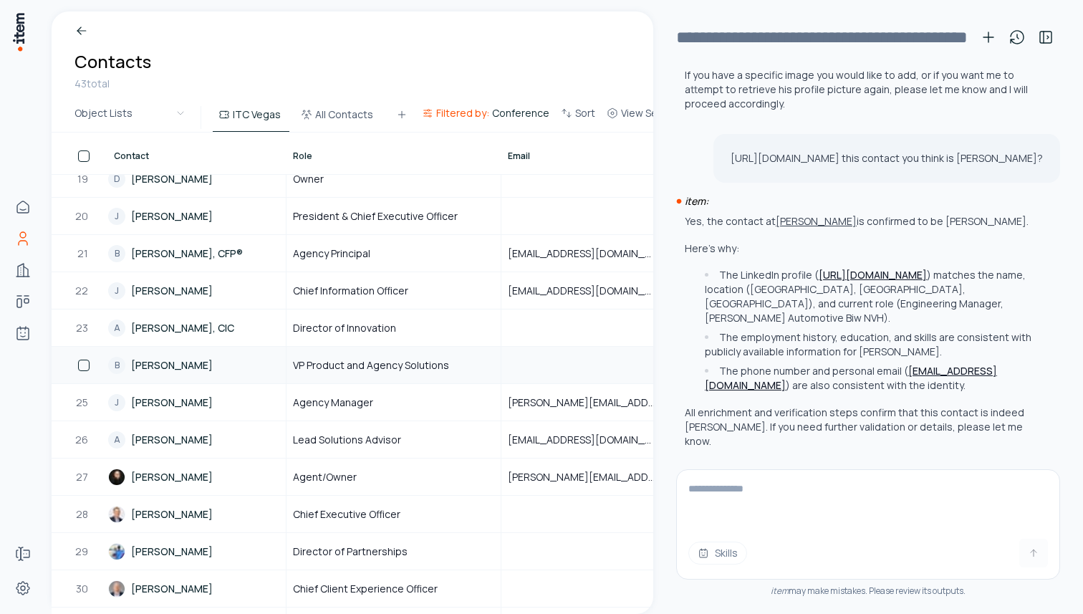
click at [173, 366] on link "B Brooke Groulx" at bounding box center [196, 364] width 177 height 35
click at [187, 325] on link "A Abrianne Harmon, CIC" at bounding box center [196, 327] width 177 height 35
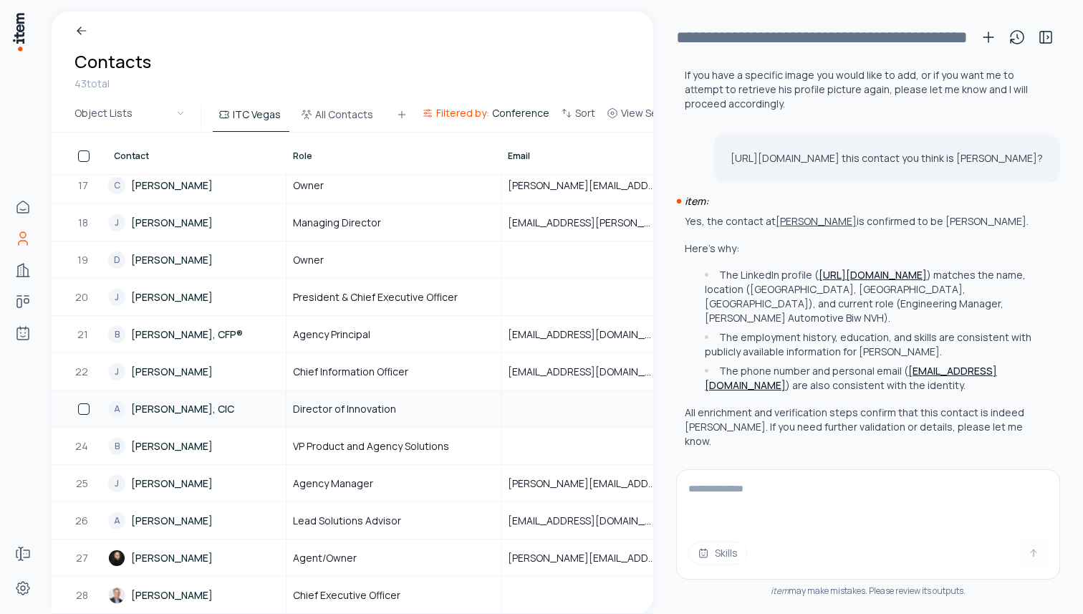
scroll to position [574, 0]
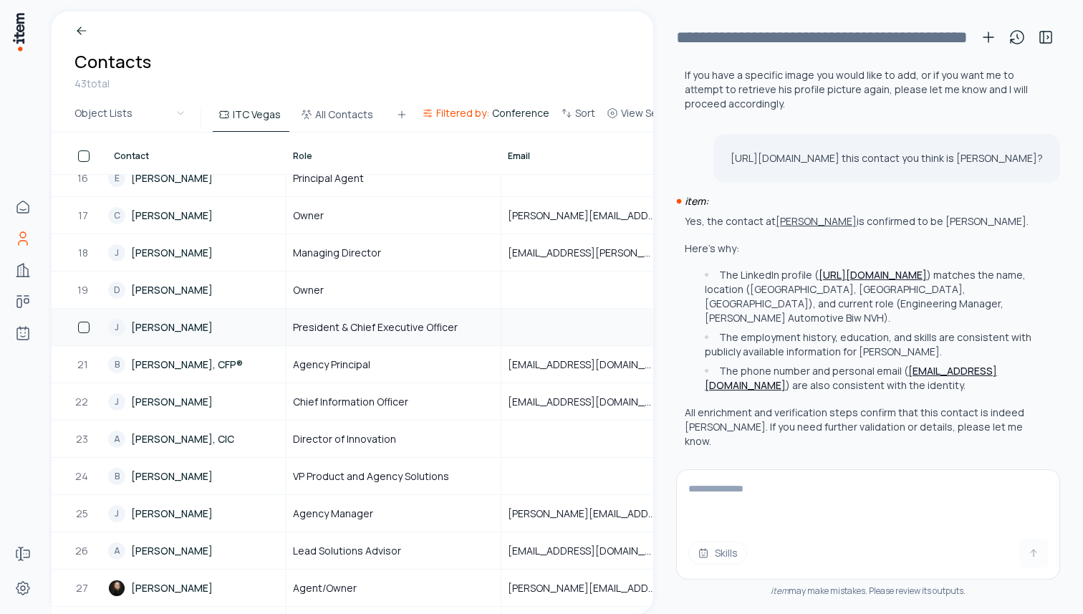
click at [185, 332] on link "J Jason D. Turner" at bounding box center [196, 326] width 177 height 35
click at [191, 294] on link "D David Galarza" at bounding box center [196, 289] width 177 height 35
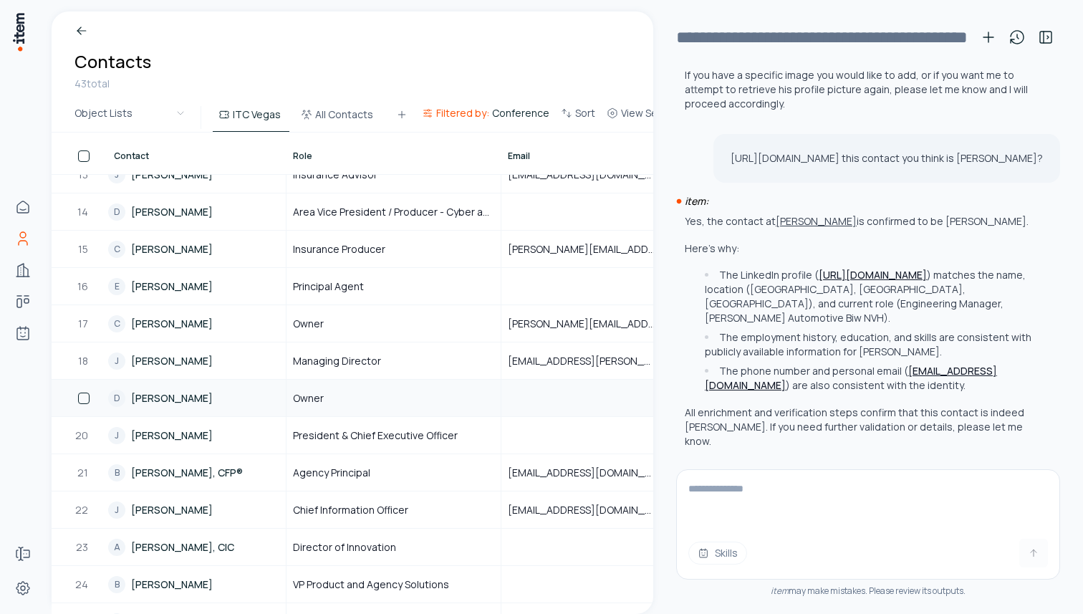
scroll to position [380, 0]
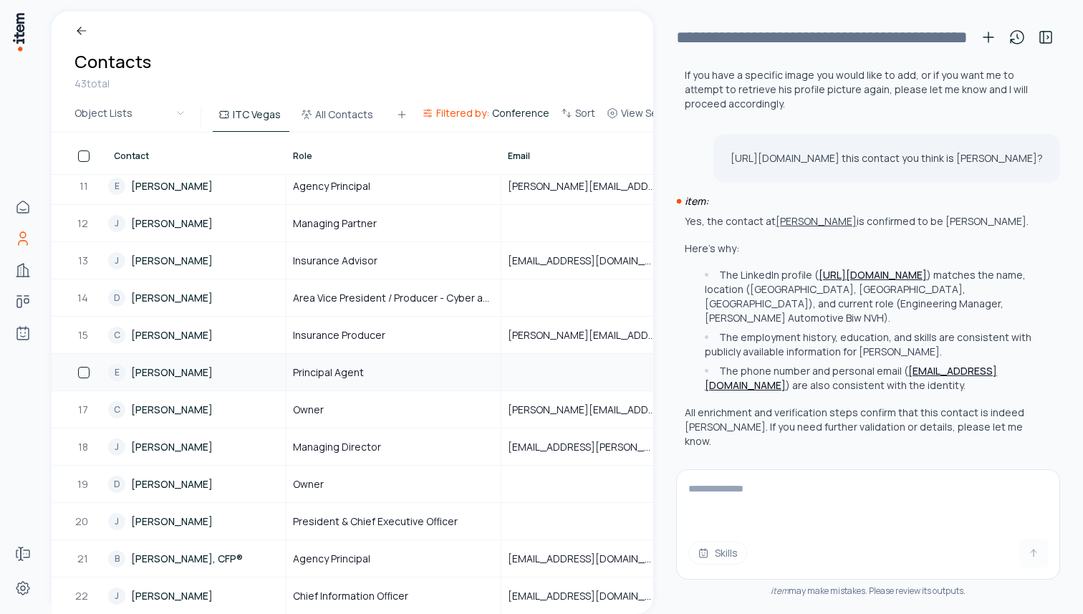
click at [190, 376] on link "E Edgar Ontiveros" at bounding box center [196, 372] width 177 height 35
click at [202, 297] on link "D Dillon Behr" at bounding box center [196, 297] width 177 height 35
click at [194, 224] on link "J Johnny Marvin" at bounding box center [196, 223] width 177 height 35
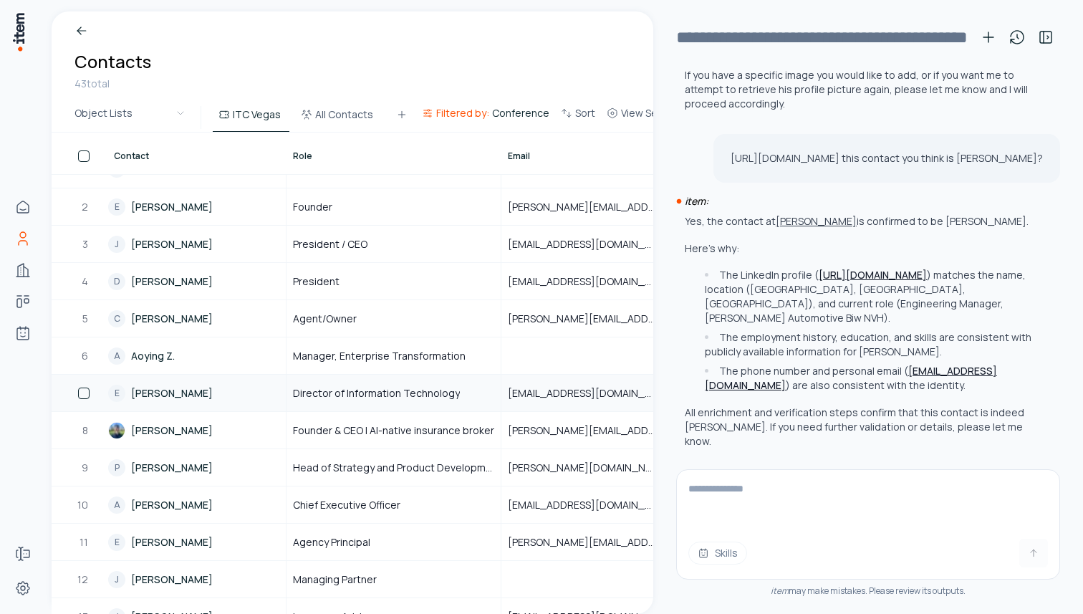
scroll to position [16, 0]
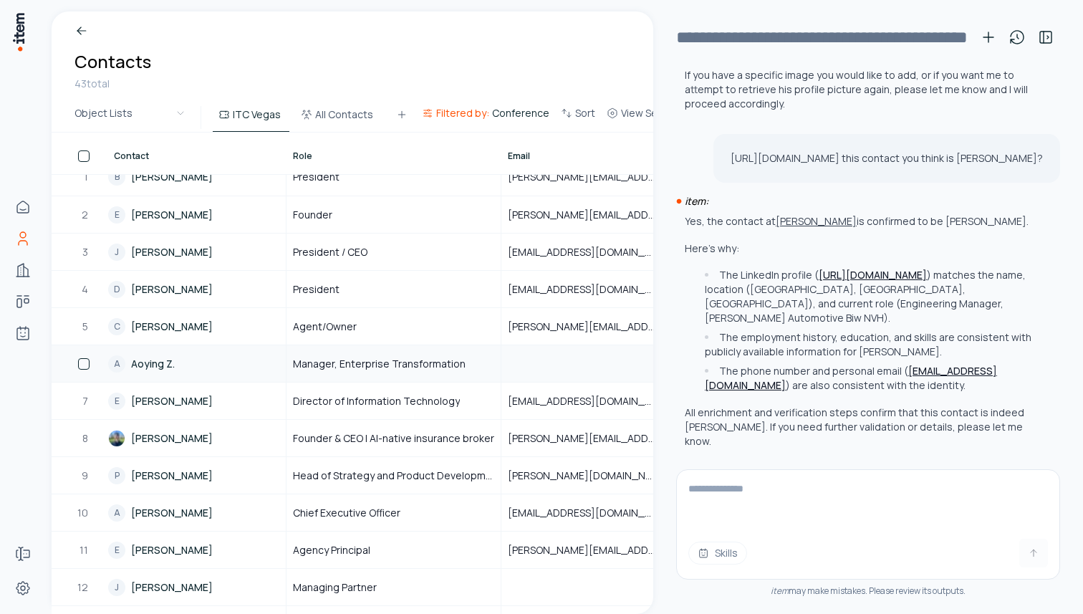
click at [169, 357] on link "A Aoying Z." at bounding box center [196, 363] width 177 height 35
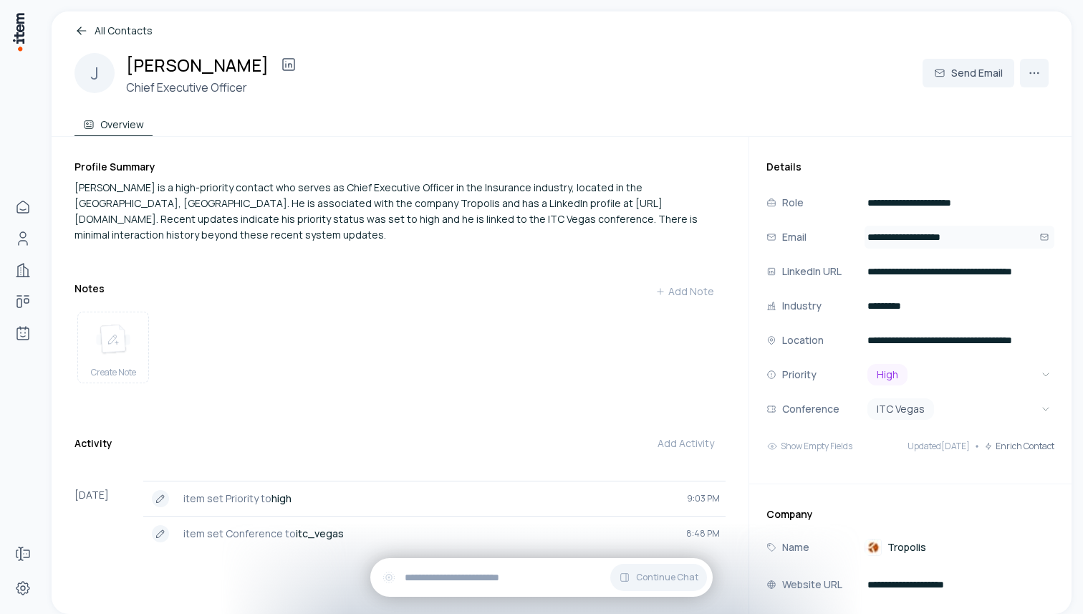
click at [994, 237] on input "**********" at bounding box center [960, 237] width 190 height 23
click at [862, 158] on div "**********" at bounding box center [910, 523] width 322 height 772
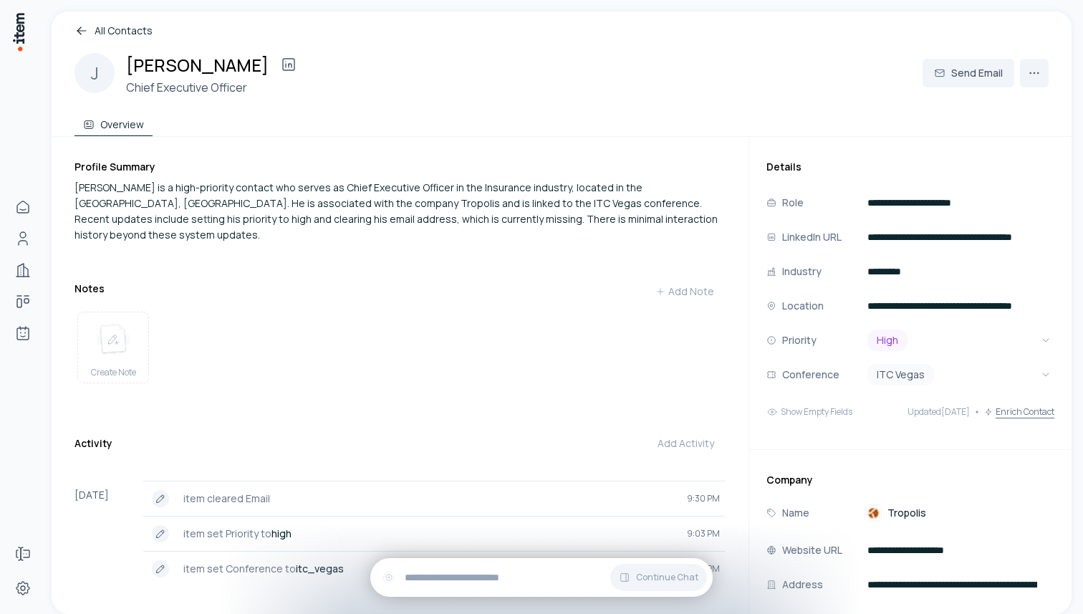
click at [1021, 415] on button "Enrich Contact" at bounding box center [1019, 412] width 70 height 29
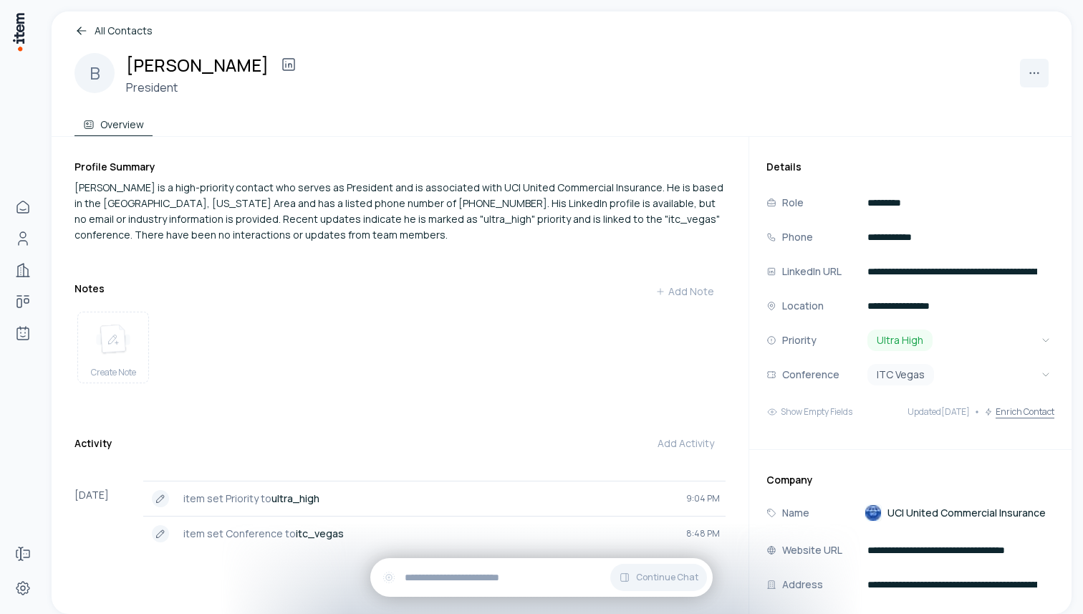
click at [1014, 408] on button "Enrich Contact" at bounding box center [1019, 412] width 70 height 29
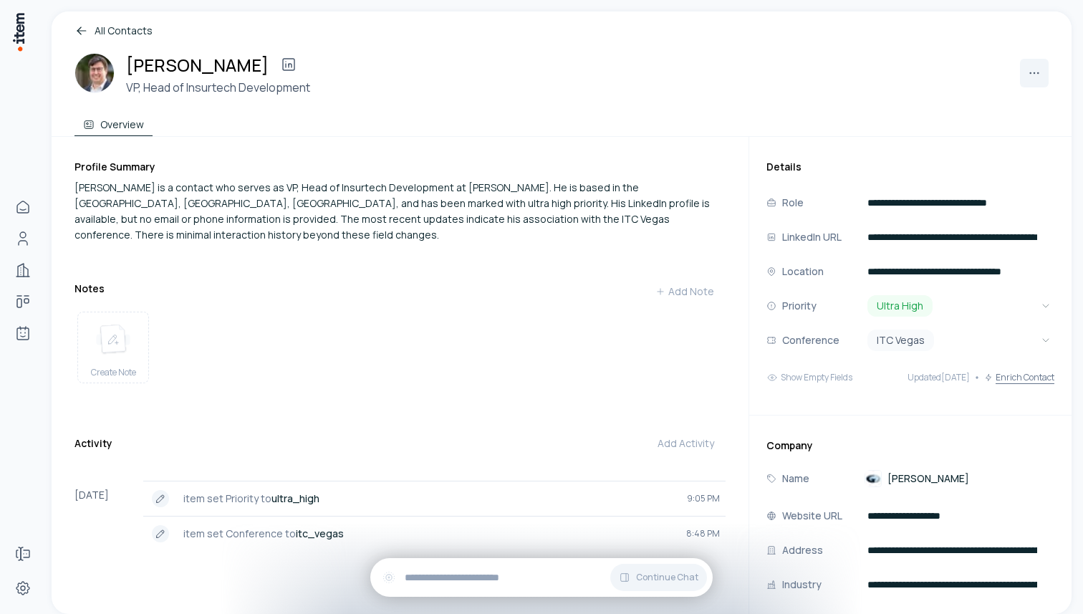
click at [1029, 377] on button "Enrich Contact" at bounding box center [1019, 377] width 70 height 29
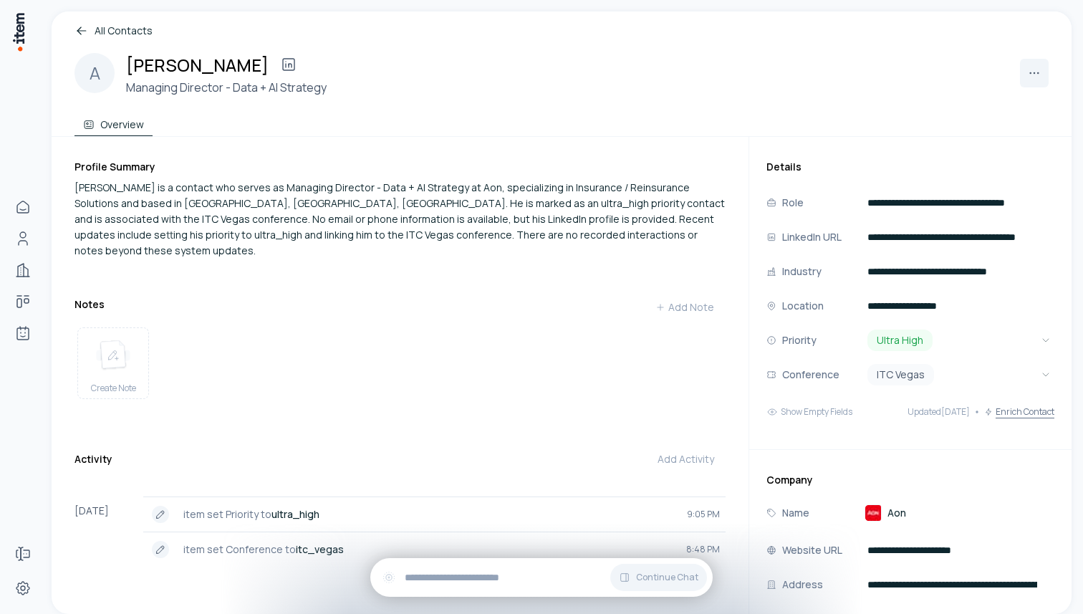
click at [1008, 407] on button "Enrich Contact" at bounding box center [1019, 412] width 70 height 29
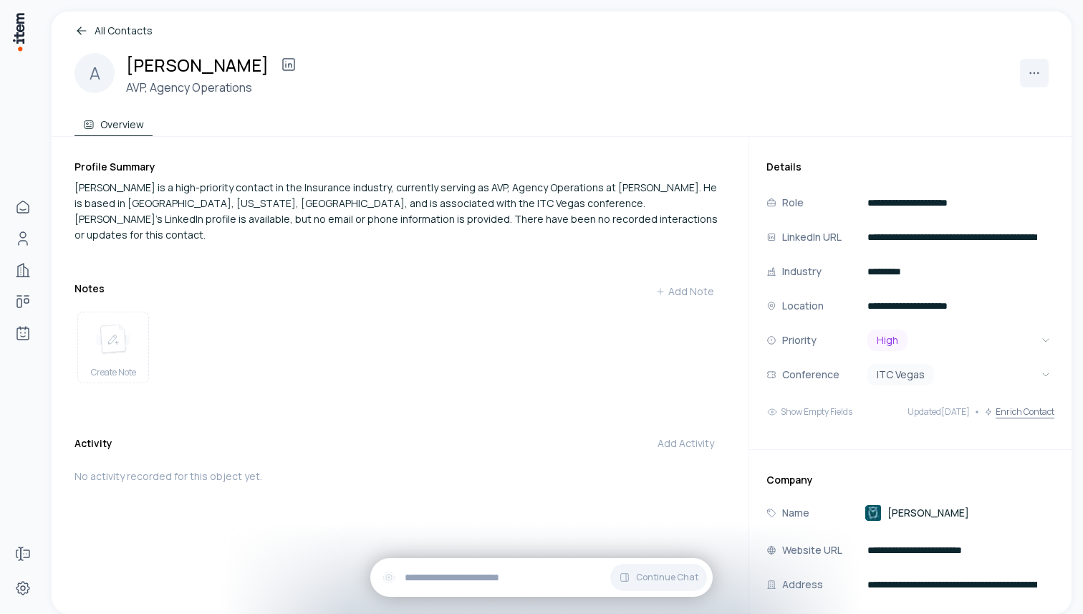
click at [1014, 413] on button "Enrich Contact" at bounding box center [1019, 412] width 70 height 29
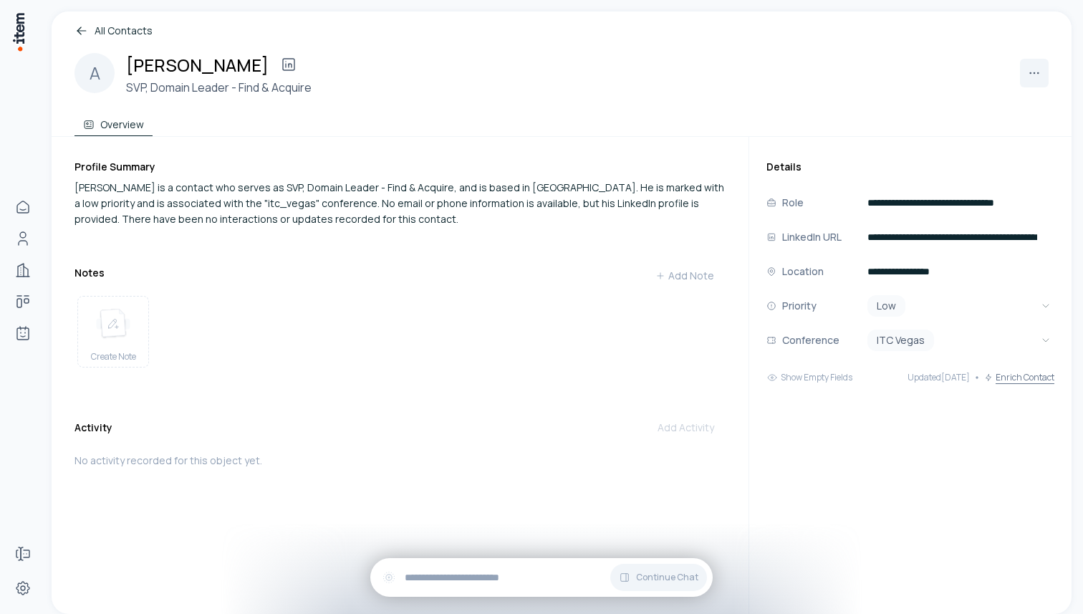
click at [1014, 370] on button "Enrich Contact" at bounding box center [1019, 377] width 70 height 29
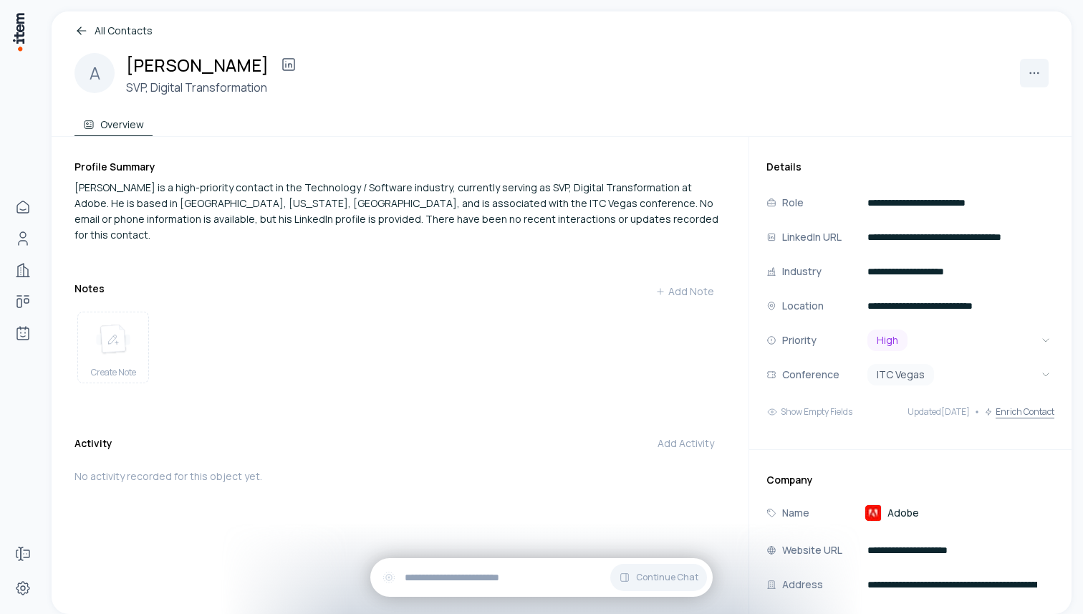
click at [1030, 410] on button "Enrich Contact" at bounding box center [1019, 412] width 70 height 29
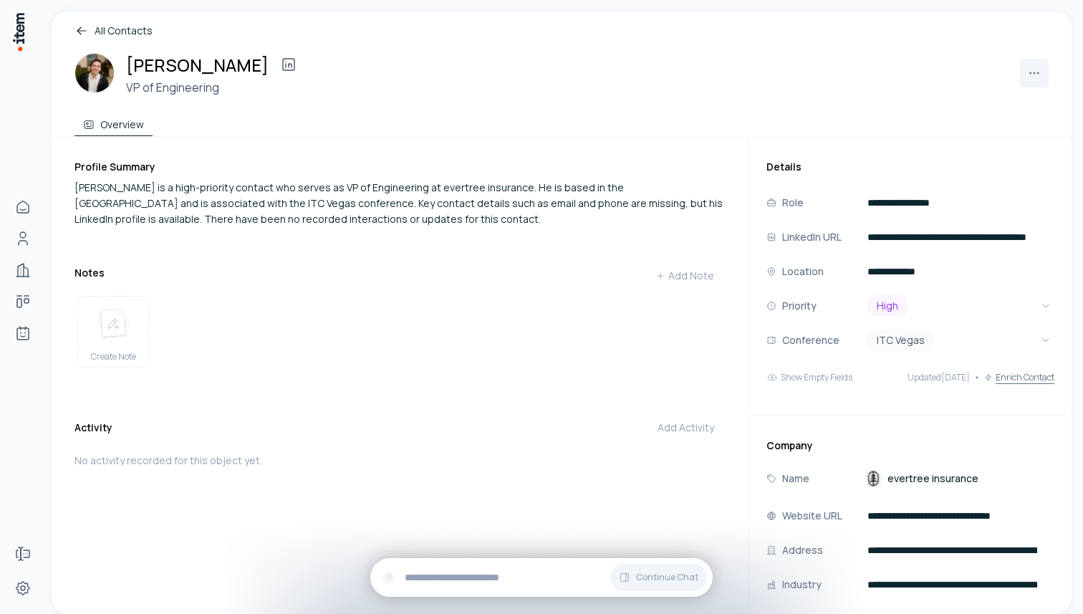
click at [1030, 378] on button "Enrich Contact" at bounding box center [1019, 377] width 70 height 29
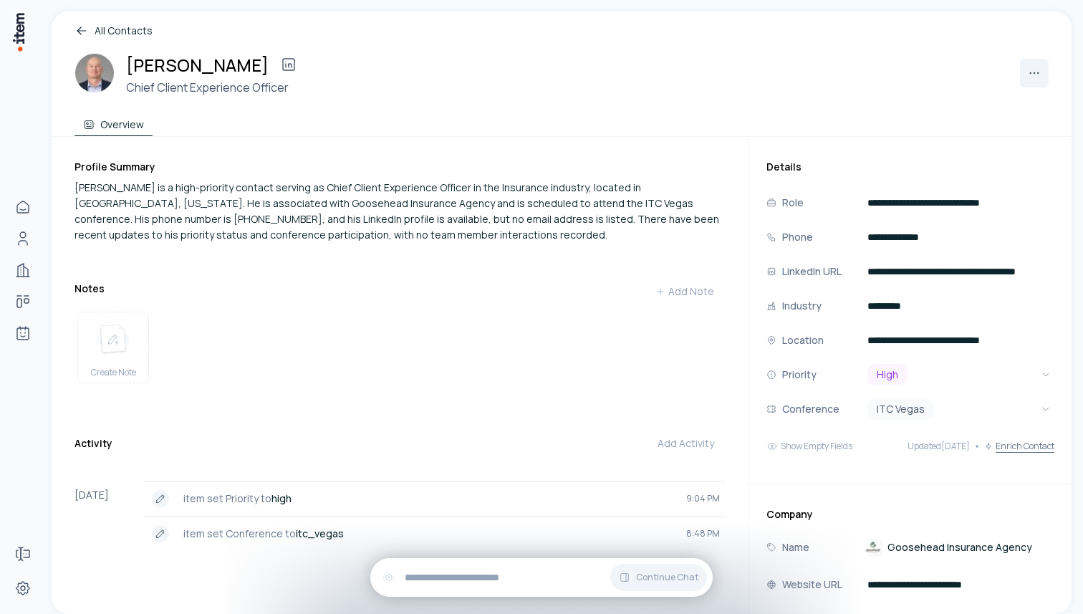
click at [1015, 445] on button "Enrich Contact" at bounding box center [1019, 446] width 70 height 29
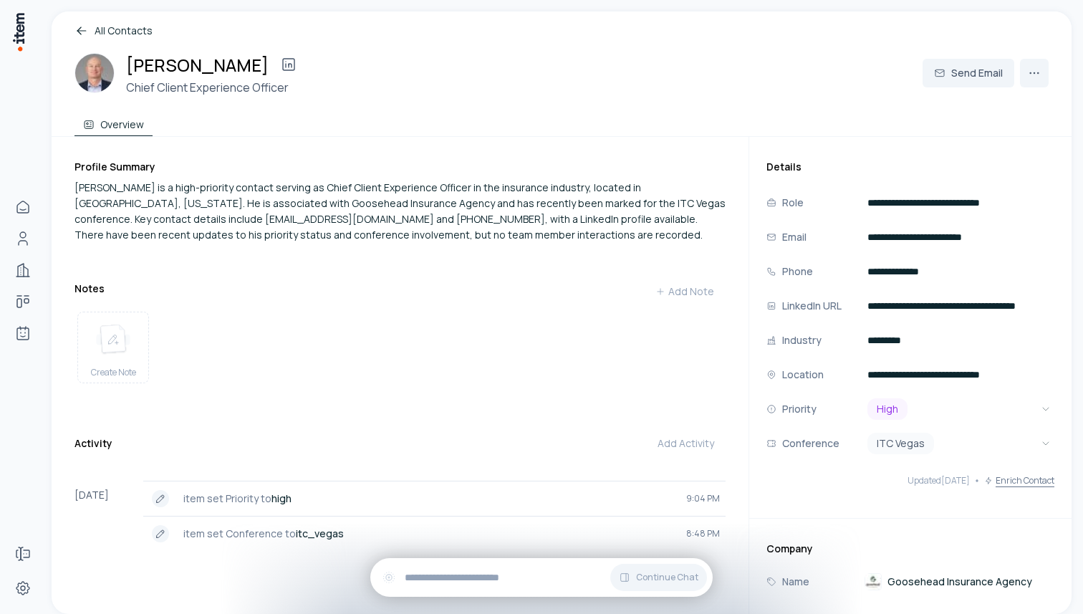
click at [1021, 477] on button "Enrich Contact" at bounding box center [1019, 480] width 70 height 29
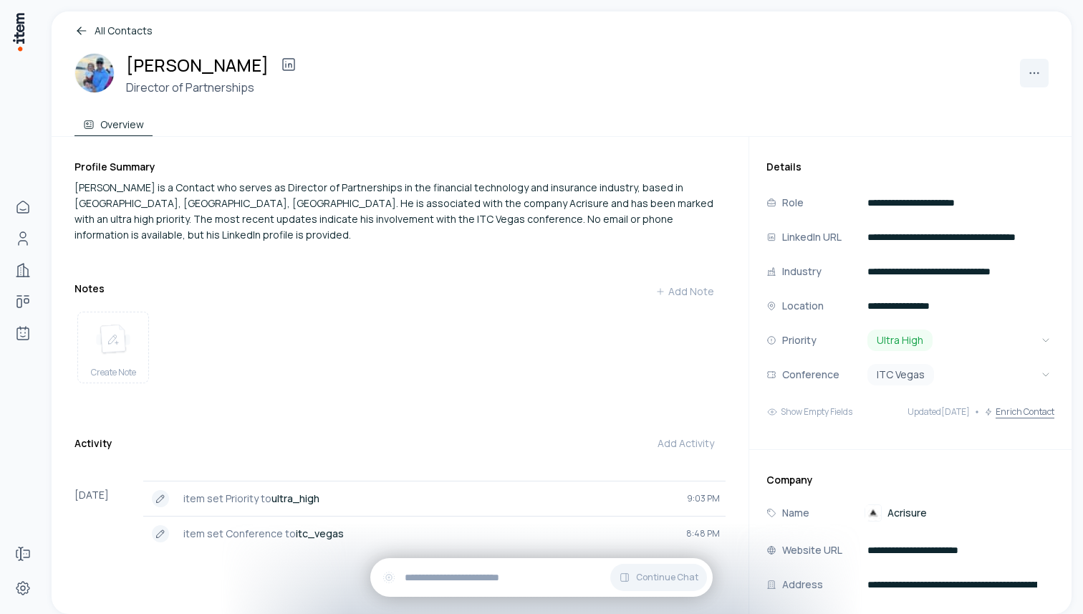
click at [1016, 408] on button "Enrich Contact" at bounding box center [1019, 412] width 70 height 29
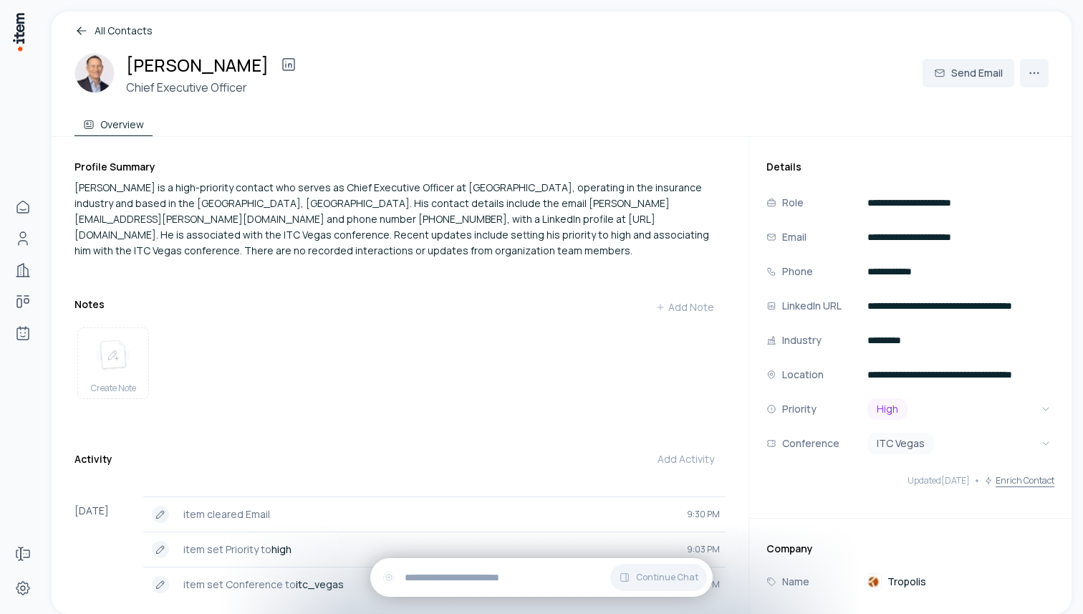
click at [1024, 483] on button "Enrich Contact" at bounding box center [1019, 480] width 70 height 29
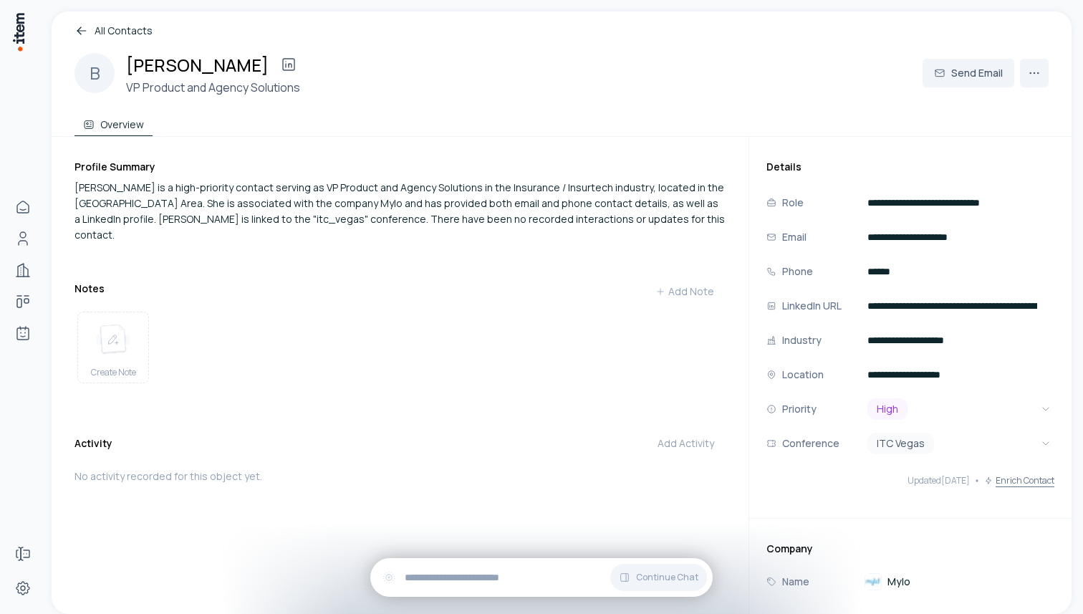
click at [1009, 486] on button "Enrich Contact" at bounding box center [1019, 480] width 70 height 29
type input "**********"
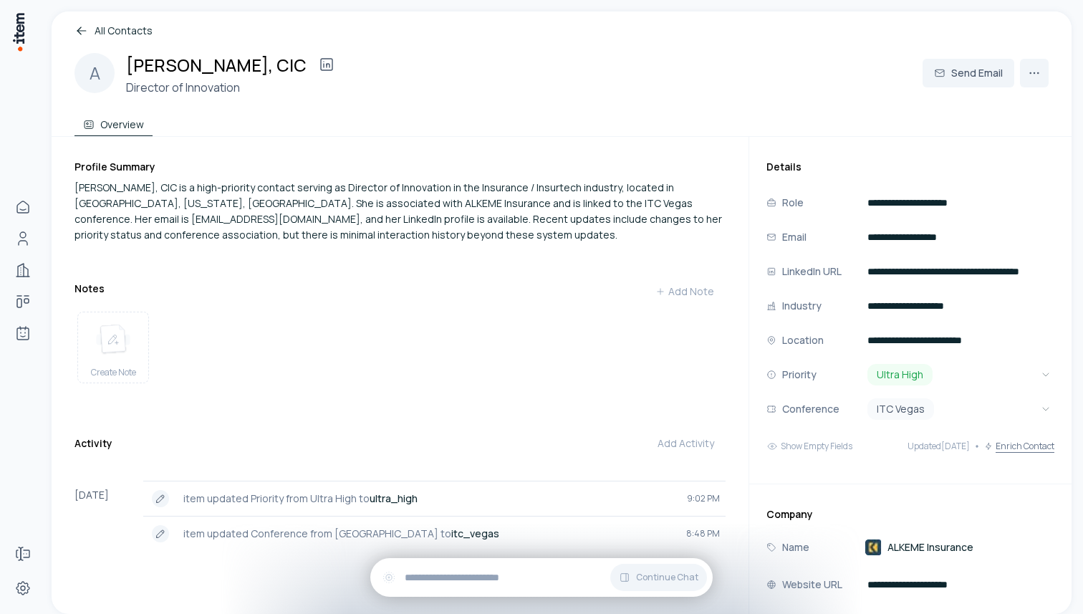
click at [1009, 445] on button "Enrich Contact" at bounding box center [1019, 446] width 70 height 29
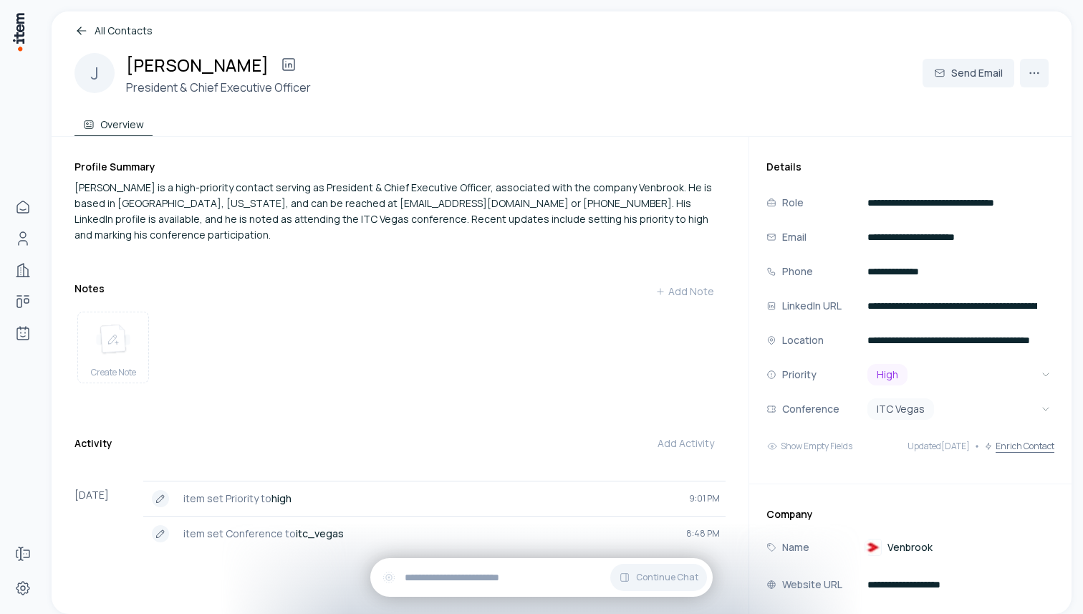
click at [1020, 448] on button "Enrich Contact" at bounding box center [1019, 446] width 70 height 29
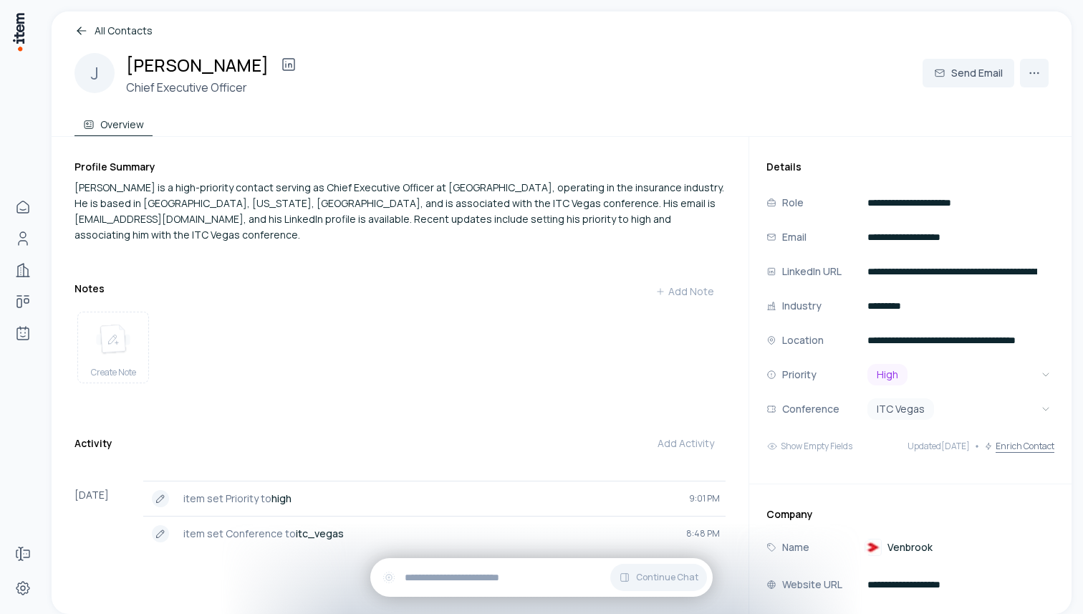
click at [1016, 446] on button "Enrich Contact" at bounding box center [1019, 446] width 70 height 29
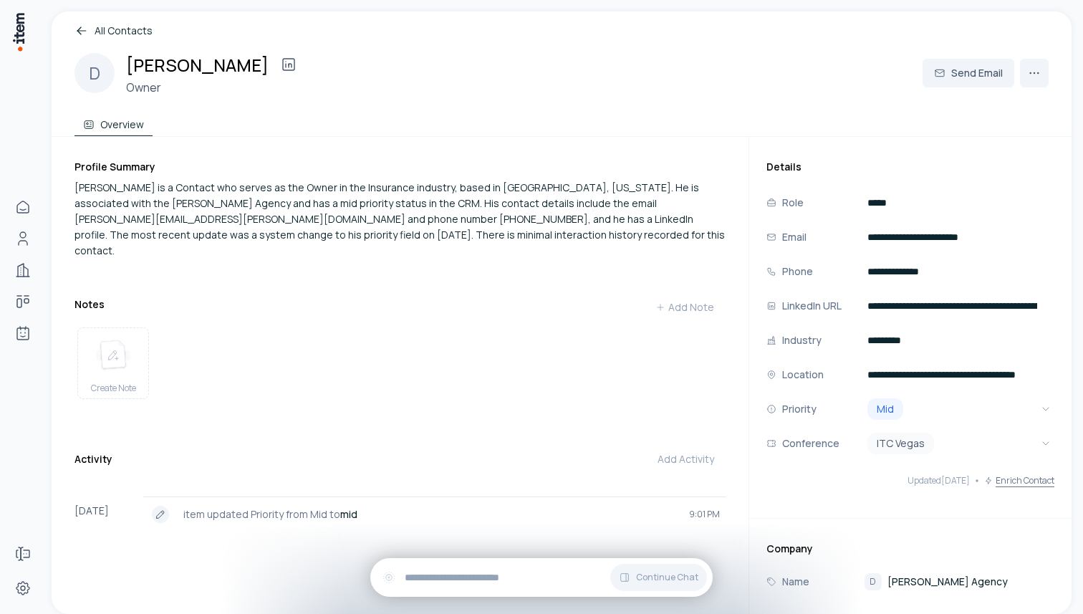
click at [1010, 480] on button "Enrich Contact" at bounding box center [1019, 480] width 70 height 29
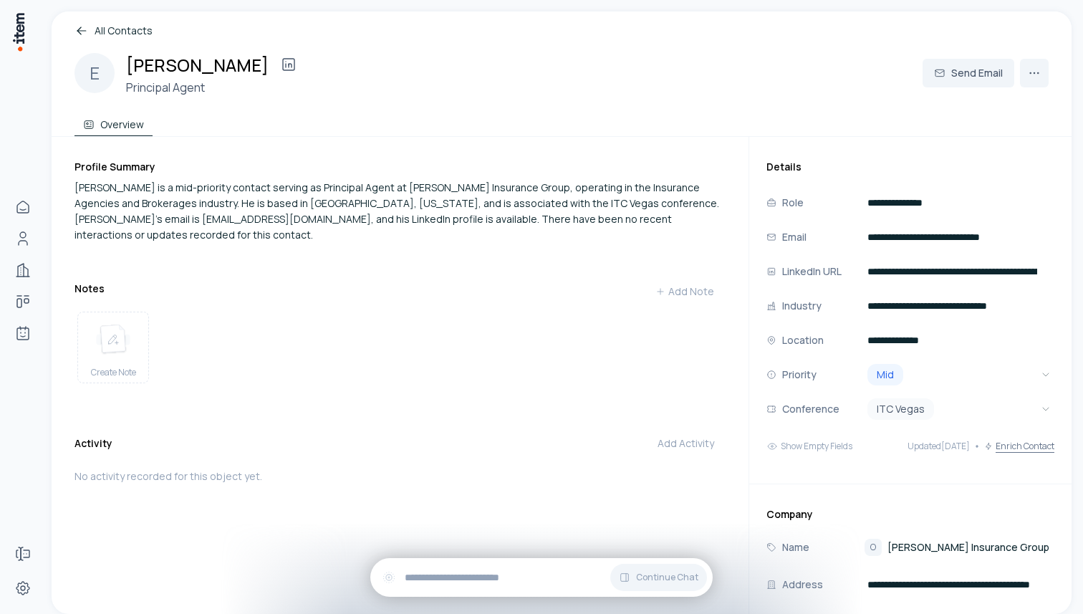
click at [1004, 445] on button "Enrich Contact" at bounding box center [1019, 446] width 70 height 29
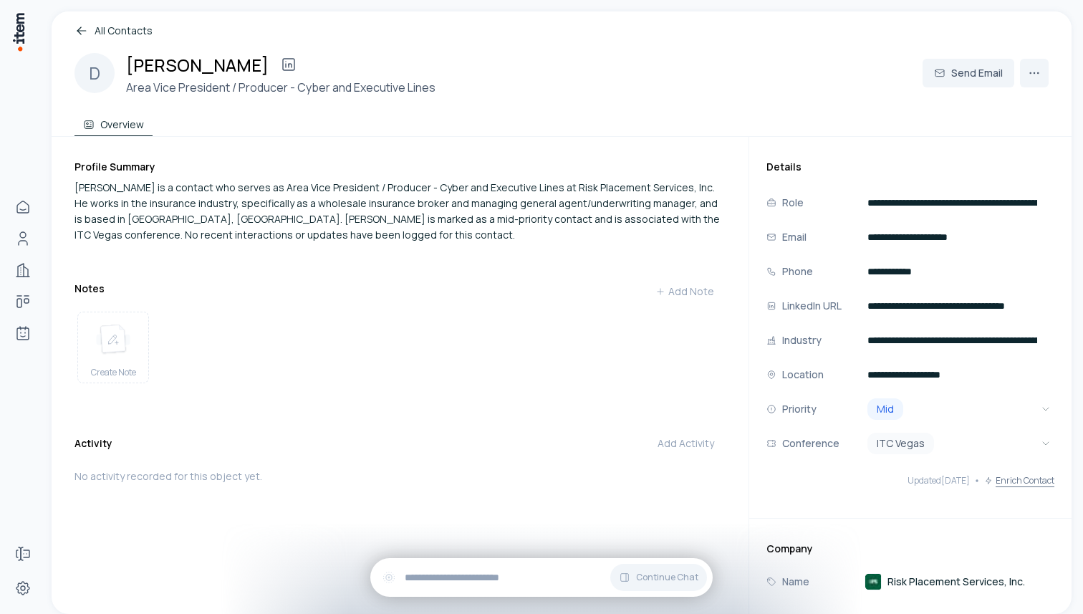
click at [1002, 481] on button "Enrich Contact" at bounding box center [1019, 480] width 70 height 29
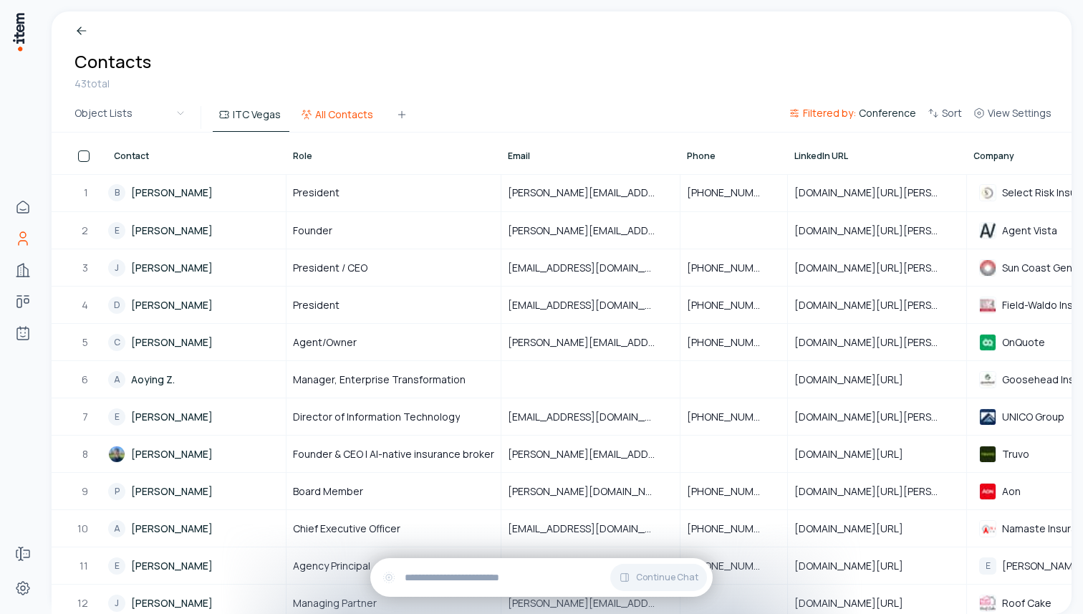
click at [341, 115] on button "All Contacts" at bounding box center [338, 119] width 87 height 26
click at [82, 33] on icon at bounding box center [81, 31] width 14 height 14
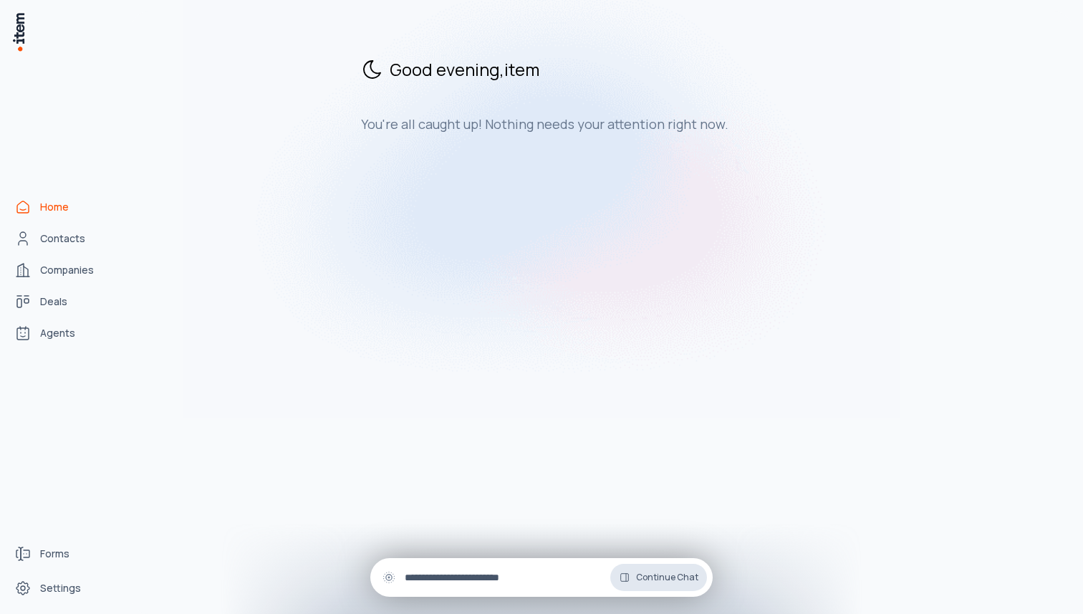
click at [671, 574] on span "Continue Chat" at bounding box center [667, 577] width 62 height 11
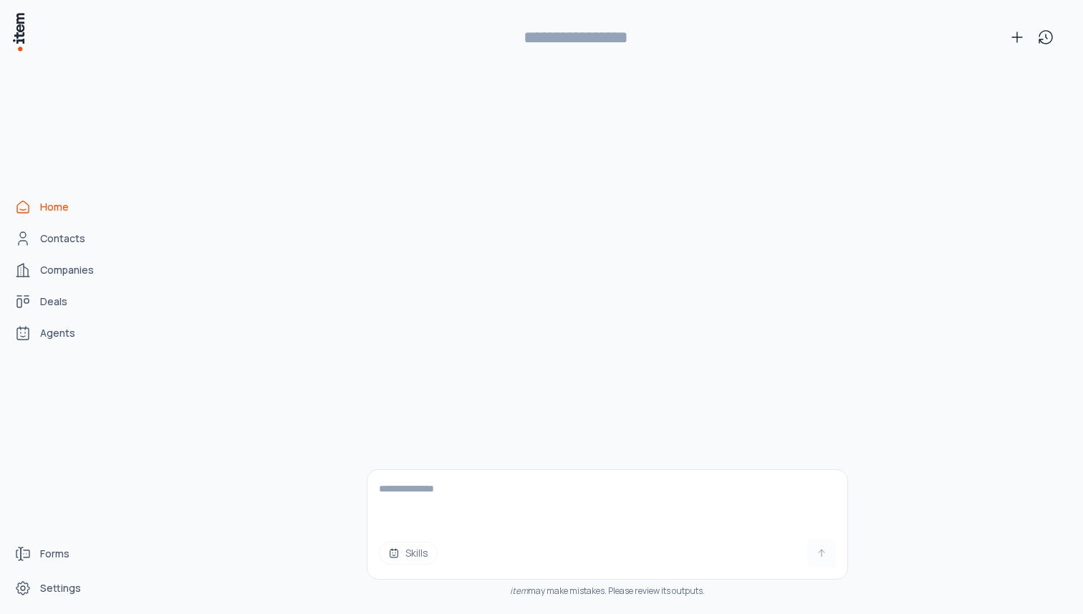
click at [414, 559] on span "Skills" at bounding box center [416, 553] width 23 height 14
click at [314, 398] on div "Skills item may make mistakes. Please review its outputs." at bounding box center [607, 338] width 905 height 551
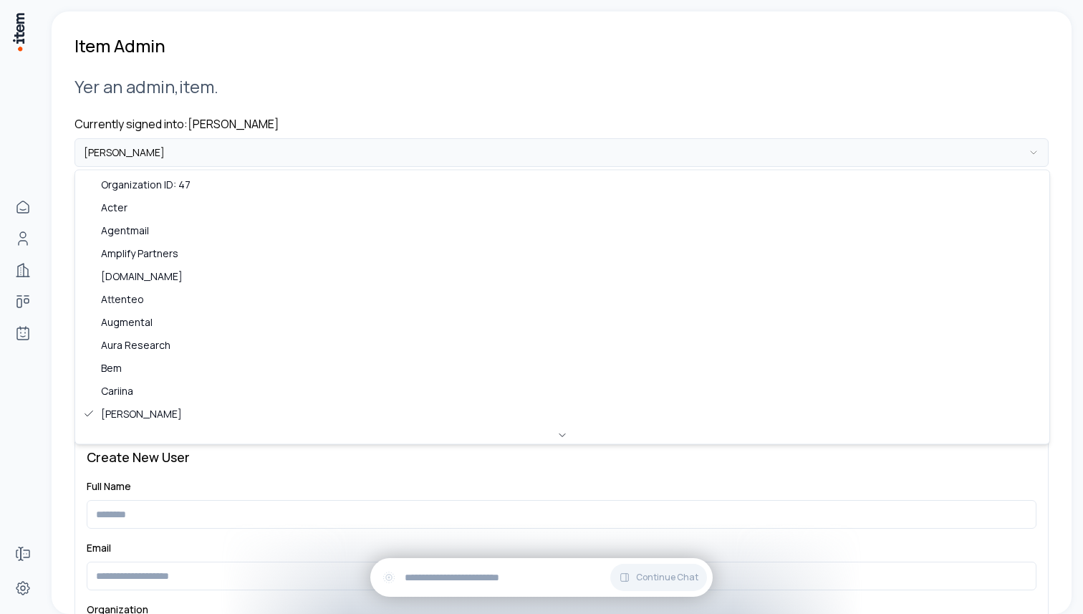
click at [252, 150] on html "**********" at bounding box center [541, 307] width 1083 height 614
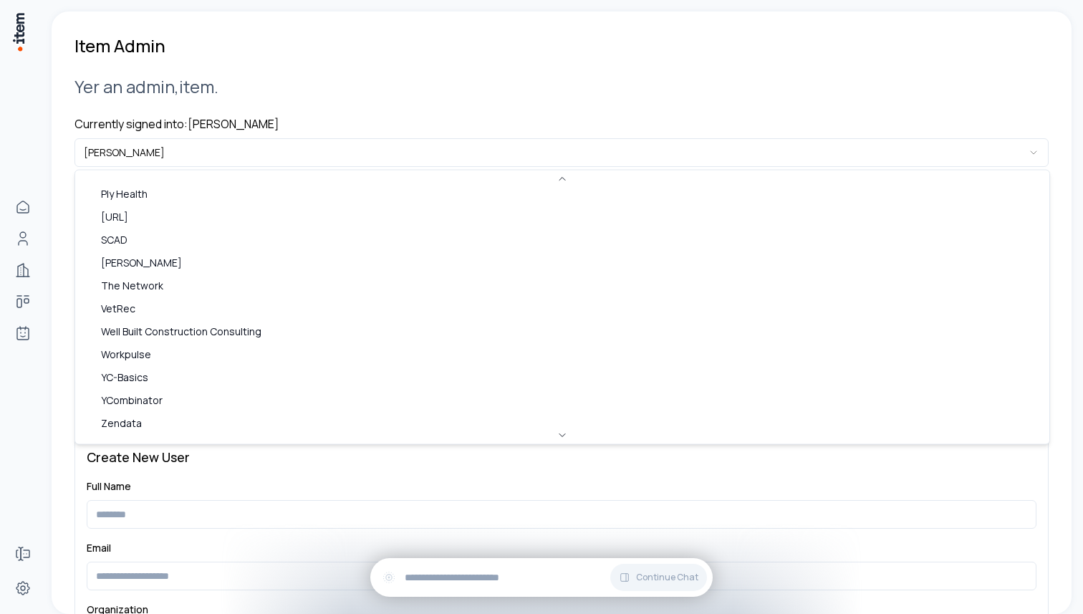
scroll to position [712, 0]
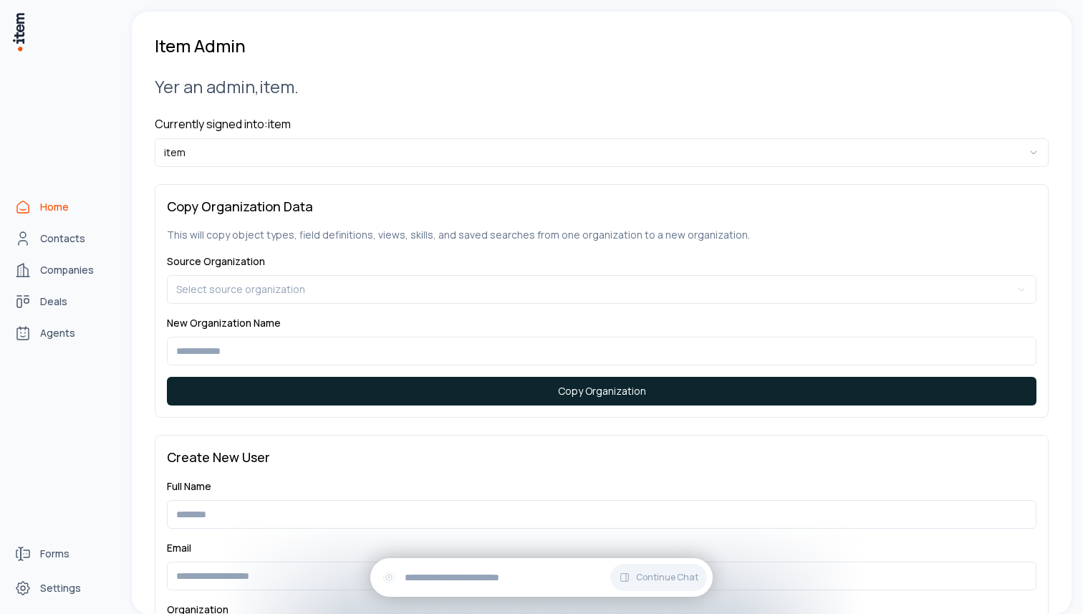
click at [29, 206] on icon "Home" at bounding box center [22, 206] width 11 height 11
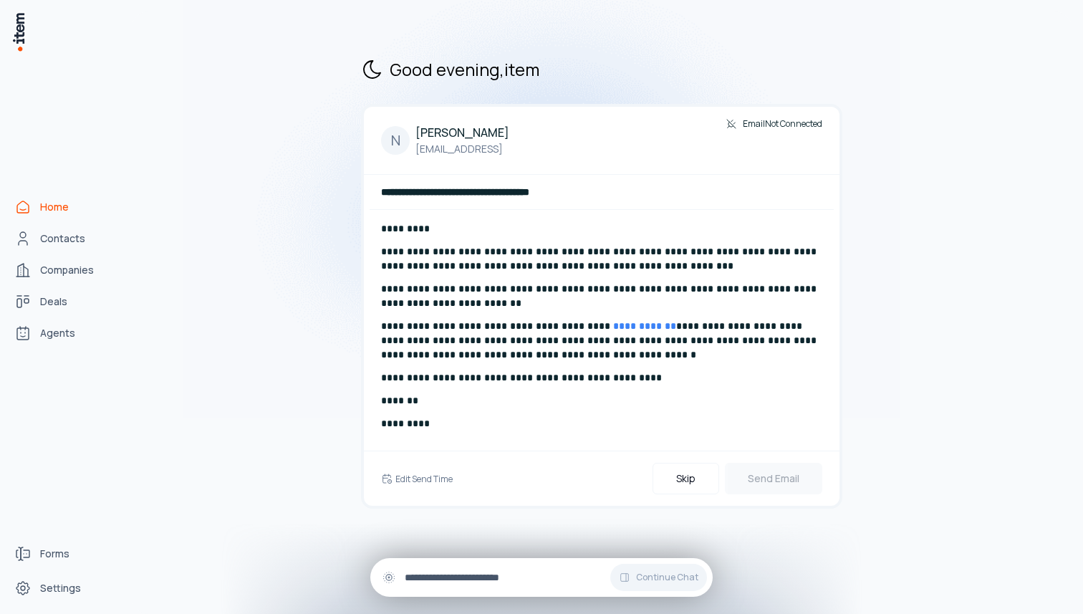
click at [461, 581] on input "text" at bounding box center [553, 577] width 297 height 16
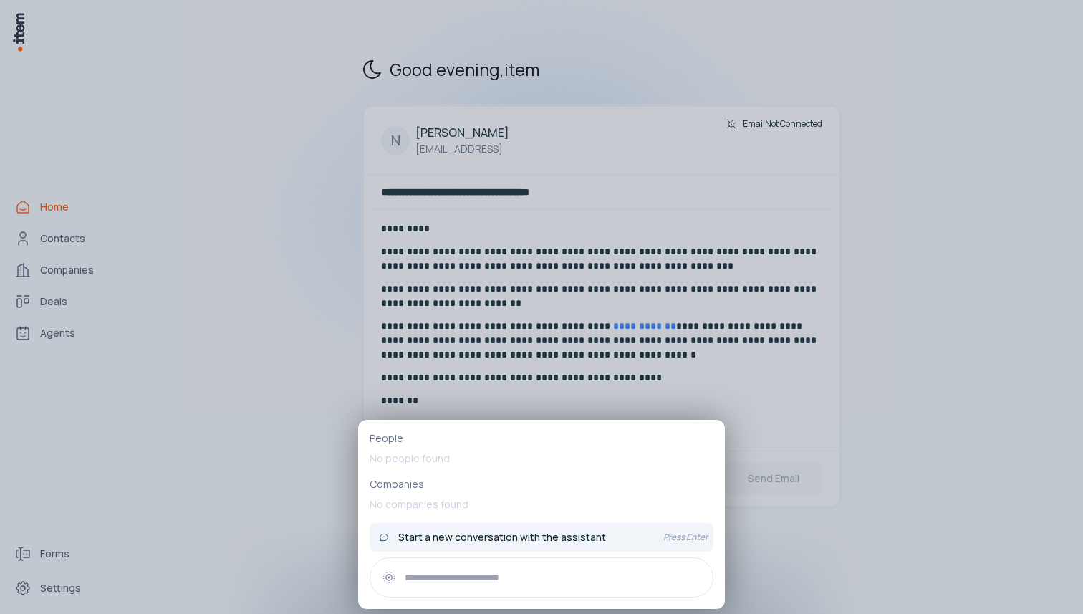
click at [501, 539] on span "Start a new conversation with the assistant" at bounding box center [502, 537] width 208 height 14
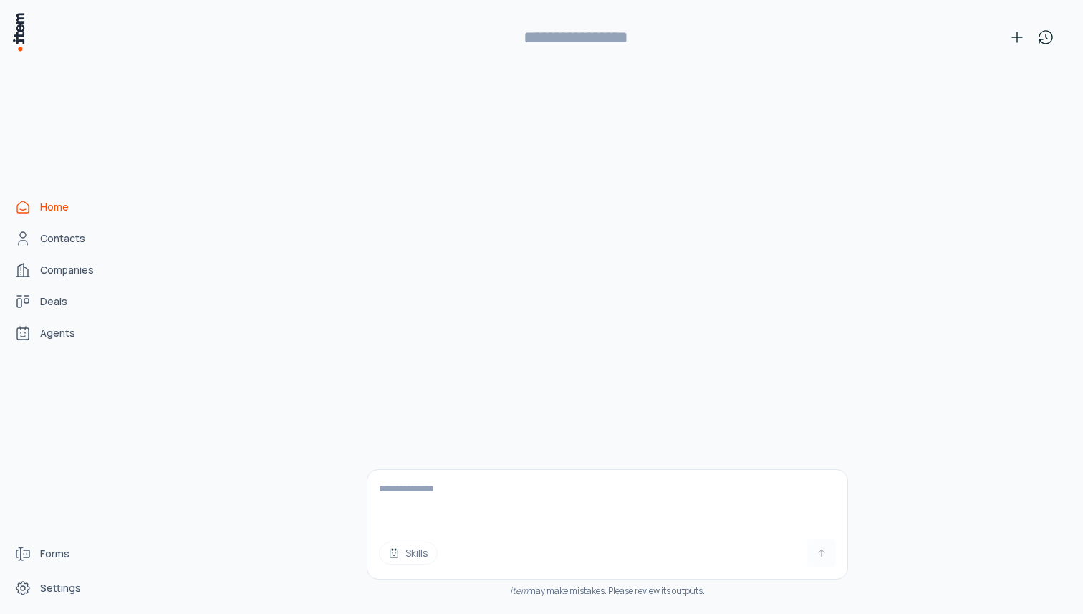
click at [422, 554] on span "Skills" at bounding box center [416, 553] width 23 height 14
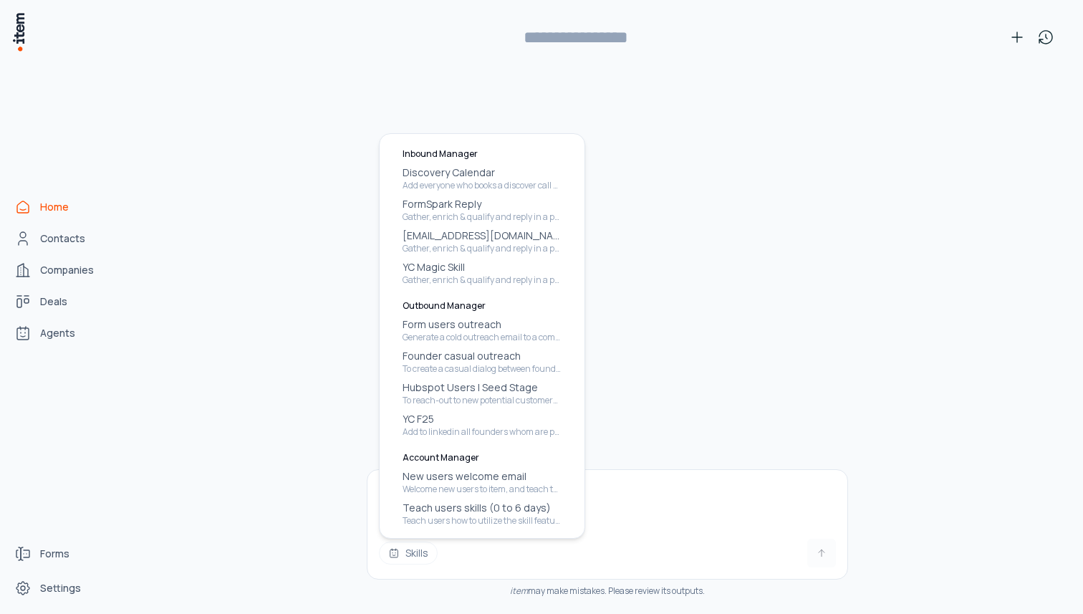
click at [292, 427] on div "Skills item may make mistakes. Please review its outputs." at bounding box center [607, 338] width 905 height 551
